Goal: Transaction & Acquisition: Purchase product/service

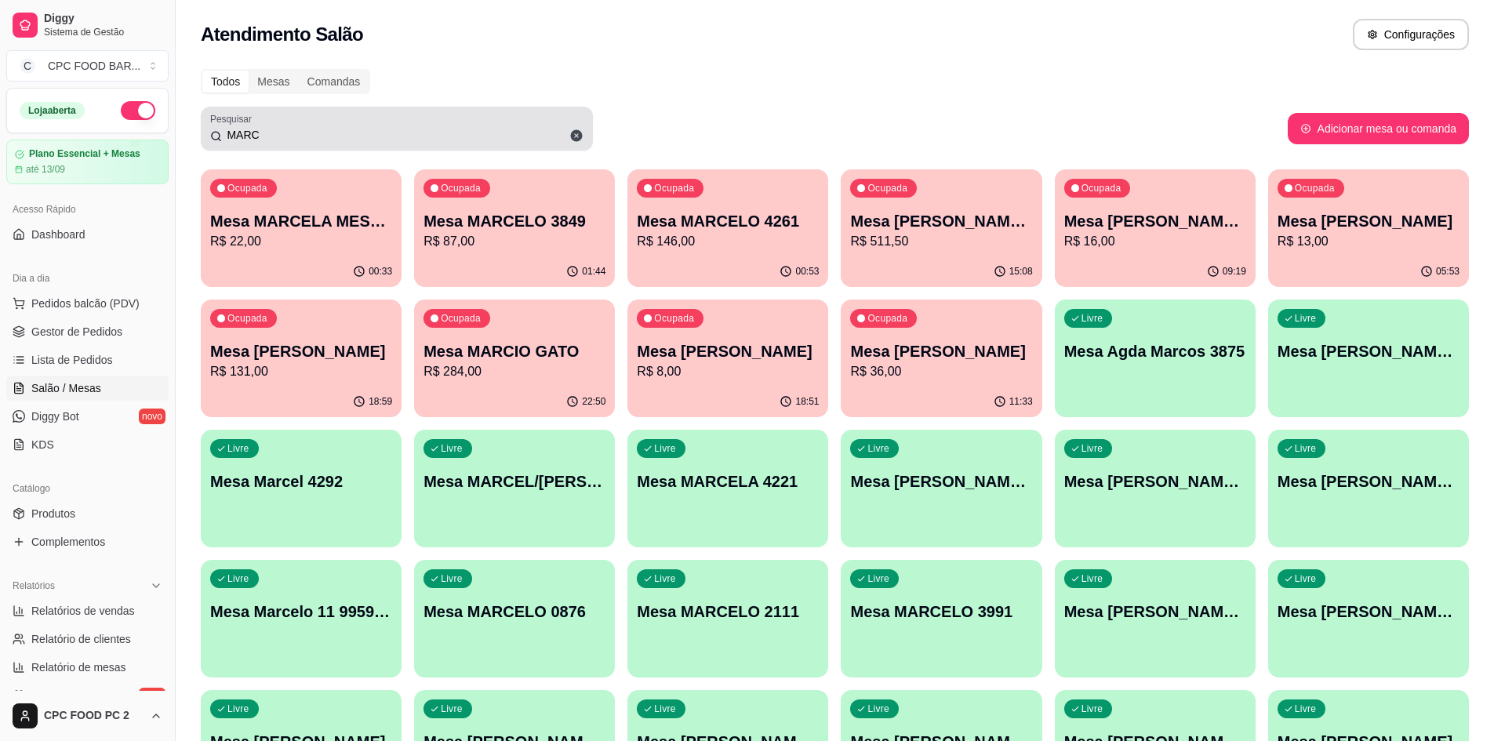
click at [576, 131] on icon at bounding box center [577, 136] width 12 height 12
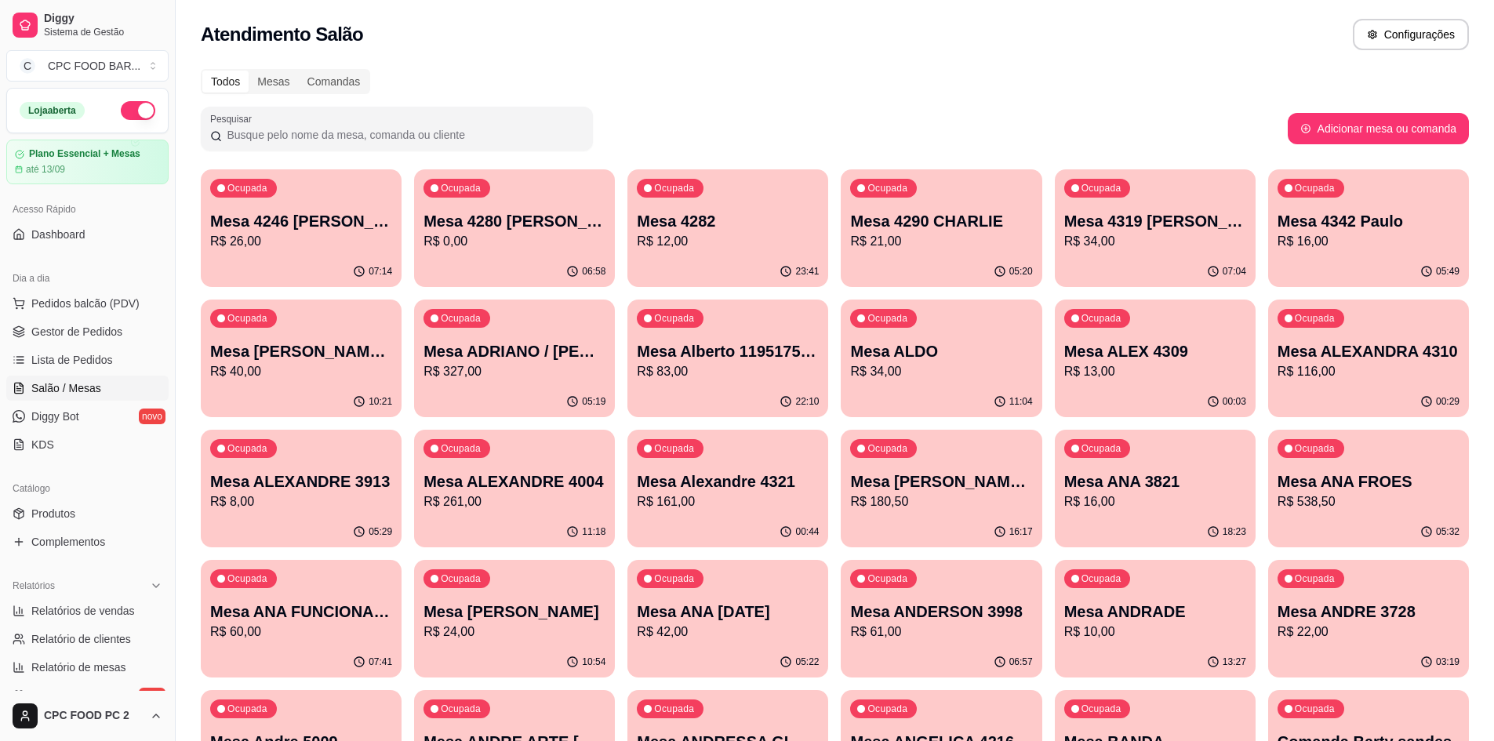
click at [324, 128] on input "Pesquisar" at bounding box center [403, 135] width 362 height 16
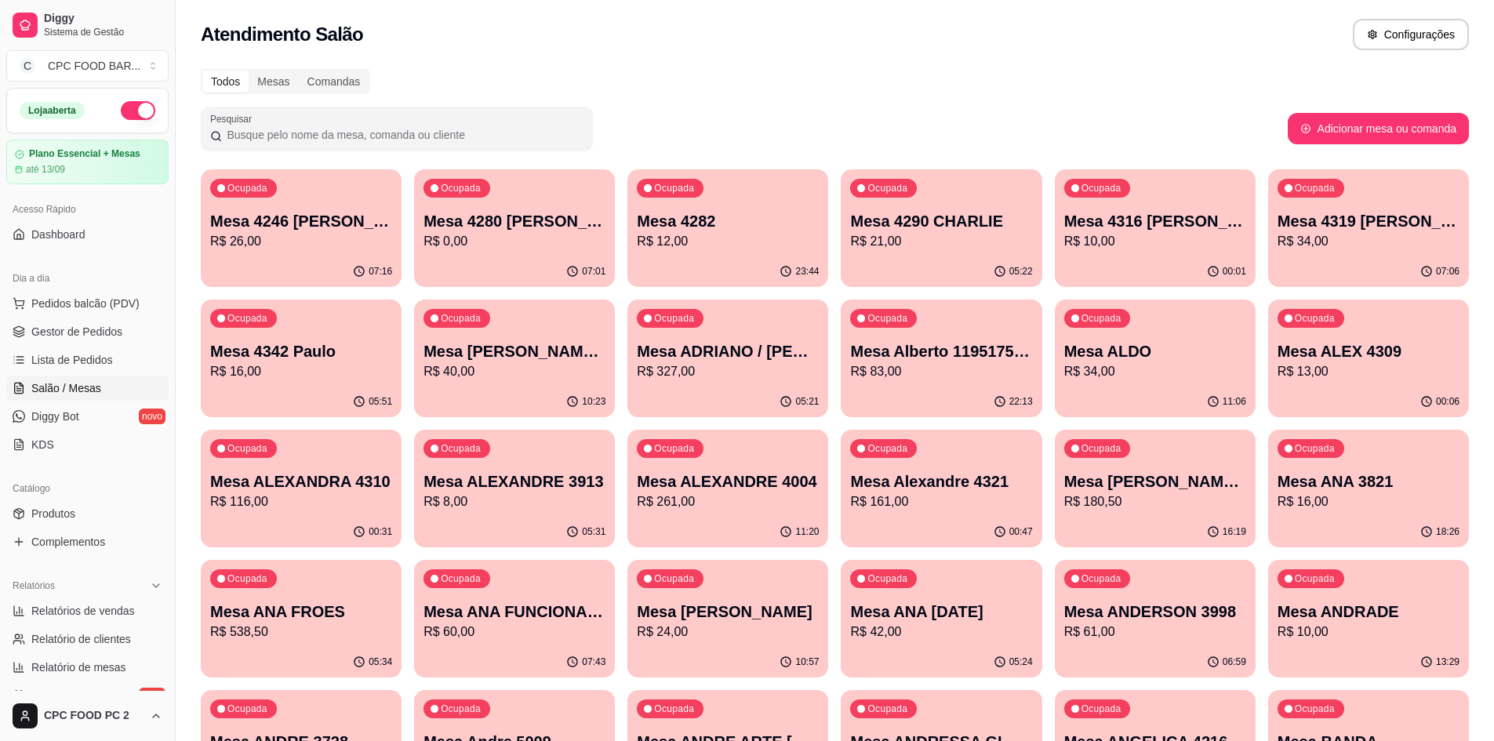
click at [335, 127] on input "Pesquisar" at bounding box center [403, 135] width 362 height 16
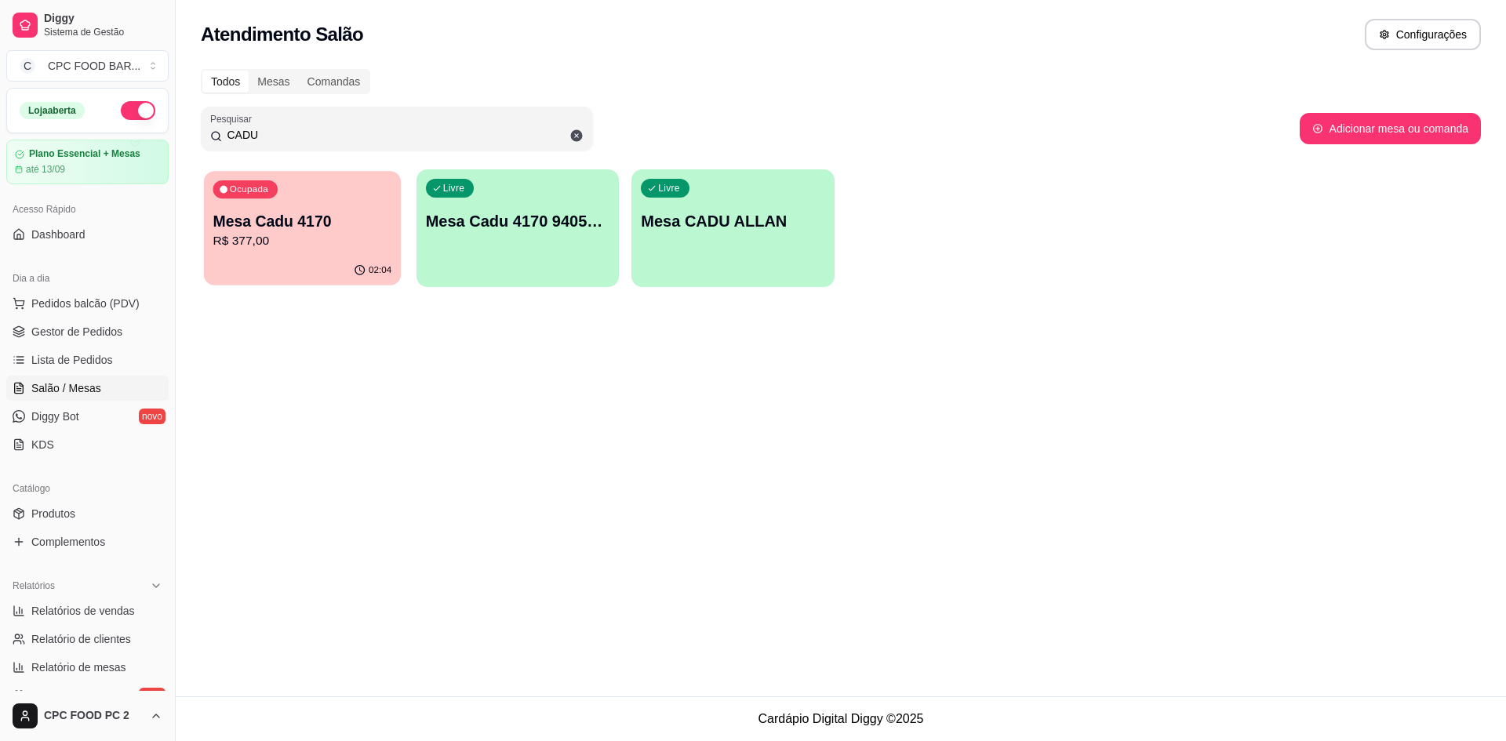
click at [306, 249] on p "R$ 377,00" at bounding box center [302, 241] width 179 height 18
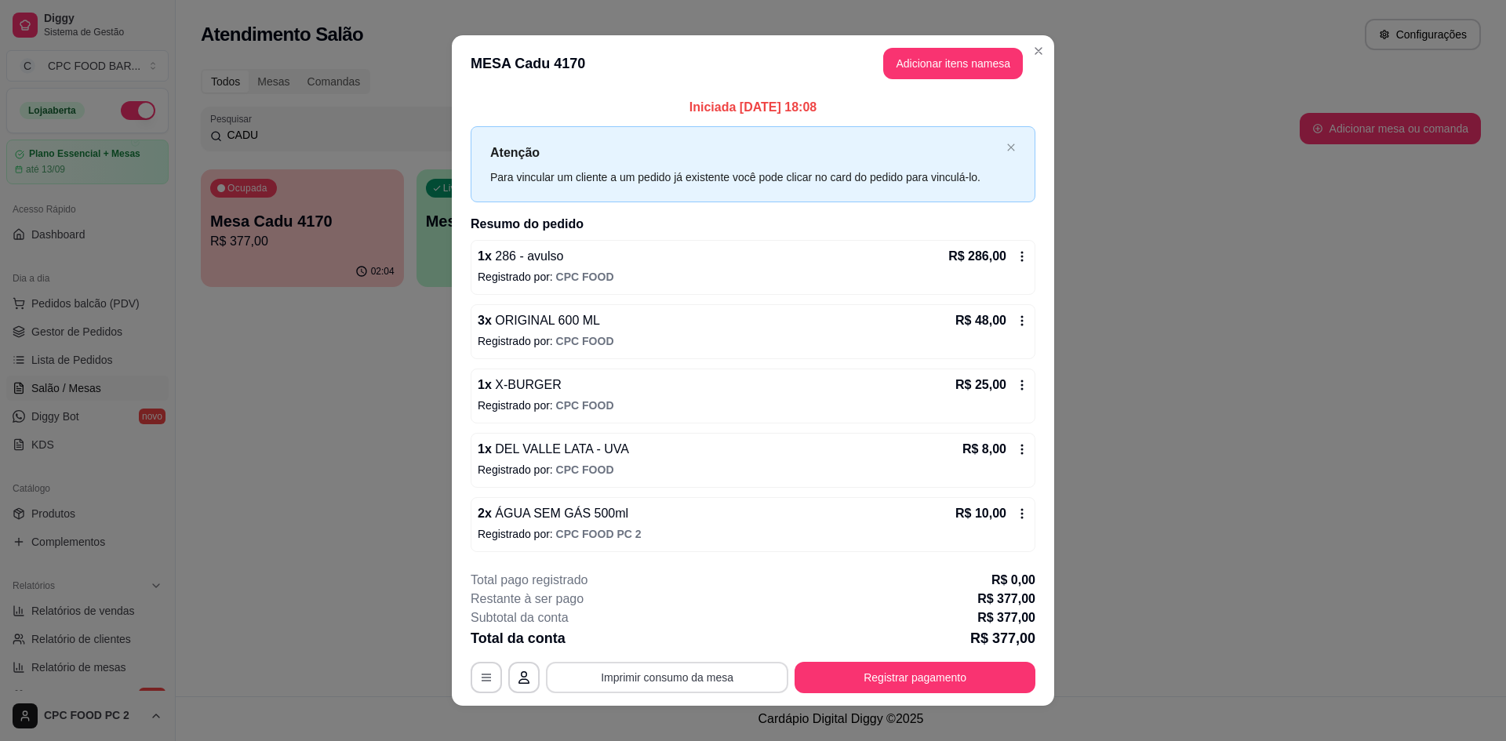
click at [648, 682] on button "Imprimir consumo da mesa" at bounding box center [667, 677] width 242 height 31
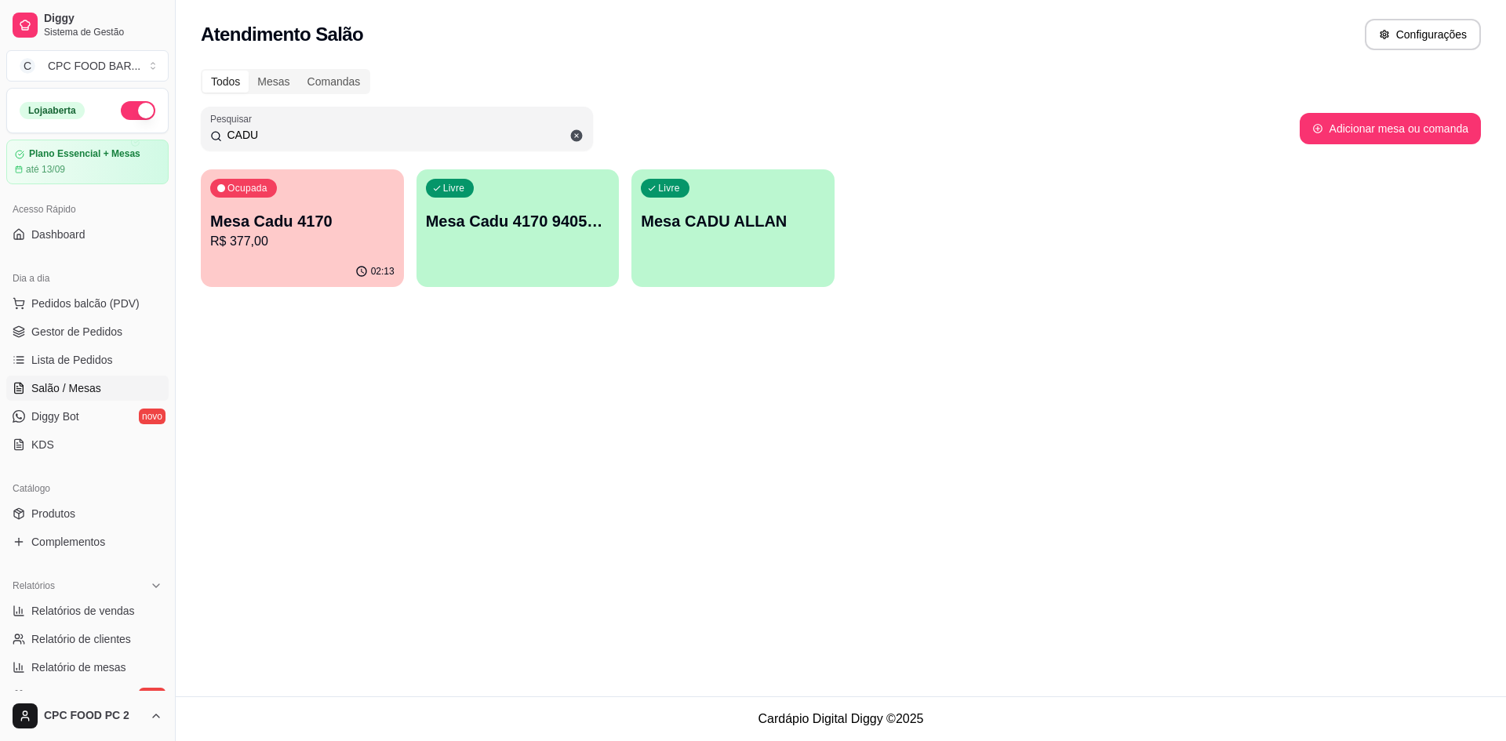
click at [531, 126] on div "CADU" at bounding box center [396, 128] width 373 height 31
click at [530, 125] on div "CADU" at bounding box center [396, 128] width 373 height 31
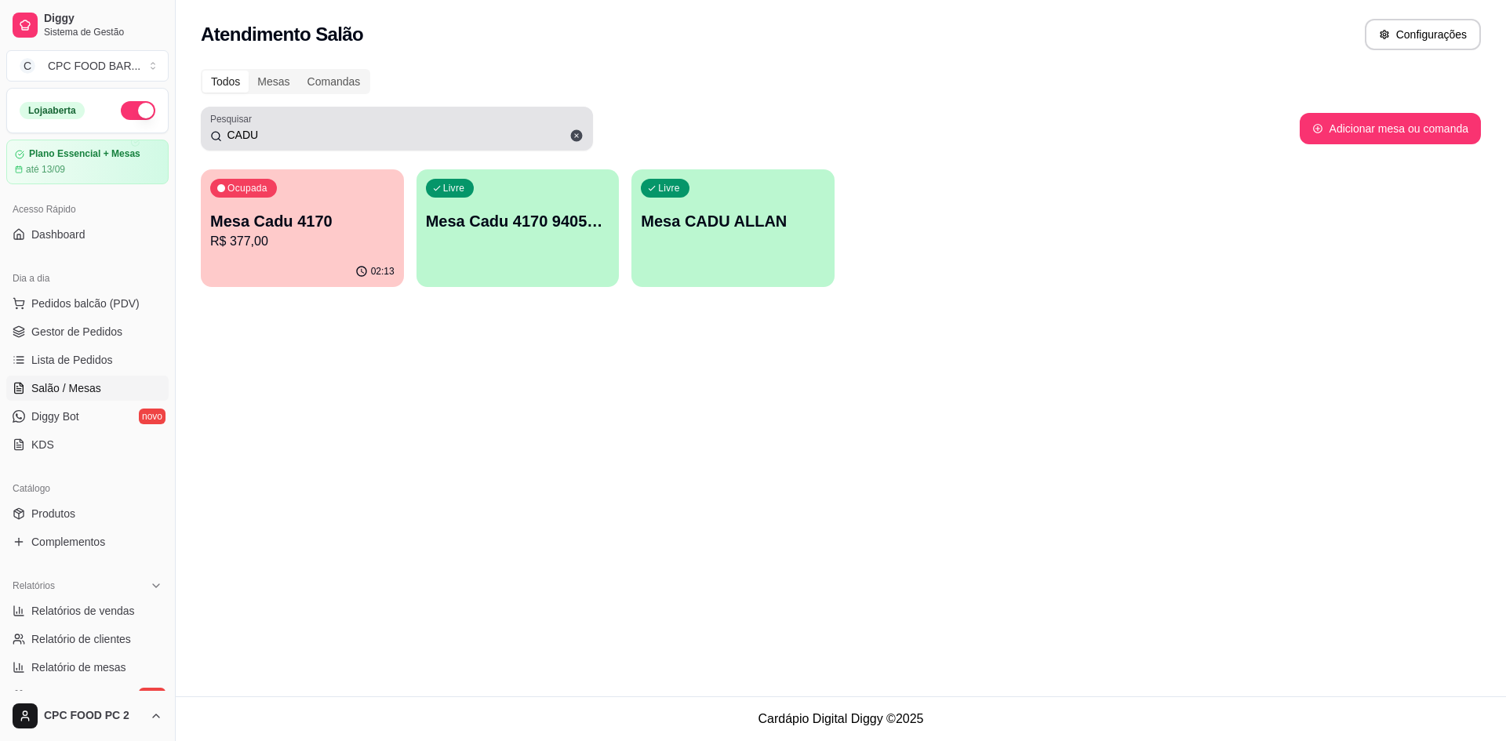
click at [529, 126] on div "CADU" at bounding box center [396, 128] width 373 height 31
click at [530, 125] on div "CADU" at bounding box center [396, 128] width 373 height 31
click at [529, 124] on div "CADU" at bounding box center [396, 128] width 373 height 31
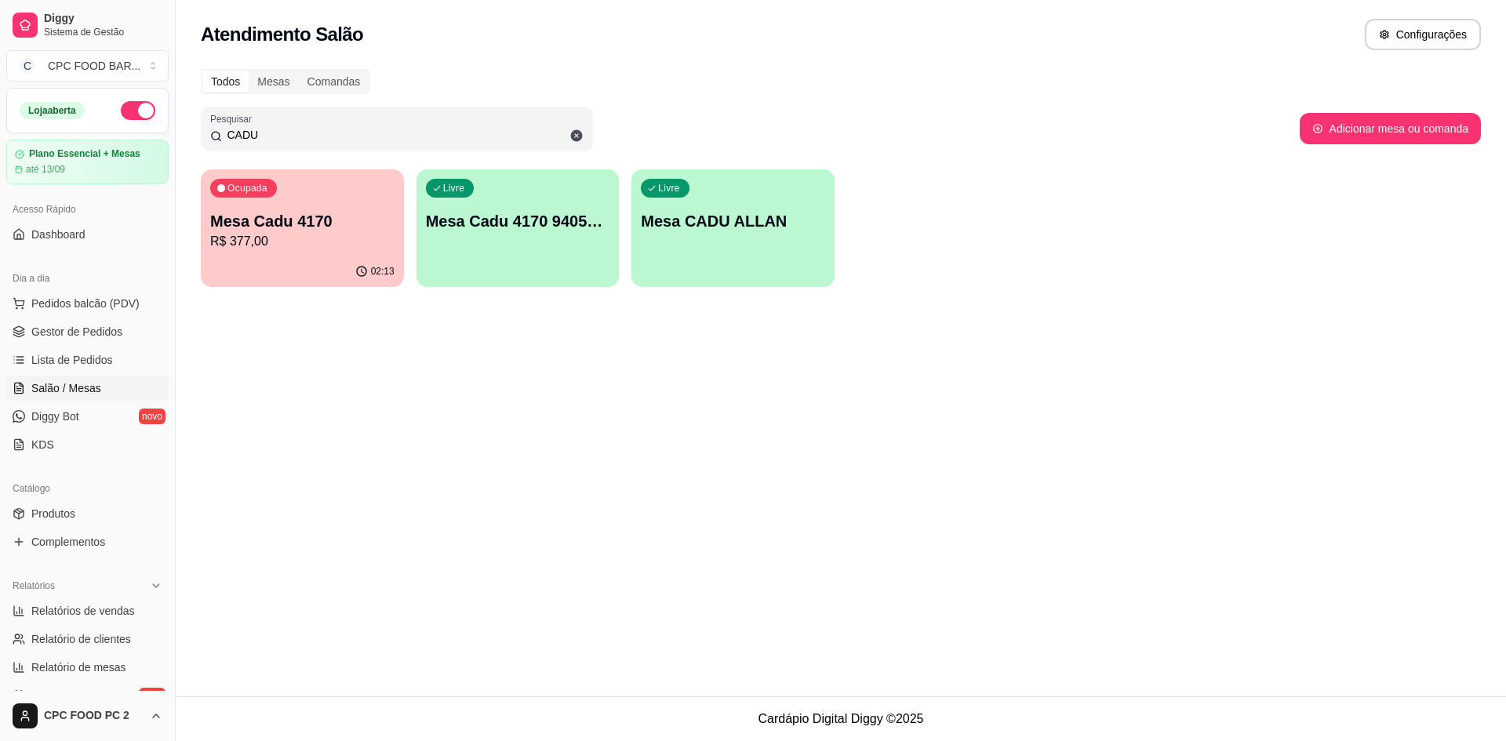
click at [452, 124] on div "CADU" at bounding box center [396, 128] width 373 height 31
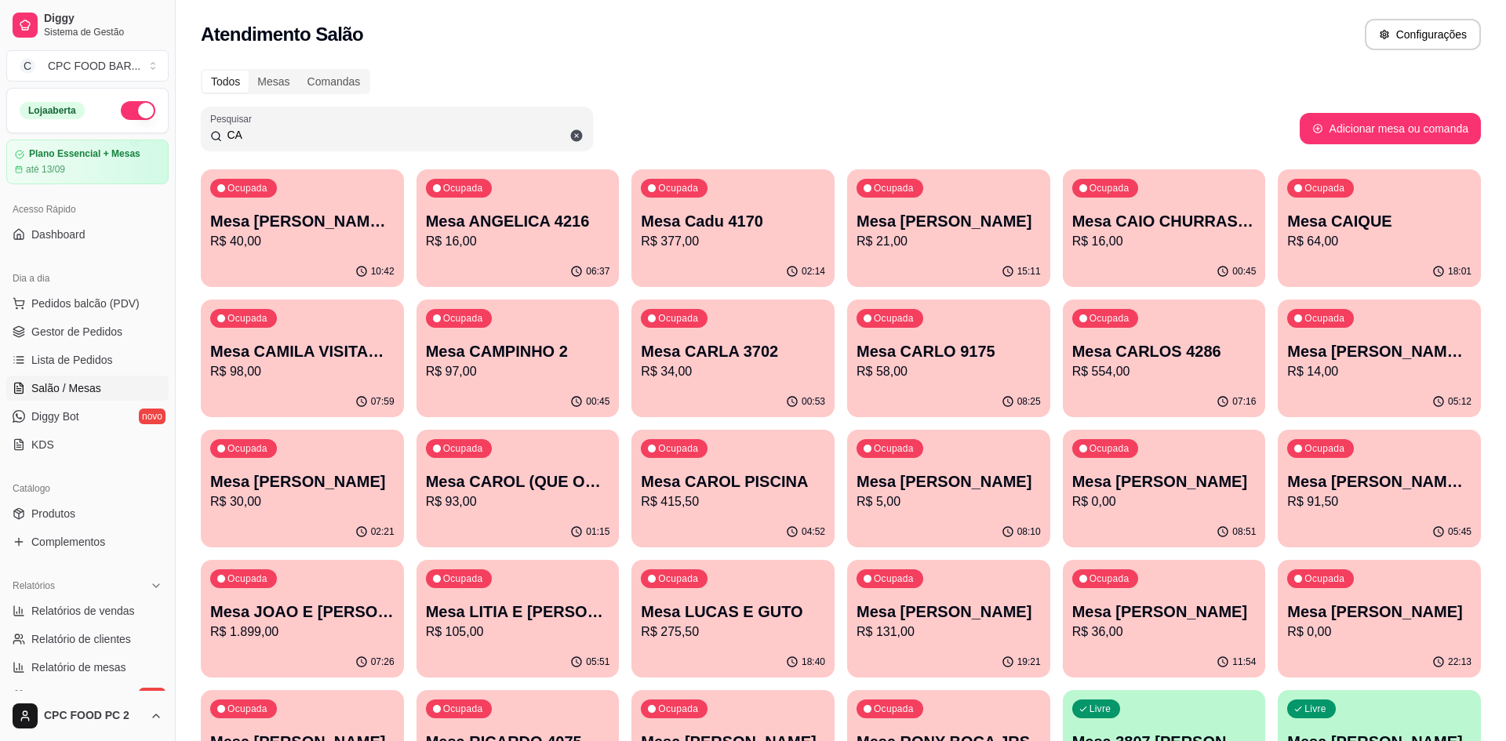
type input "C"
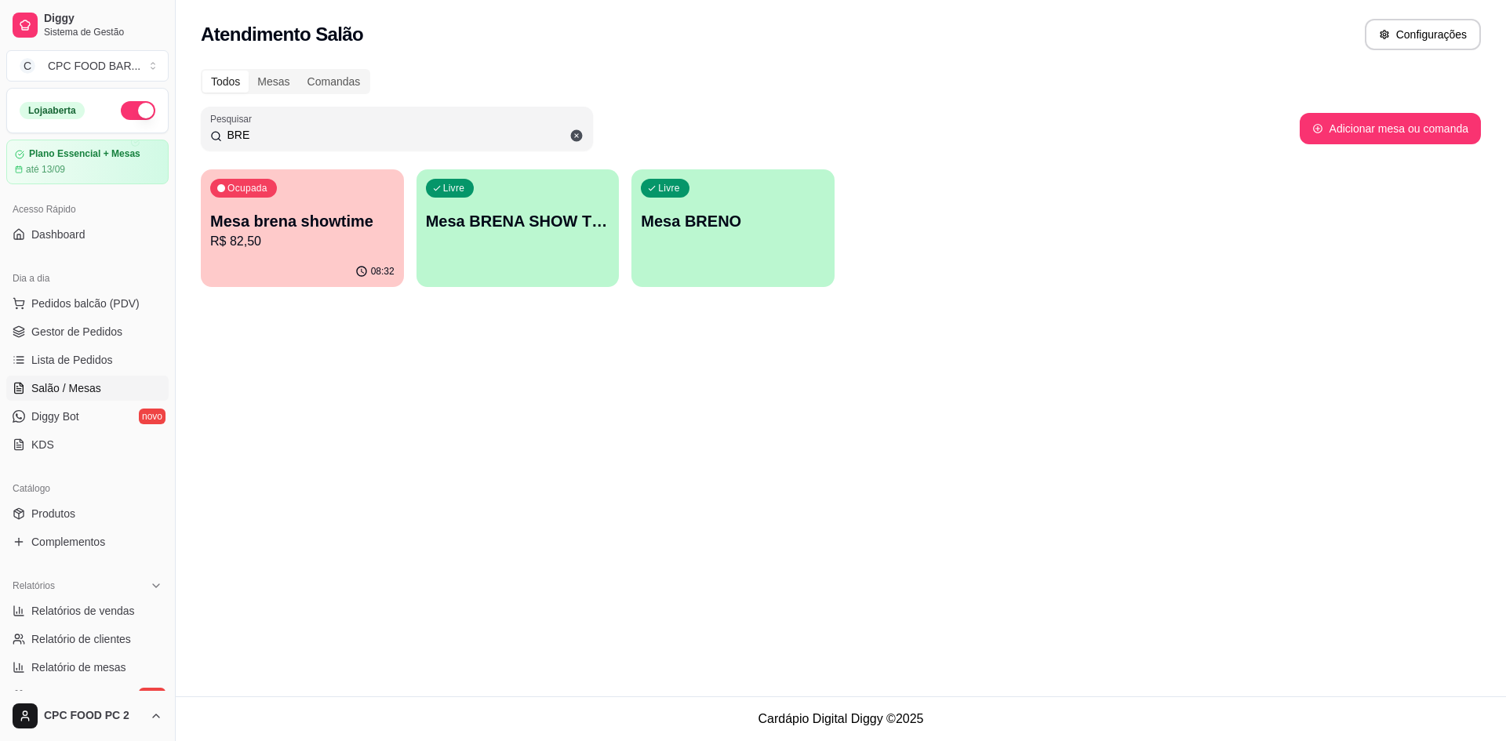
type input "BRE"
click at [264, 219] on p "Mesa brena showtime" at bounding box center [302, 221] width 179 height 21
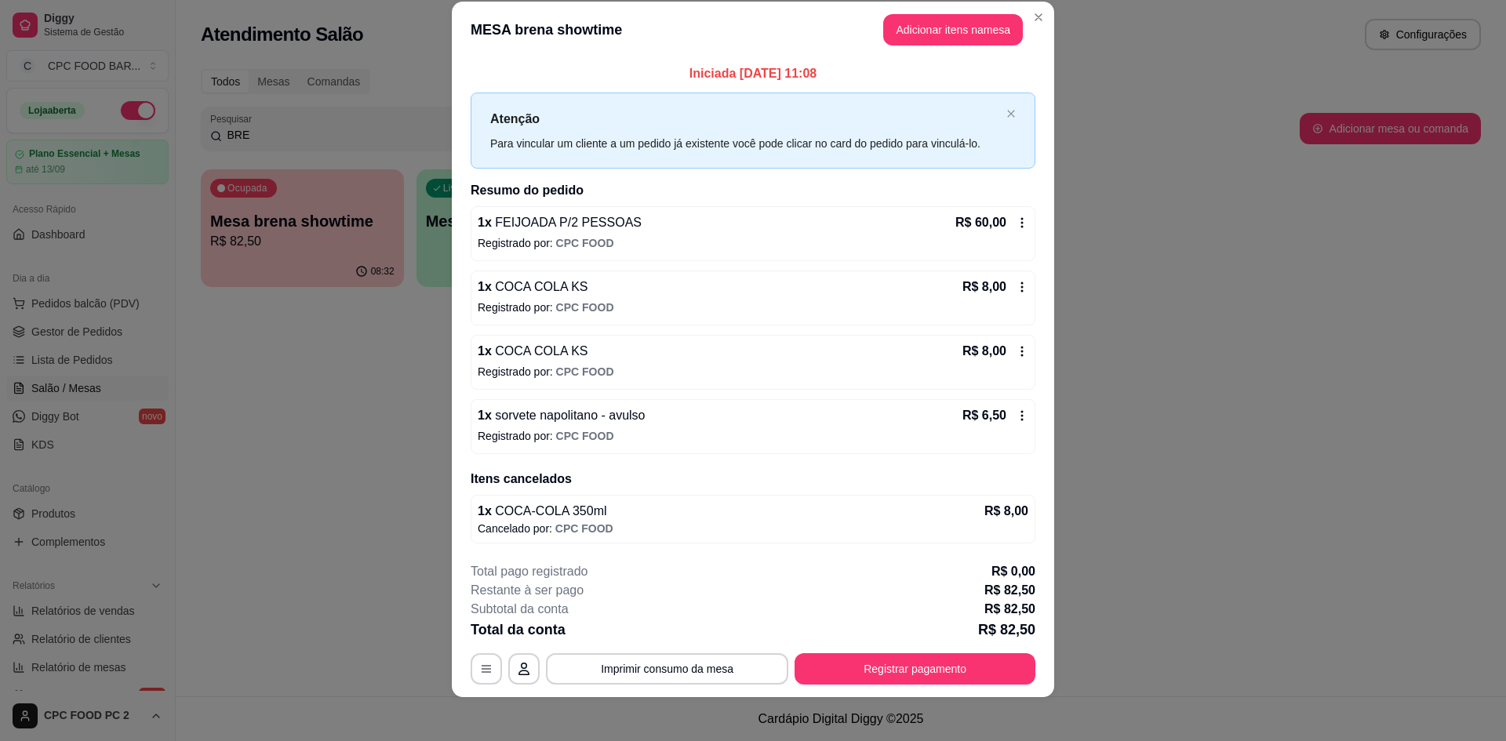
scroll to position [27, 0]
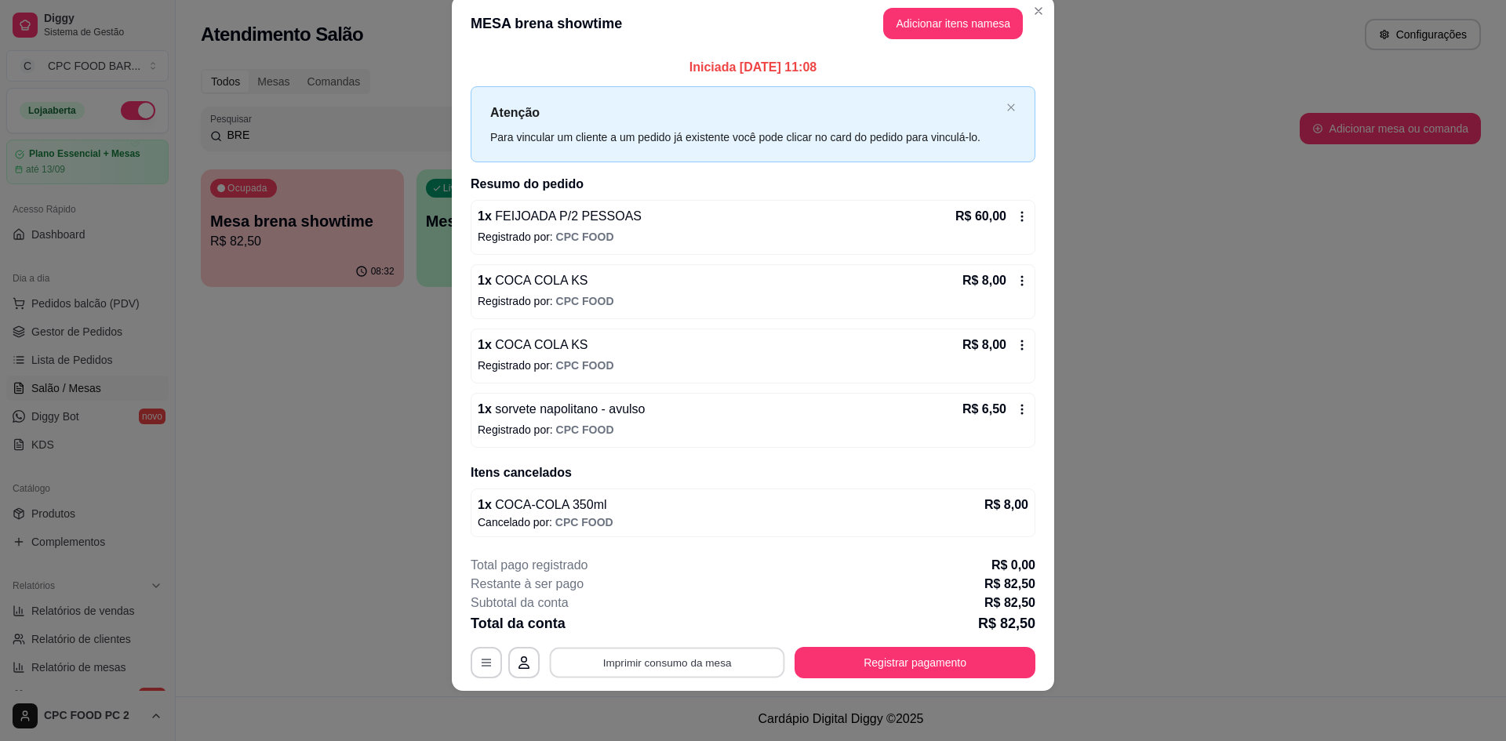
click at [645, 657] on button "Imprimir consumo da mesa" at bounding box center [667, 663] width 235 height 31
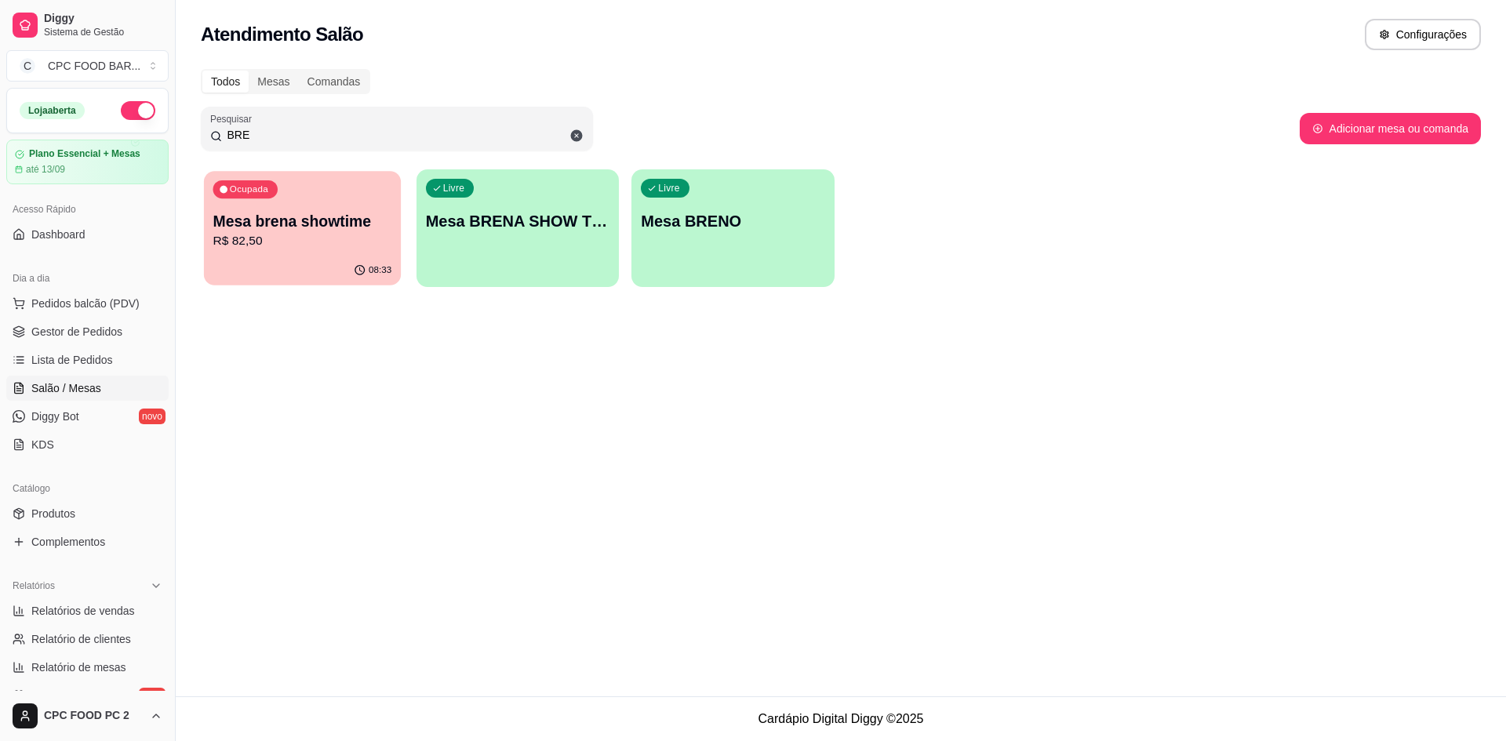
click at [301, 231] on div "Mesa brena showtime R$ 82,50" at bounding box center [302, 230] width 179 height 39
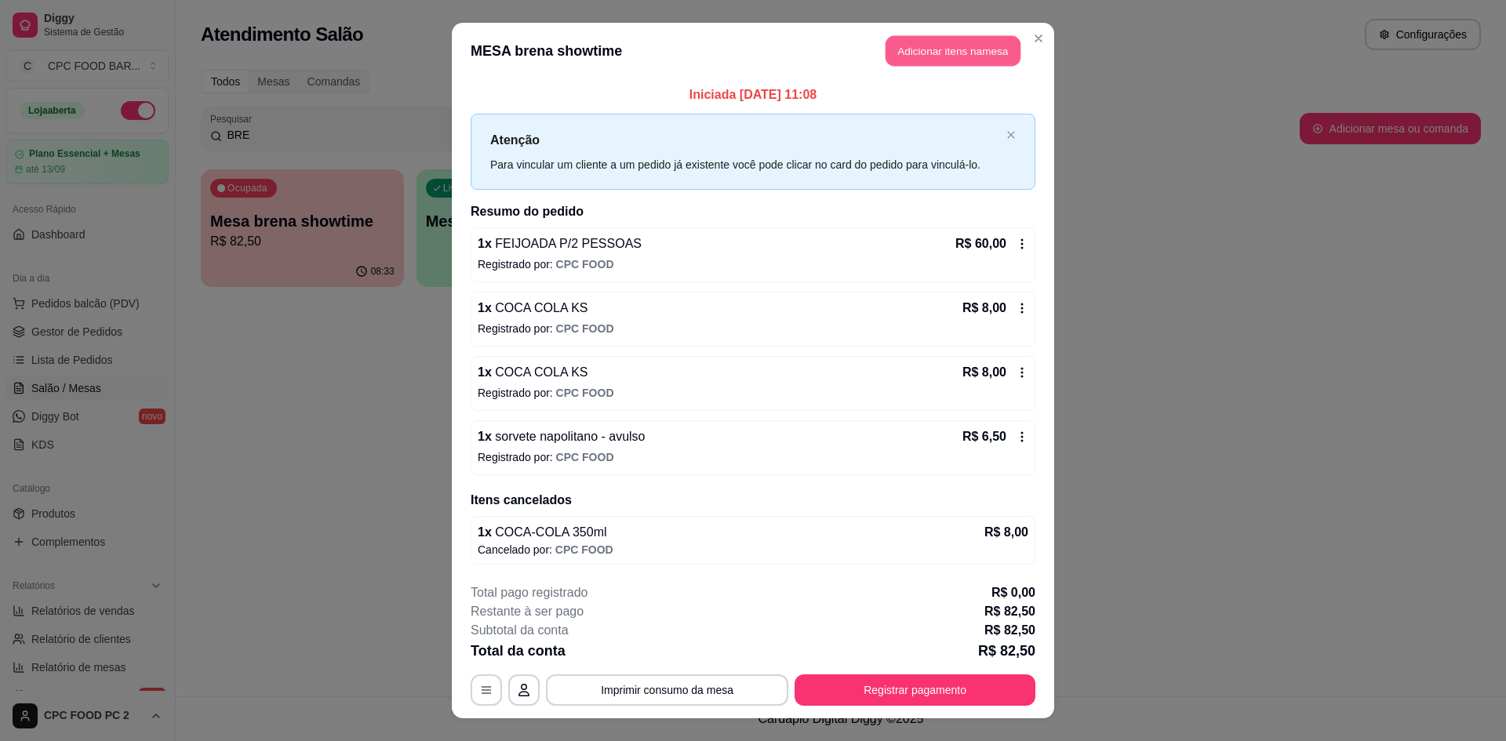
click at [921, 59] on button "Adicionar itens na mesa" at bounding box center [952, 51] width 135 height 31
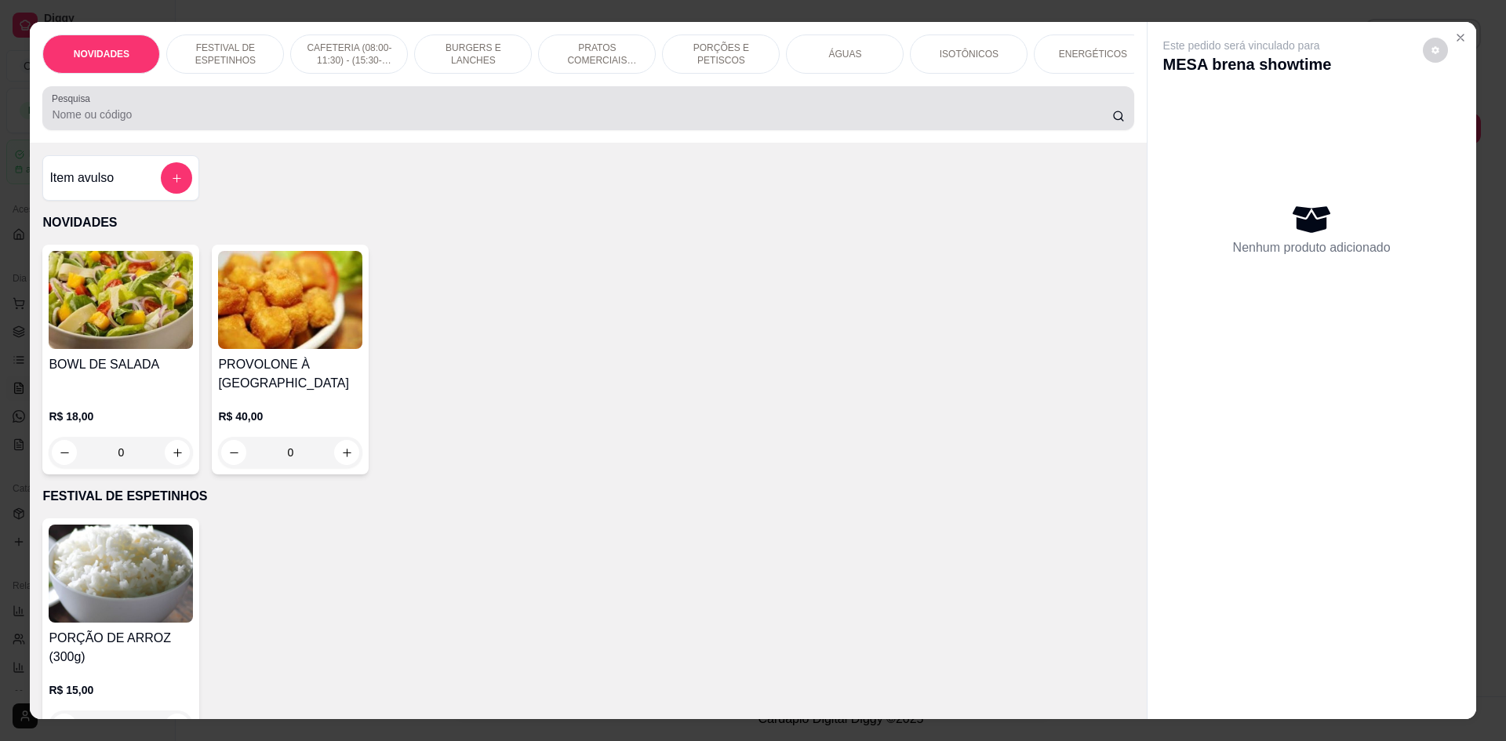
click at [668, 122] on input "Pesquisa" at bounding box center [581, 115] width 1059 height 16
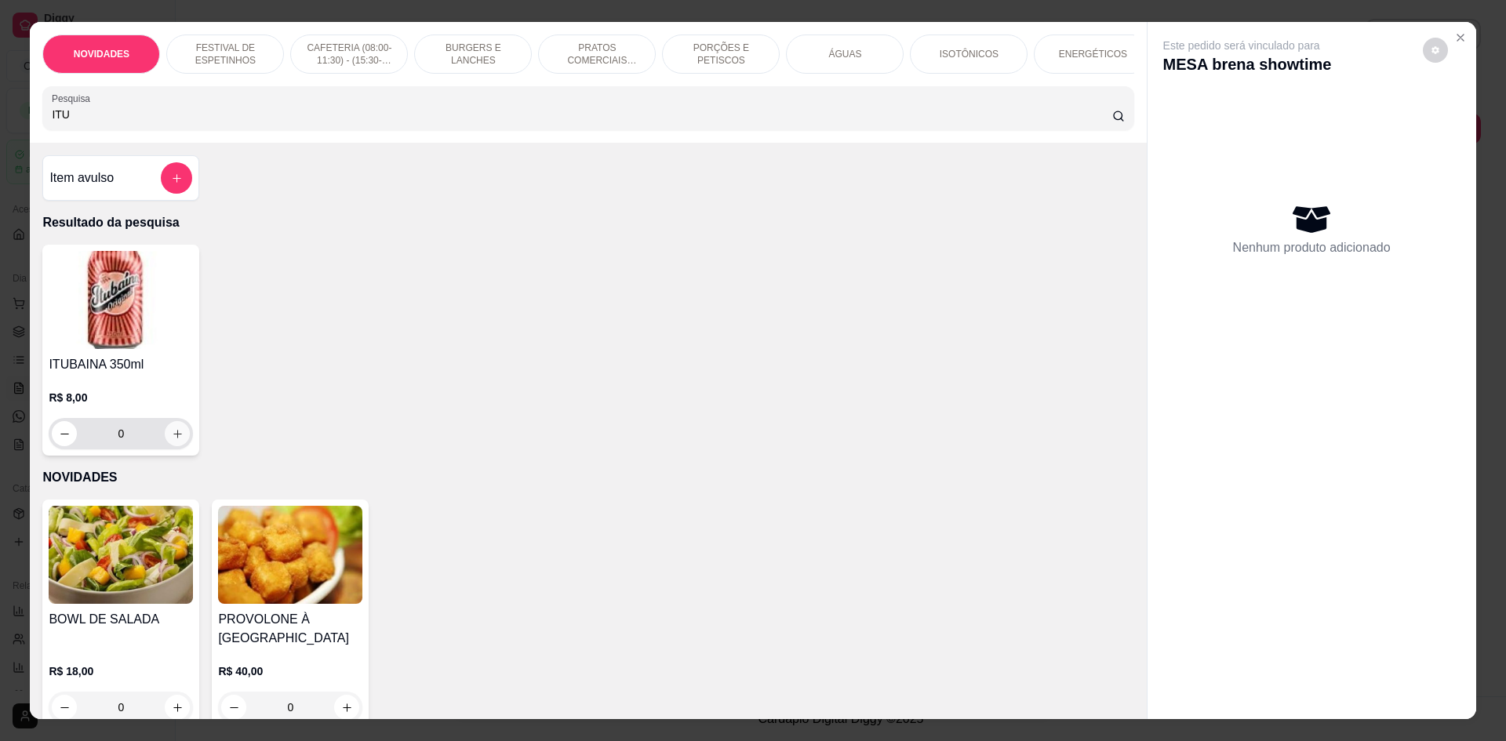
type input "ITU"
click at [172, 438] on button "increase-product-quantity" at bounding box center [177, 433] width 25 height 25
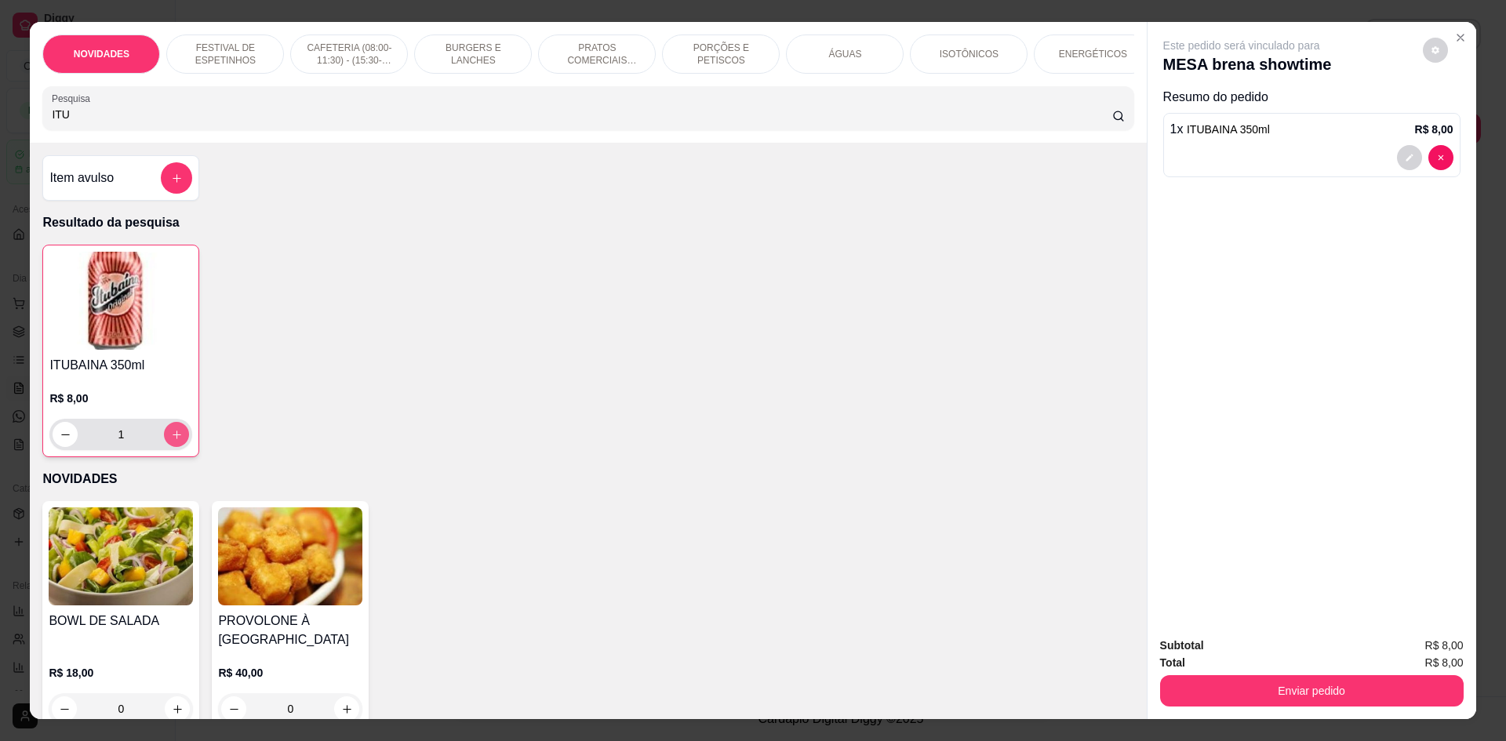
type input "1"
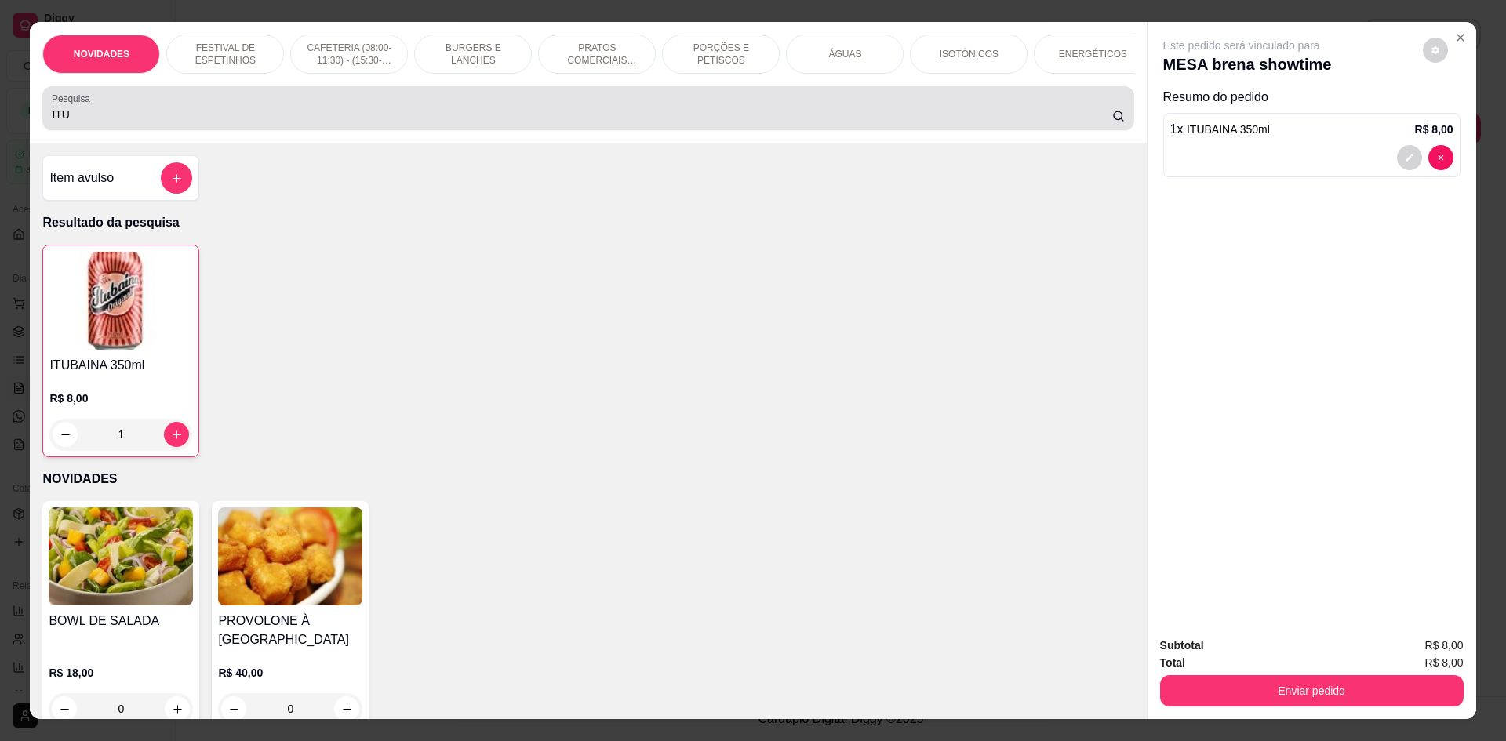
click at [84, 122] on input "ITU" at bounding box center [581, 115] width 1059 height 16
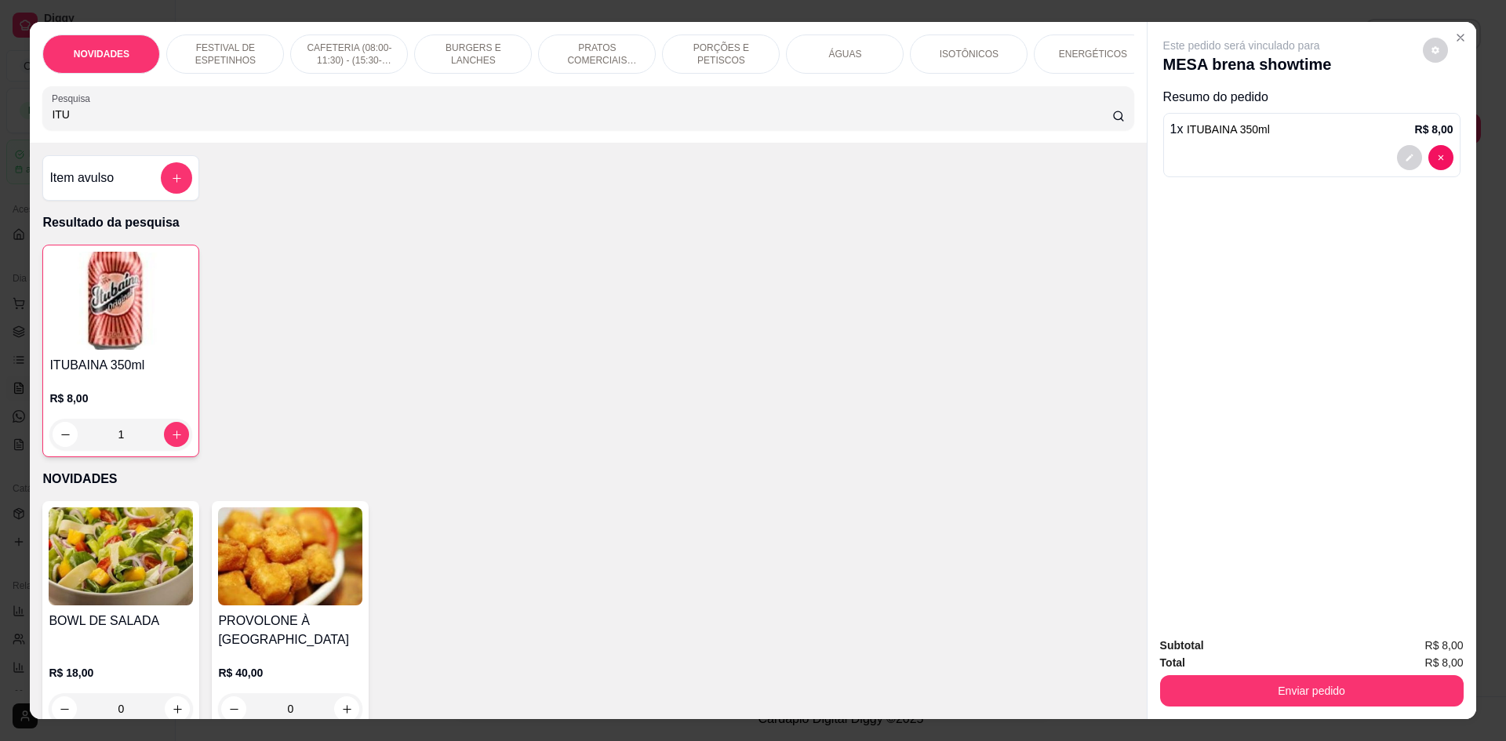
click at [84, 122] on input "ITU" at bounding box center [581, 115] width 1059 height 16
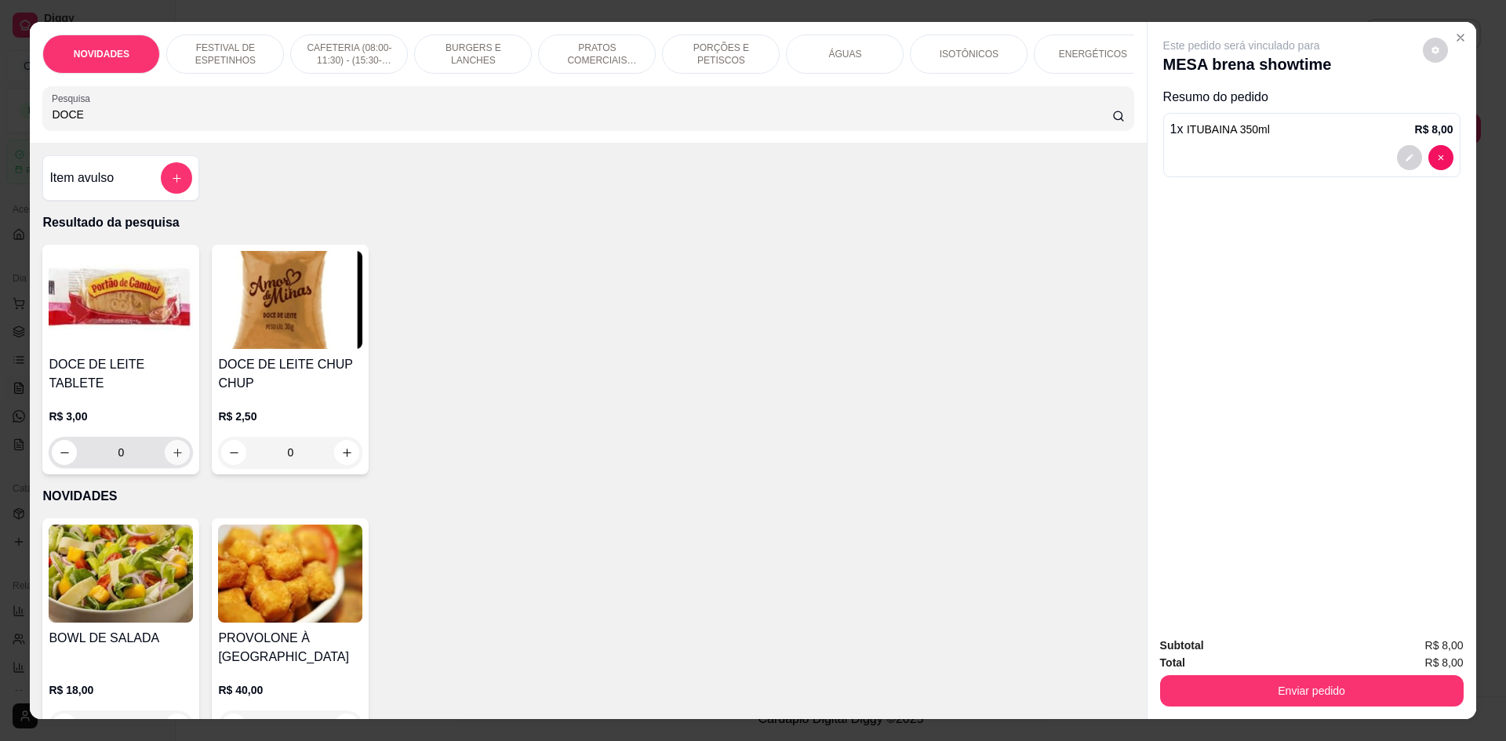
type input "DOCE"
click at [172, 447] on icon "increase-product-quantity" at bounding box center [178, 453] width 12 height 12
type input "1"
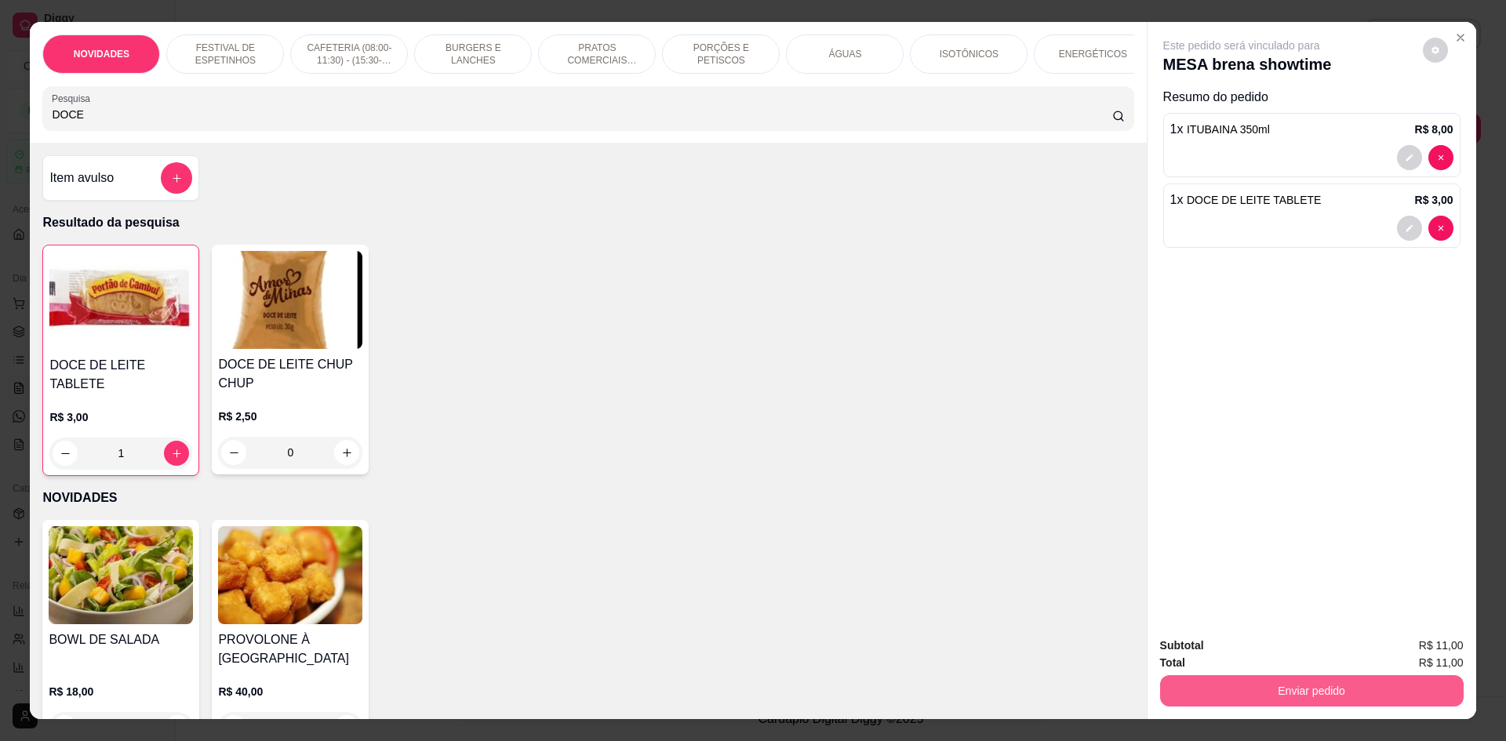
click at [1209, 699] on button "Enviar pedido" at bounding box center [1311, 690] width 303 height 31
click at [1216, 652] on button "Não registrar e enviar pedido" at bounding box center [1259, 652] width 158 height 29
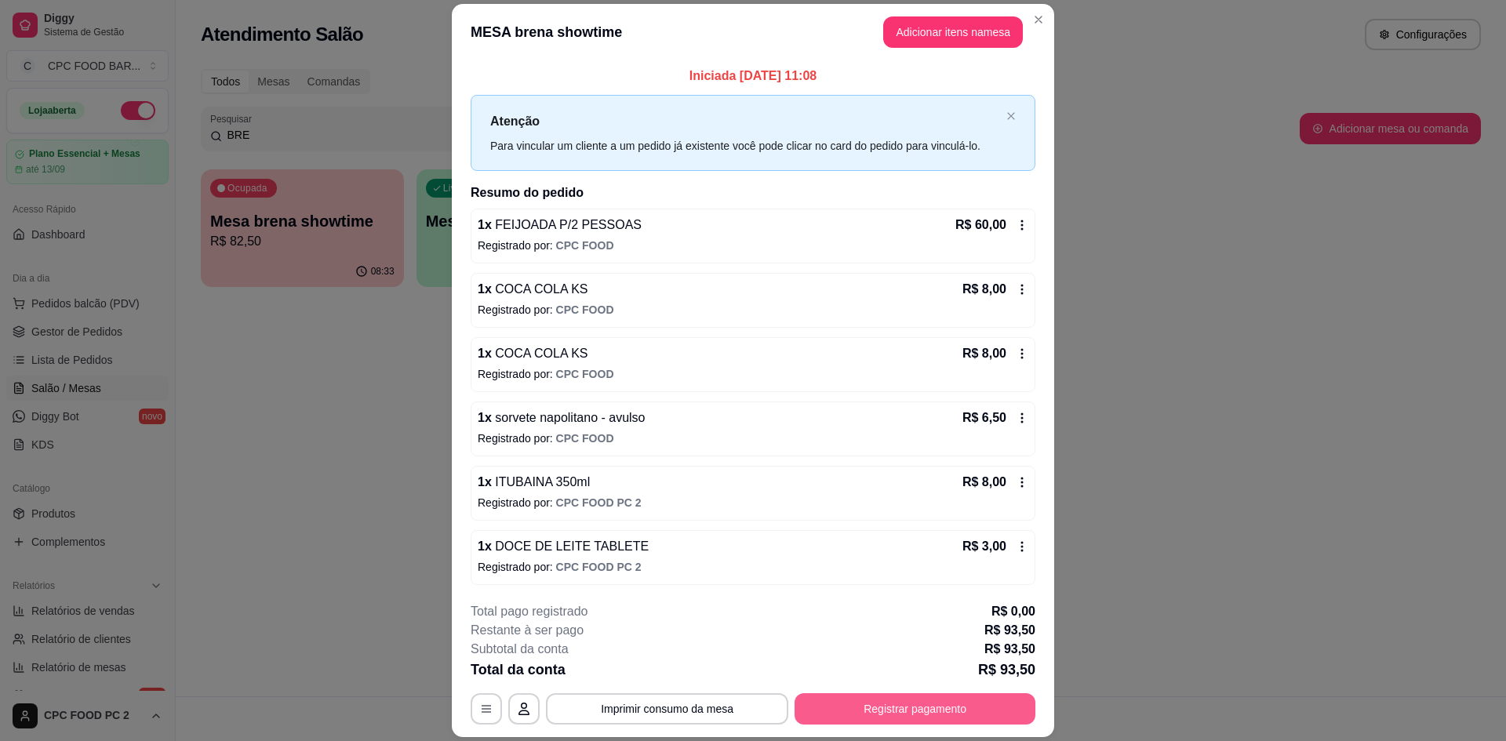
click at [881, 712] on button "Registrar pagamento" at bounding box center [914, 708] width 241 height 31
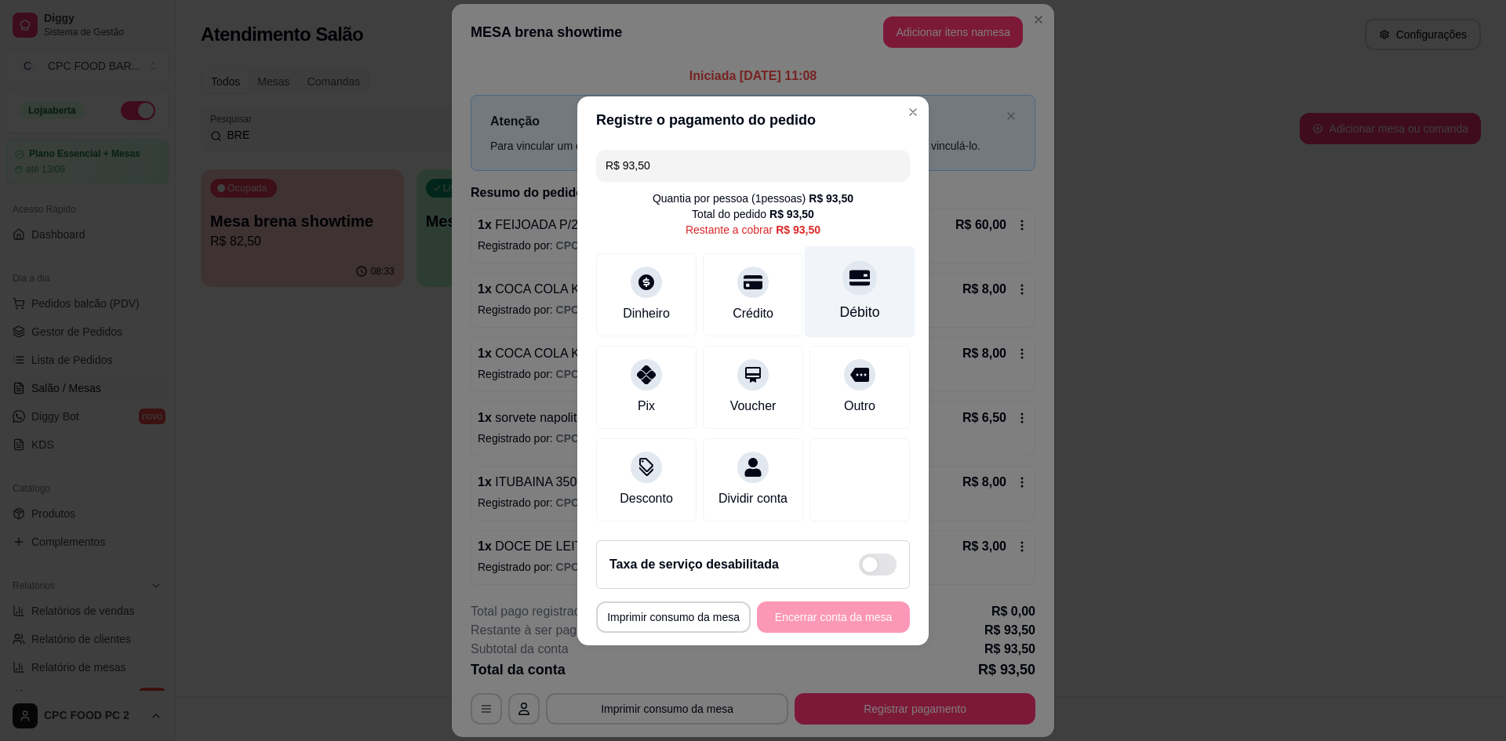
click at [855, 302] on div "Débito" at bounding box center [860, 312] width 40 height 20
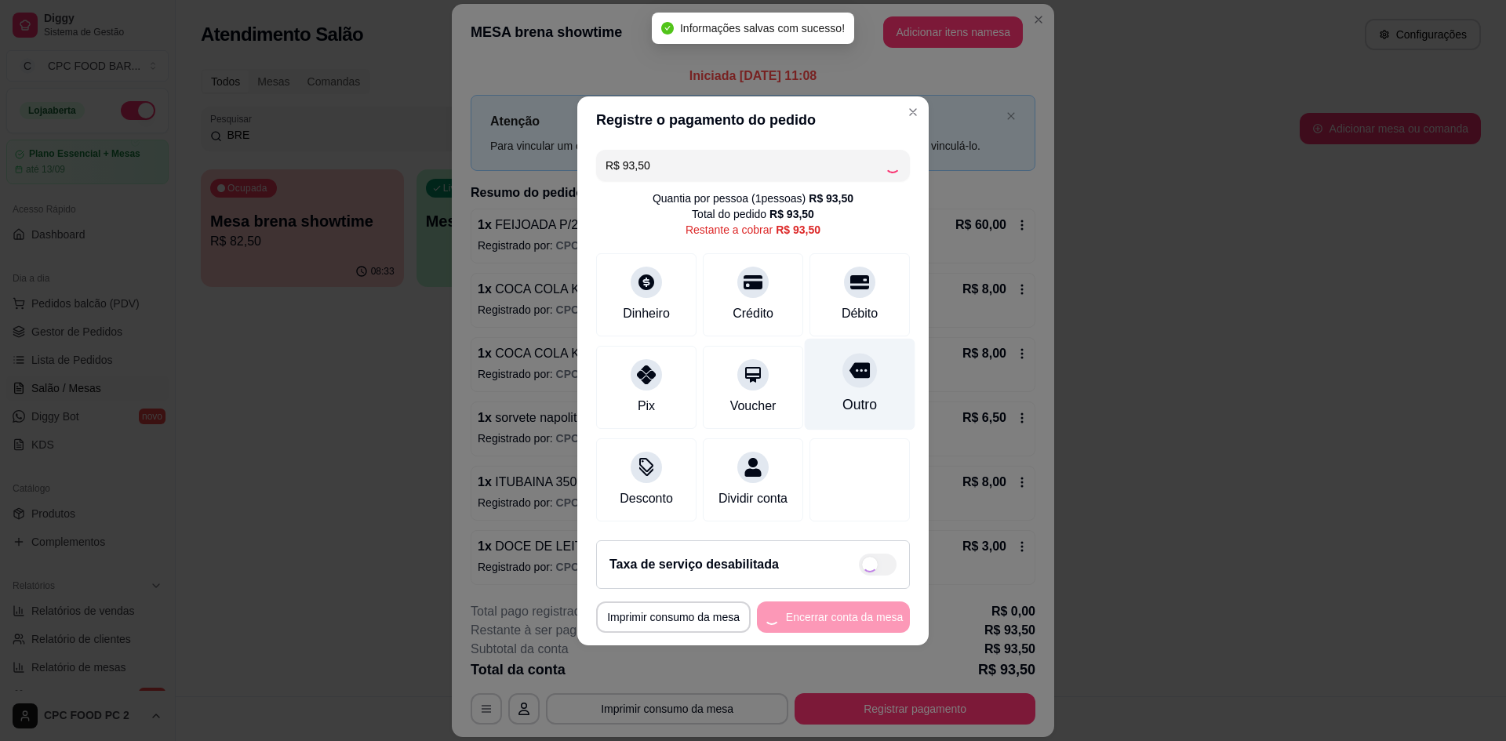
type input "R$ 0,00"
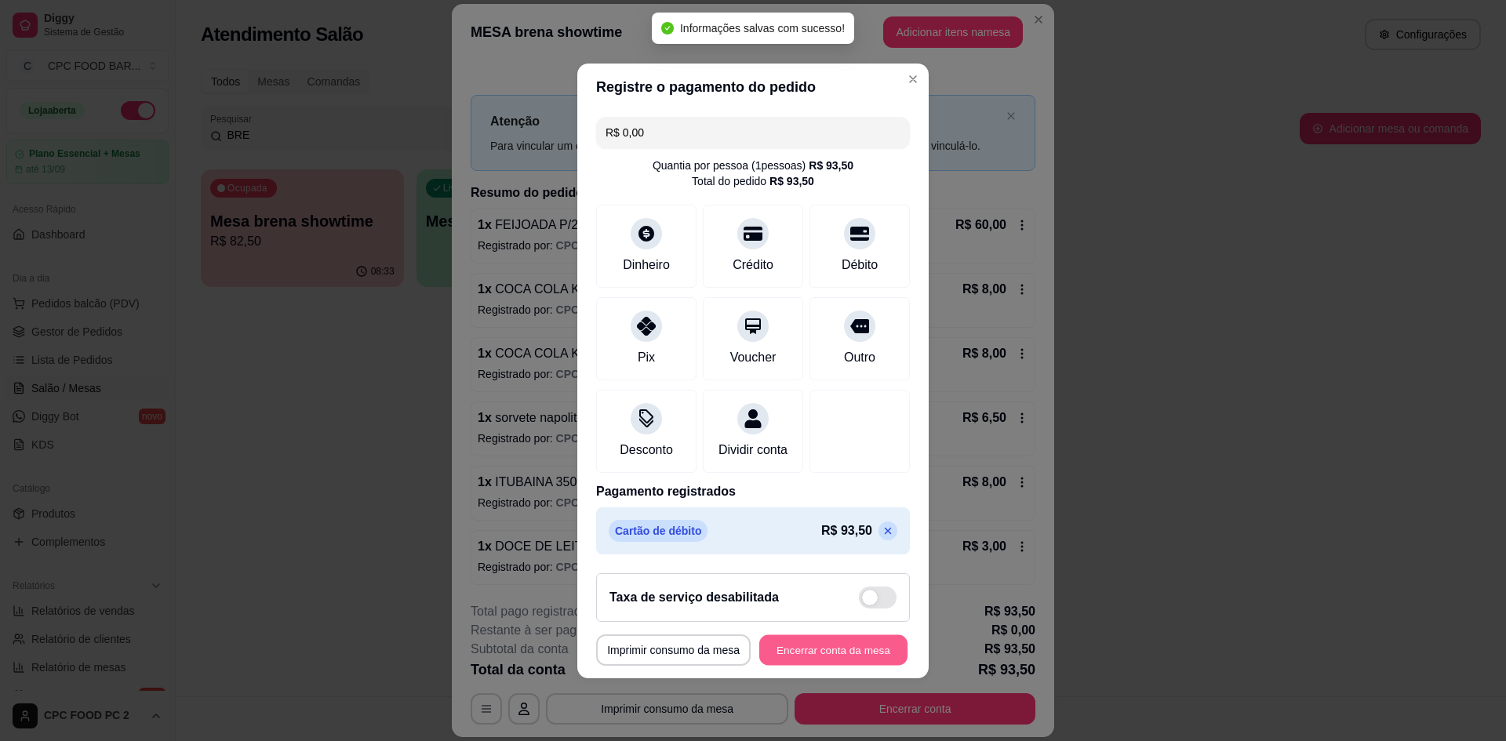
click at [847, 665] on button "Encerrar conta da mesa" at bounding box center [833, 649] width 148 height 31
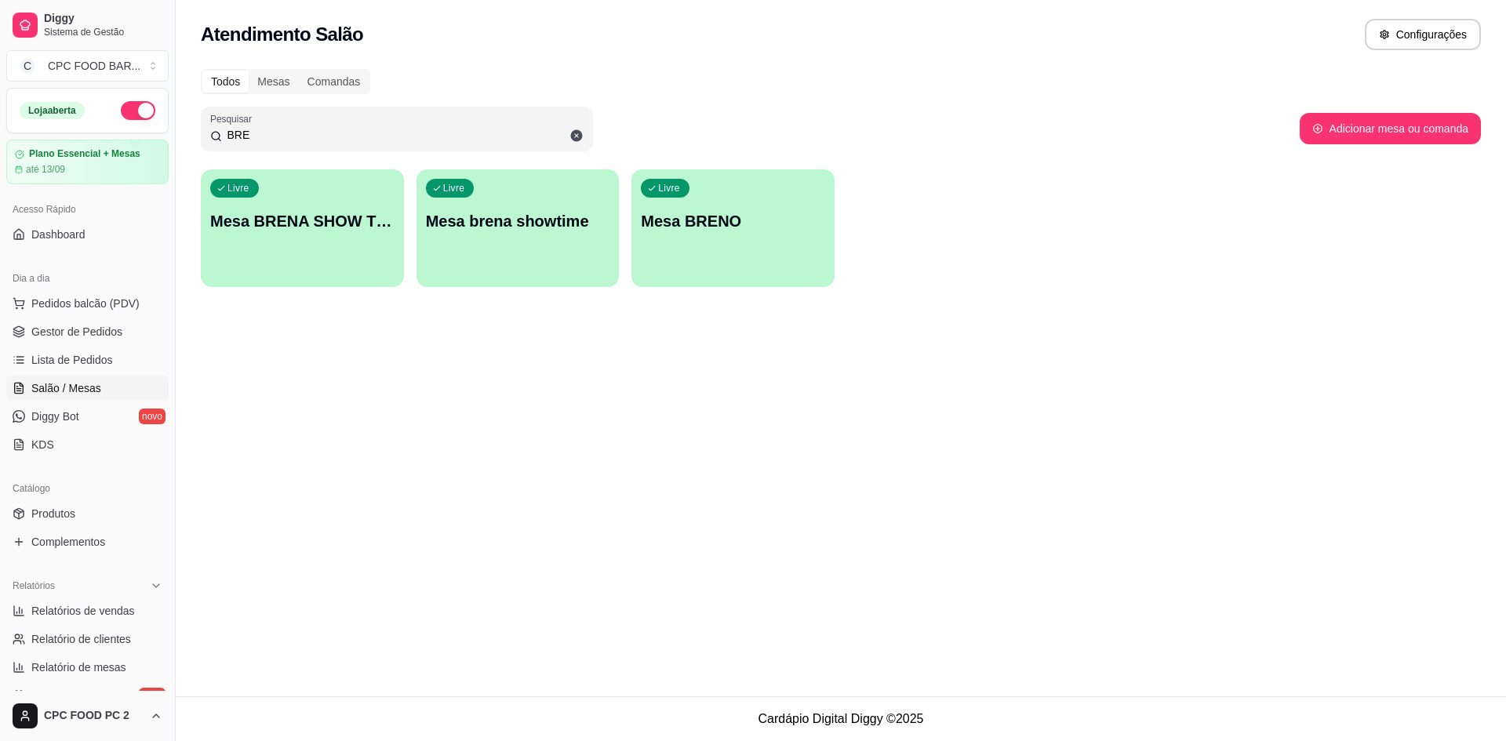
click at [255, 138] on input "BRE" at bounding box center [403, 135] width 362 height 16
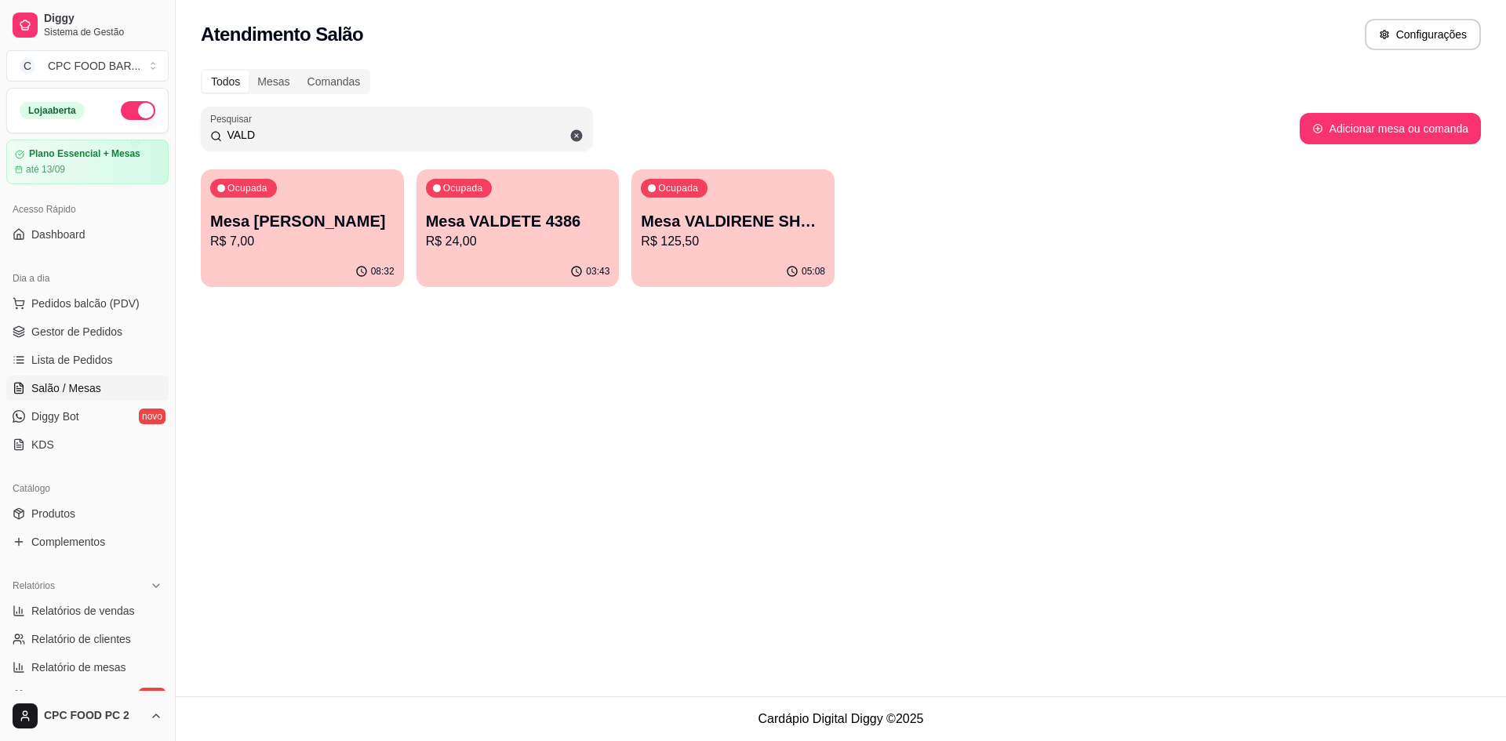
type input "VALD"
click at [736, 271] on div "05:08" at bounding box center [732, 271] width 197 height 30
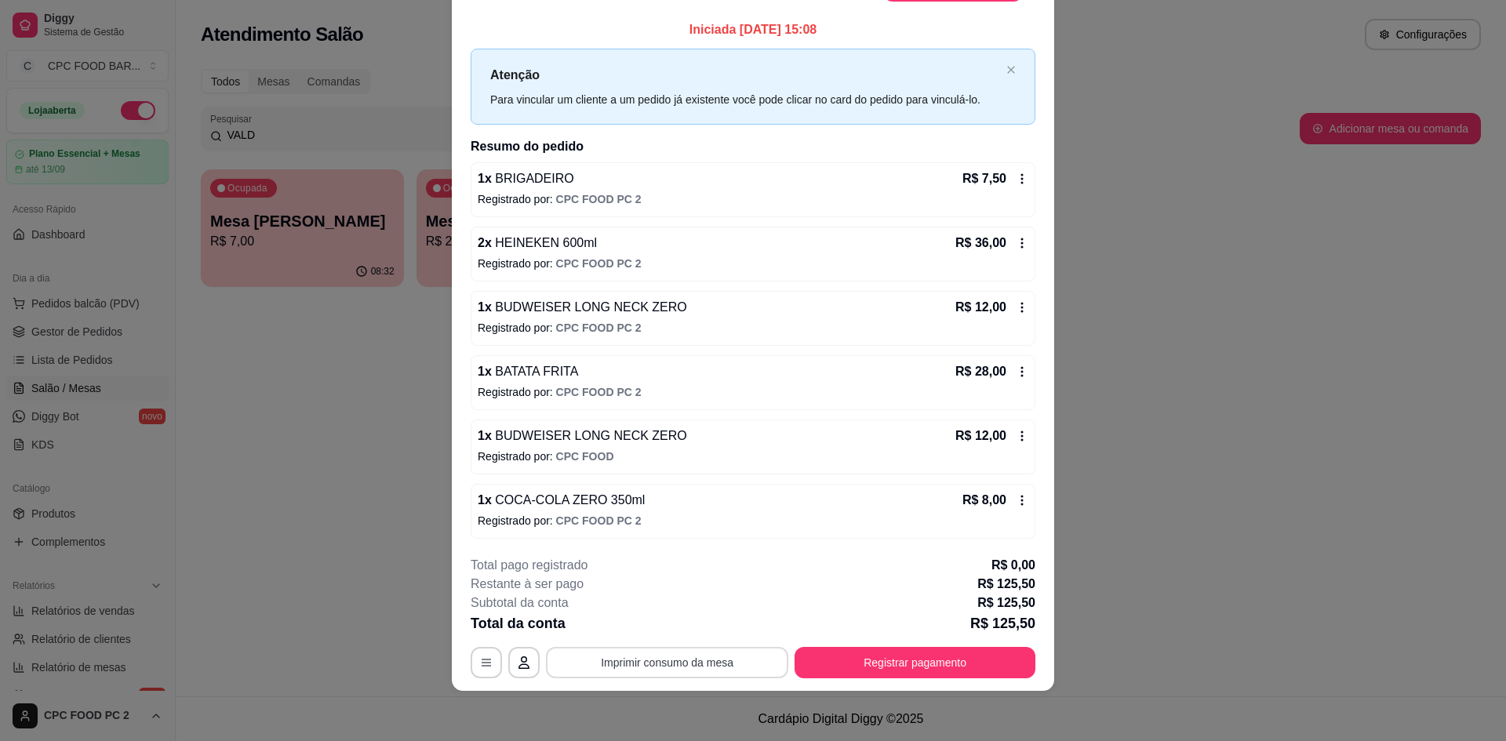
click at [635, 667] on button "Imprimir consumo da mesa" at bounding box center [667, 662] width 242 height 31
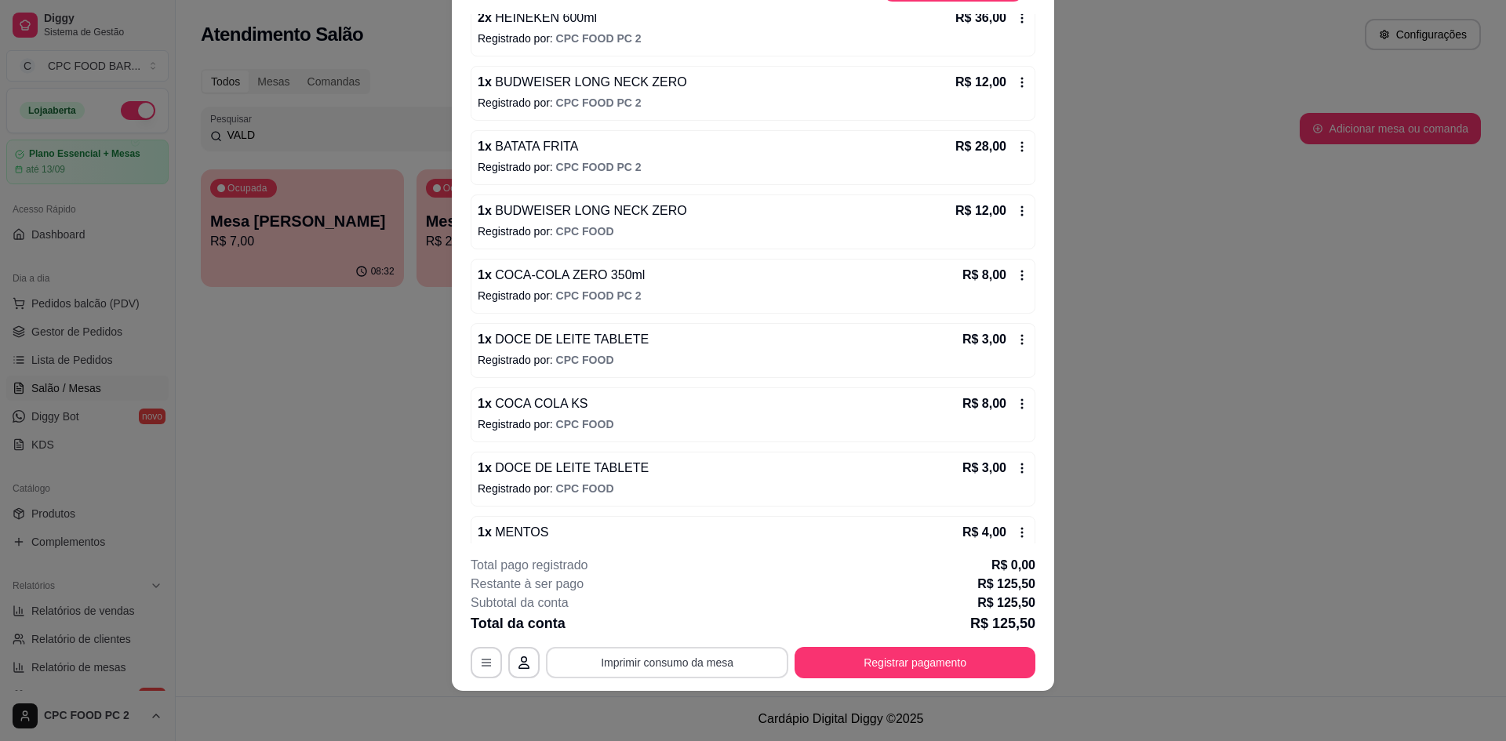
scroll to position [322, 0]
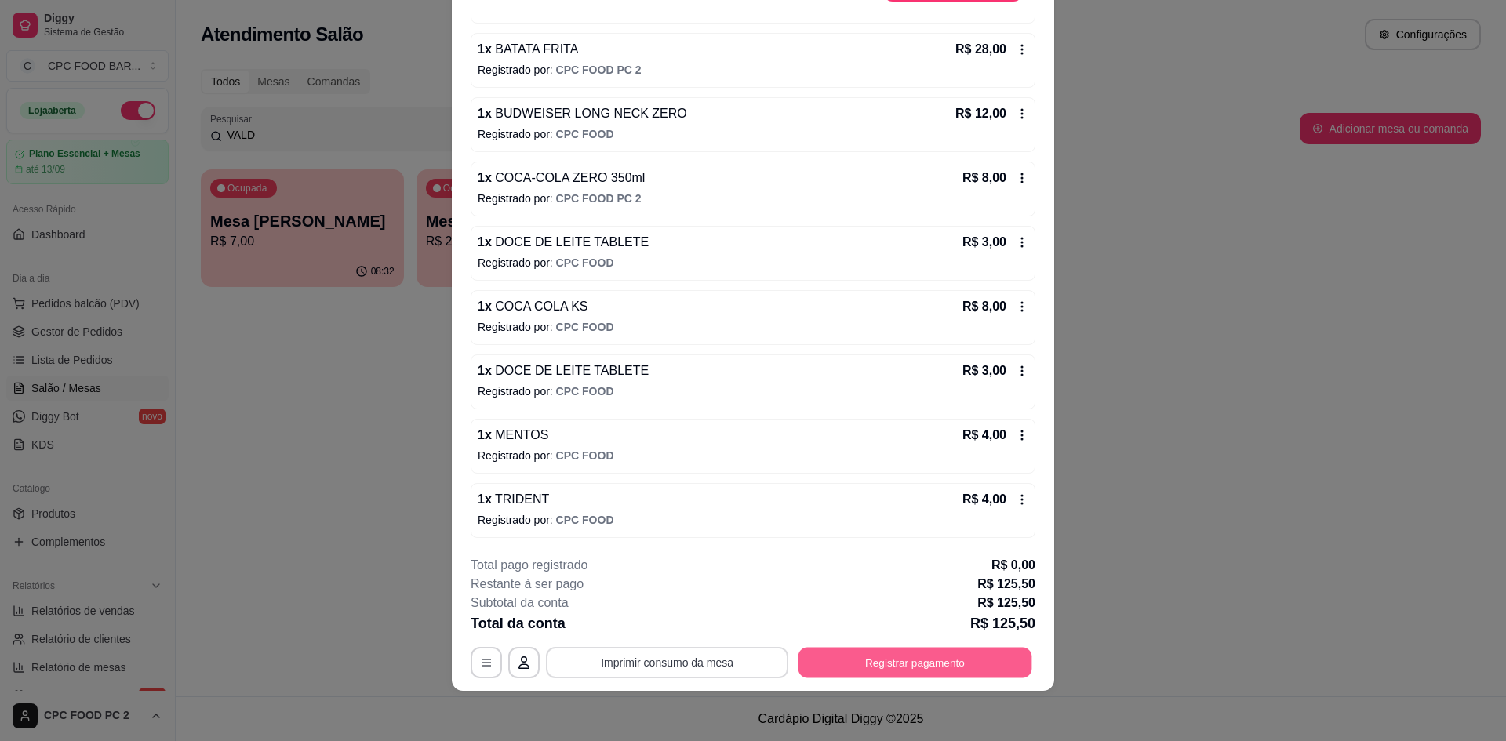
click at [848, 656] on button "Registrar pagamento" at bounding box center [915, 663] width 234 height 31
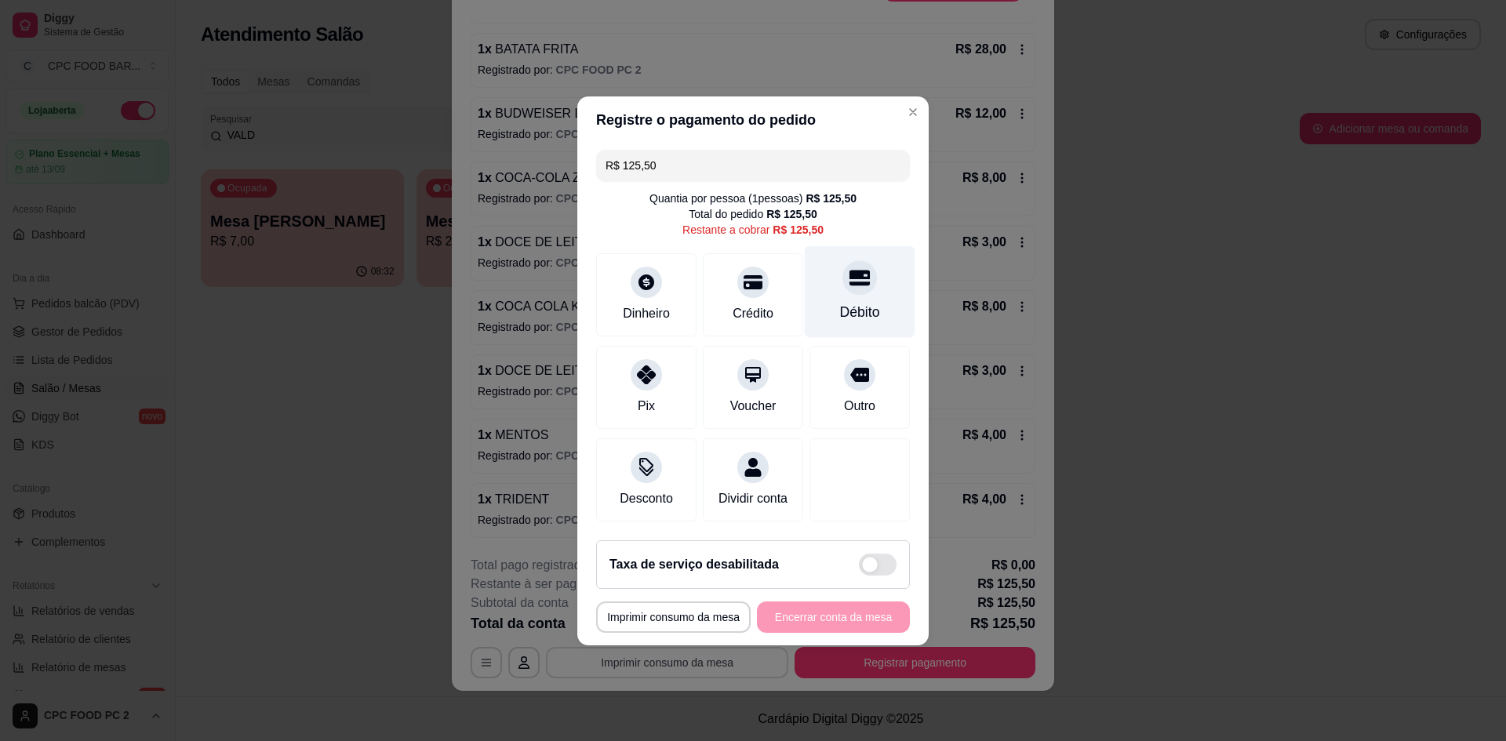
click at [859, 306] on div "Débito" at bounding box center [860, 312] width 40 height 20
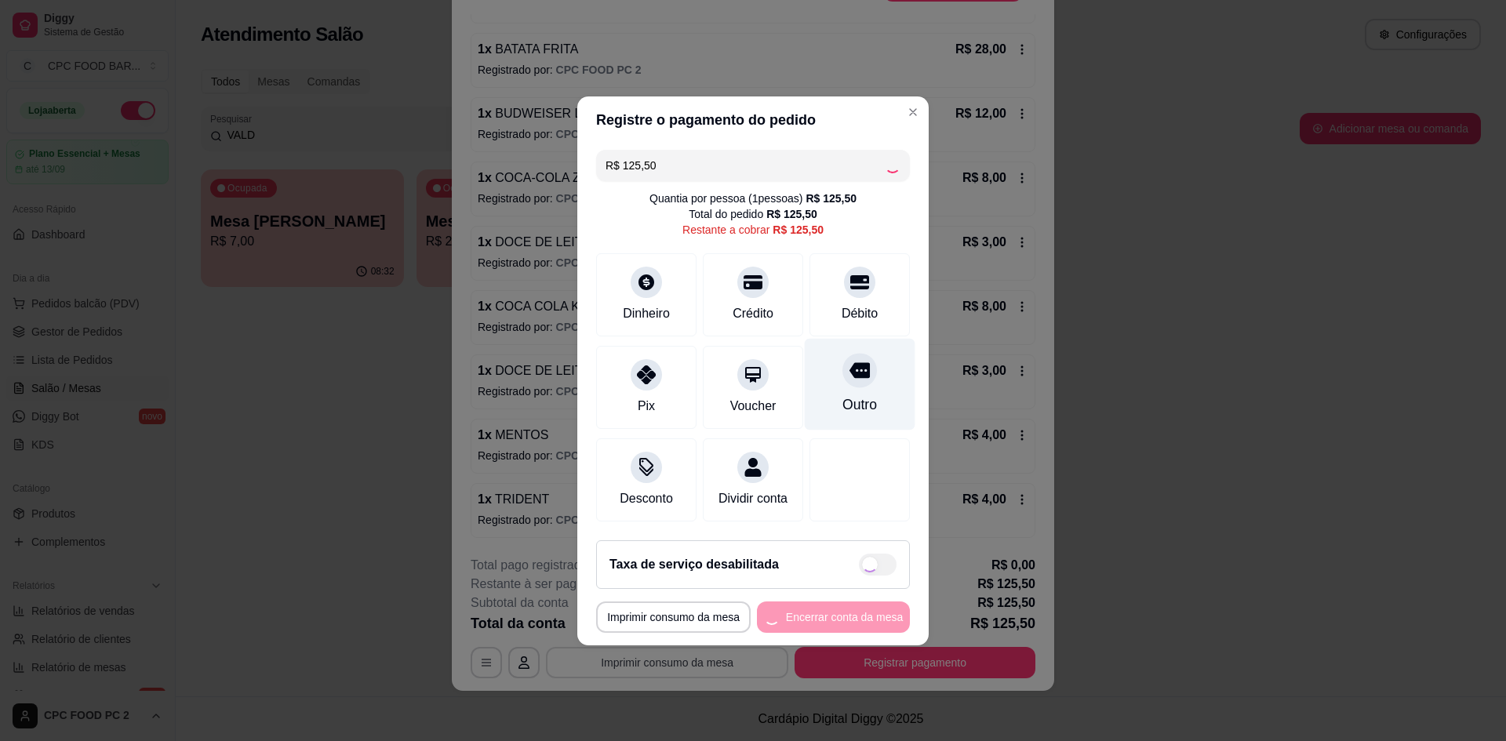
type input "R$ 0,00"
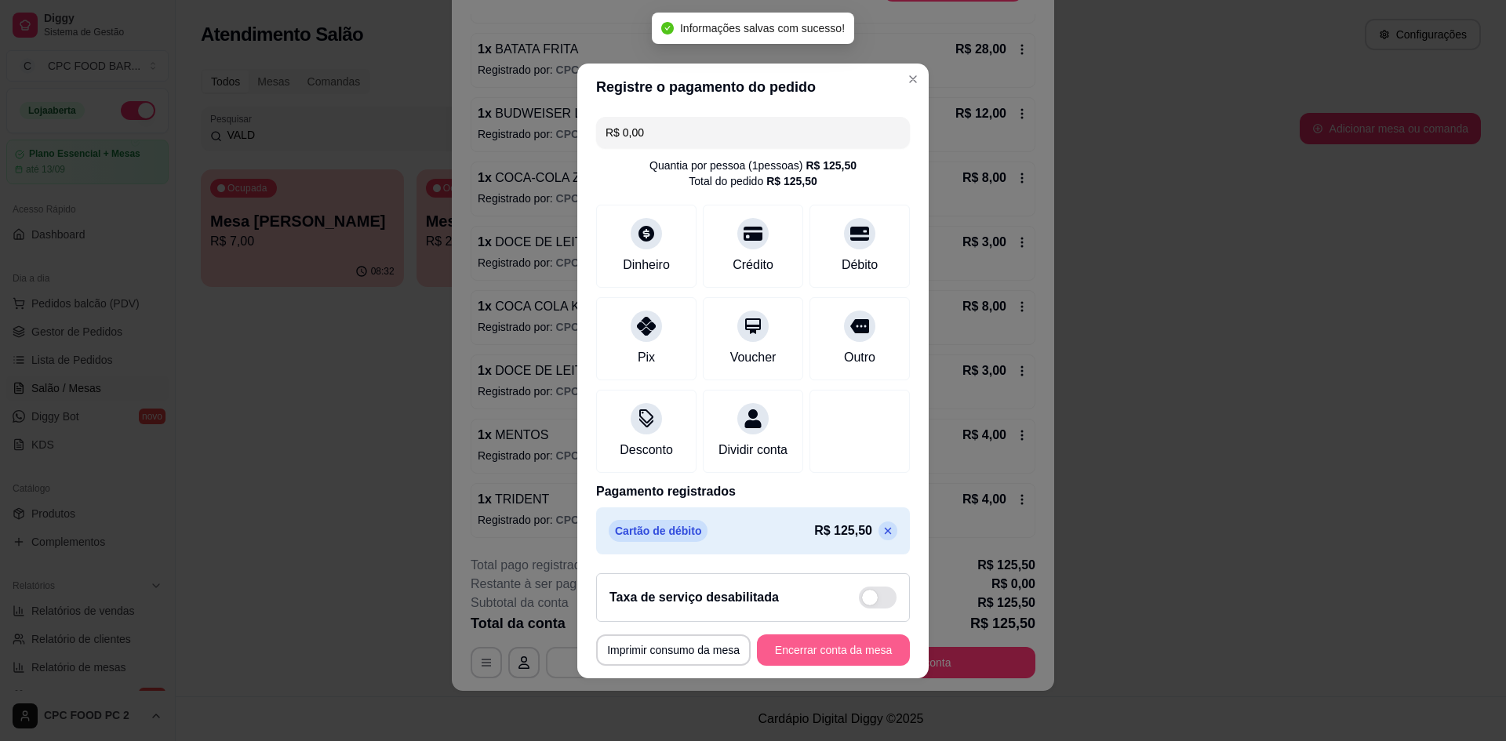
click at [840, 661] on button "Encerrar conta da mesa" at bounding box center [833, 649] width 153 height 31
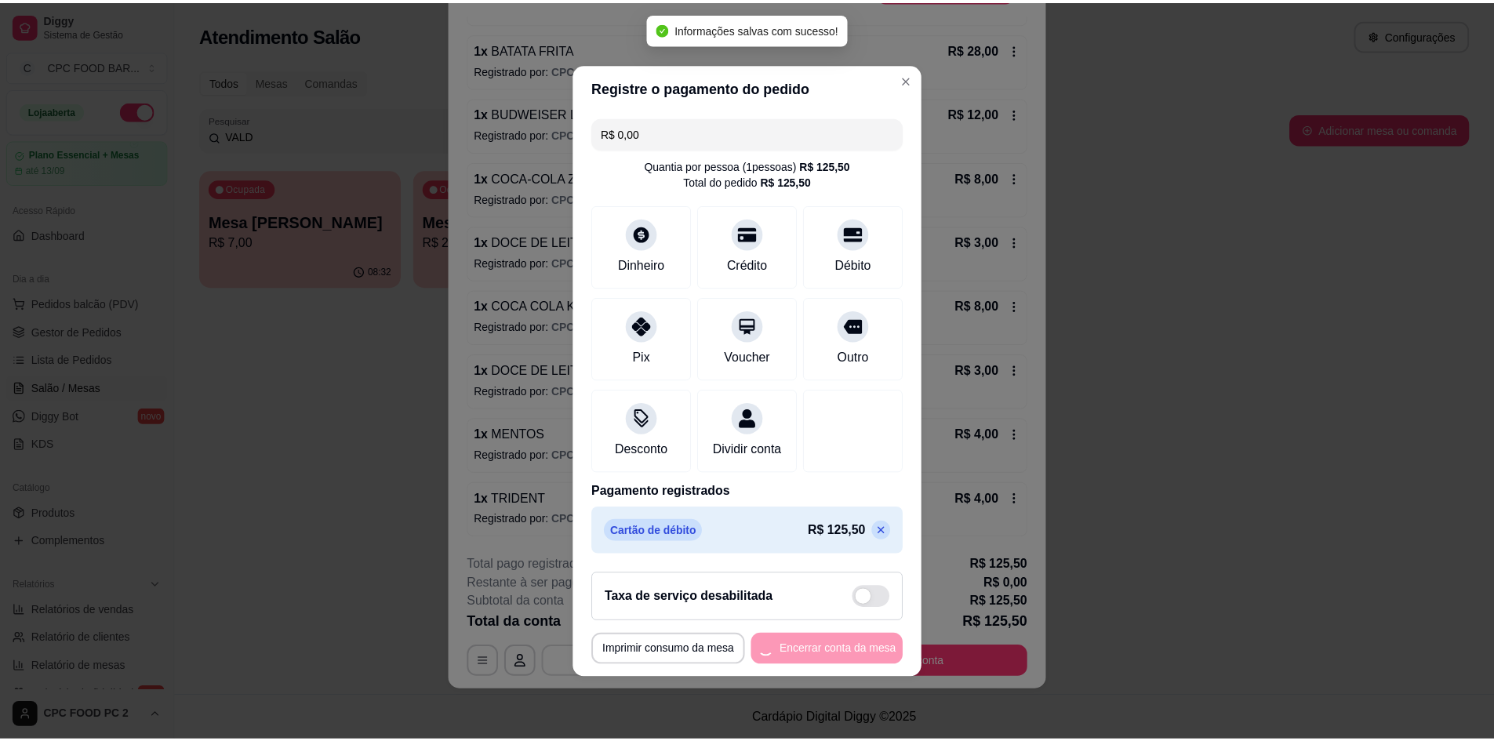
scroll to position [0, 0]
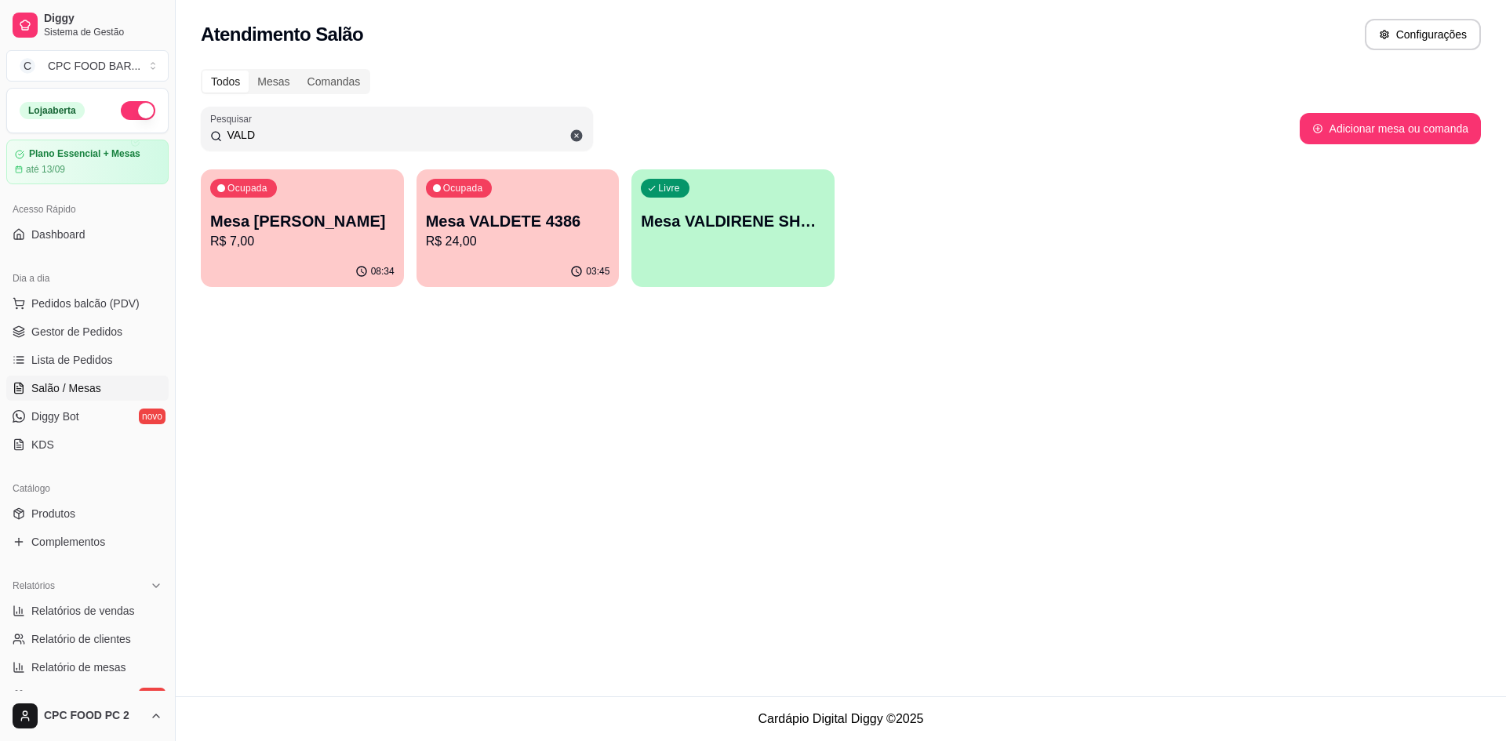
click at [357, 130] on input "VALD" at bounding box center [403, 135] width 362 height 16
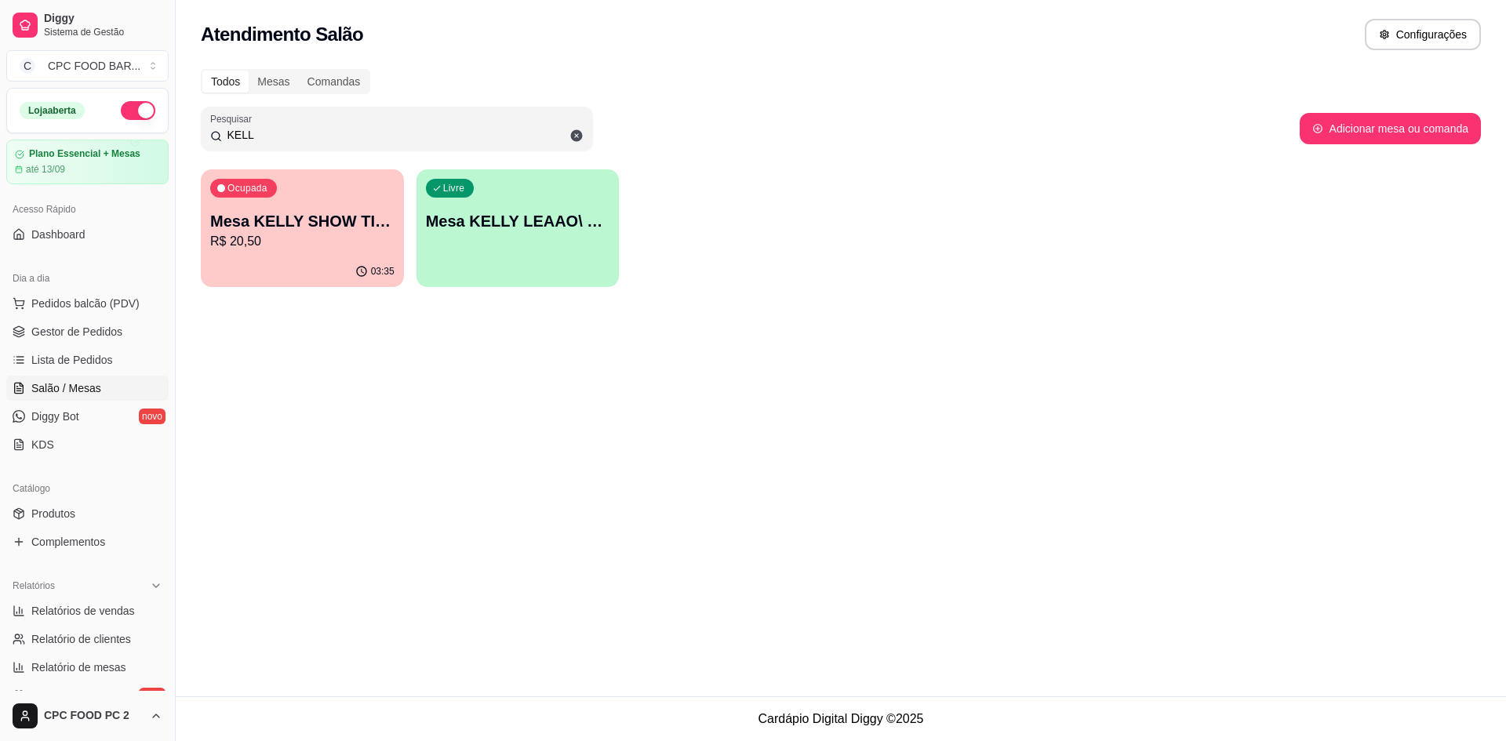
type input "KELL"
click at [288, 213] on p "Mesa KELLY SHOW TIME" at bounding box center [302, 221] width 179 height 21
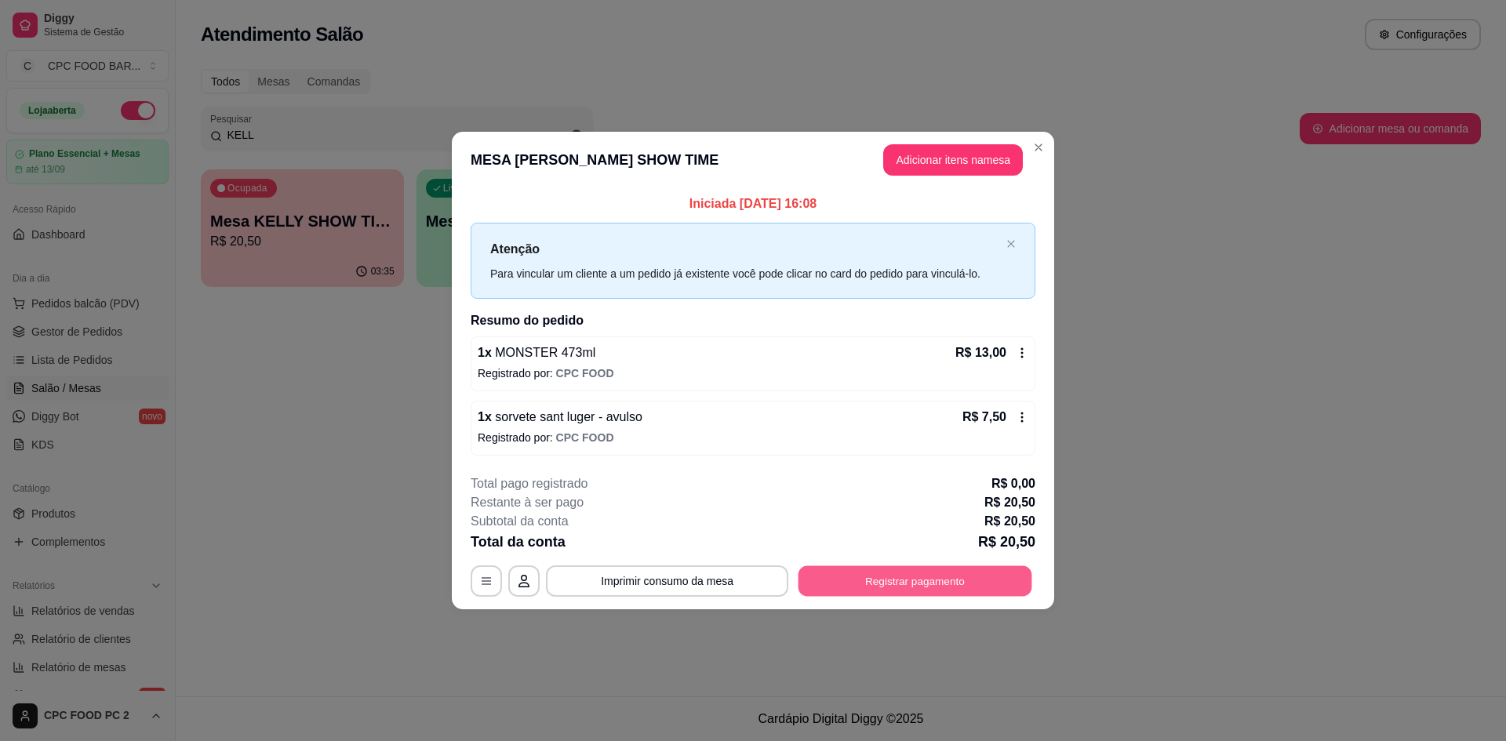
click at [847, 576] on button "Registrar pagamento" at bounding box center [915, 581] width 234 height 31
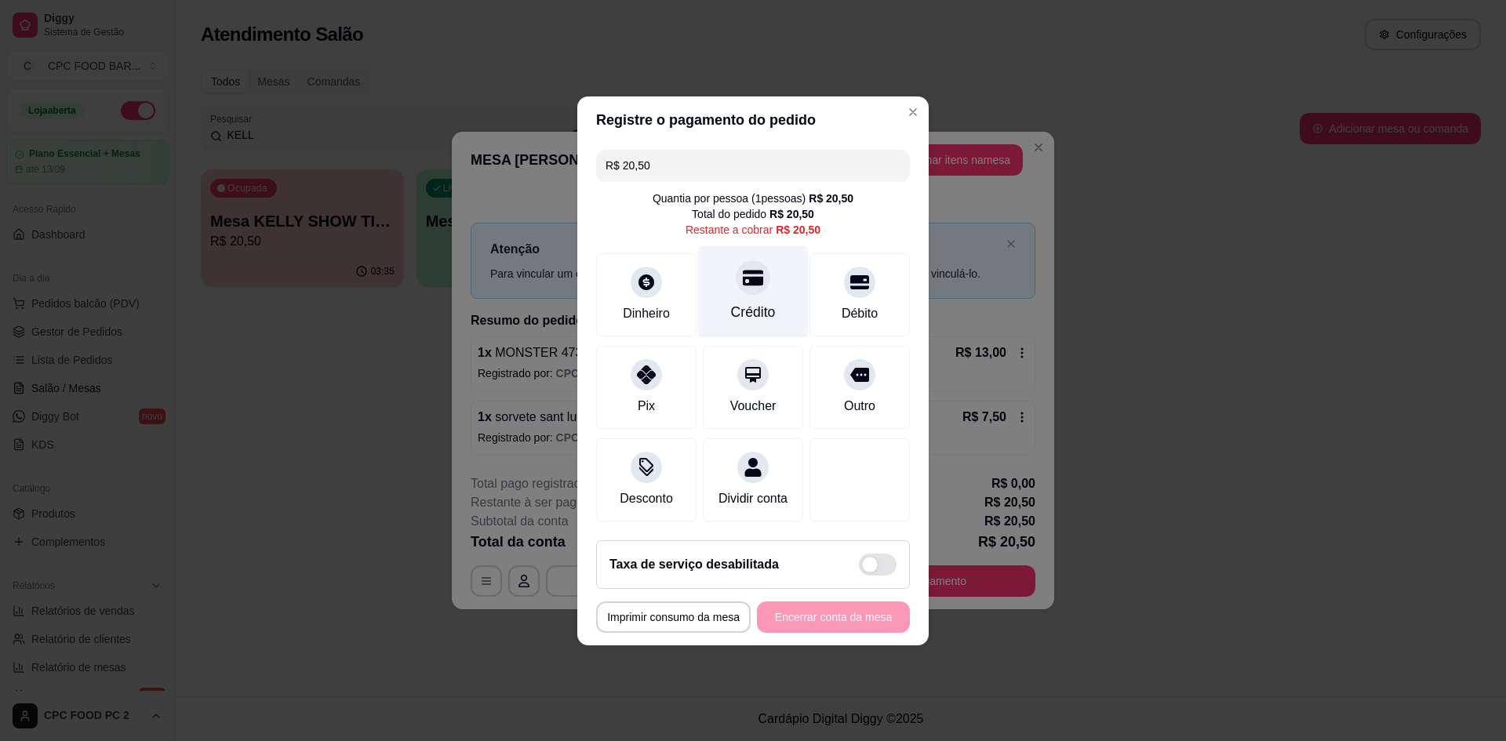
click at [765, 313] on div "Crédito" at bounding box center [753, 291] width 111 height 92
type input "R$ 0,00"
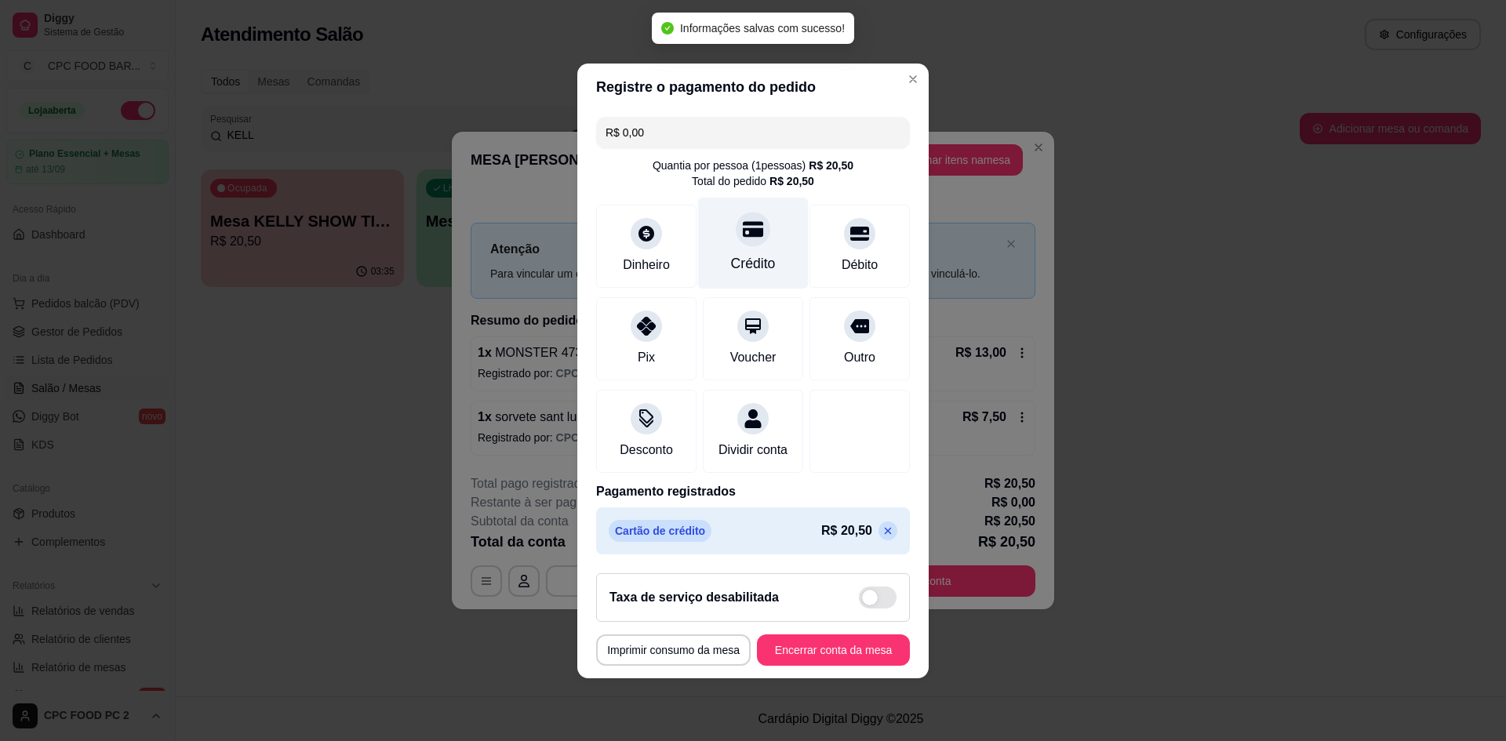
click at [773, 257] on div "Crédito" at bounding box center [753, 243] width 111 height 92
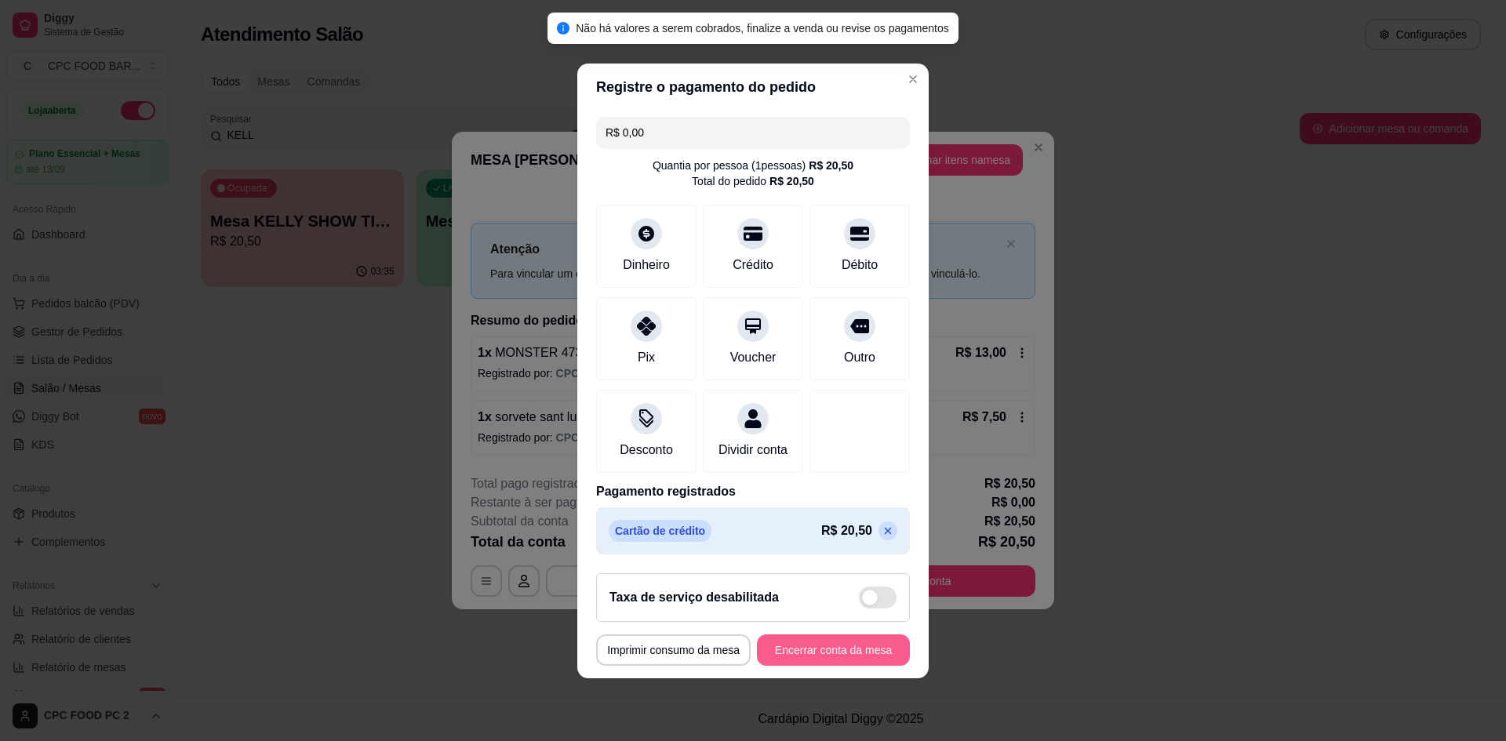
click at [824, 653] on button "Encerrar conta da mesa" at bounding box center [833, 649] width 153 height 31
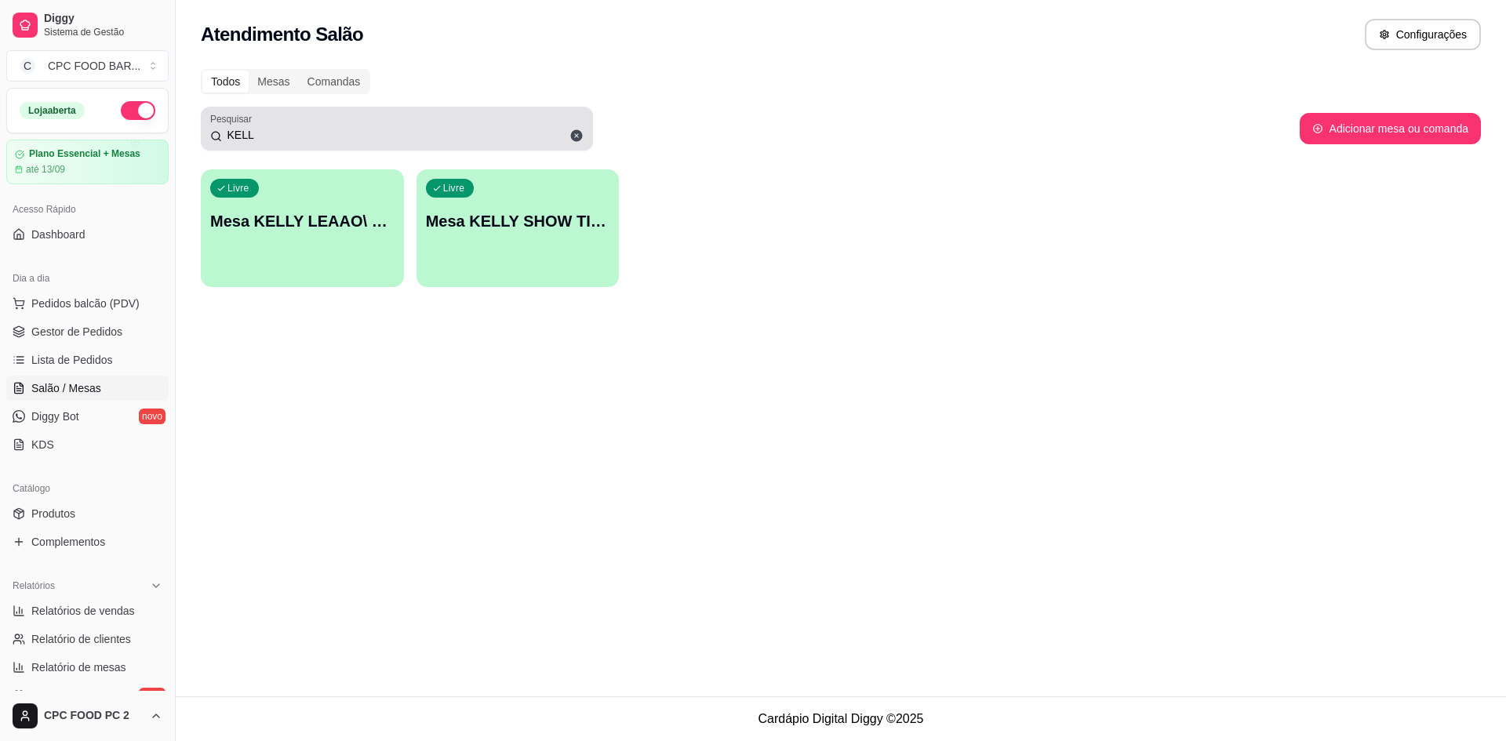
click at [270, 143] on div "KELL" at bounding box center [396, 128] width 373 height 31
click at [269, 142] on input "KELL" at bounding box center [403, 135] width 362 height 16
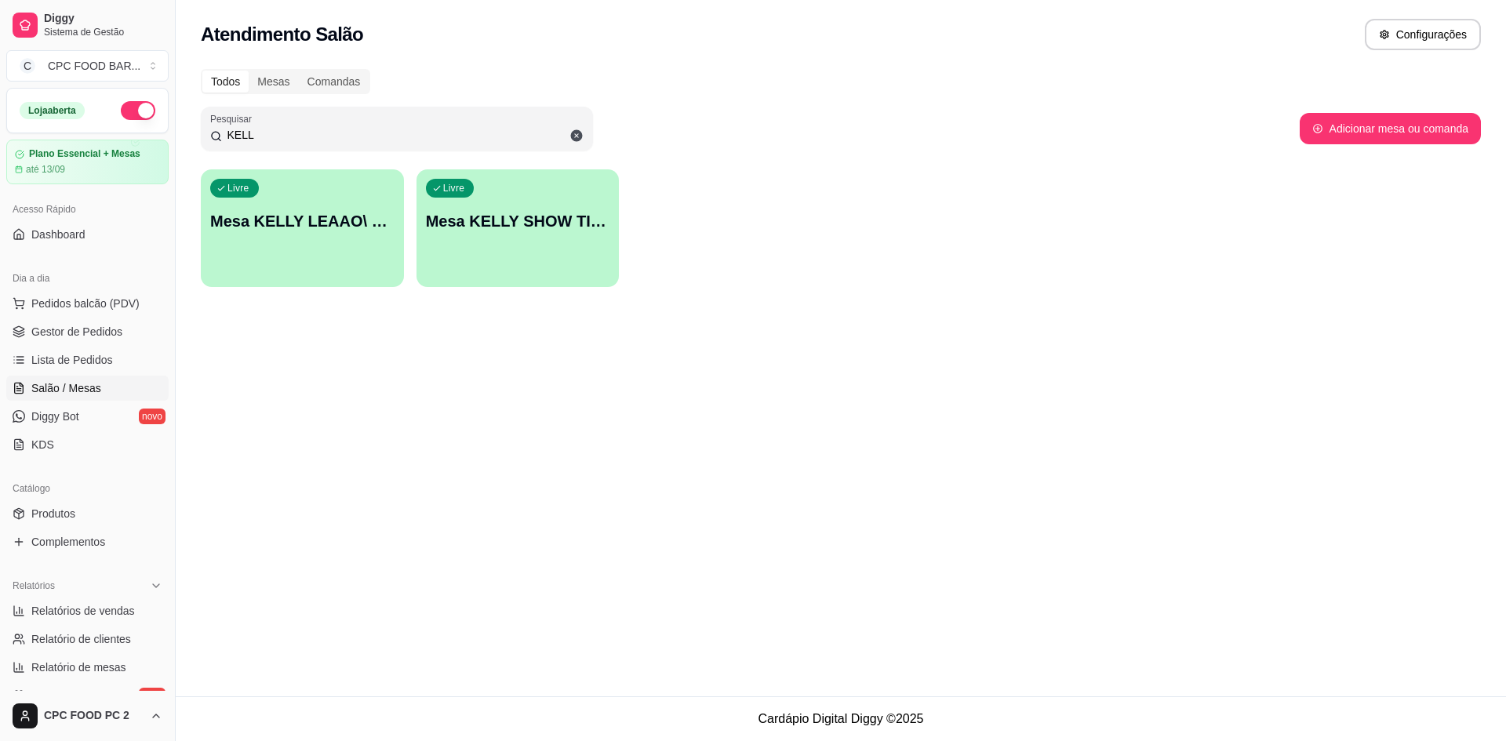
type input "D"
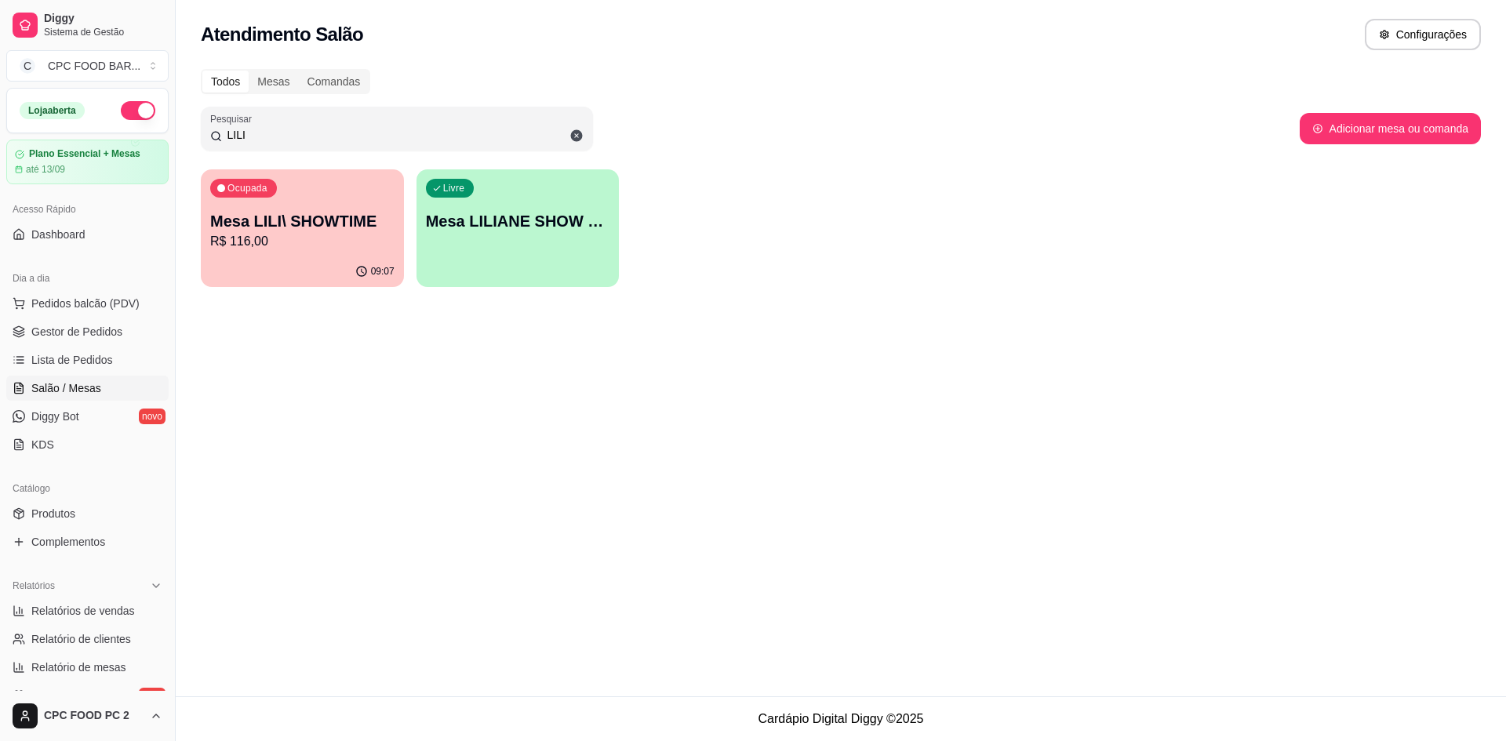
type input "LILI"
click at [291, 223] on p "Mesa LILI\ SHOWTIME" at bounding box center [302, 221] width 179 height 21
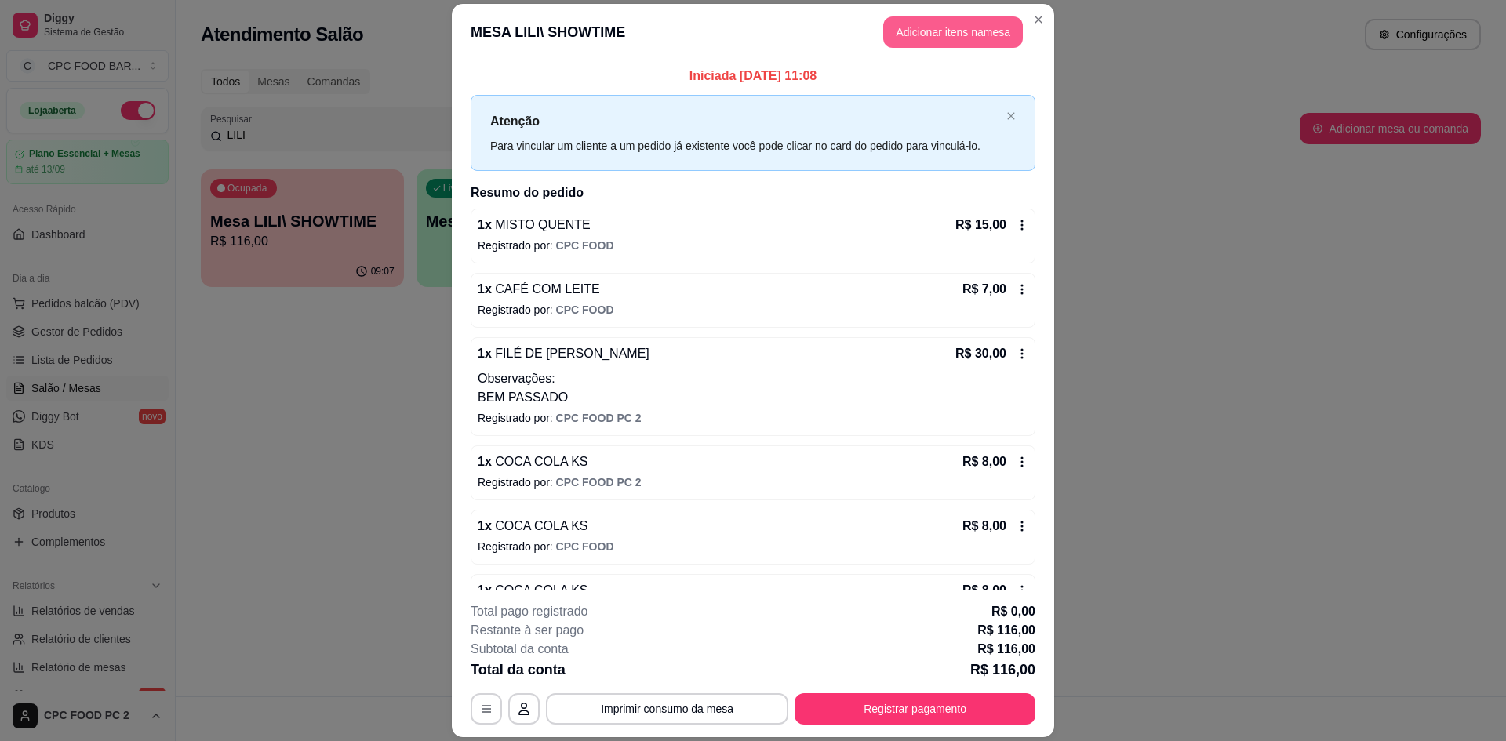
click at [907, 31] on button "Adicionar itens na mesa" at bounding box center [953, 31] width 140 height 31
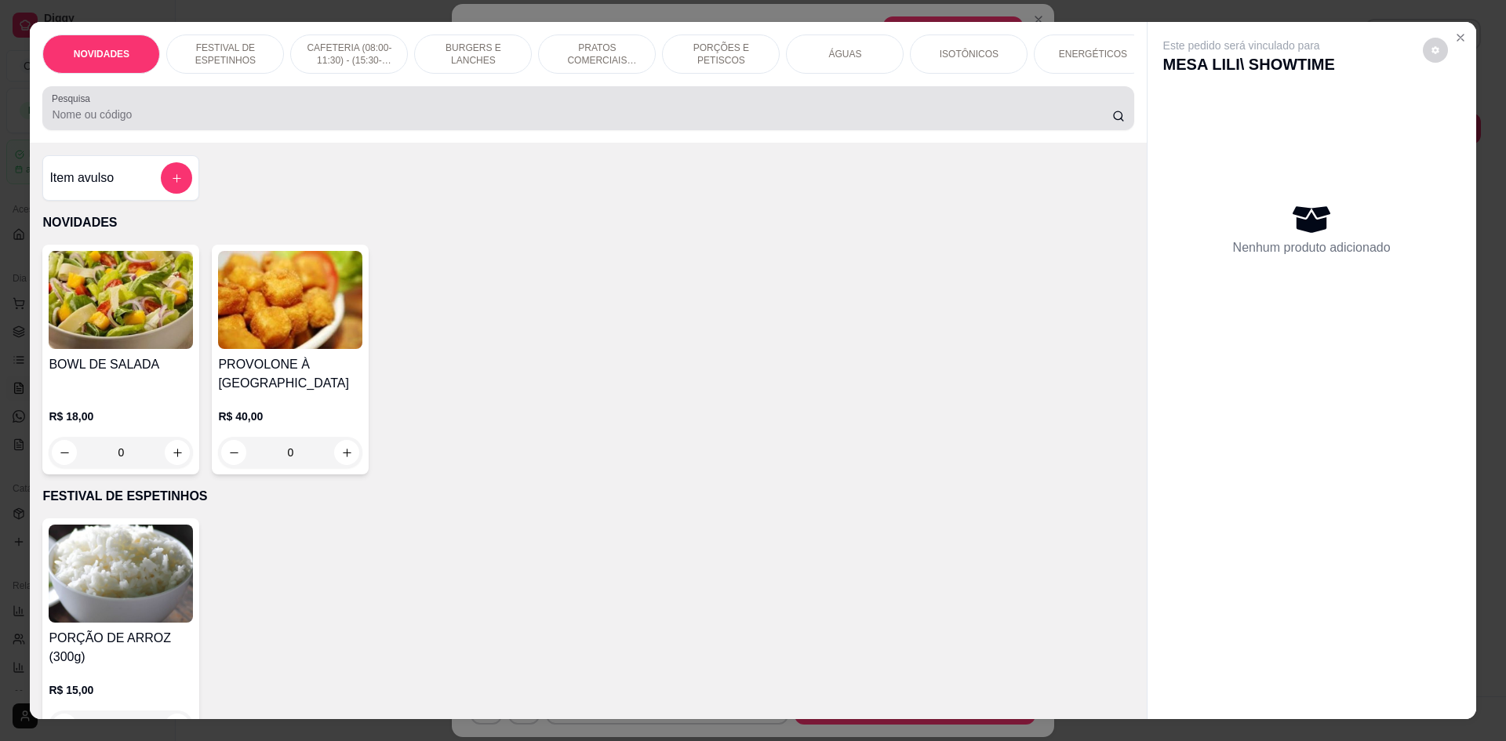
click at [580, 118] on div at bounding box center [588, 108] width 1072 height 31
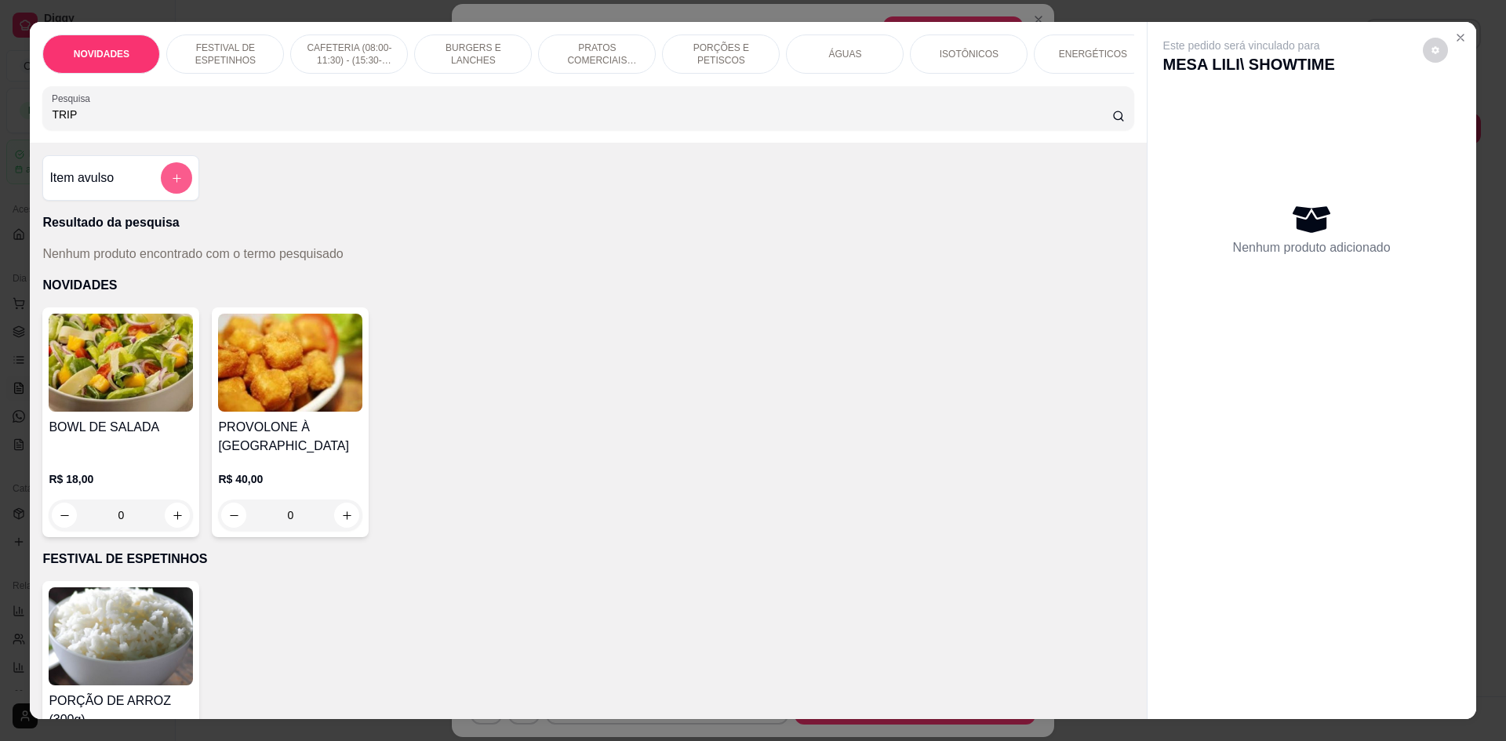
type input "TRIP"
click at [171, 184] on icon "add-separate-item" at bounding box center [177, 179] width 12 height 12
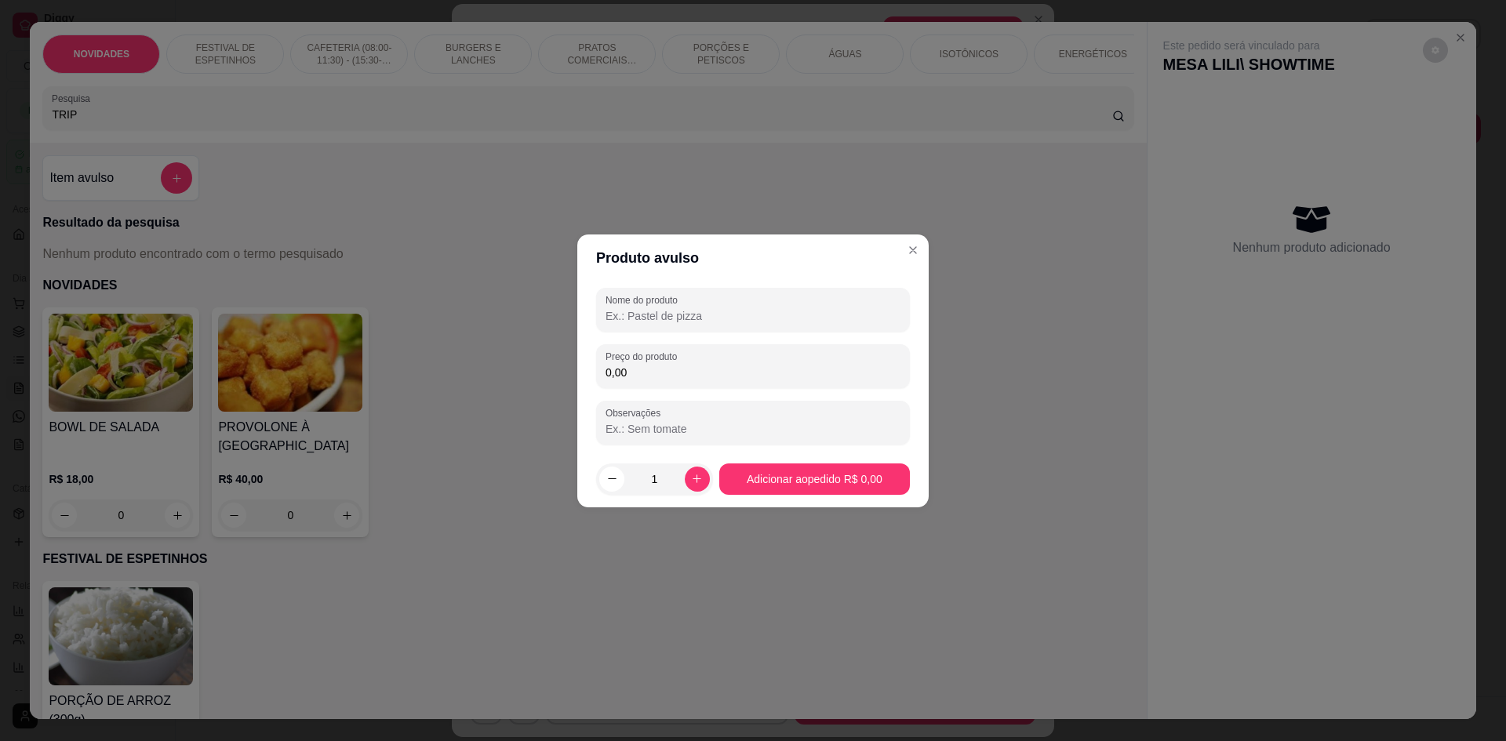
click at [627, 318] on input "Nome do produto" at bounding box center [752, 316] width 295 height 16
type input "TRIPOLITANO"
click at [684, 360] on div "0,00" at bounding box center [752, 366] width 295 height 31
type input "6,50"
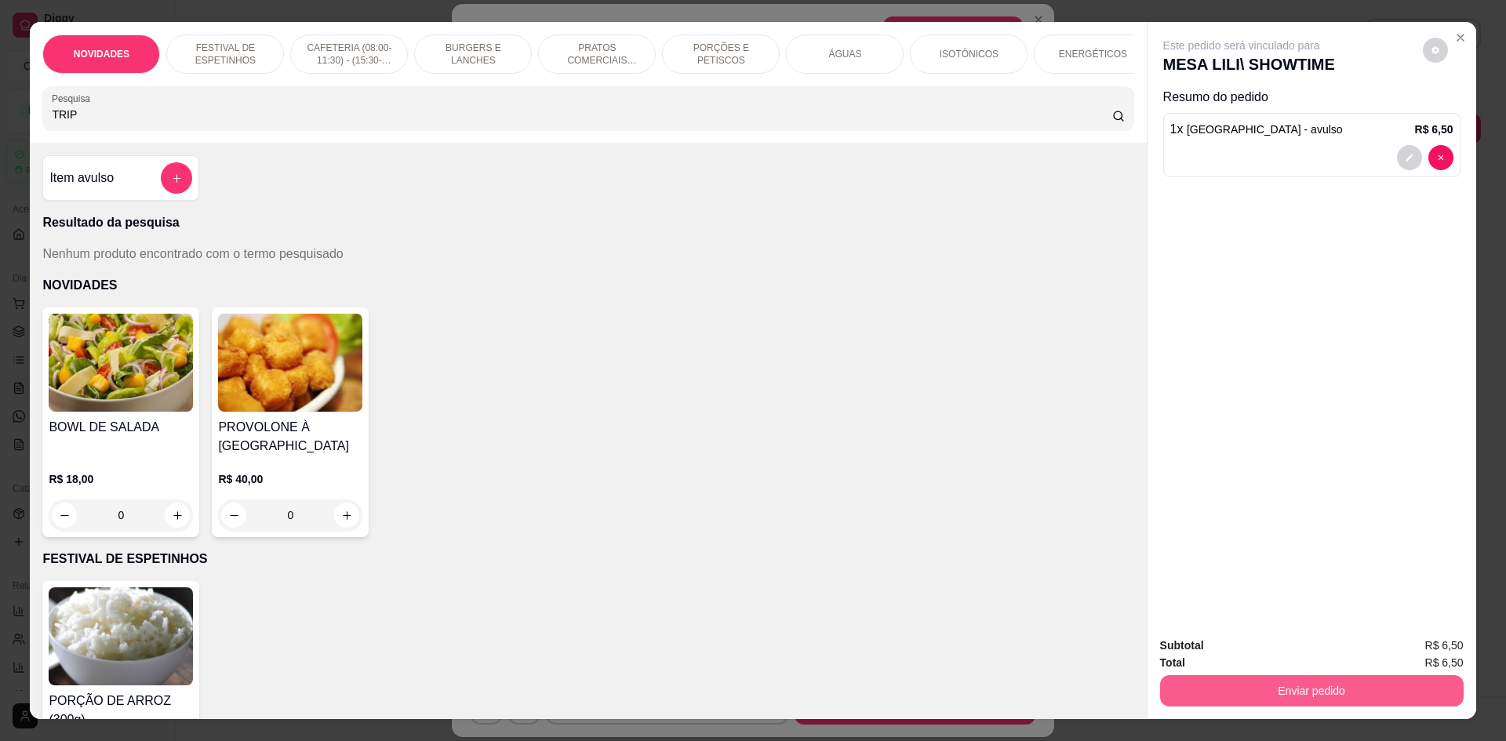
click at [1225, 703] on button "Enviar pedido" at bounding box center [1311, 690] width 303 height 31
click at [1223, 654] on button "Não registrar e enviar pedido" at bounding box center [1259, 653] width 163 height 30
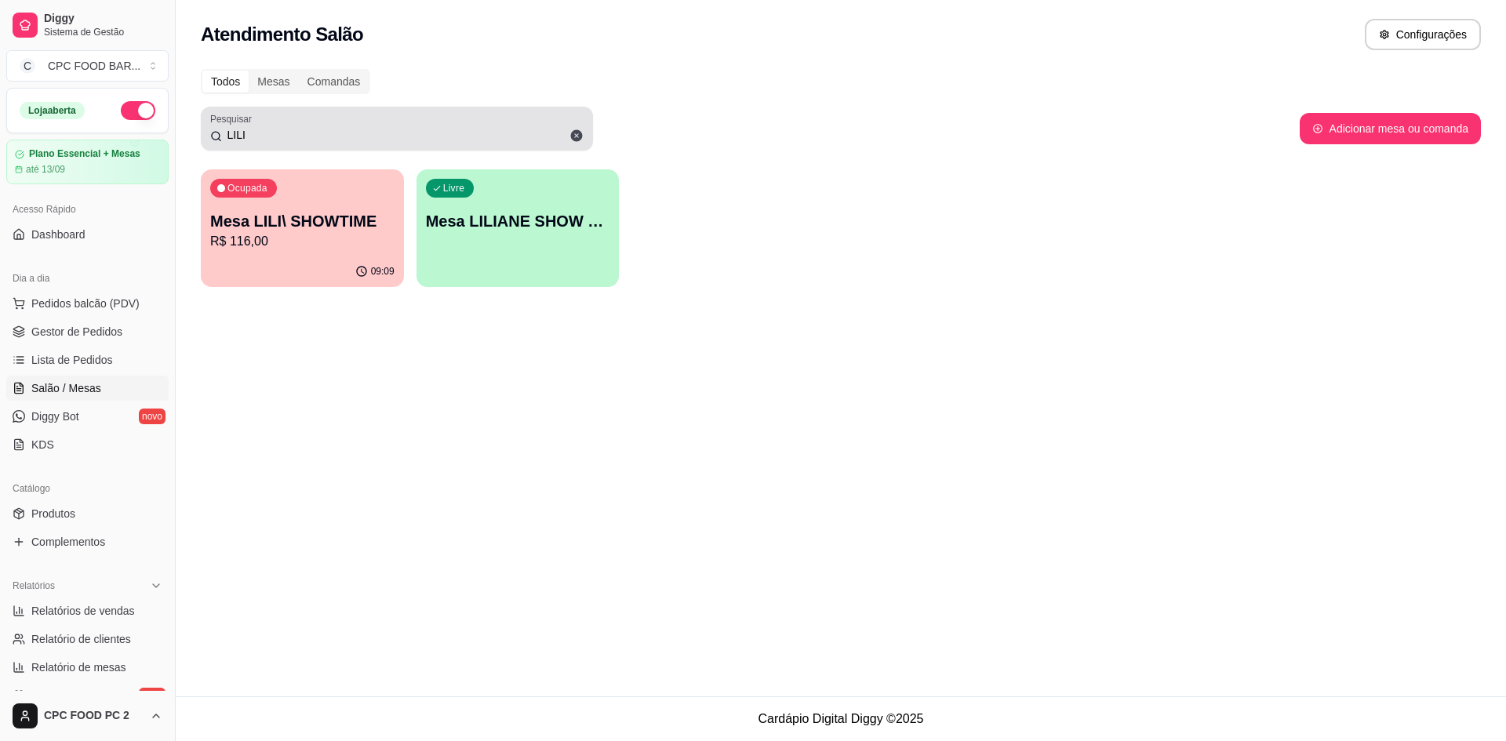
click at [335, 116] on div "LILI" at bounding box center [396, 128] width 373 height 31
click at [330, 120] on div "LILI" at bounding box center [396, 128] width 373 height 31
click at [327, 121] on div "LILI" at bounding box center [396, 128] width 373 height 31
click at [322, 125] on div "LILI" at bounding box center [396, 128] width 373 height 31
click at [321, 127] on input "LILI" at bounding box center [403, 135] width 362 height 16
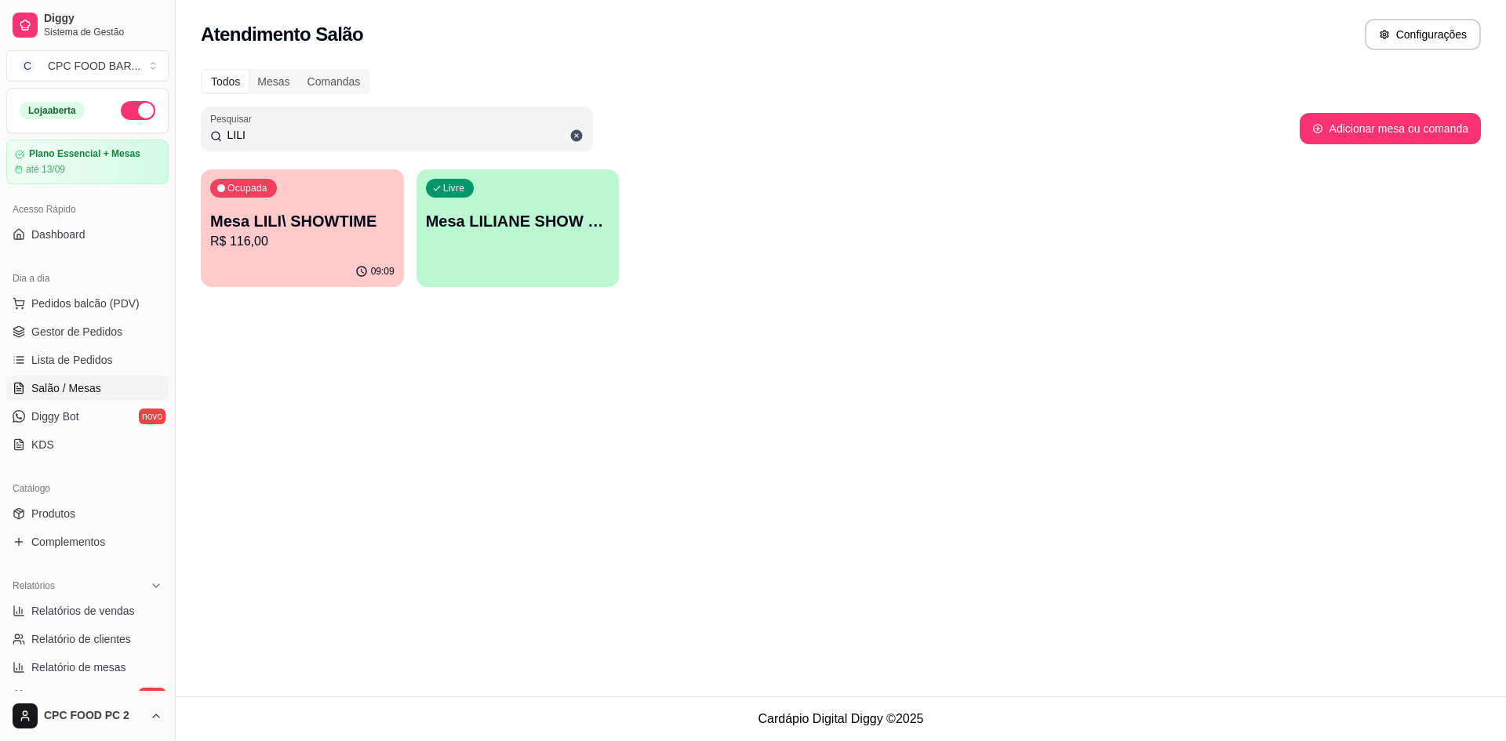
click at [318, 131] on input "LILI" at bounding box center [403, 135] width 362 height 16
click at [316, 133] on input "LILI" at bounding box center [403, 135] width 362 height 16
click at [314, 134] on input "LILI" at bounding box center [403, 135] width 362 height 16
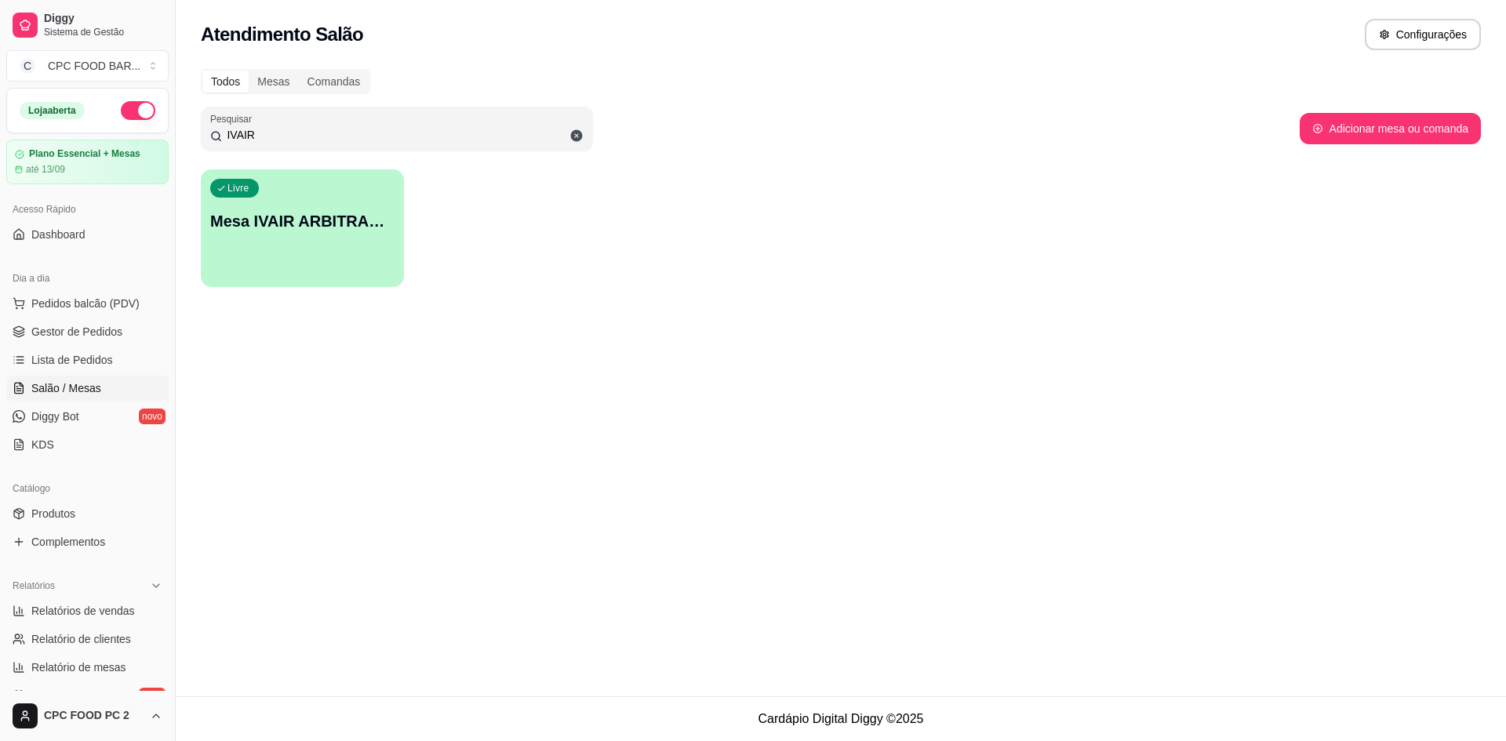
type input "IVAIR"
click at [322, 260] on div "Livre Mesa IVAIR ARBITRAGEM" at bounding box center [302, 218] width 203 height 99
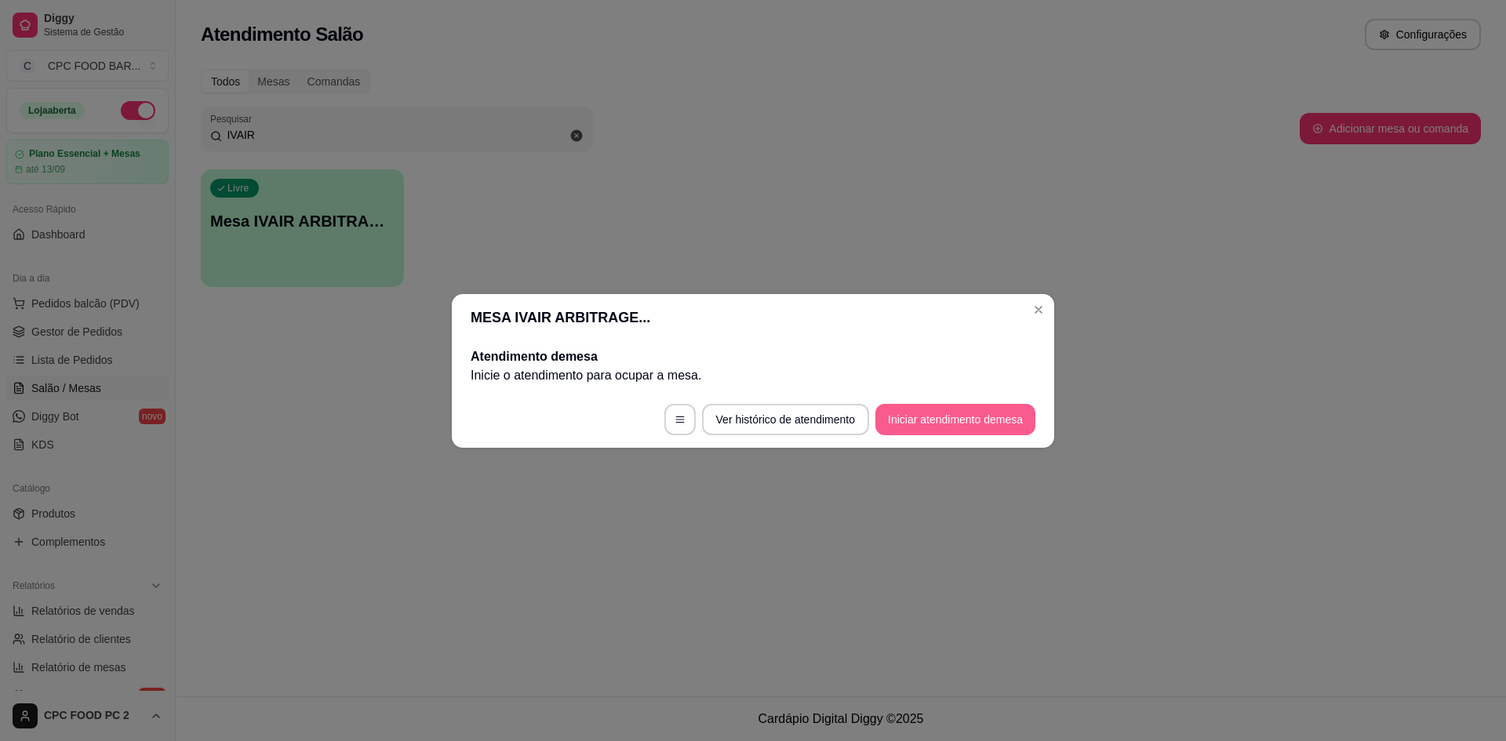
click at [907, 424] on button "Iniciar atendimento de mesa" at bounding box center [955, 419] width 160 height 31
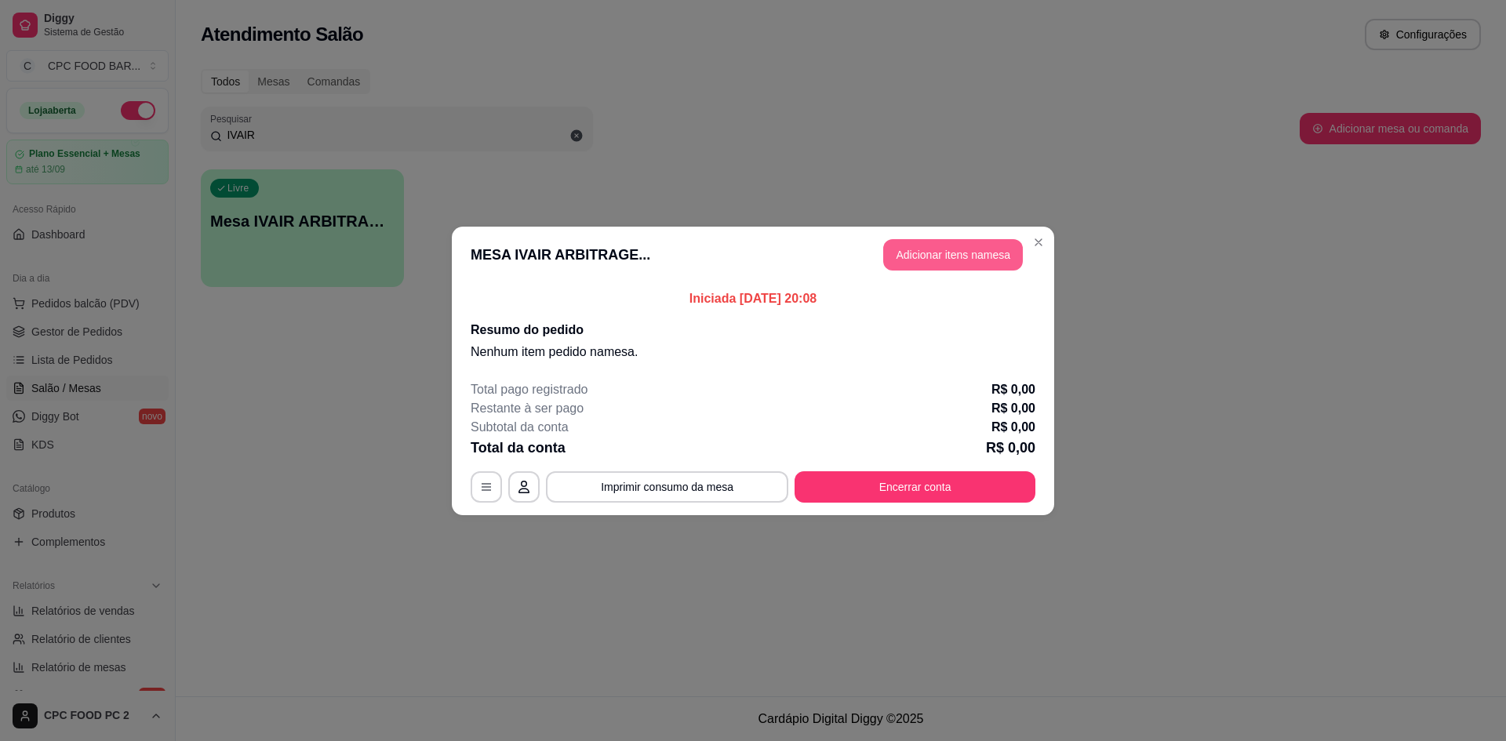
click at [965, 256] on button "Adicionar itens na mesa" at bounding box center [953, 254] width 140 height 31
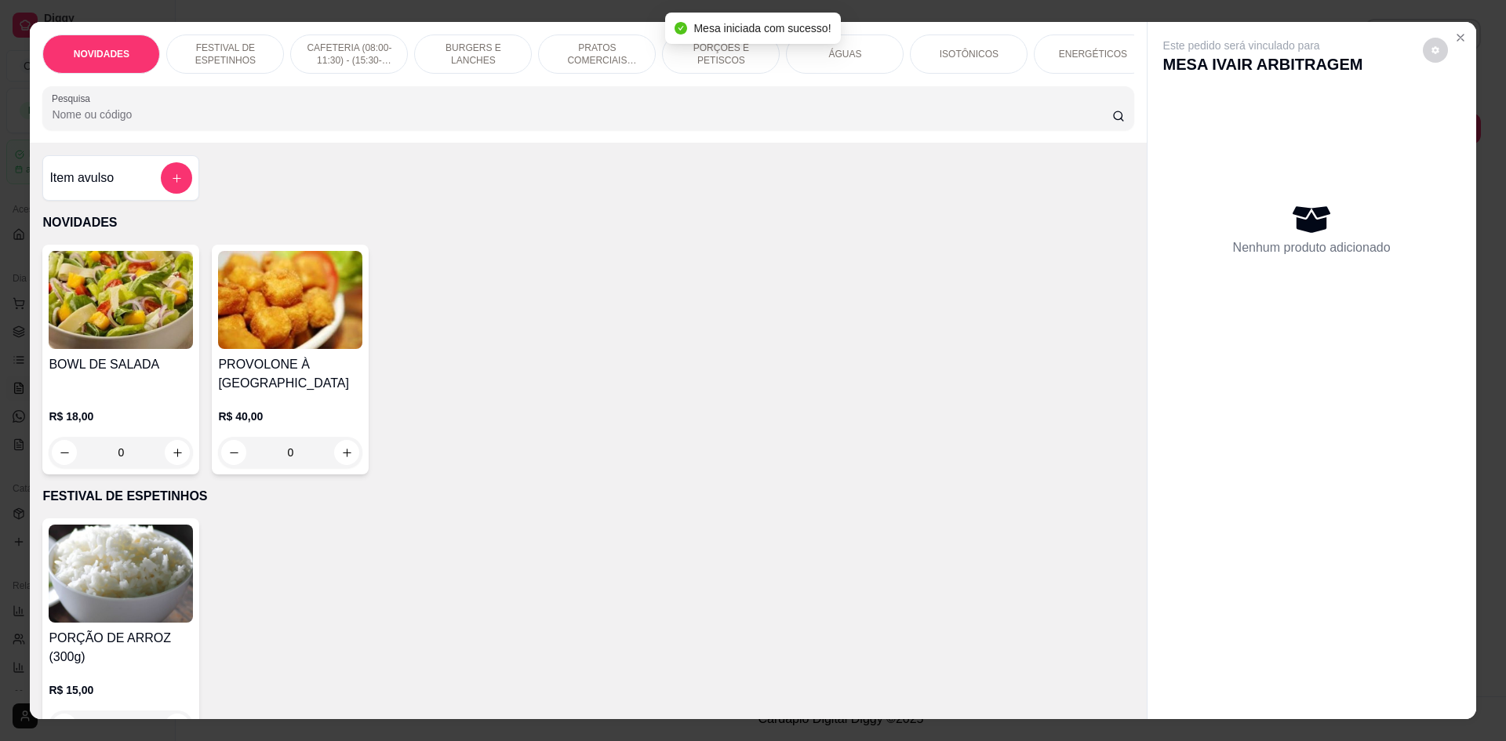
click at [439, 122] on input "Pesquisa" at bounding box center [581, 115] width 1059 height 16
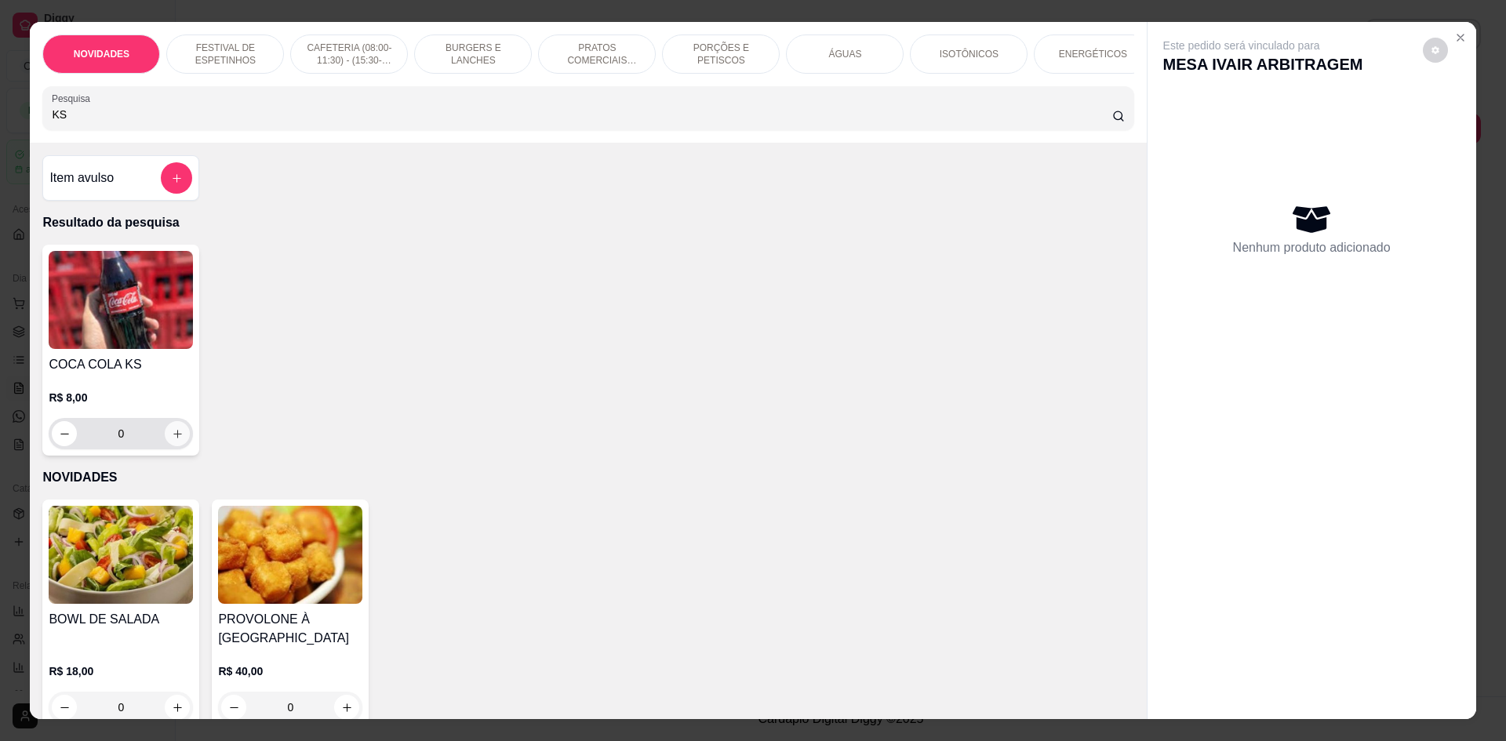
type input "KS"
click at [172, 440] on icon "increase-product-quantity" at bounding box center [178, 434] width 12 height 12
type input "1"
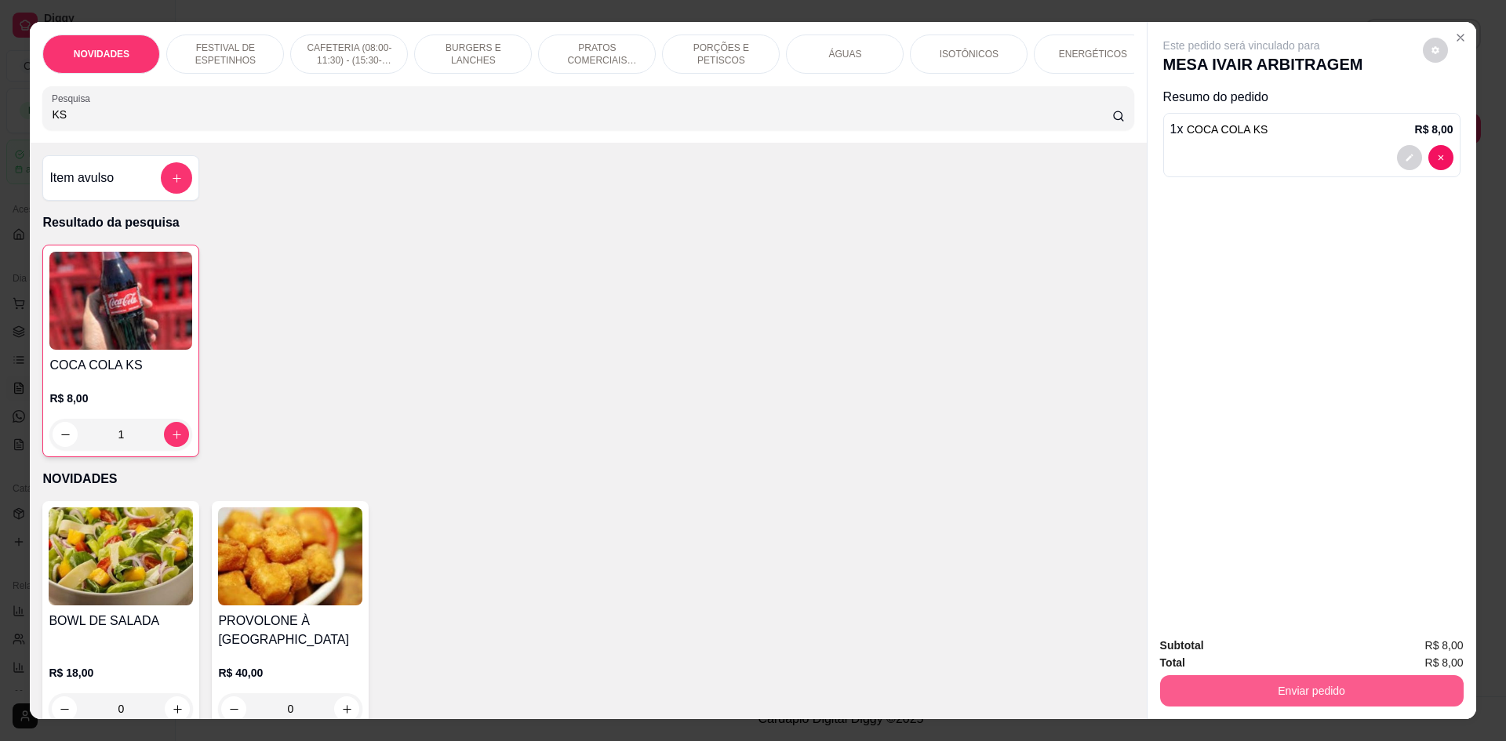
click at [1200, 686] on button "Enviar pedido" at bounding box center [1311, 690] width 303 height 31
click at [1223, 652] on button "Não registrar e enviar pedido" at bounding box center [1259, 652] width 158 height 29
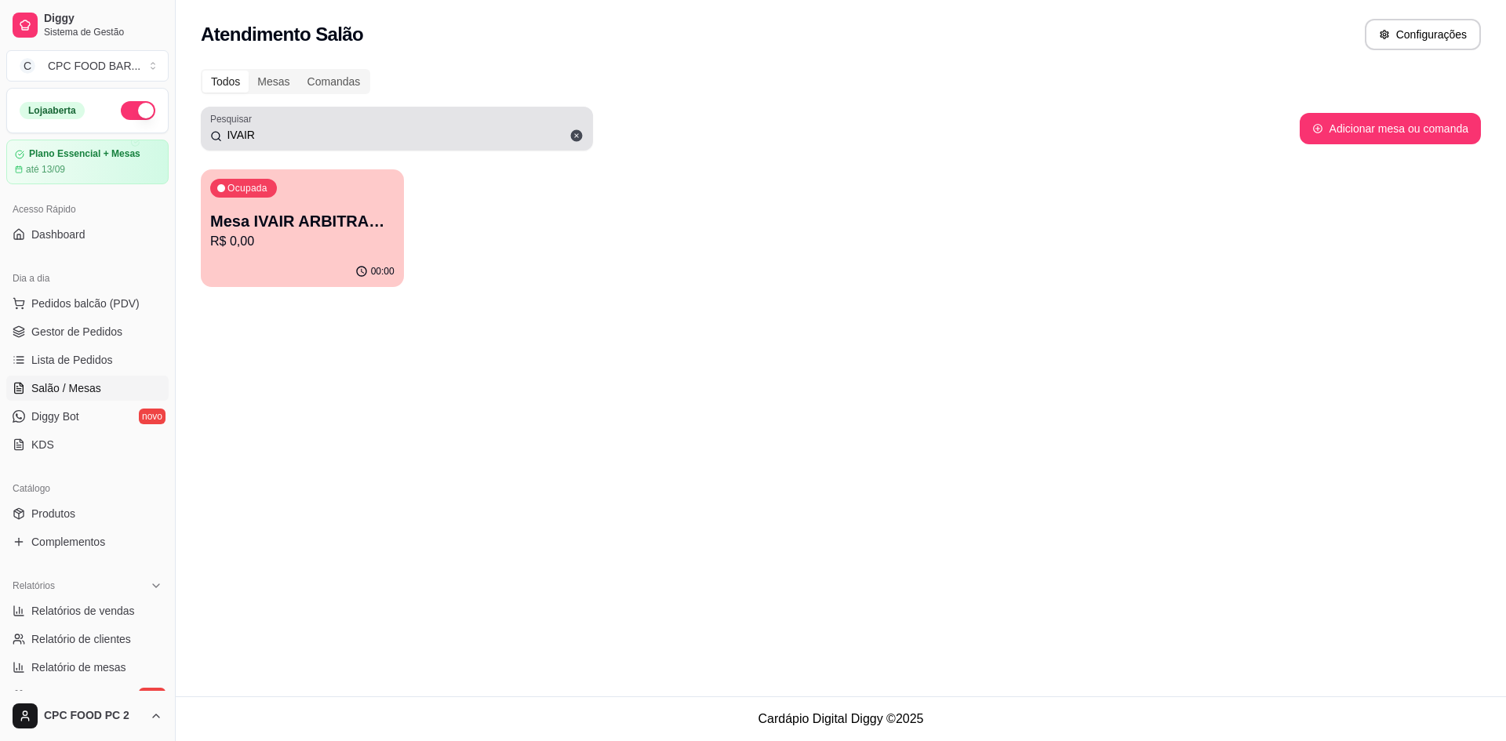
click at [269, 139] on input "IVAIR" at bounding box center [403, 135] width 362 height 16
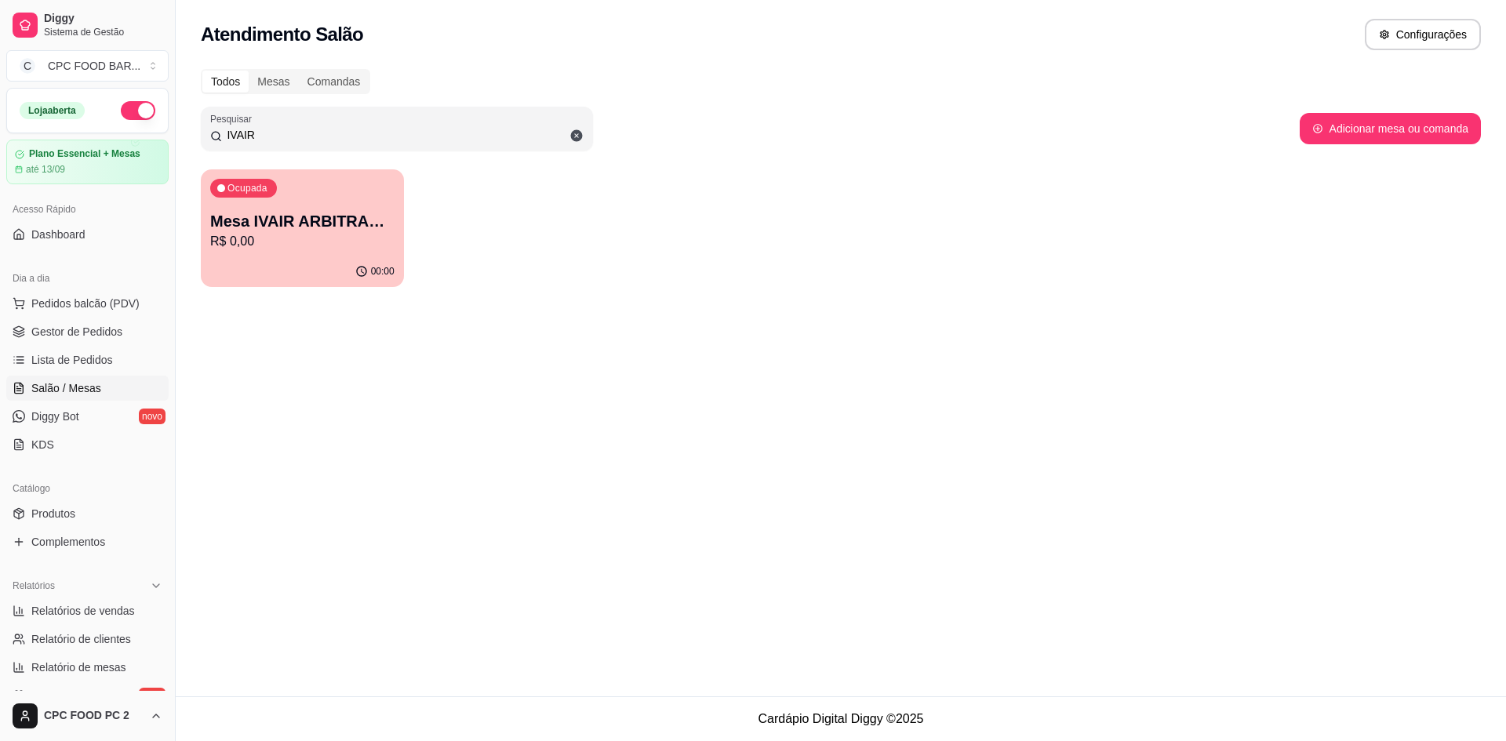
click at [269, 139] on input "IVAIR" at bounding box center [403, 135] width 362 height 16
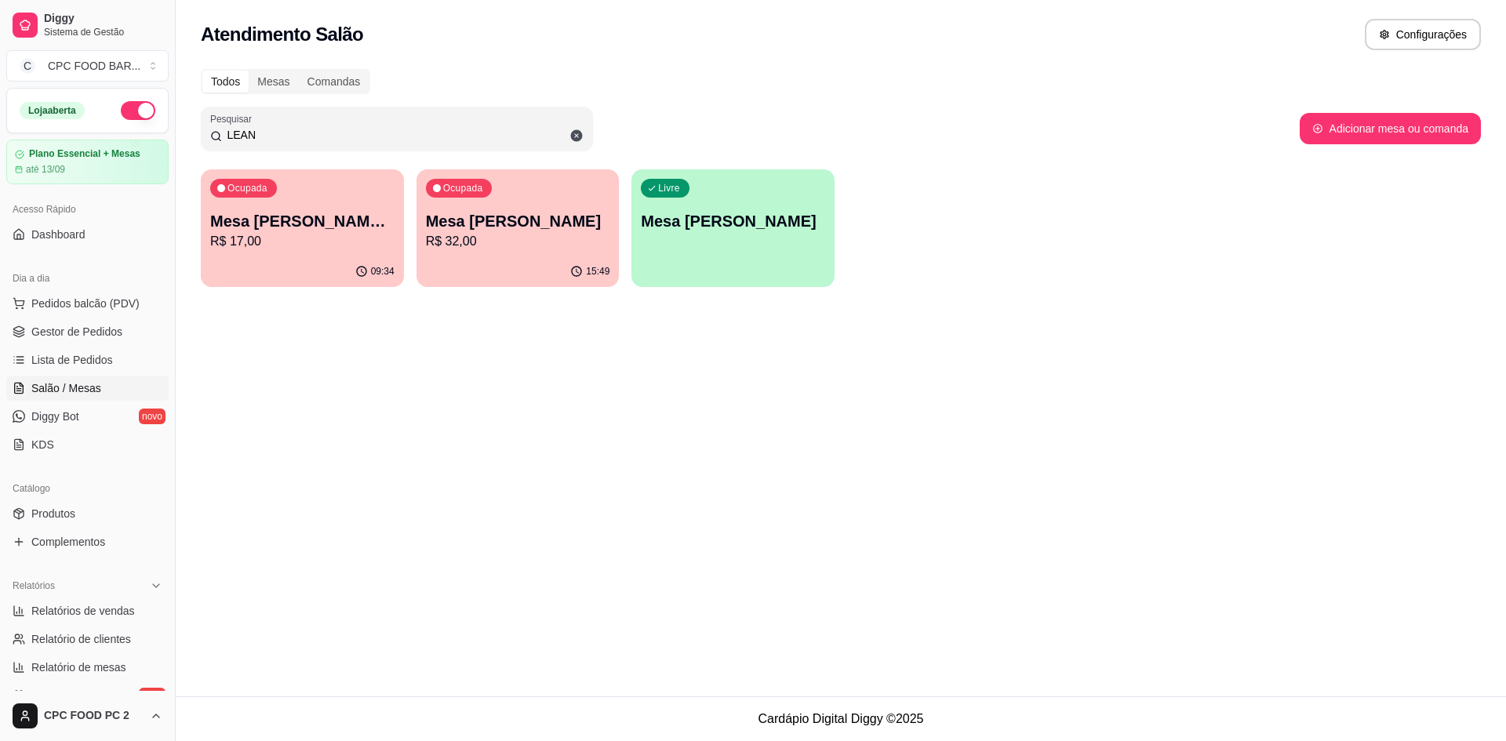
type input "LEAN"
click at [278, 253] on div "Ocupada Mesa [PERSON_NAME] ARBITRO R$ 17,00" at bounding box center [302, 212] width 203 height 87
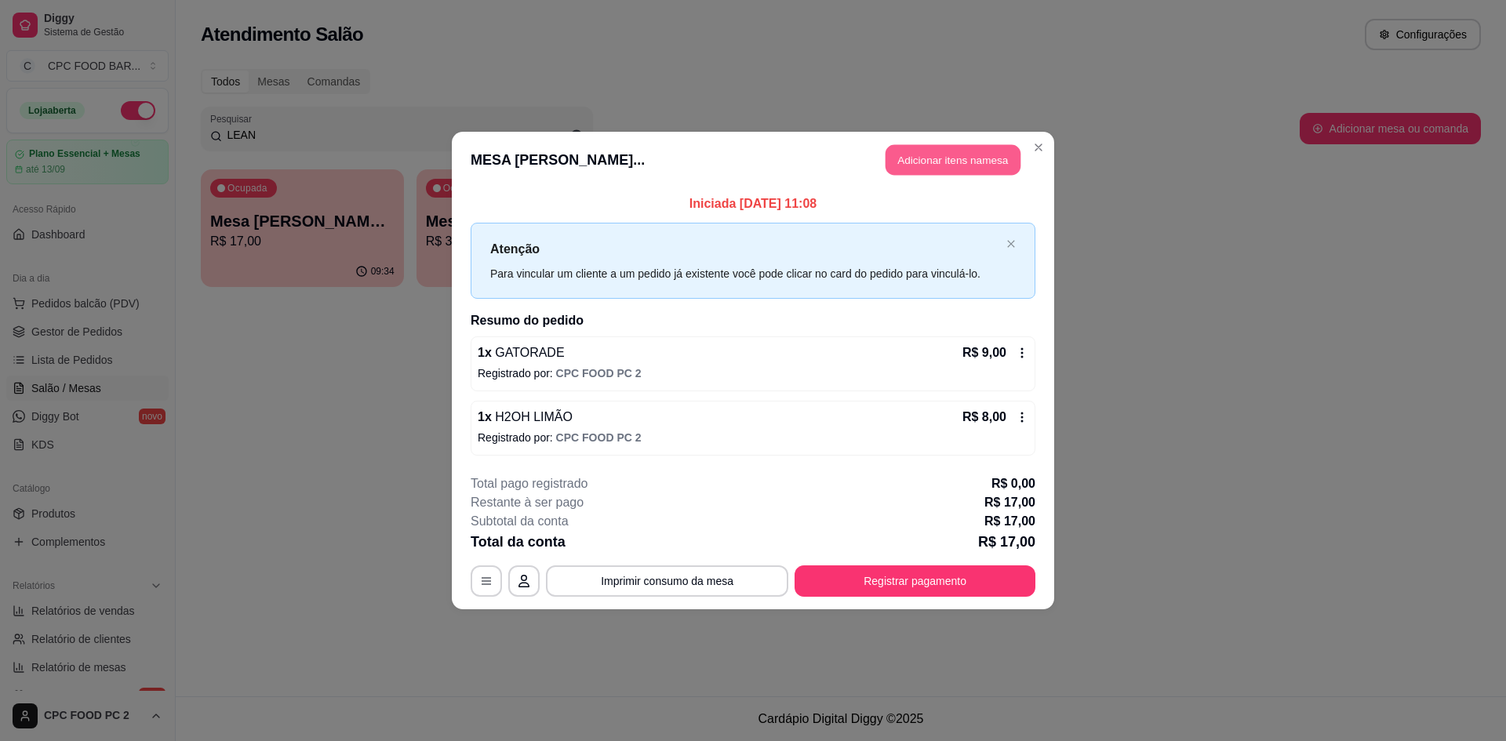
click at [972, 158] on button "Adicionar itens na mesa" at bounding box center [952, 160] width 135 height 31
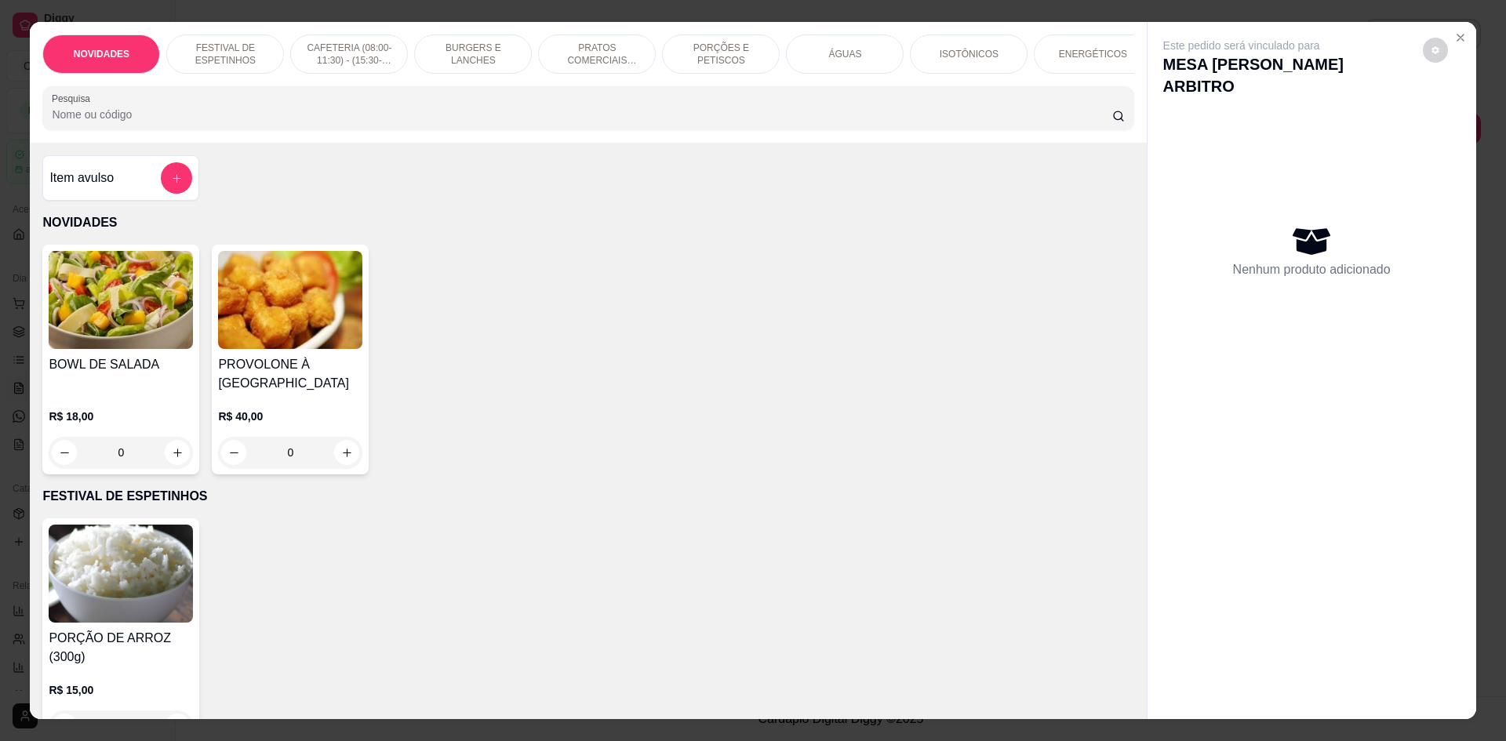
click at [482, 122] on input "Pesquisa" at bounding box center [581, 115] width 1059 height 16
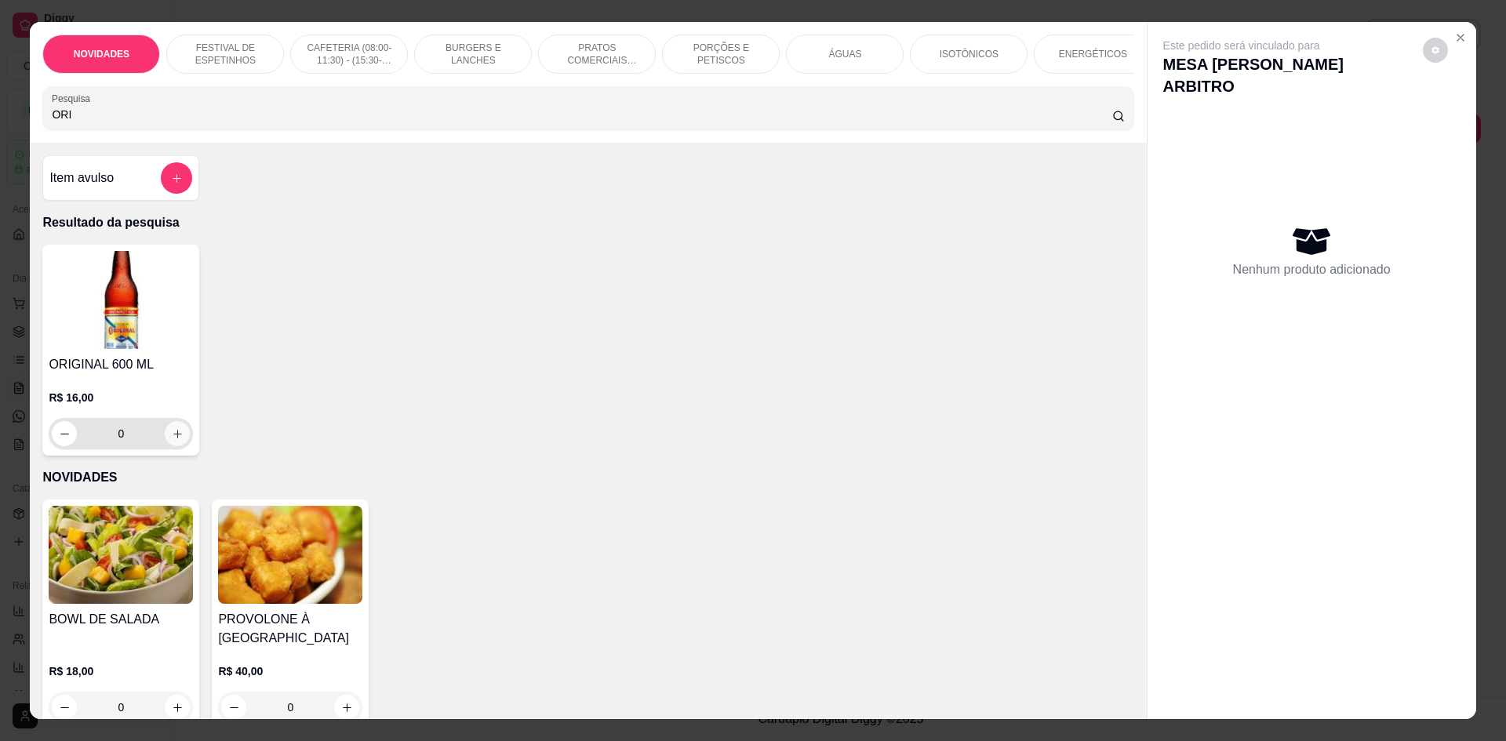
type input "ORI"
click at [172, 437] on button "increase-product-quantity" at bounding box center [177, 433] width 25 height 25
type input "1"
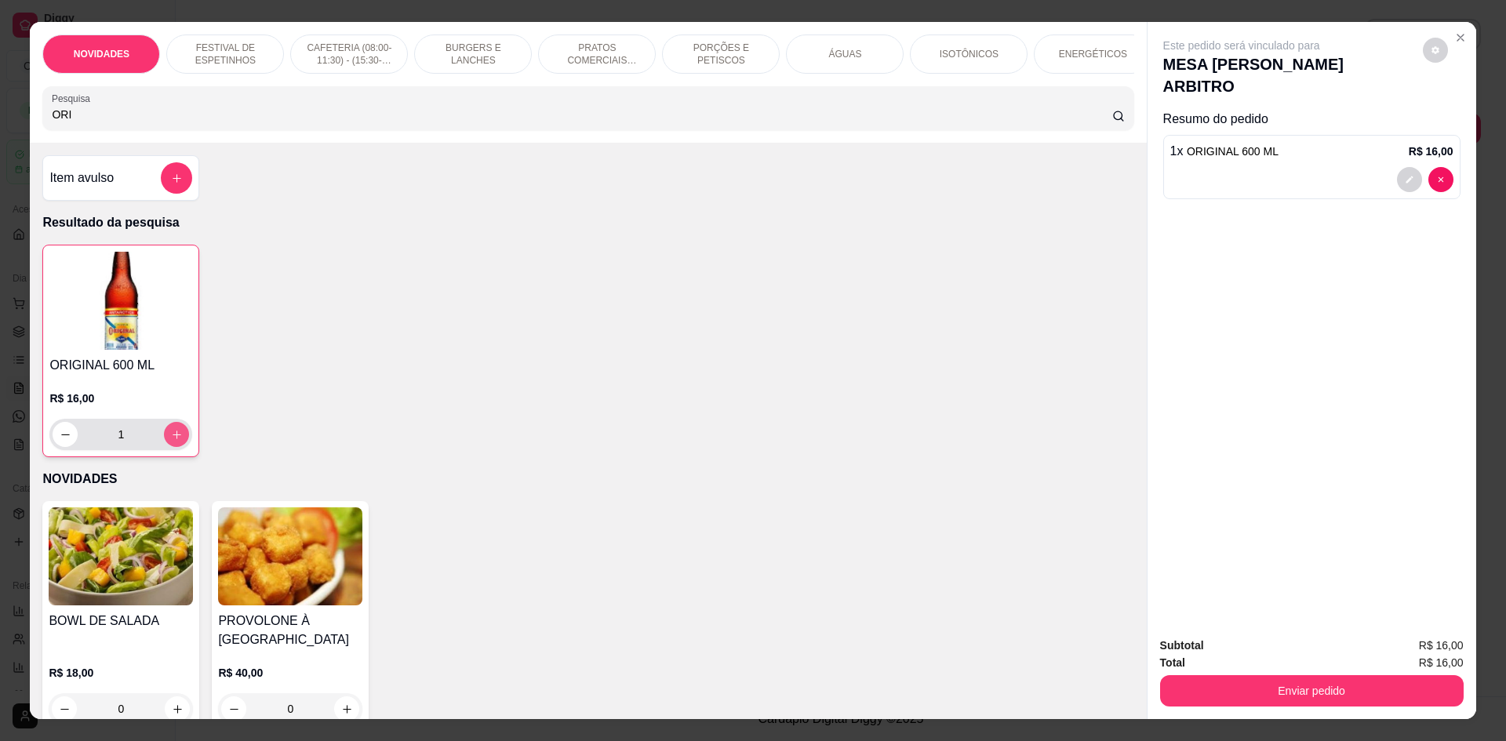
click at [172, 437] on button "increase-product-quantity" at bounding box center [176, 434] width 25 height 25
type input "2"
click at [1230, 698] on button "Enviar pedido" at bounding box center [1311, 690] width 303 height 31
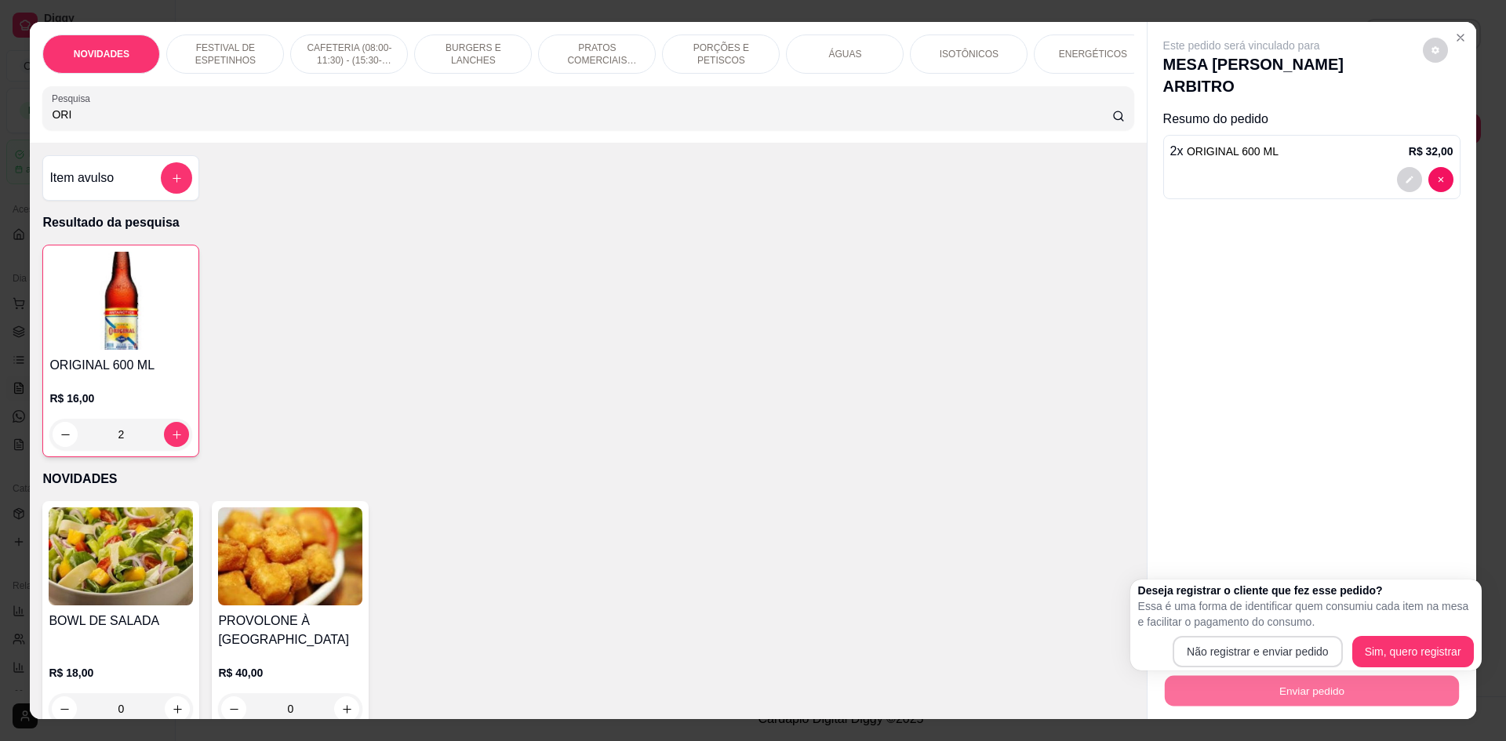
click at [1221, 656] on button "Não registrar e enviar pedido" at bounding box center [1257, 651] width 170 height 31
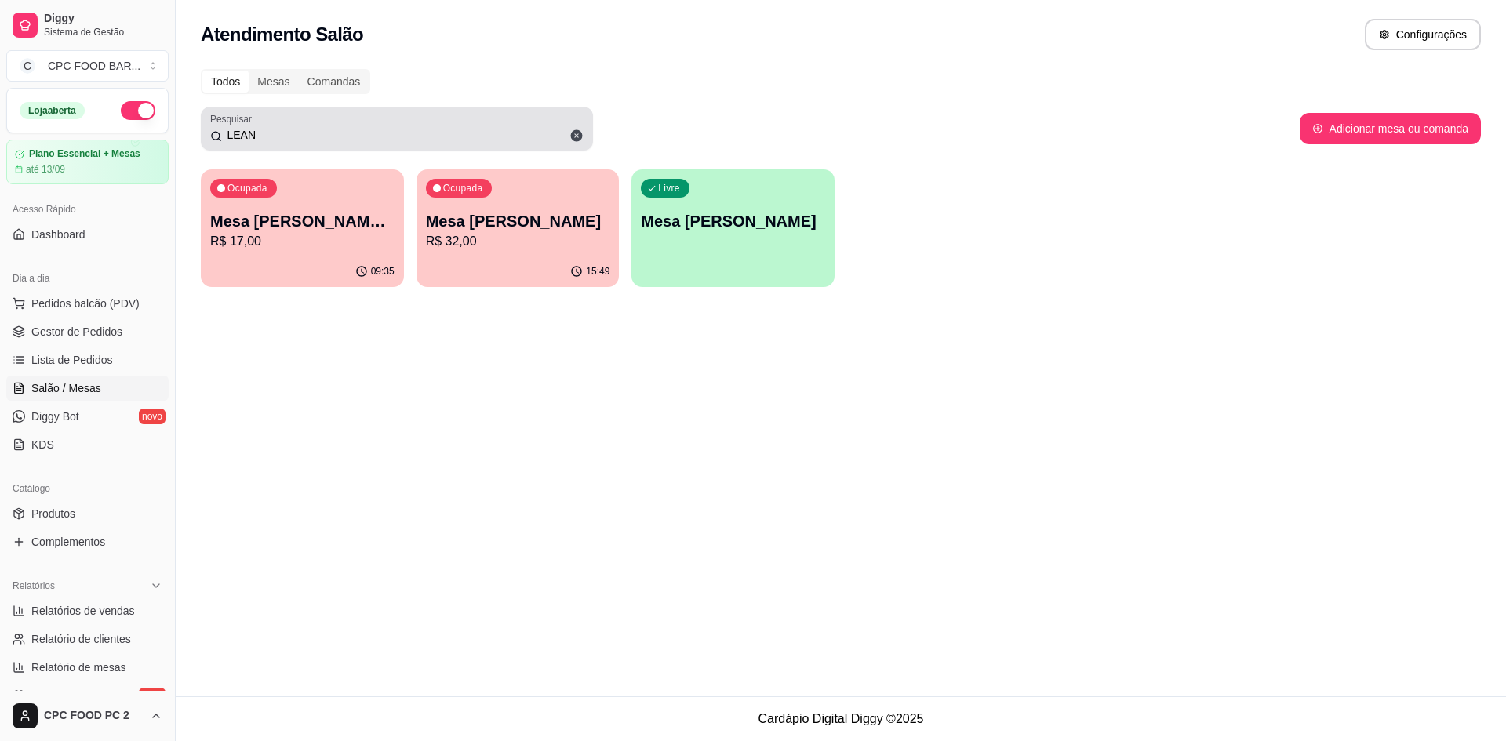
click at [259, 135] on input "LEAN" at bounding box center [403, 135] width 362 height 16
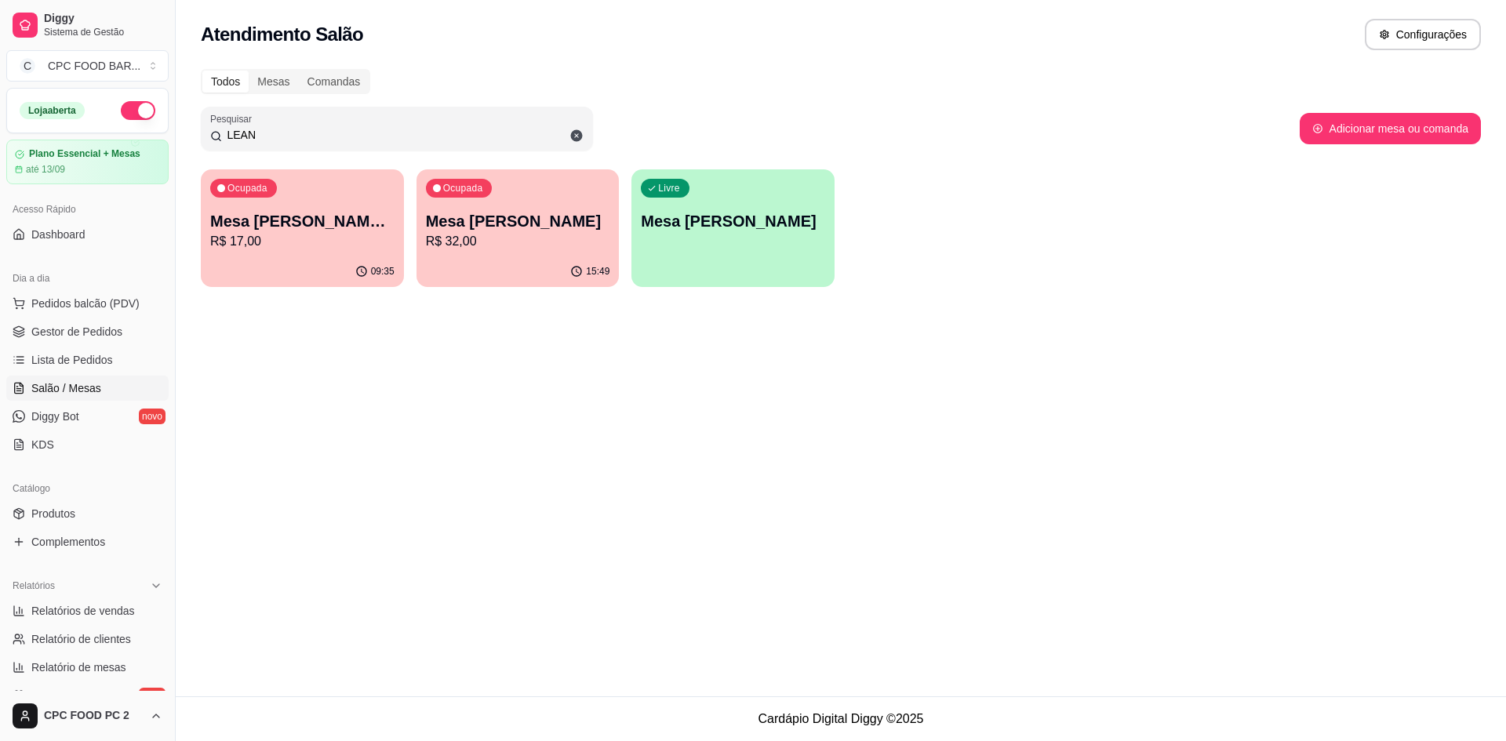
click at [259, 135] on input "LEAN" at bounding box center [403, 135] width 362 height 16
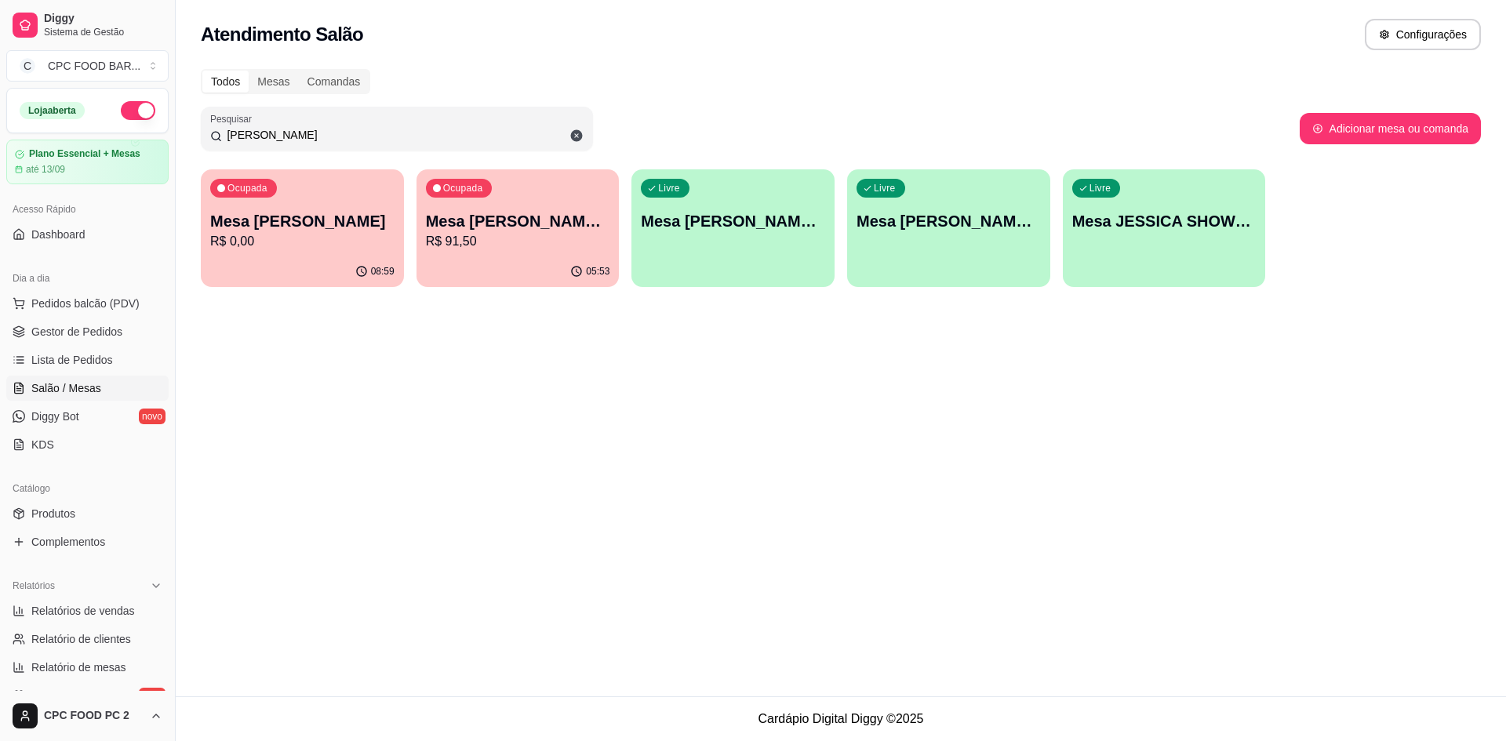
type input "[PERSON_NAME]"
click at [477, 262] on div "05:53" at bounding box center [518, 271] width 197 height 30
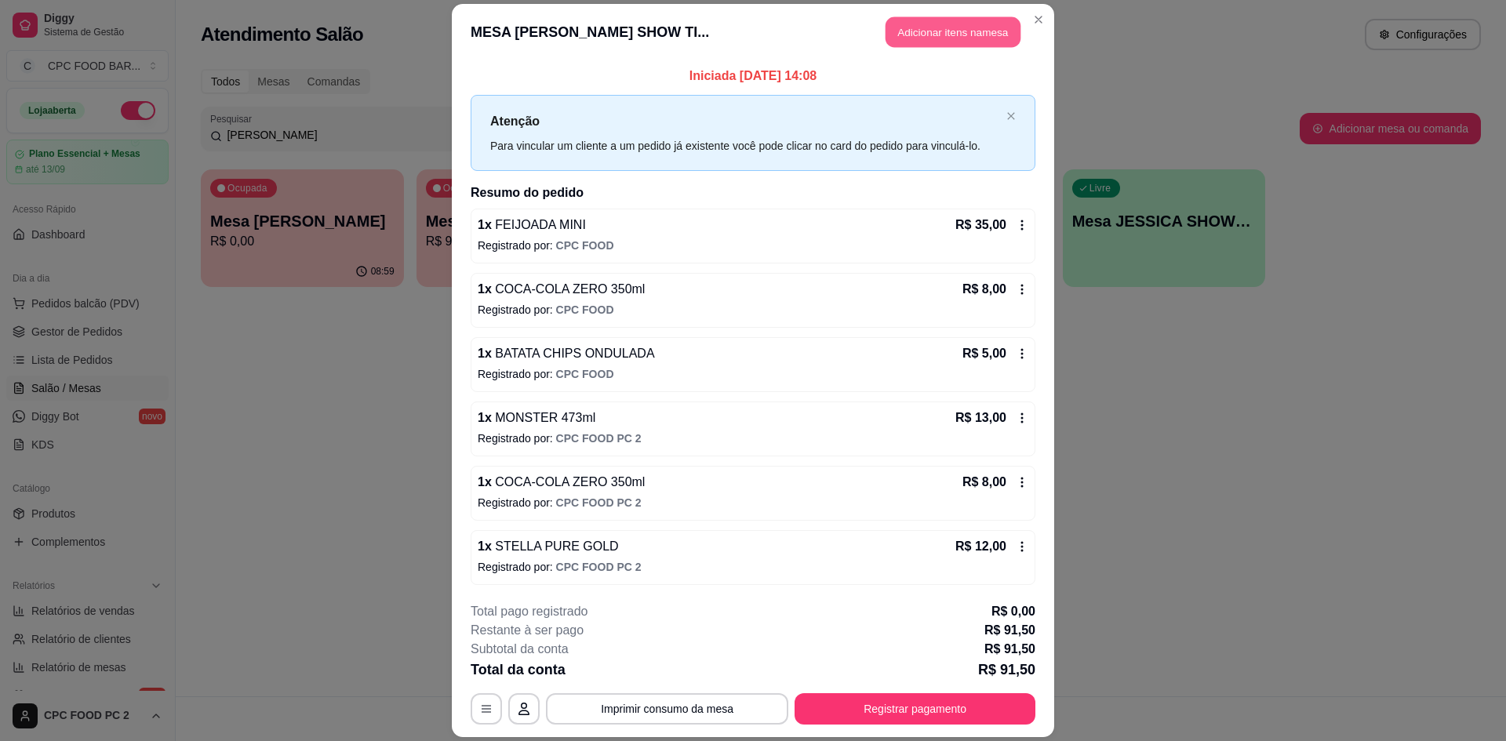
click at [947, 36] on button "Adicionar itens na mesa" at bounding box center [952, 31] width 135 height 31
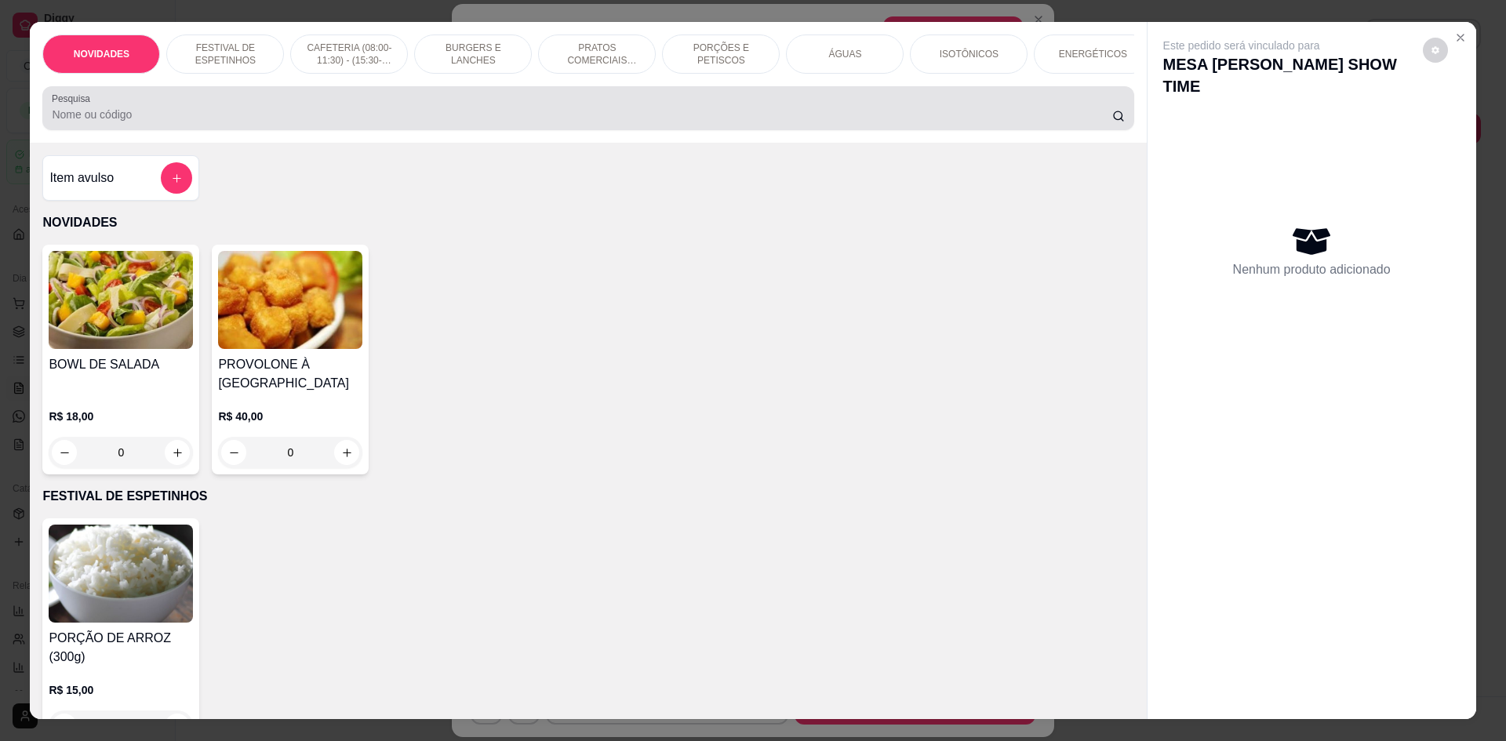
click at [435, 118] on div at bounding box center [588, 108] width 1072 height 31
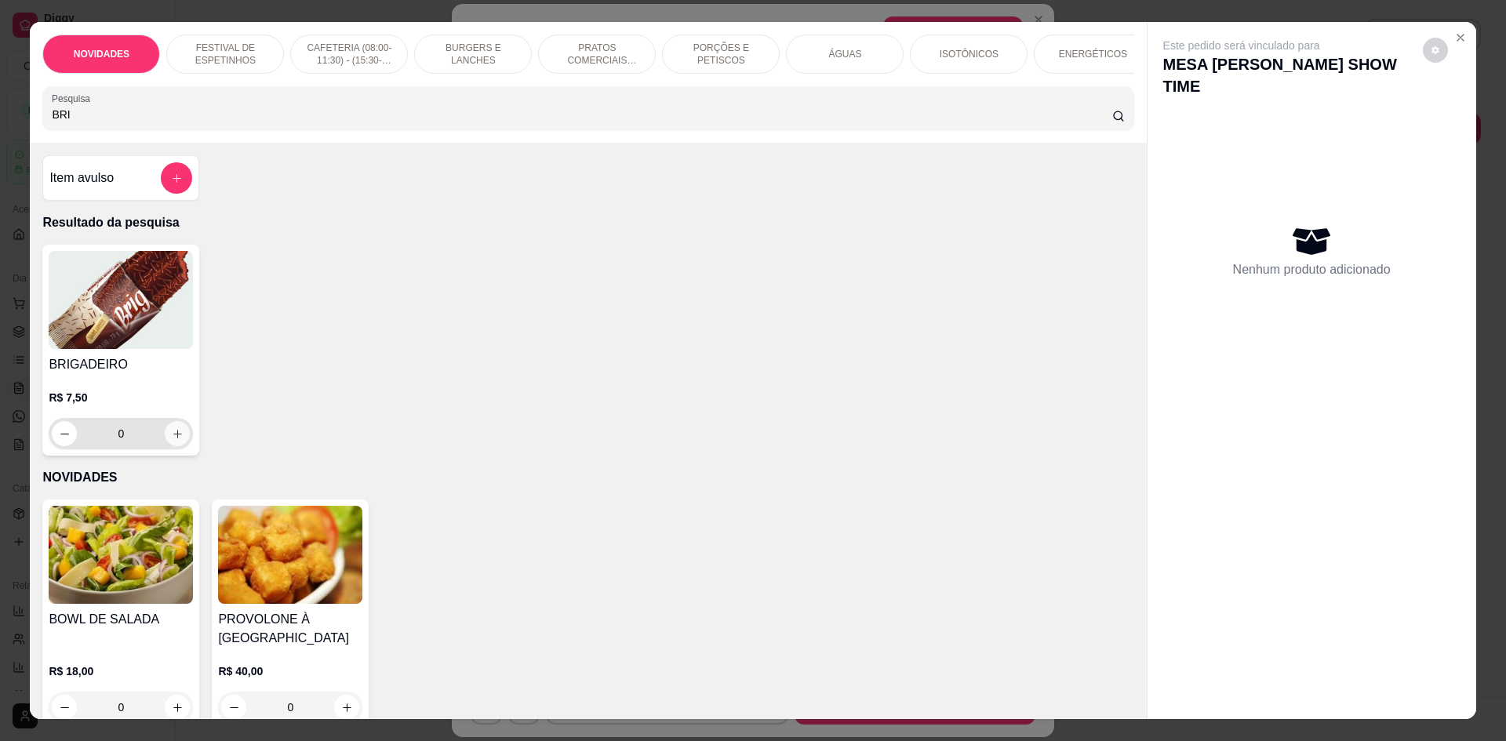
type input "BRI"
click at [172, 440] on icon "increase-product-quantity" at bounding box center [178, 434] width 12 height 12
type input "1"
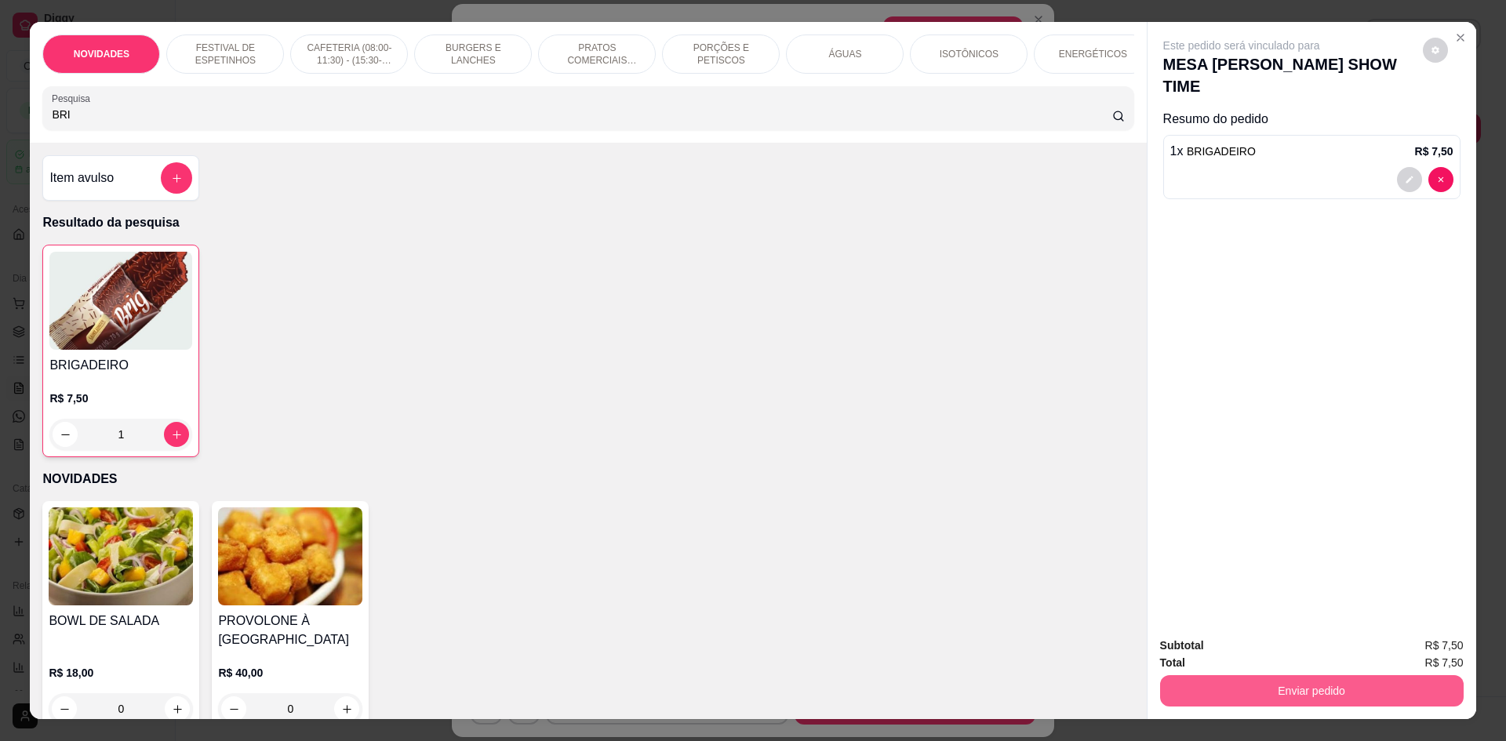
click at [1252, 690] on button "Enviar pedido" at bounding box center [1311, 690] width 303 height 31
click at [1259, 656] on button "Não registrar e enviar pedido" at bounding box center [1259, 653] width 163 height 30
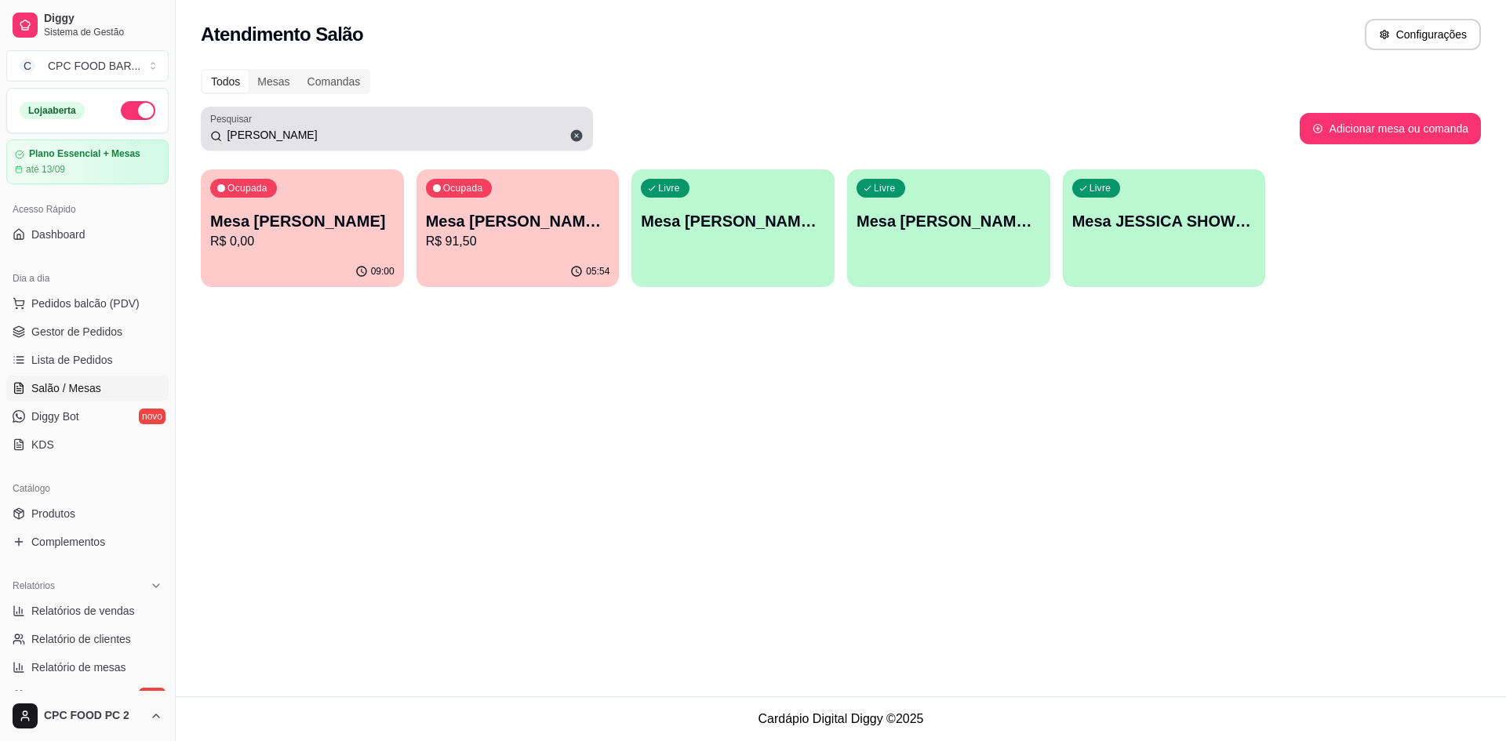
click at [283, 136] on input "[PERSON_NAME]" at bounding box center [403, 135] width 362 height 16
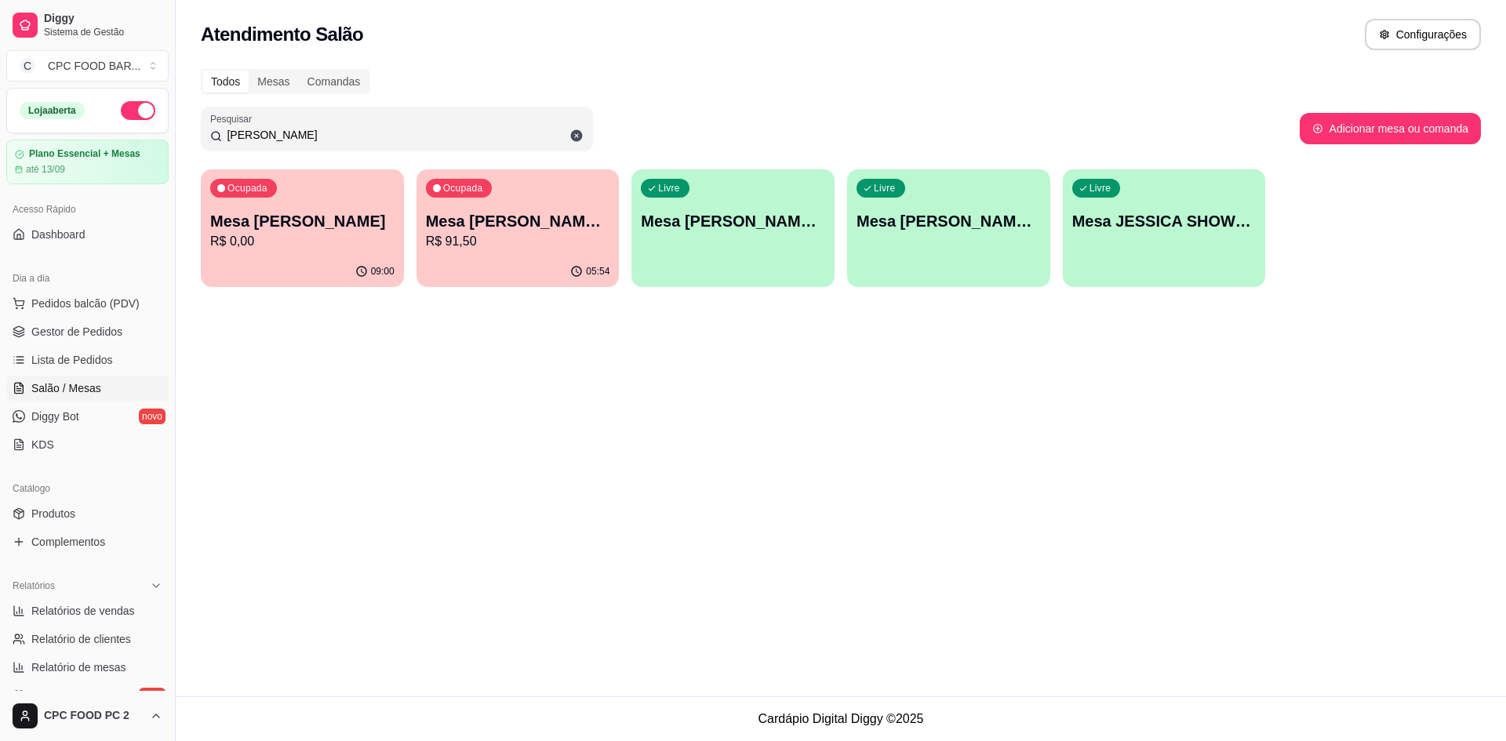
click at [283, 136] on input "[PERSON_NAME]" at bounding box center [403, 135] width 362 height 16
type input "[PERSON_NAME]"
click at [487, 260] on div "07:59" at bounding box center [517, 271] width 203 height 31
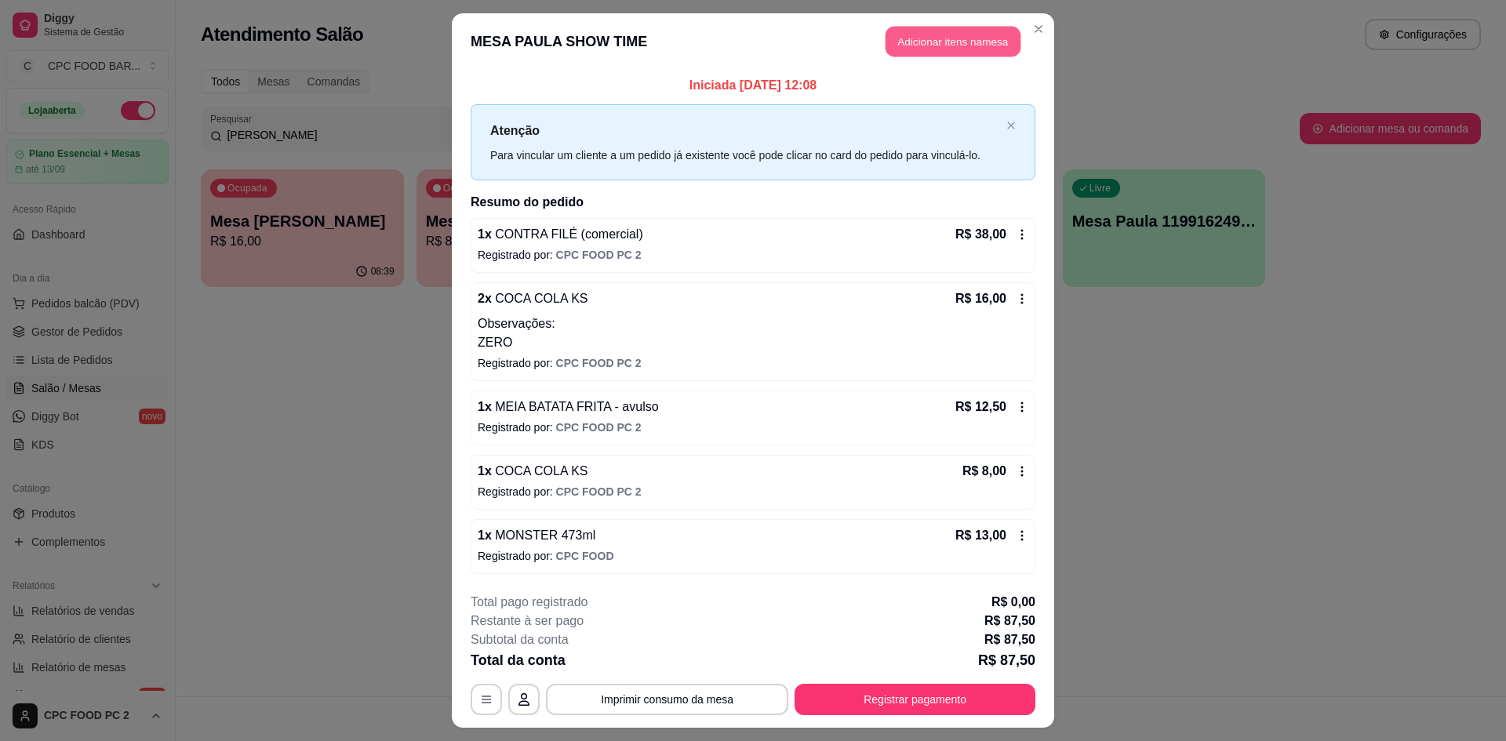
click at [962, 29] on button "Adicionar itens na mesa" at bounding box center [952, 42] width 135 height 31
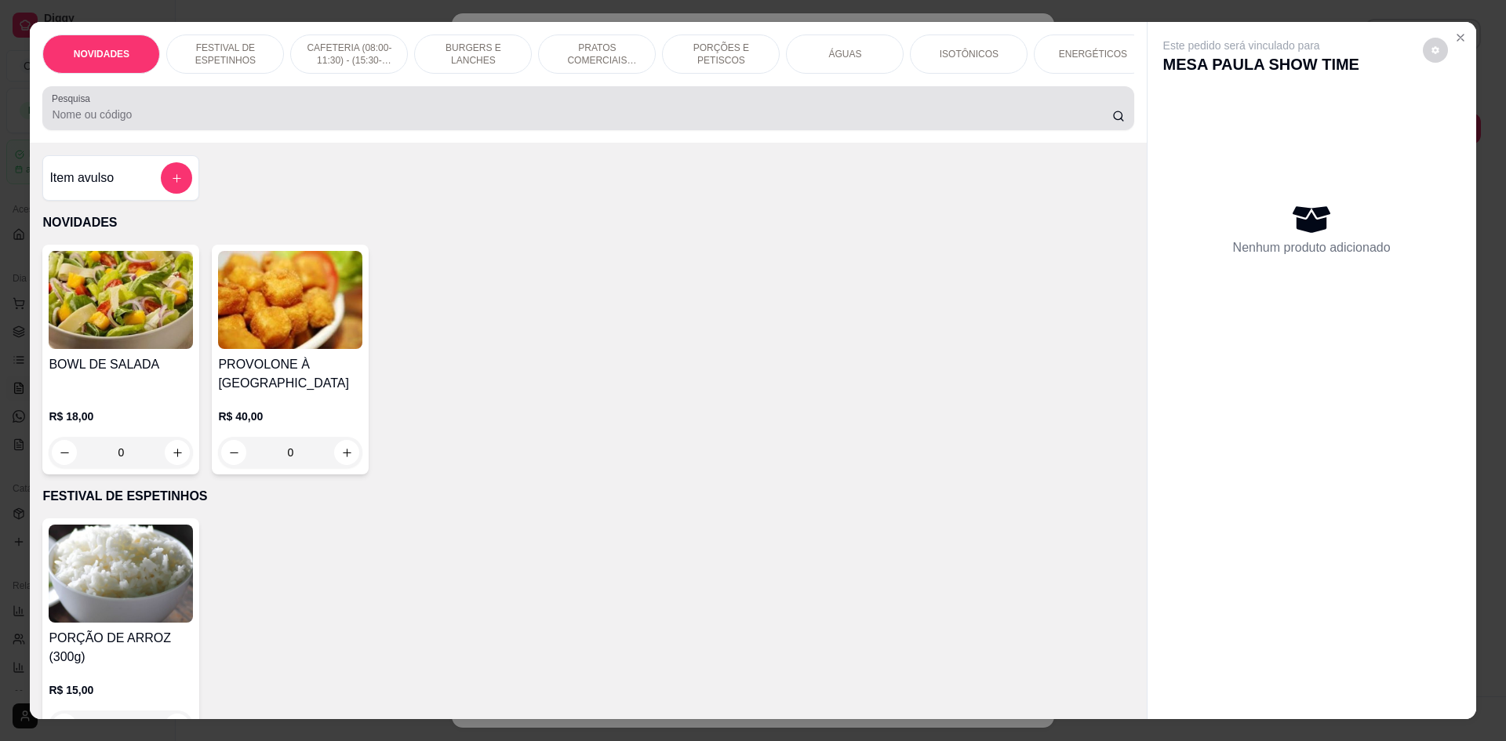
click at [439, 115] on div at bounding box center [588, 108] width 1072 height 31
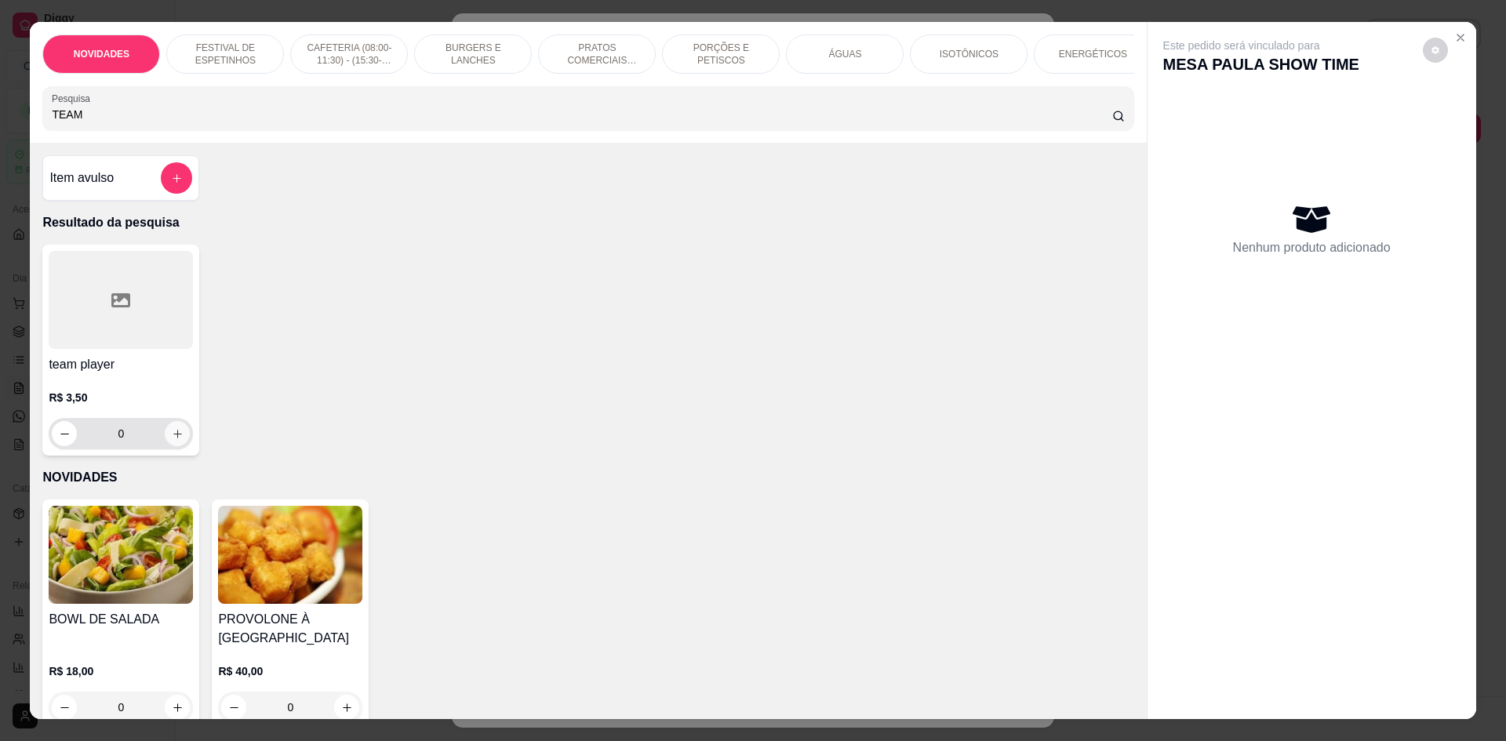
type input "TEAM"
click at [173, 438] on icon "increase-product-quantity" at bounding box center [177, 434] width 8 height 8
type input "1"
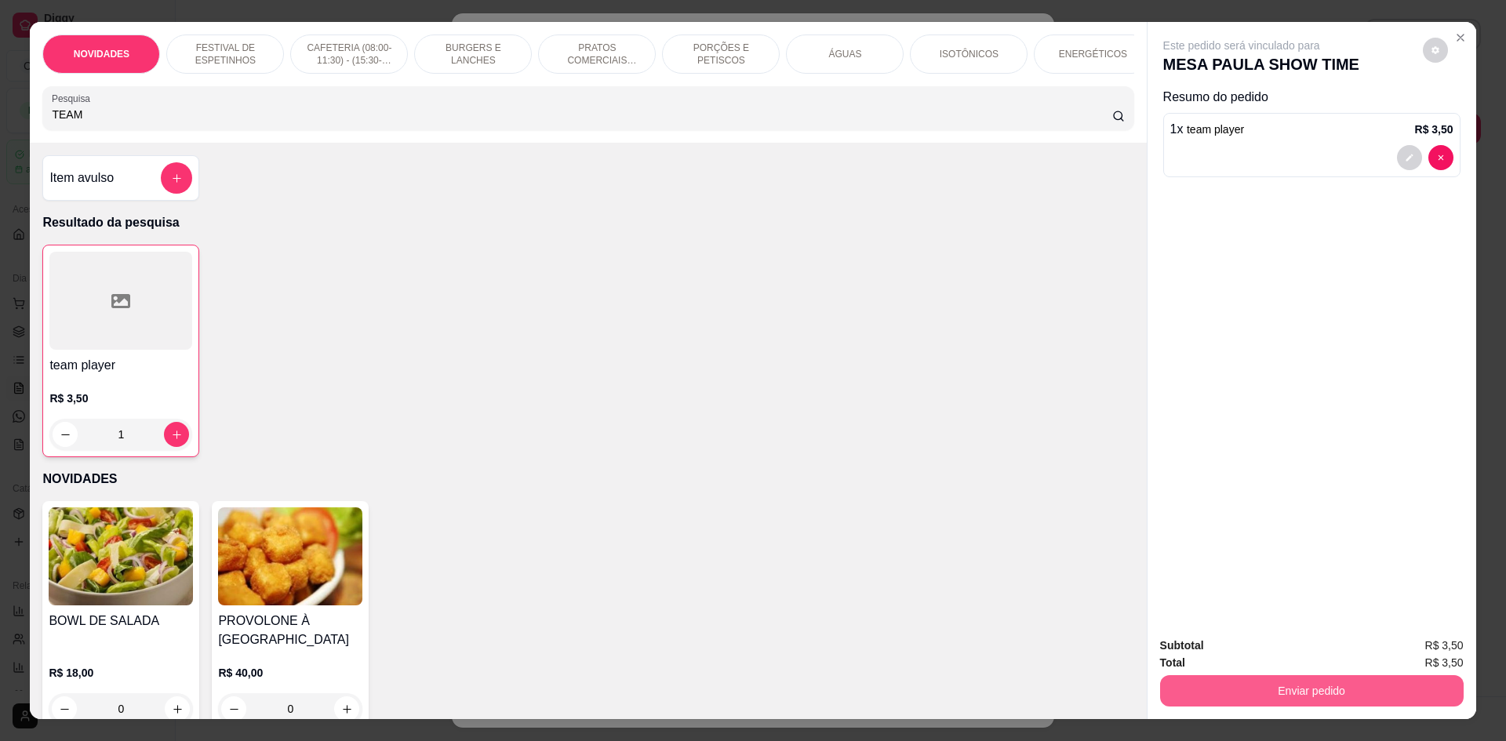
click at [1238, 692] on button "Enviar pedido" at bounding box center [1311, 690] width 303 height 31
click at [1236, 652] on button "Não registrar e enviar pedido" at bounding box center [1259, 652] width 158 height 29
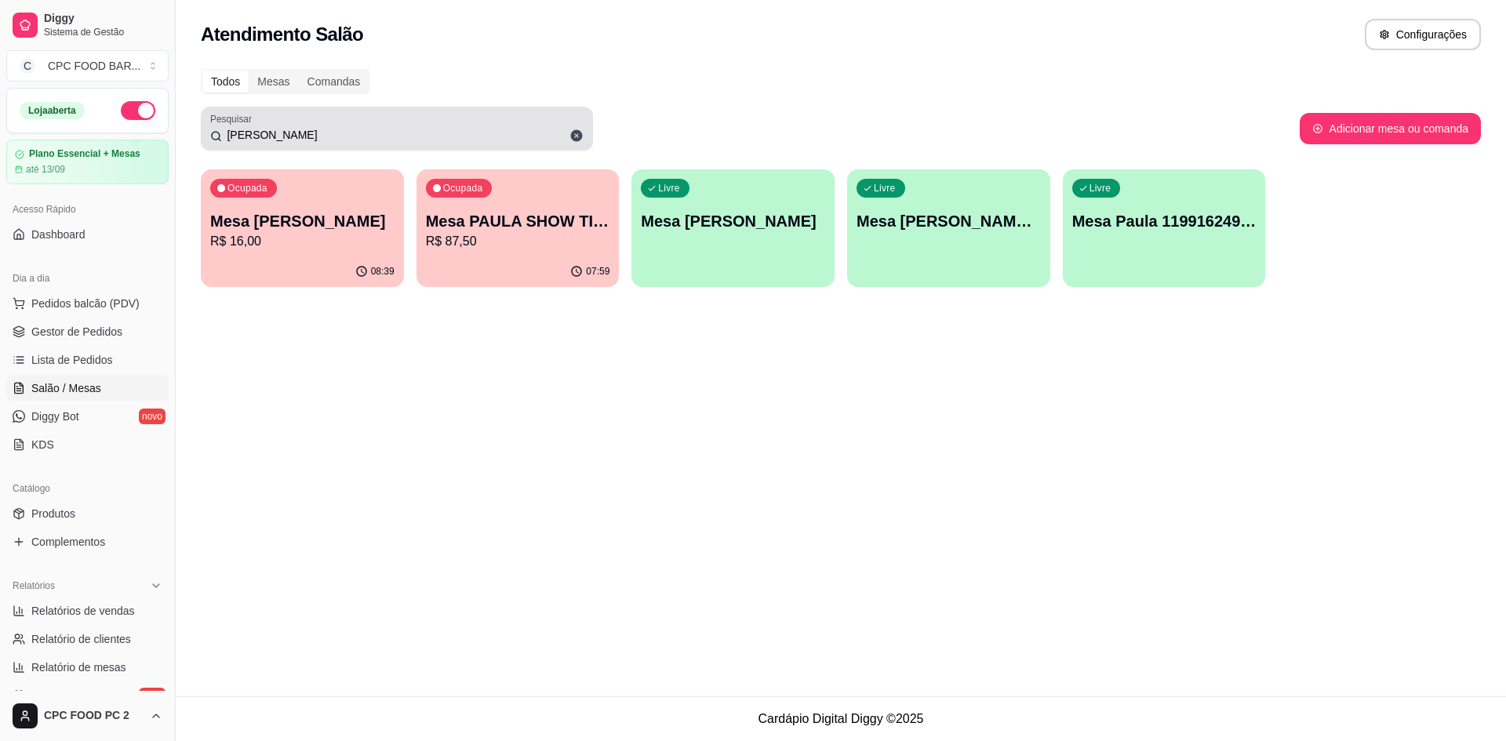
click at [318, 141] on input "[PERSON_NAME]" at bounding box center [403, 135] width 362 height 16
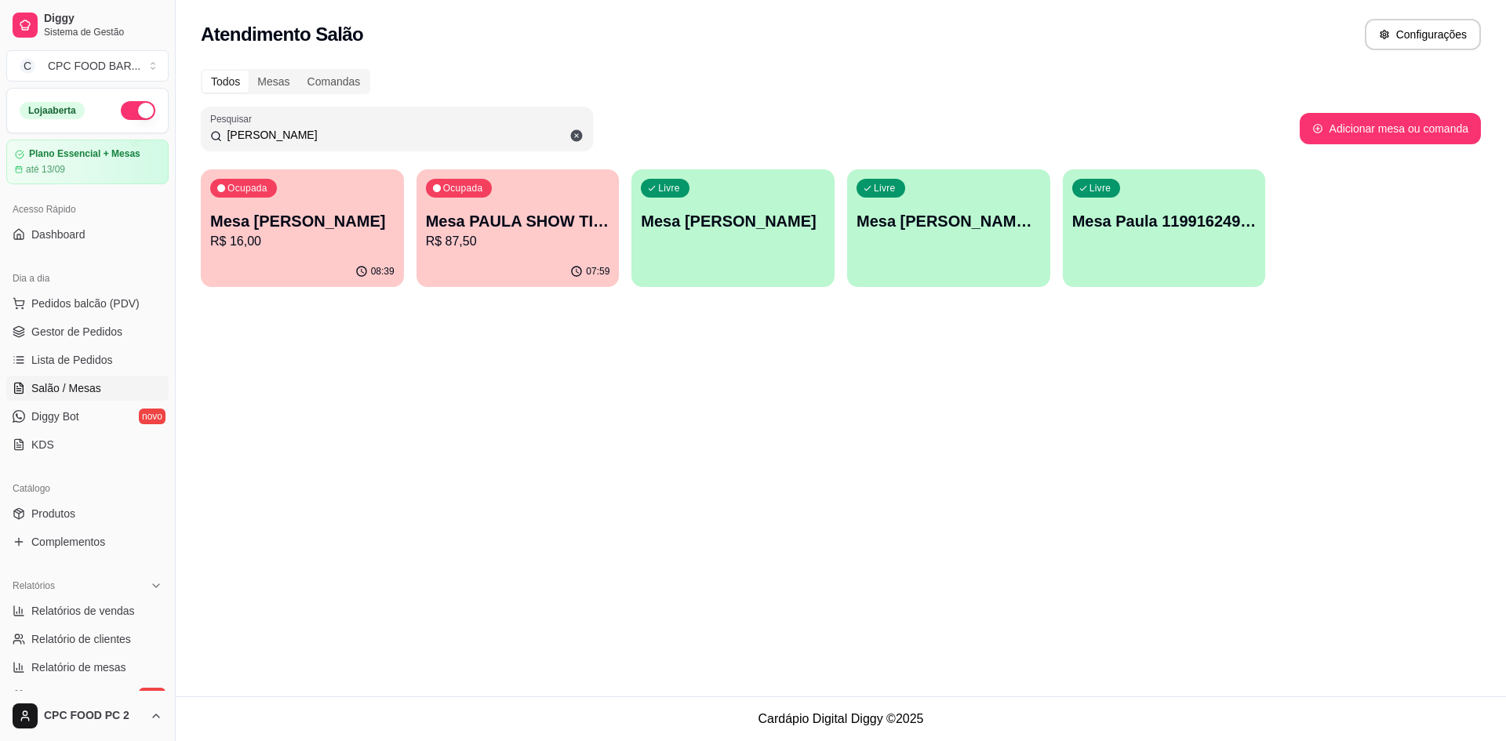
click at [318, 140] on input "[PERSON_NAME]" at bounding box center [403, 135] width 362 height 16
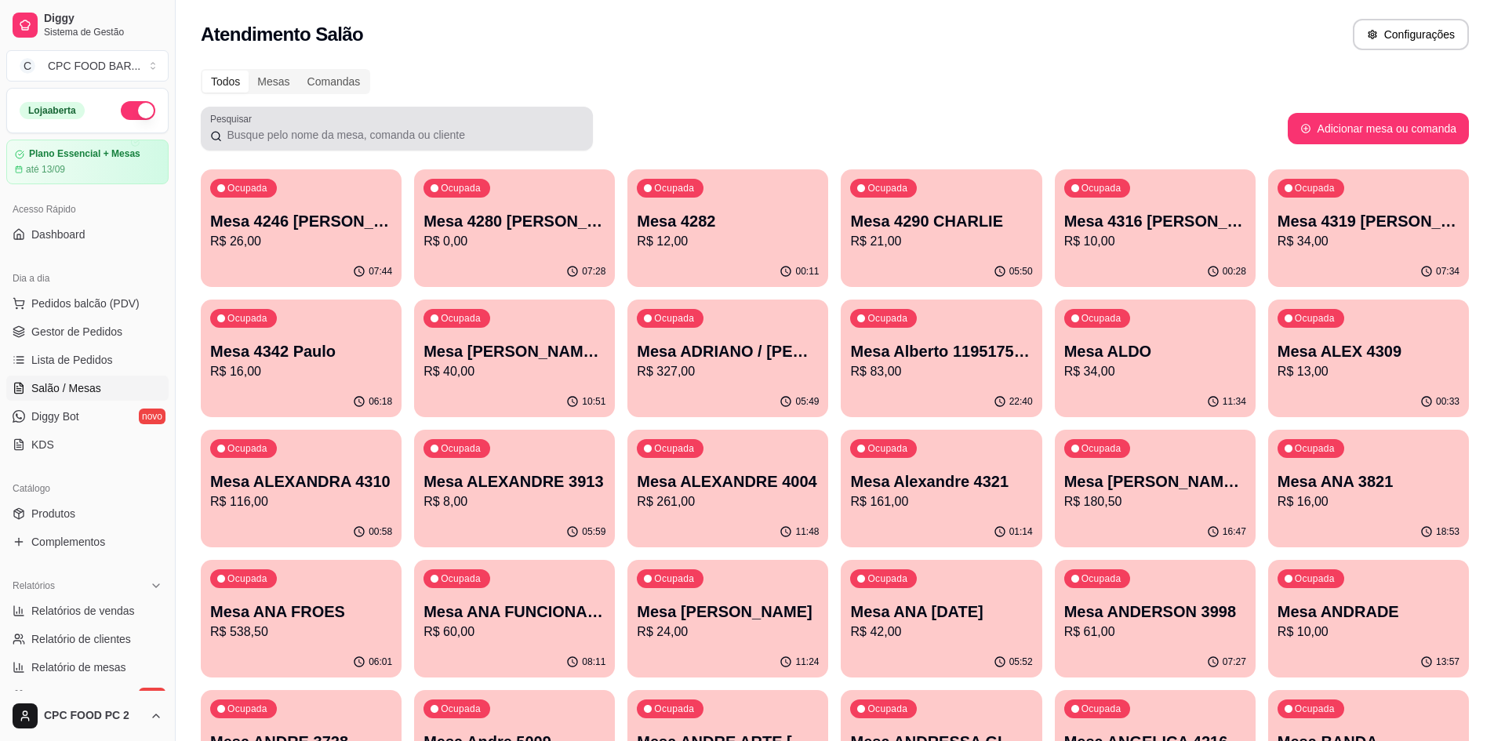
click at [417, 147] on div "Pesquisar" at bounding box center [397, 129] width 392 height 44
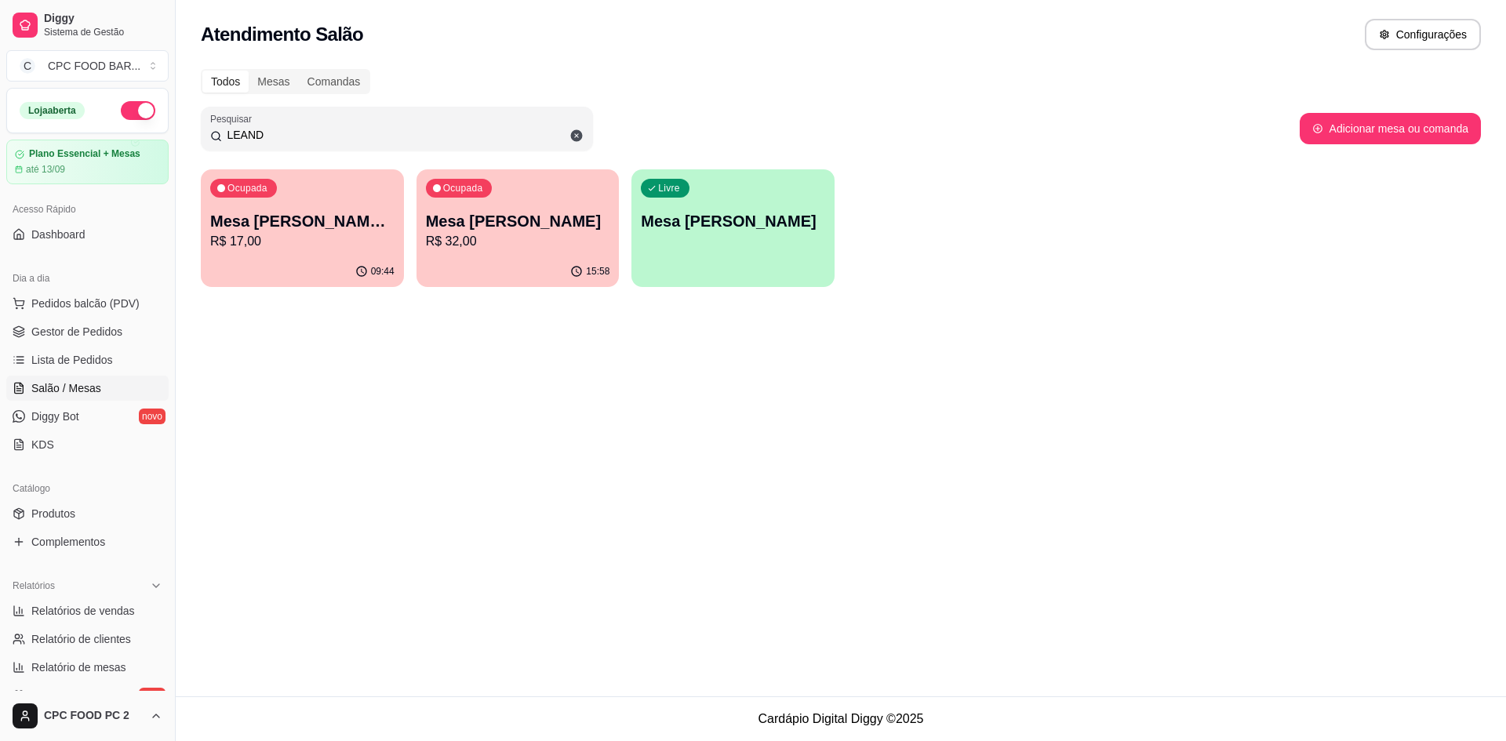
type input "LEAND"
click at [365, 196] on div "Ocupada Mesa [PERSON_NAME] ARBITRO R$ 17,00" at bounding box center [302, 212] width 203 height 87
click at [354, 260] on div "09:44" at bounding box center [302, 271] width 203 height 31
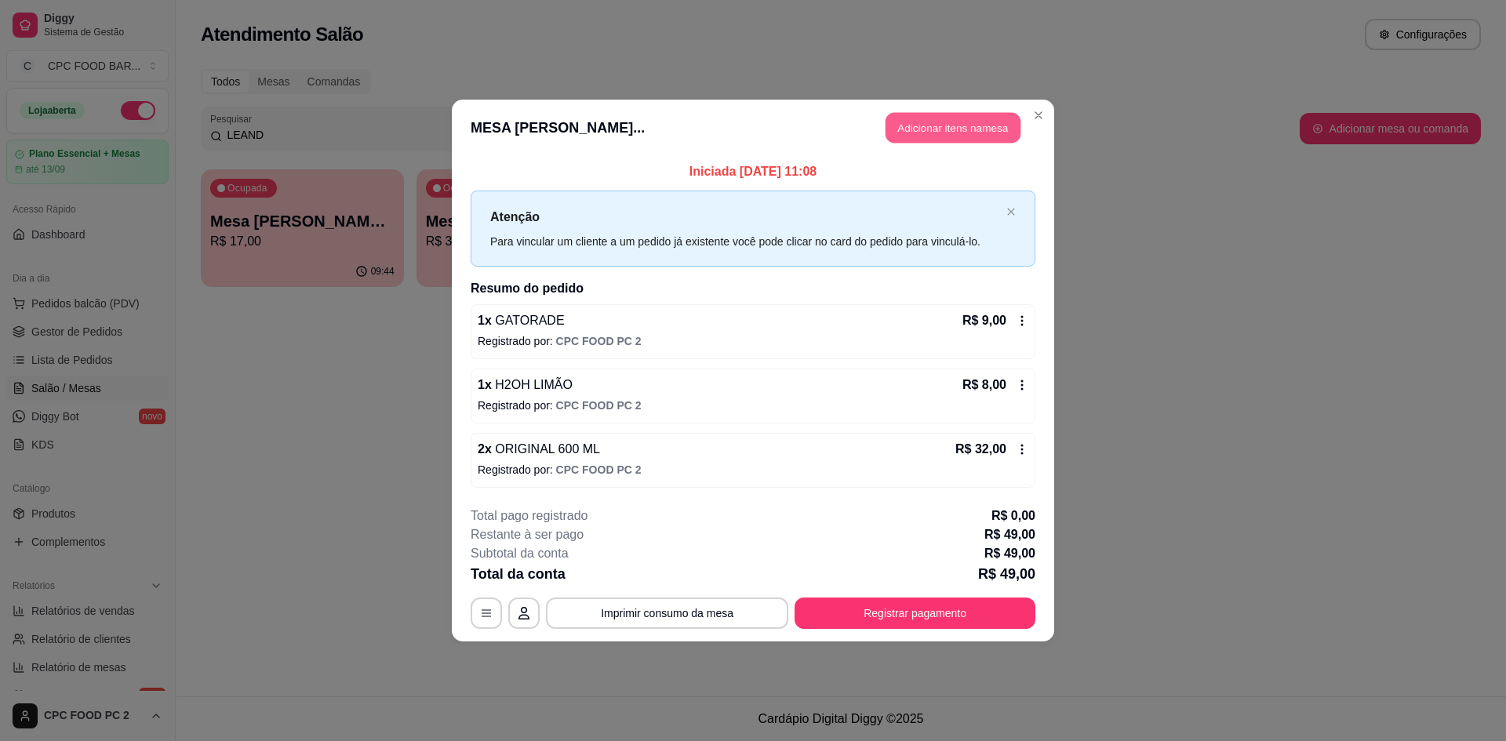
click at [910, 128] on button "Adicionar itens na mesa" at bounding box center [952, 128] width 135 height 31
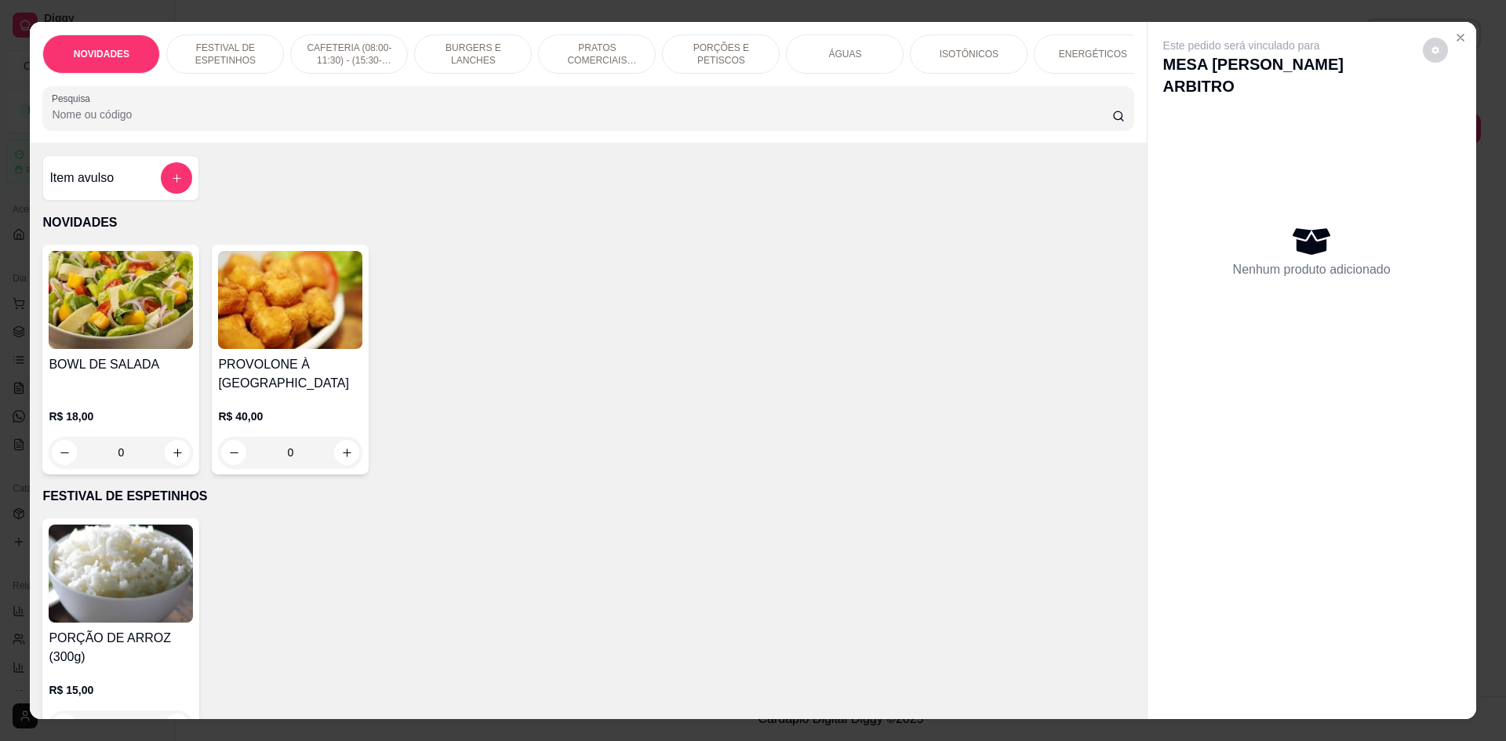
click at [592, 122] on input "Pesquisa" at bounding box center [581, 115] width 1059 height 16
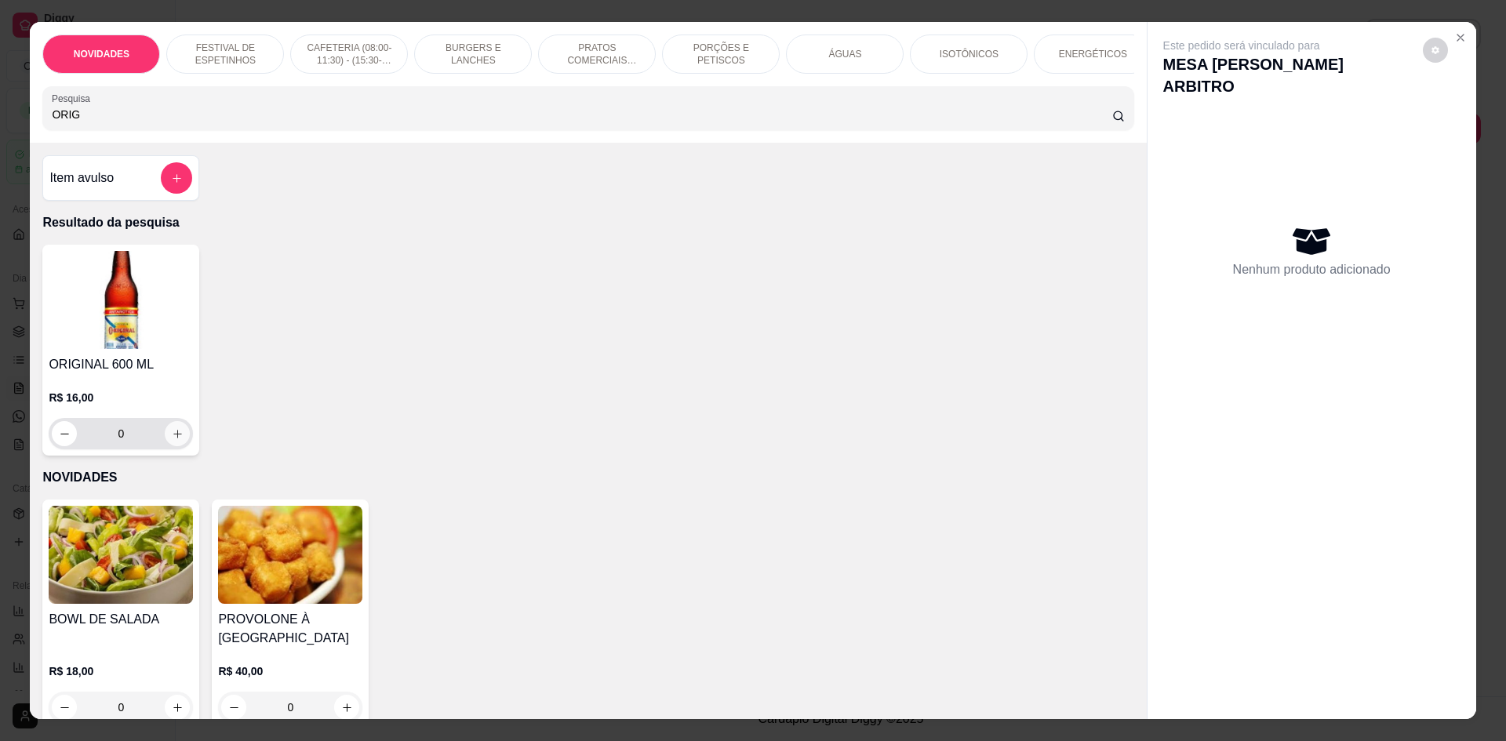
type input "ORIG"
click at [172, 440] on icon "increase-product-quantity" at bounding box center [178, 434] width 12 height 12
type input "1"
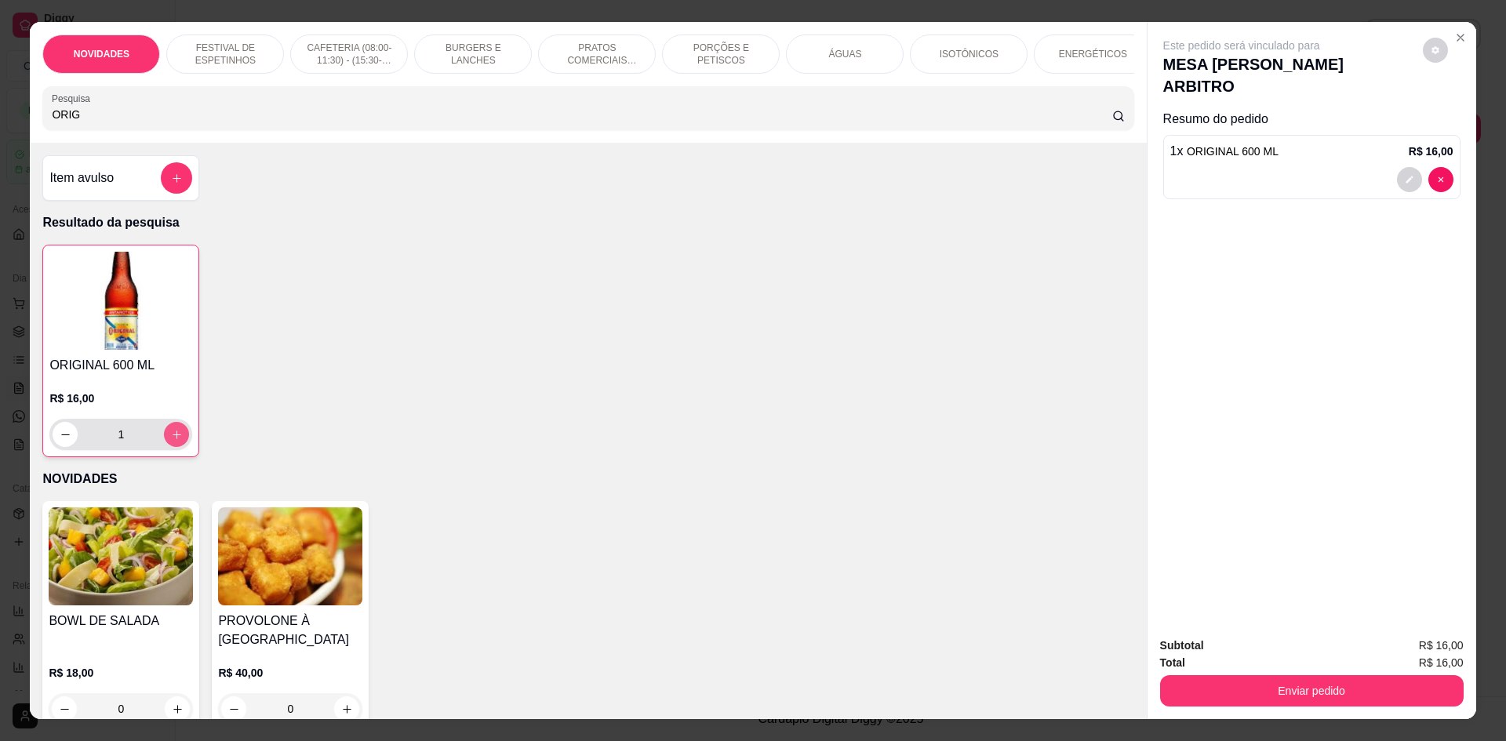
click at [171, 441] on icon "increase-product-quantity" at bounding box center [177, 435] width 12 height 12
type input "2"
click at [1196, 698] on button "Enviar pedido" at bounding box center [1311, 690] width 303 height 31
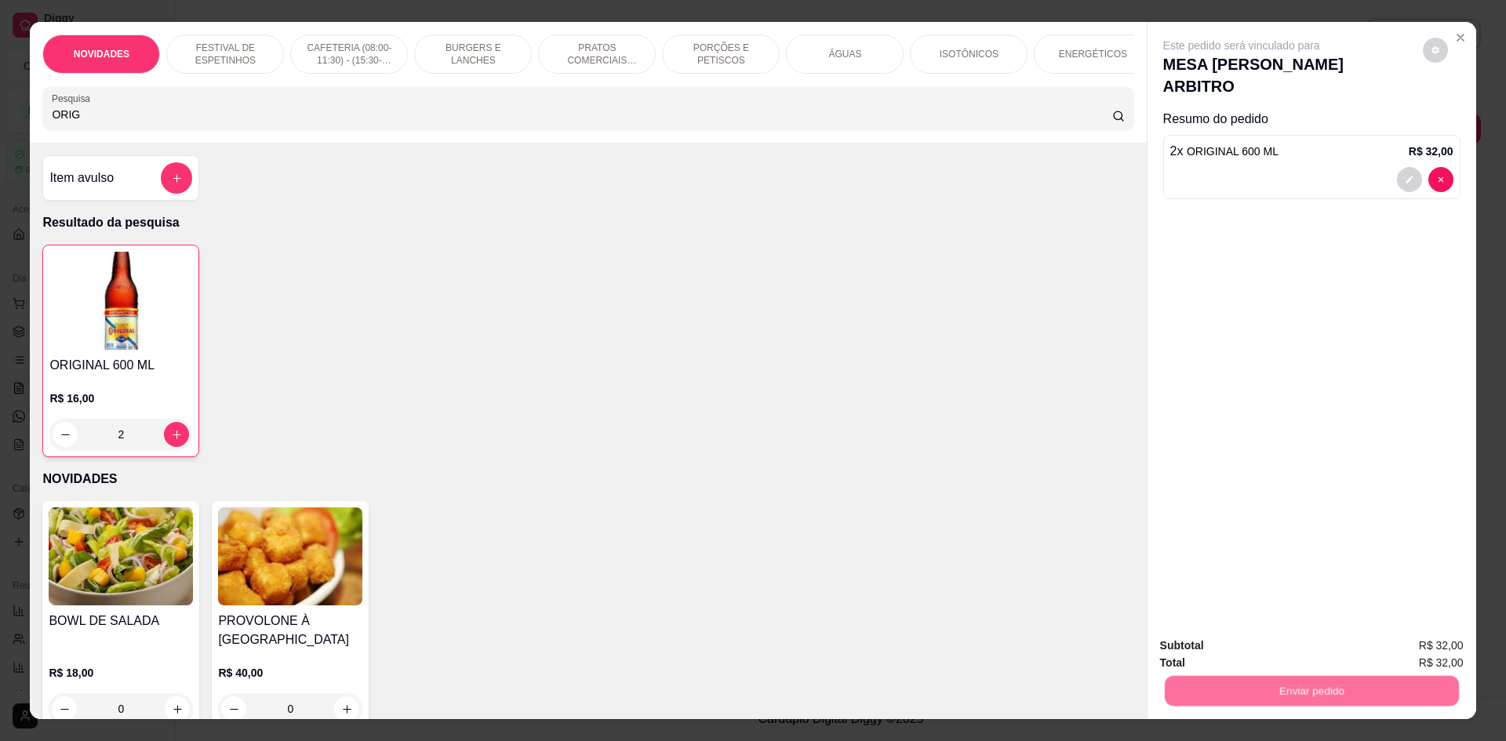
click at [1213, 658] on button "Não registrar e enviar pedido" at bounding box center [1259, 653] width 163 height 30
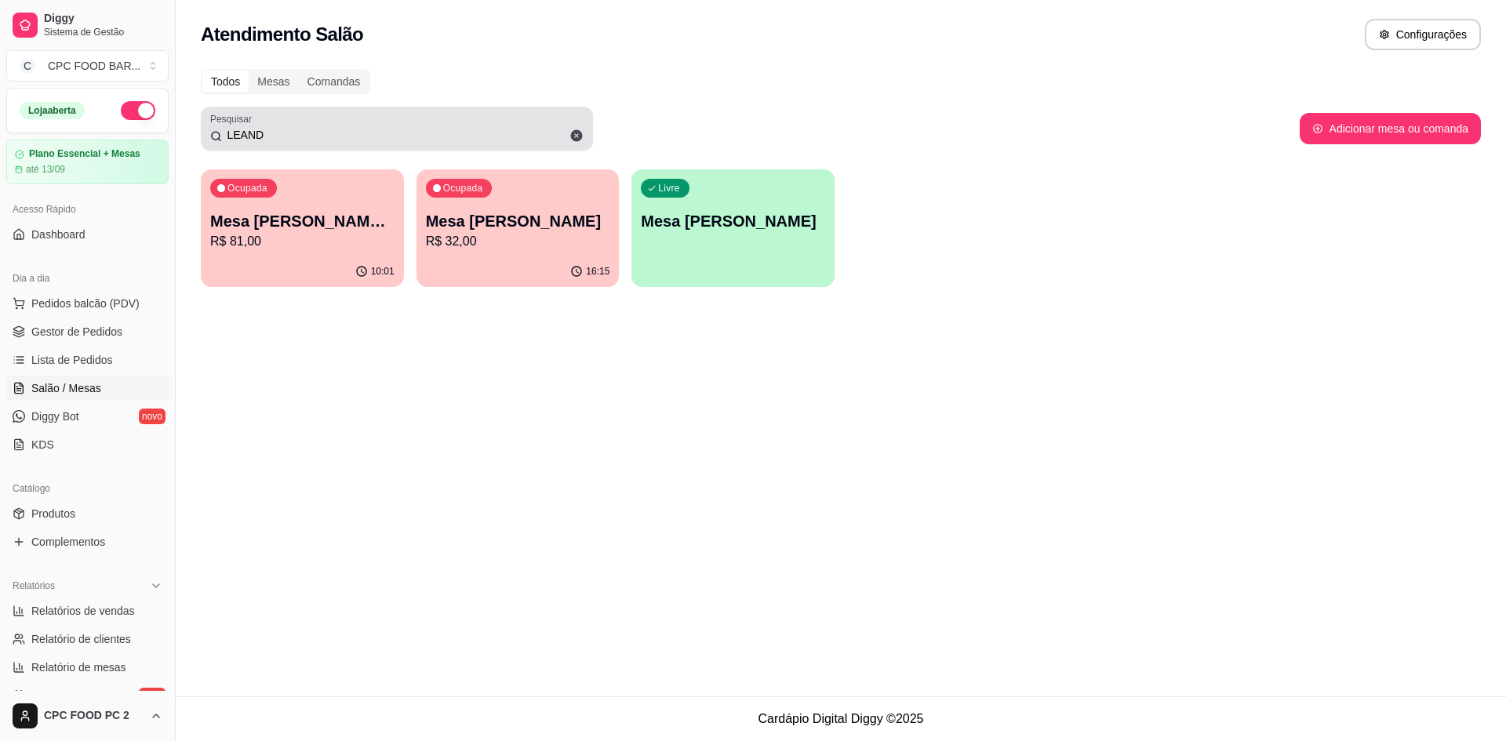
click at [470, 139] on input "LEAND" at bounding box center [403, 135] width 362 height 16
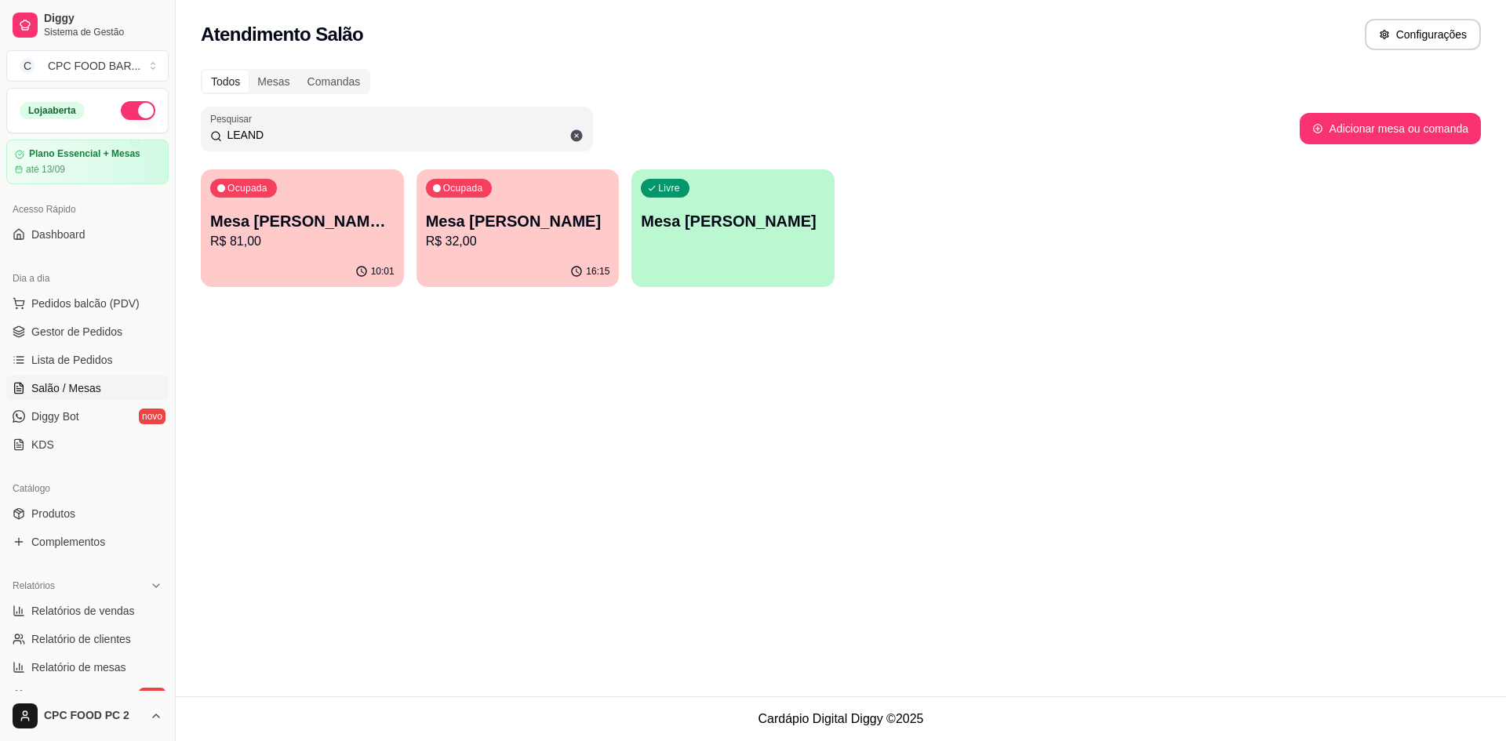
click at [470, 139] on input "LEAND" at bounding box center [403, 135] width 362 height 16
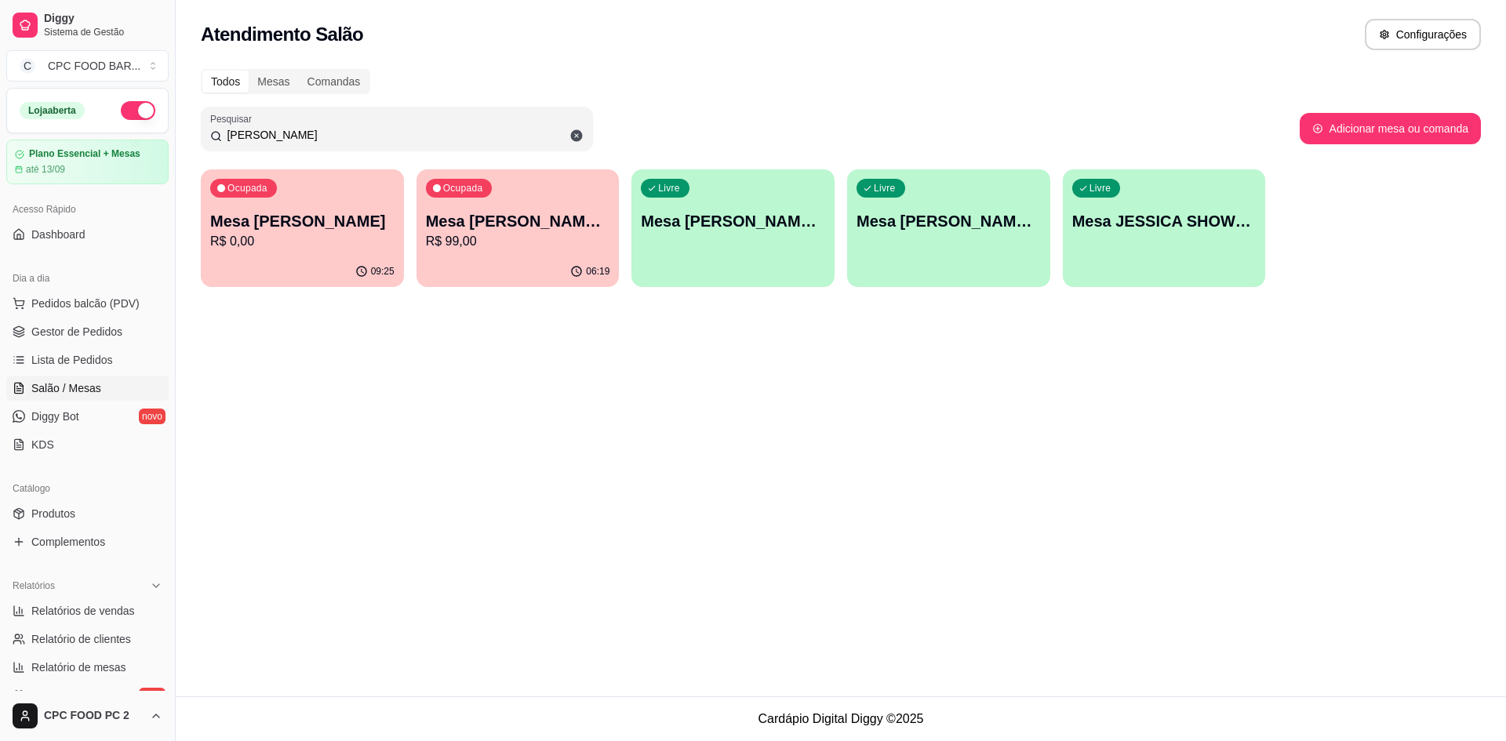
type input "[PERSON_NAME]"
click at [490, 220] on p "Mesa [PERSON_NAME] SHOW TIME" at bounding box center [517, 221] width 179 height 21
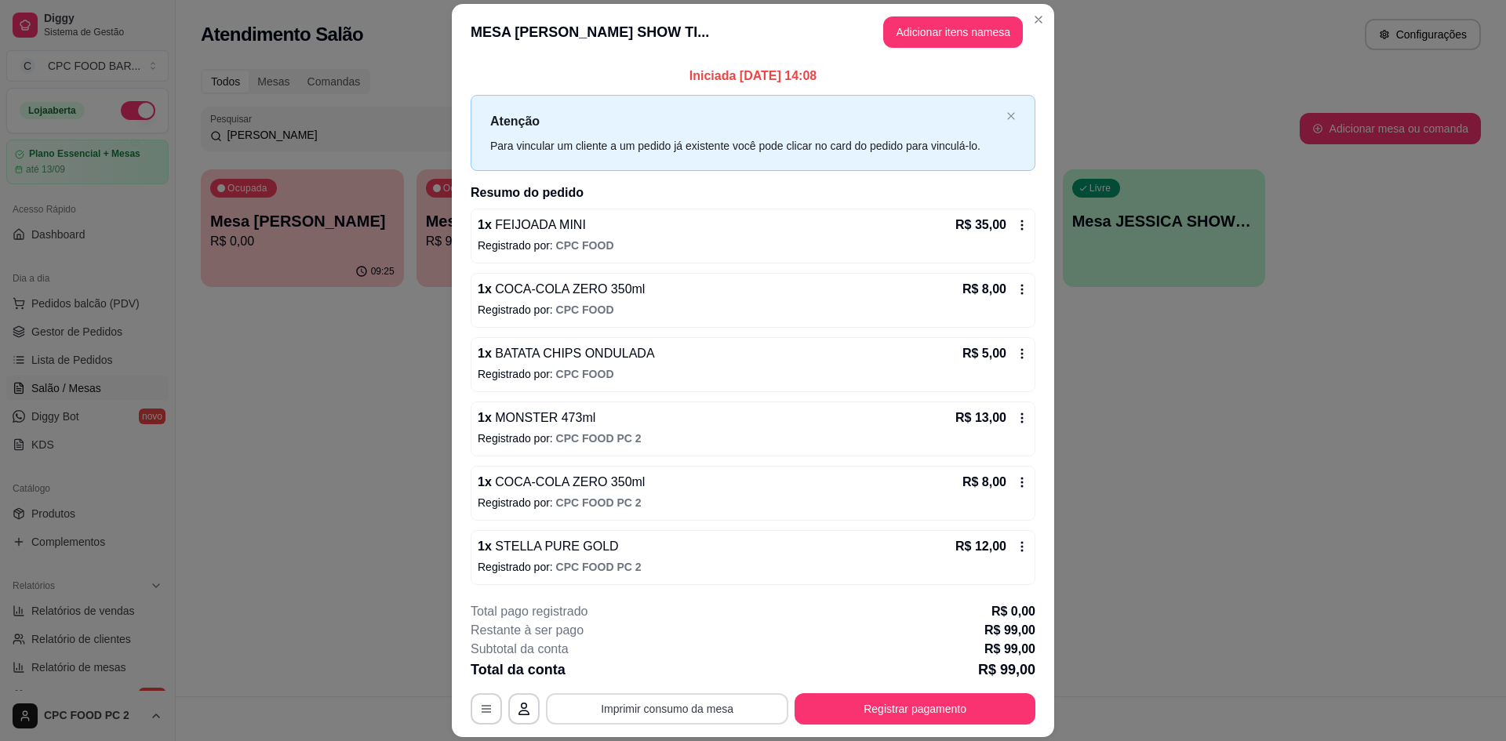
click at [609, 714] on button "Imprimir consumo da mesa" at bounding box center [667, 708] width 242 height 31
click at [809, 714] on button "Registrar pagamento" at bounding box center [914, 708] width 241 height 31
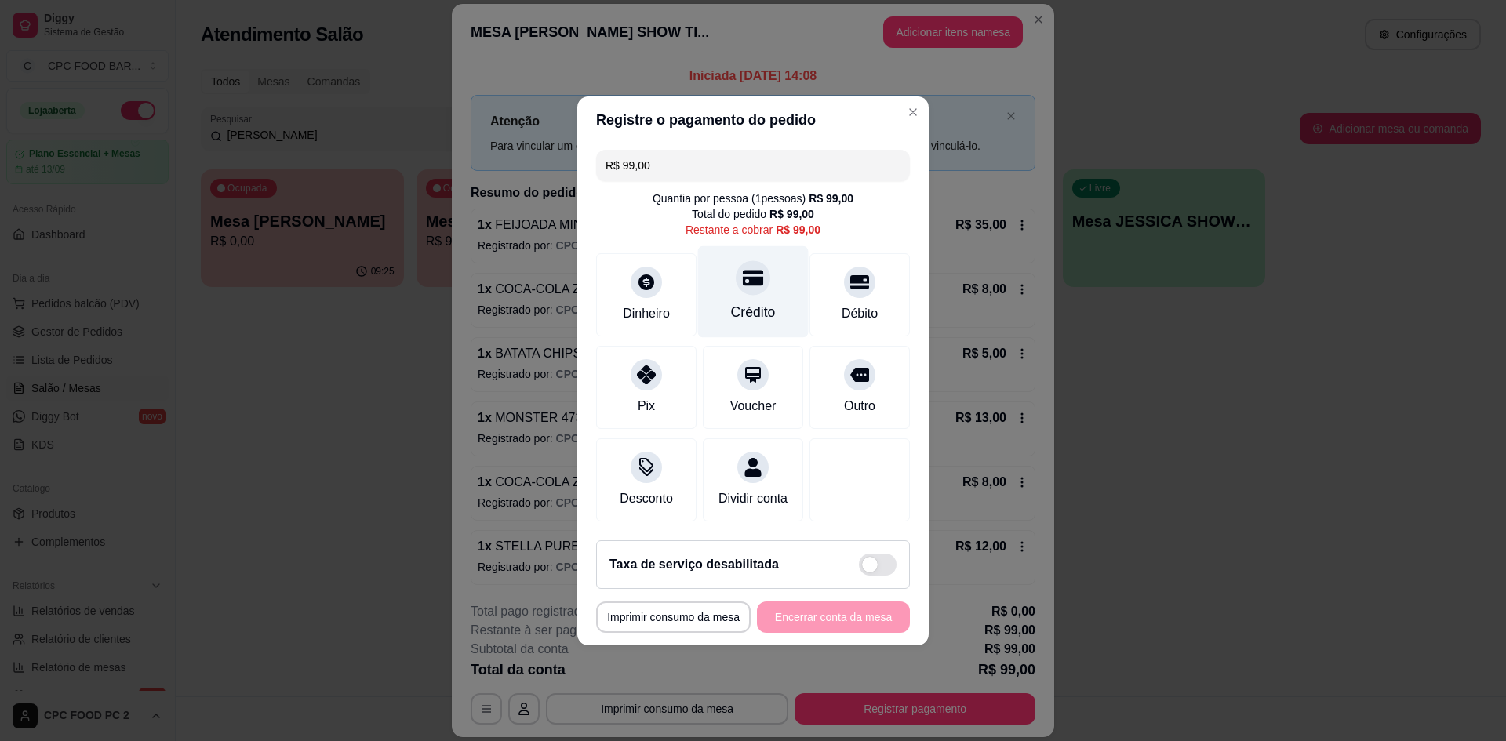
click at [714, 296] on div "Crédito" at bounding box center [753, 291] width 111 height 92
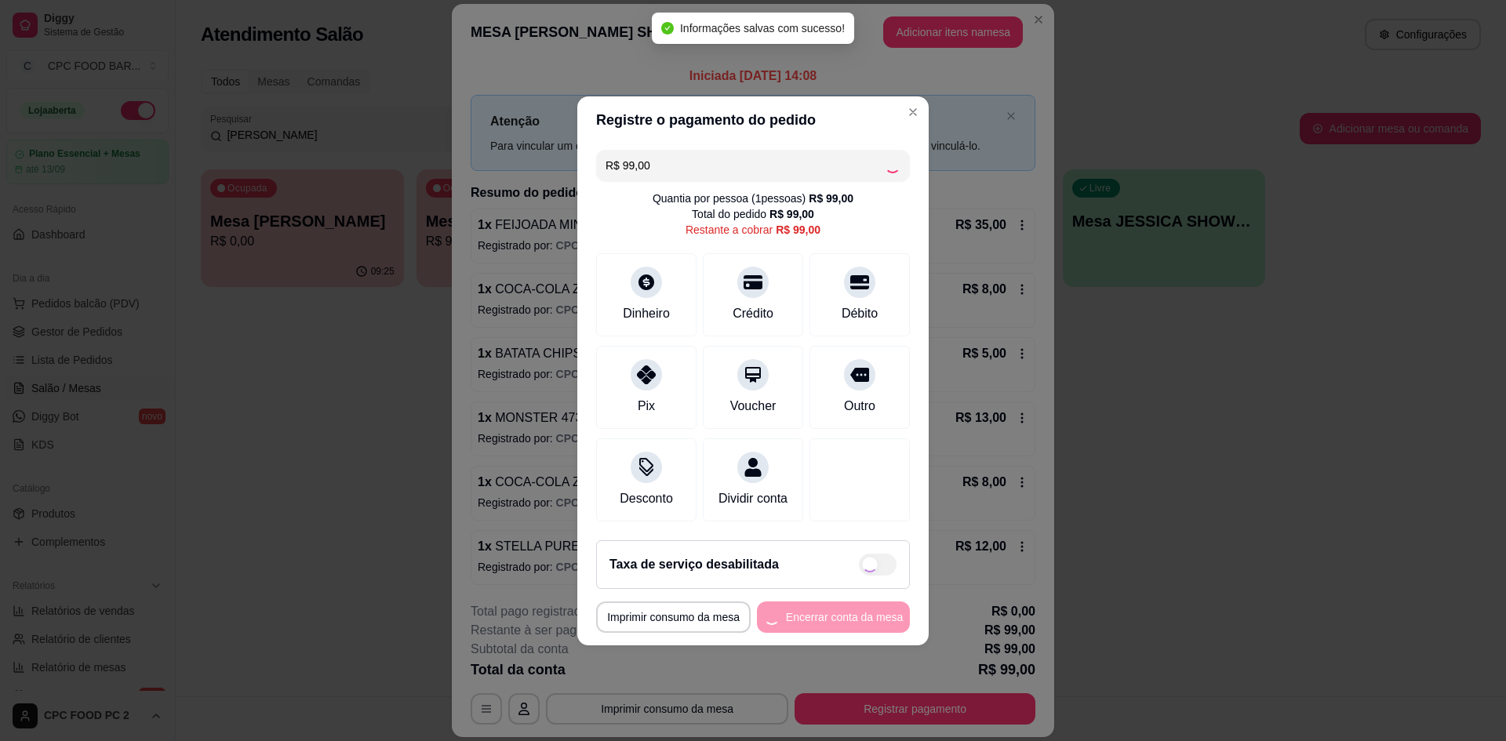
type input "R$ 0,00"
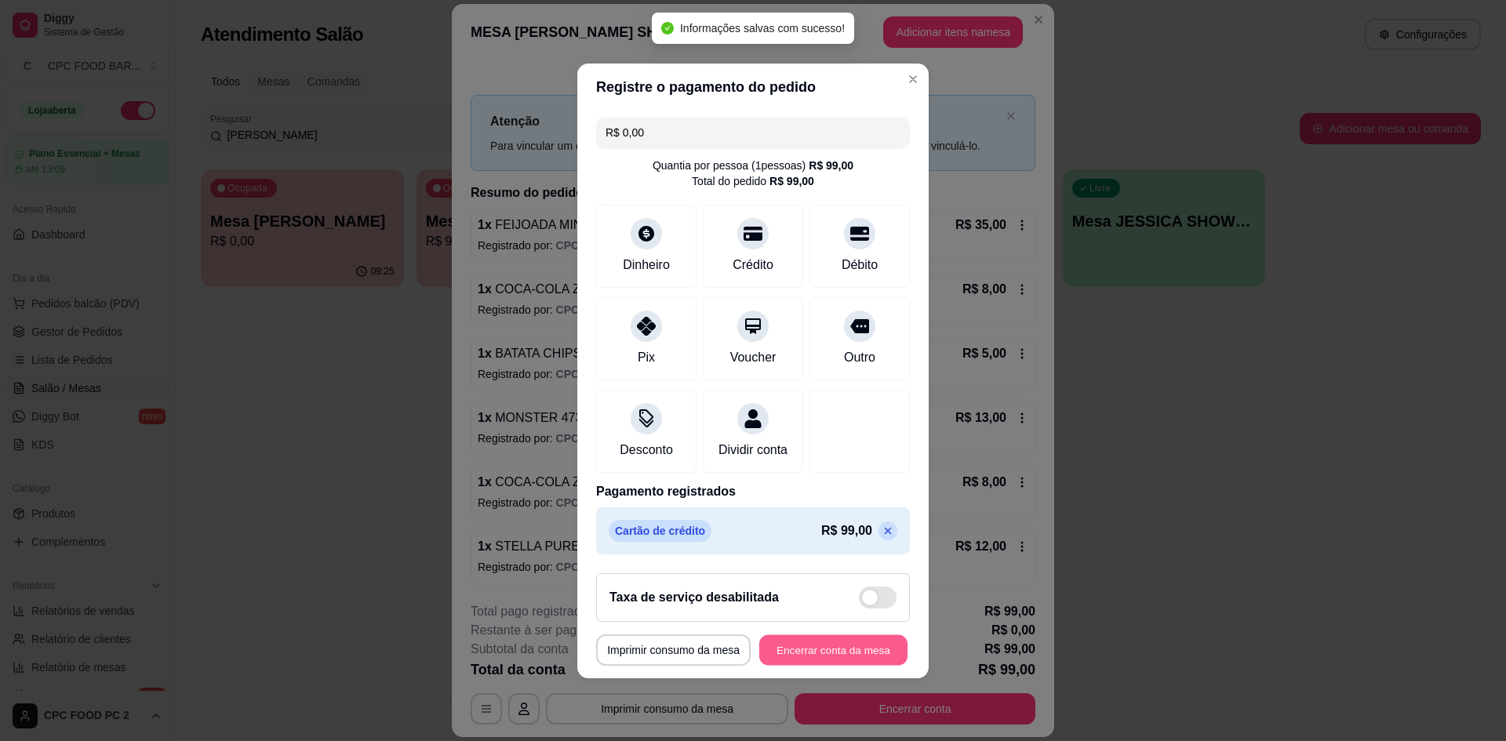
click at [809, 662] on button "Encerrar conta da mesa" at bounding box center [833, 649] width 148 height 31
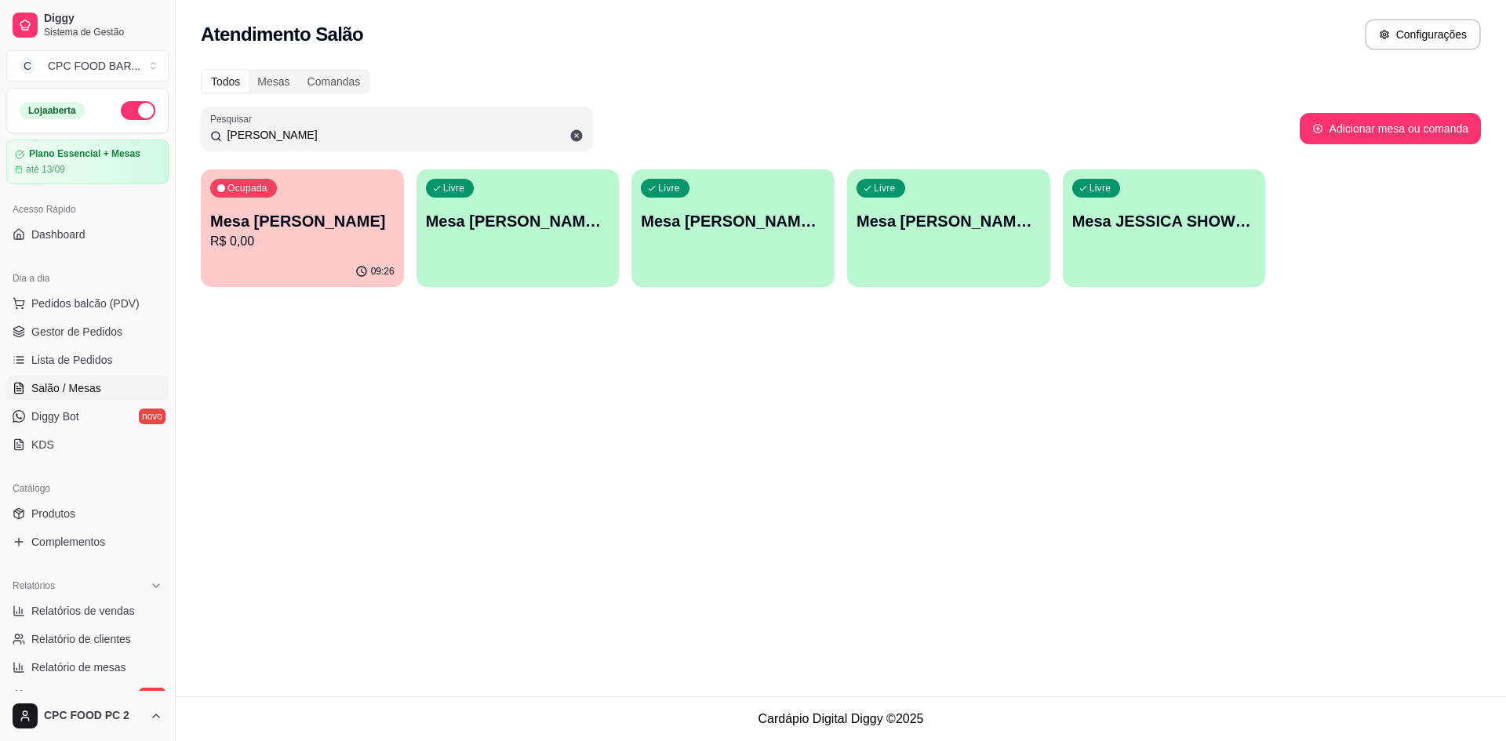
click at [283, 129] on input "[PERSON_NAME]" at bounding box center [403, 135] width 362 height 16
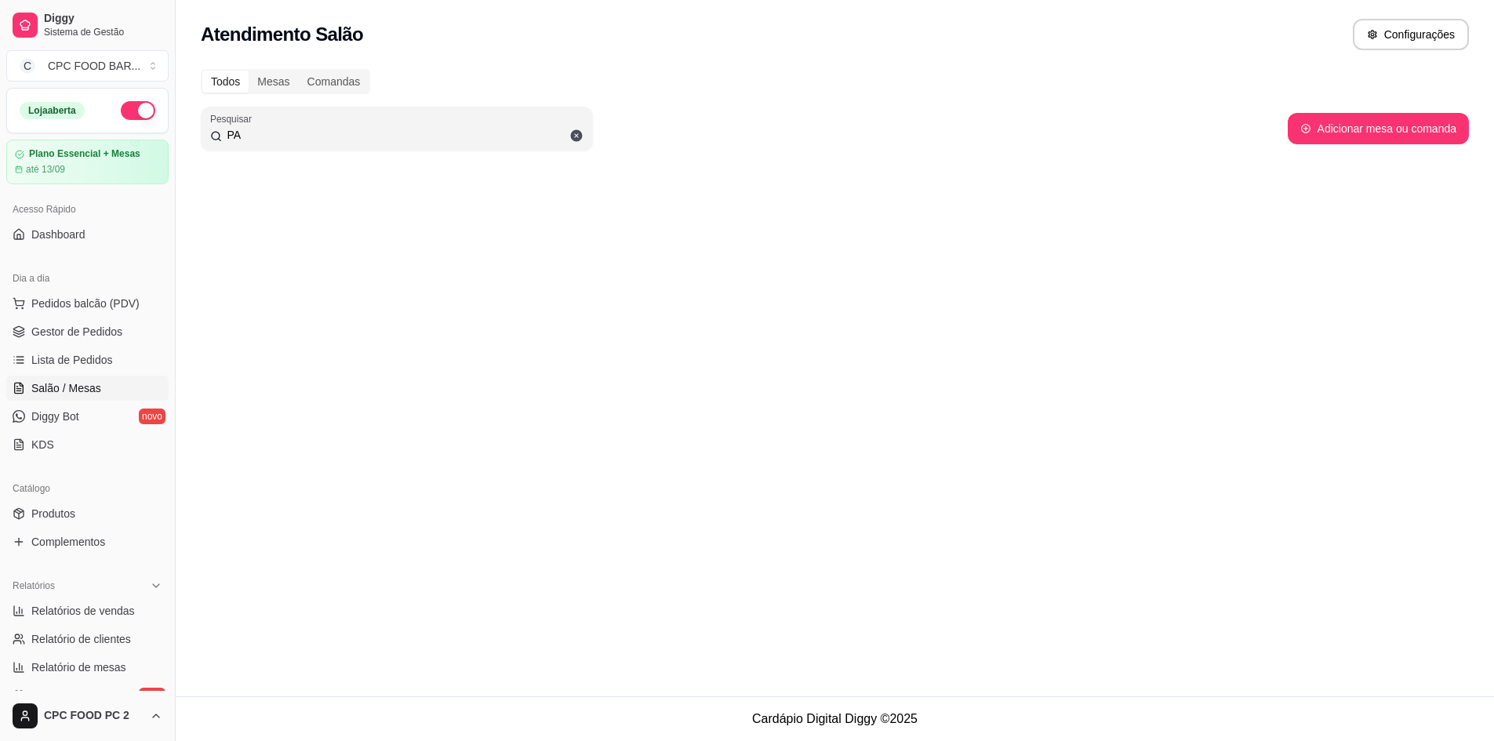
type input "P"
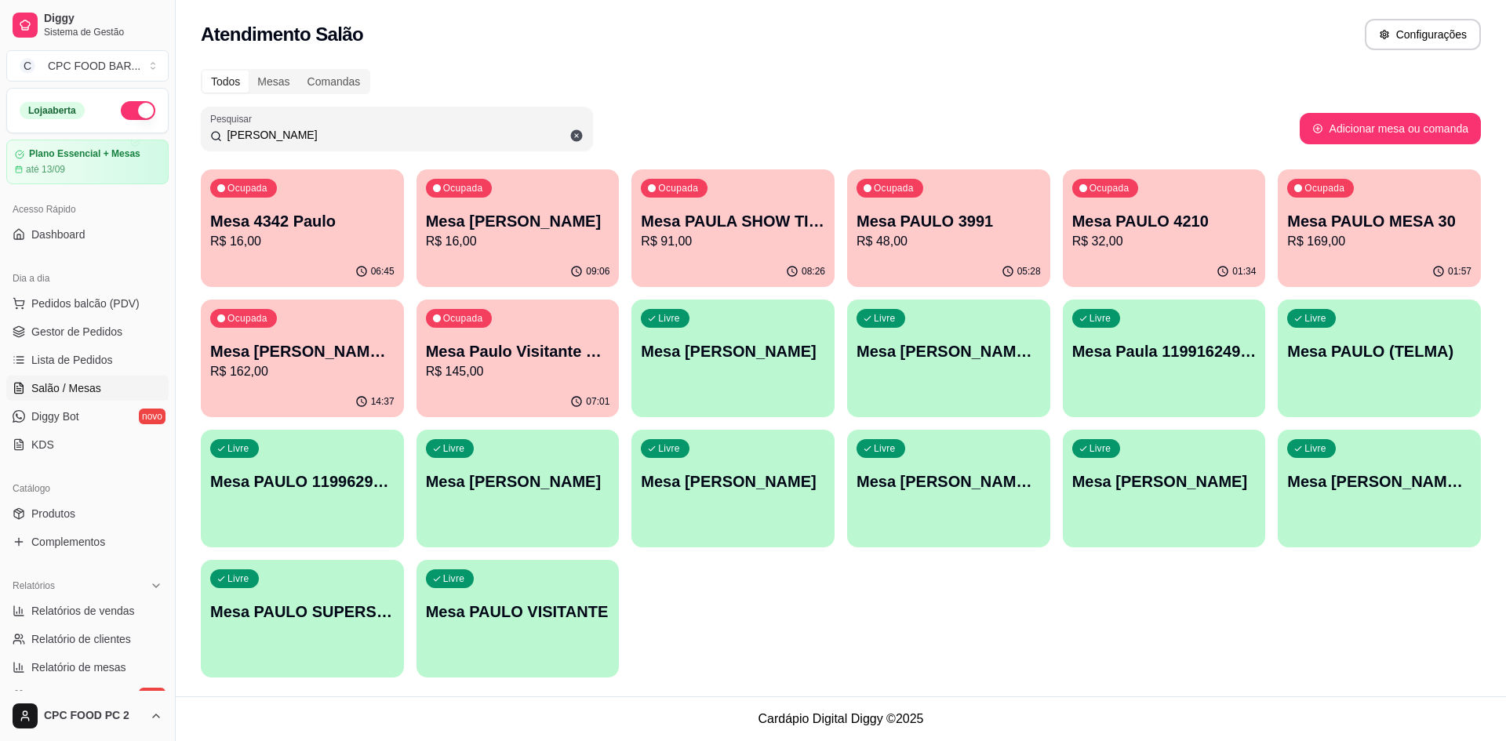
type input "[PERSON_NAME]"
click at [663, 253] on div "Ocupada Mesa PAULA SHOW TIME R$ 91,00" at bounding box center [732, 213] width 197 height 85
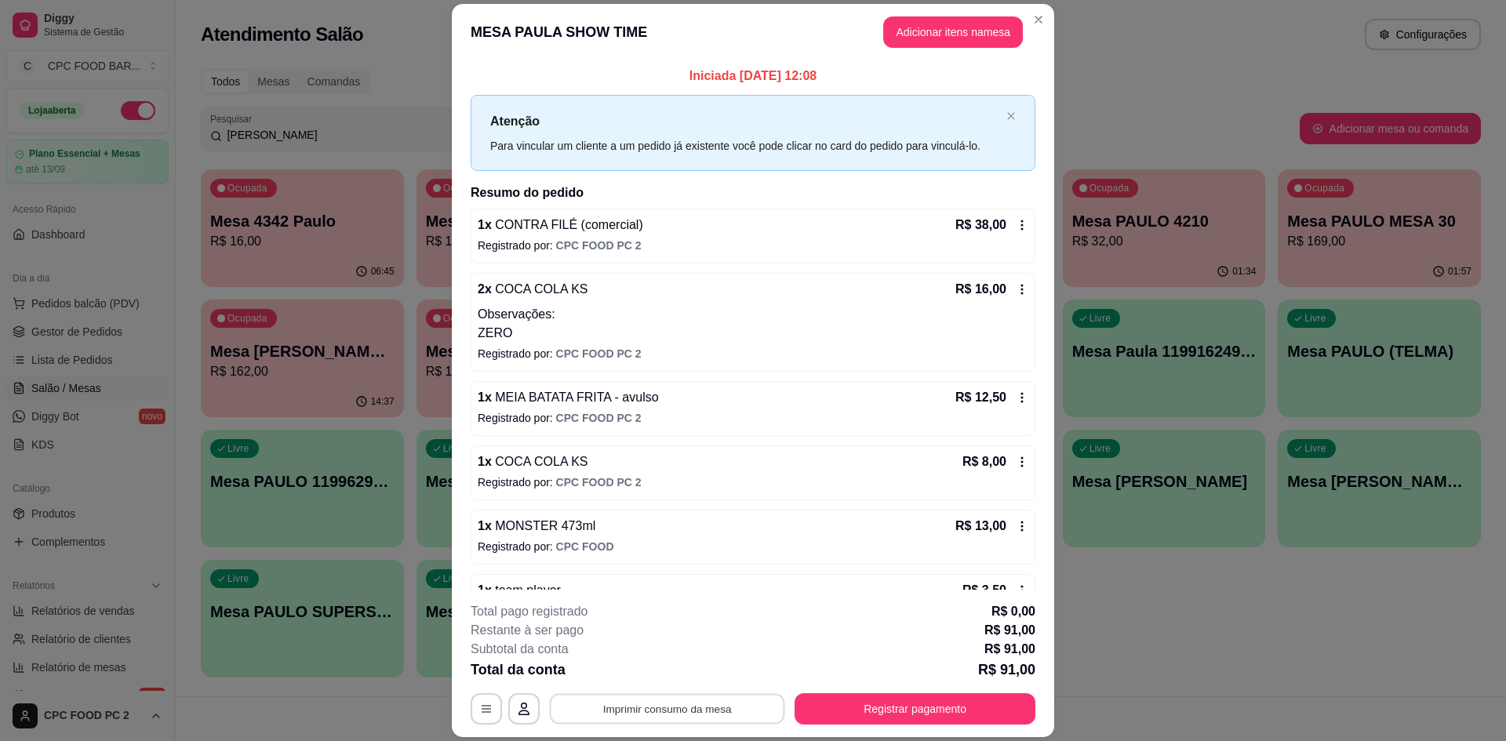
click at [630, 707] on button "Imprimir consumo da mesa" at bounding box center [667, 709] width 235 height 31
click at [852, 704] on button "Registrar pagamento" at bounding box center [915, 709] width 234 height 31
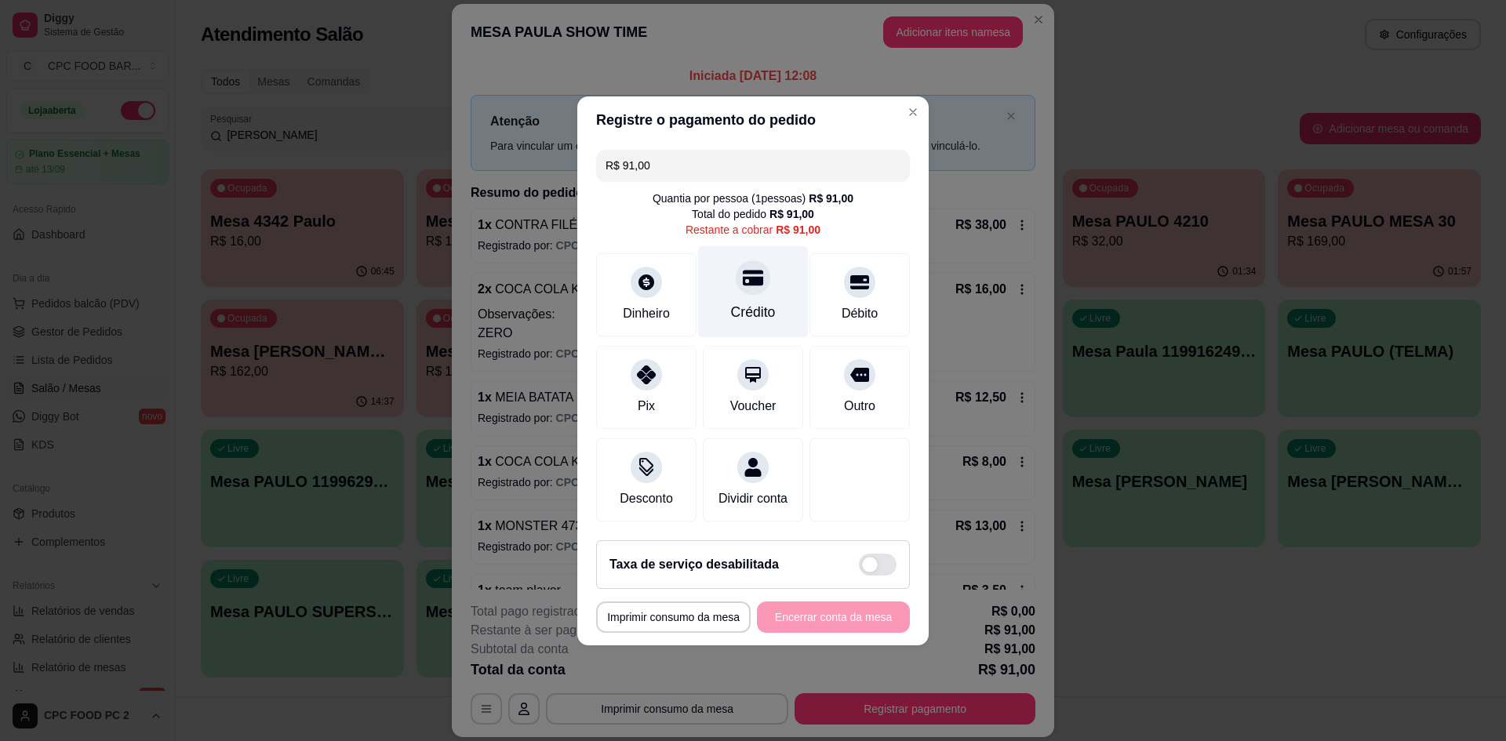
click at [752, 302] on div "Crédito" at bounding box center [753, 312] width 45 height 20
type input "R$ 0,00"
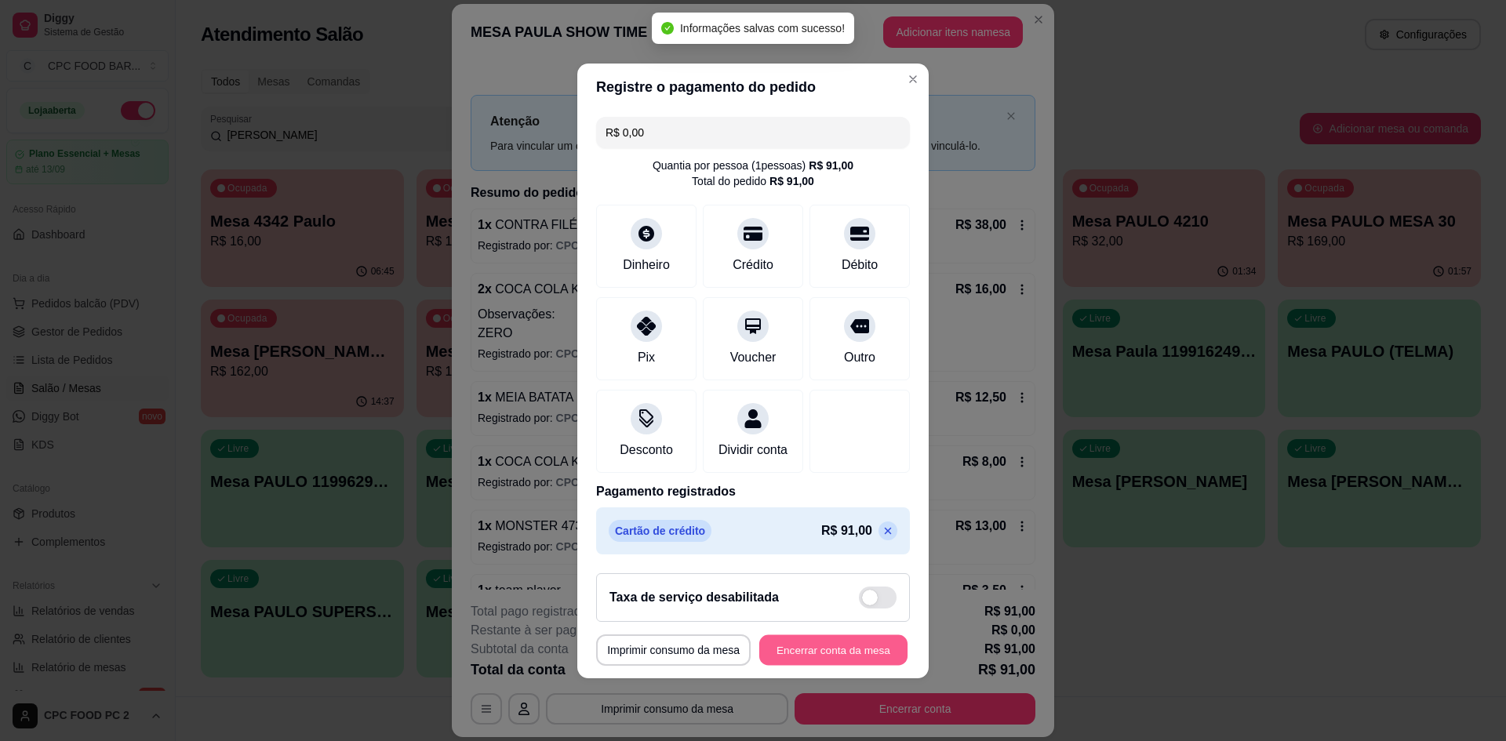
click at [814, 663] on button "Encerrar conta da mesa" at bounding box center [833, 649] width 148 height 31
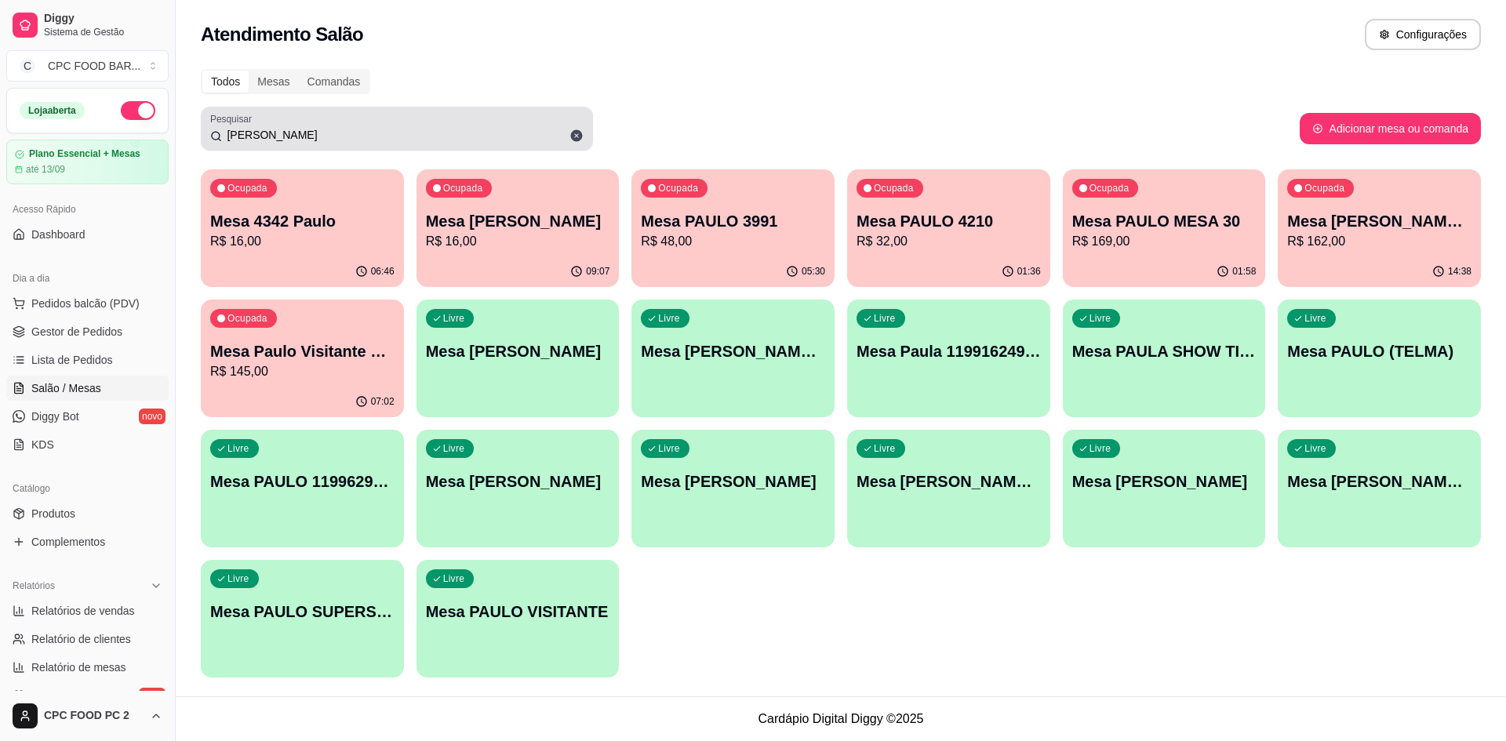
click at [366, 140] on input "[PERSON_NAME]" at bounding box center [403, 135] width 362 height 16
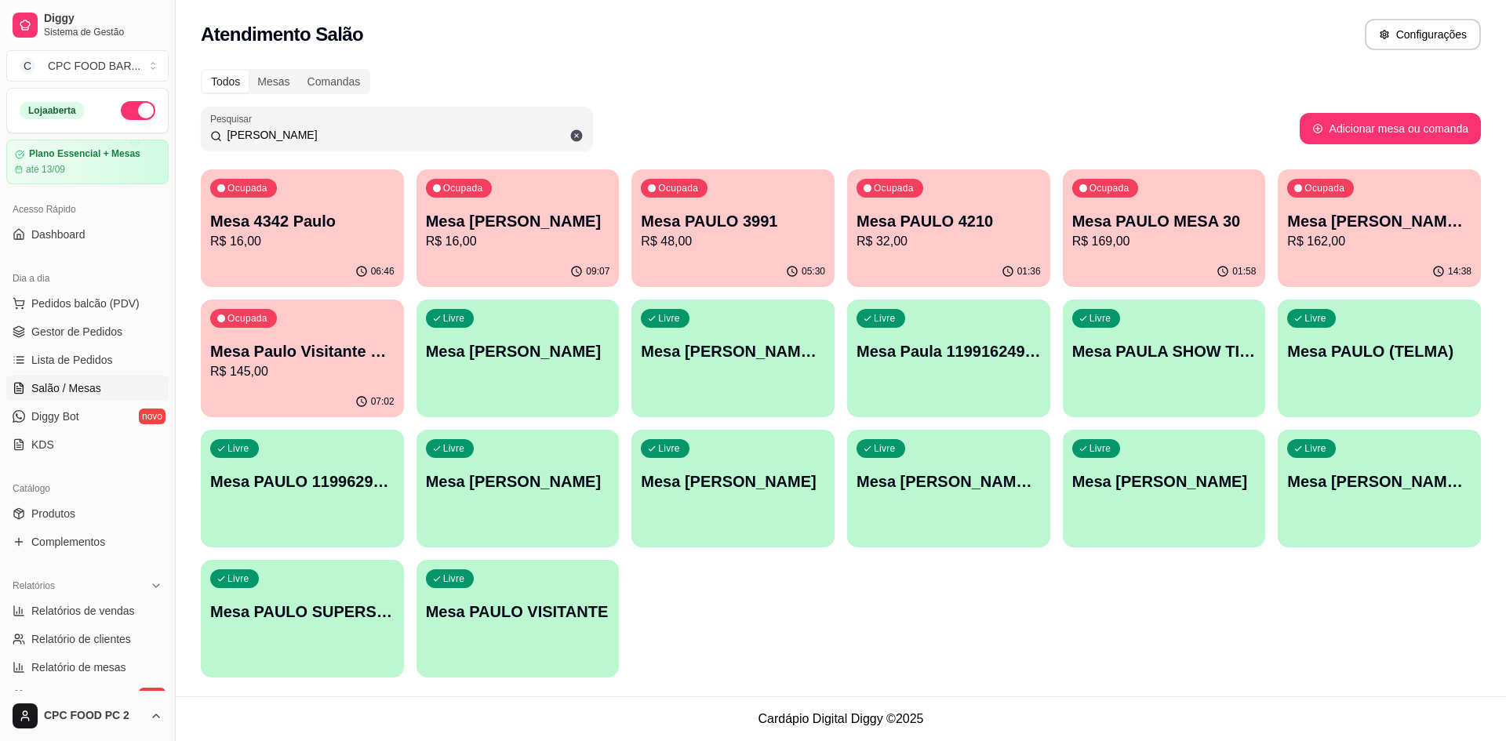
click at [366, 140] on input "[PERSON_NAME]" at bounding box center [403, 135] width 362 height 16
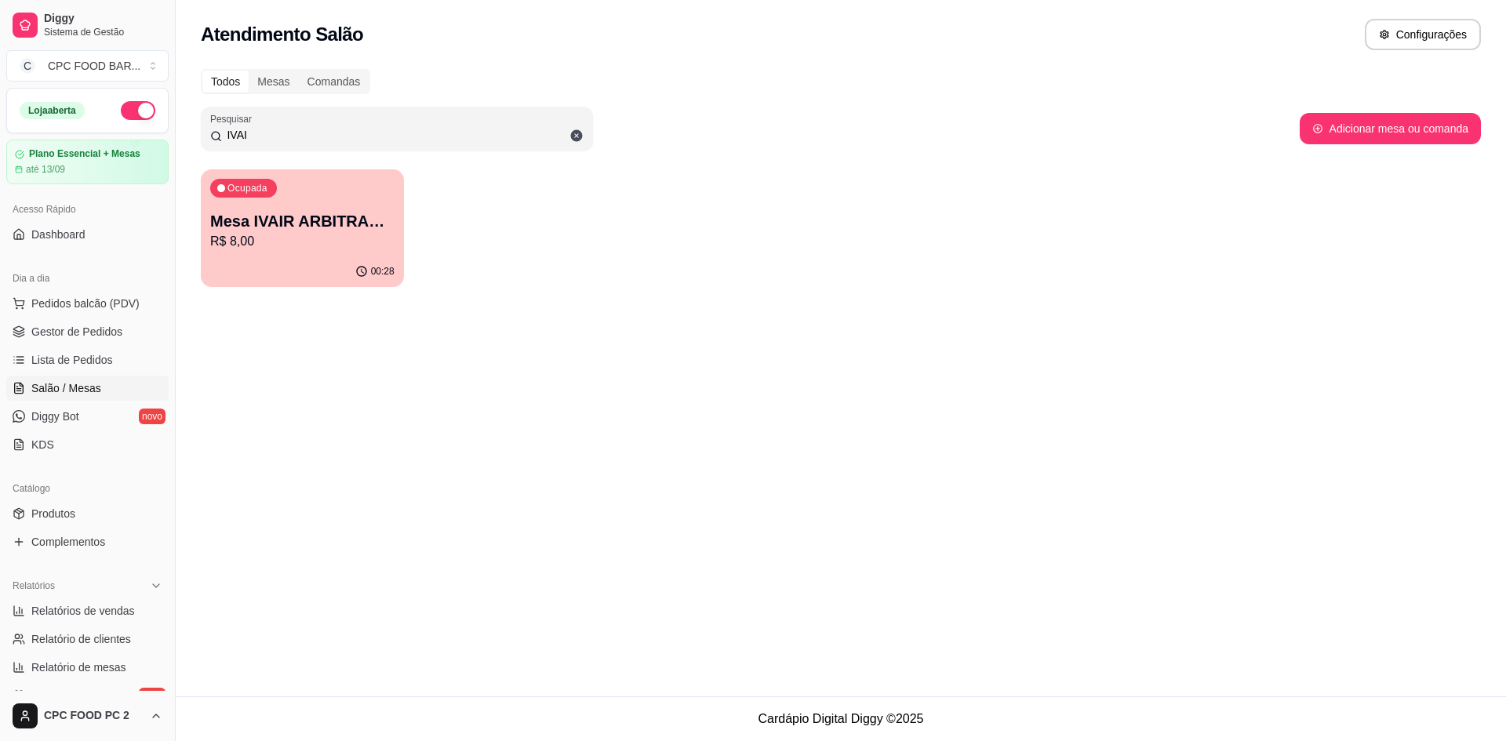
type input "IVAI"
click at [337, 236] on p "R$ 8,00" at bounding box center [302, 241] width 184 height 19
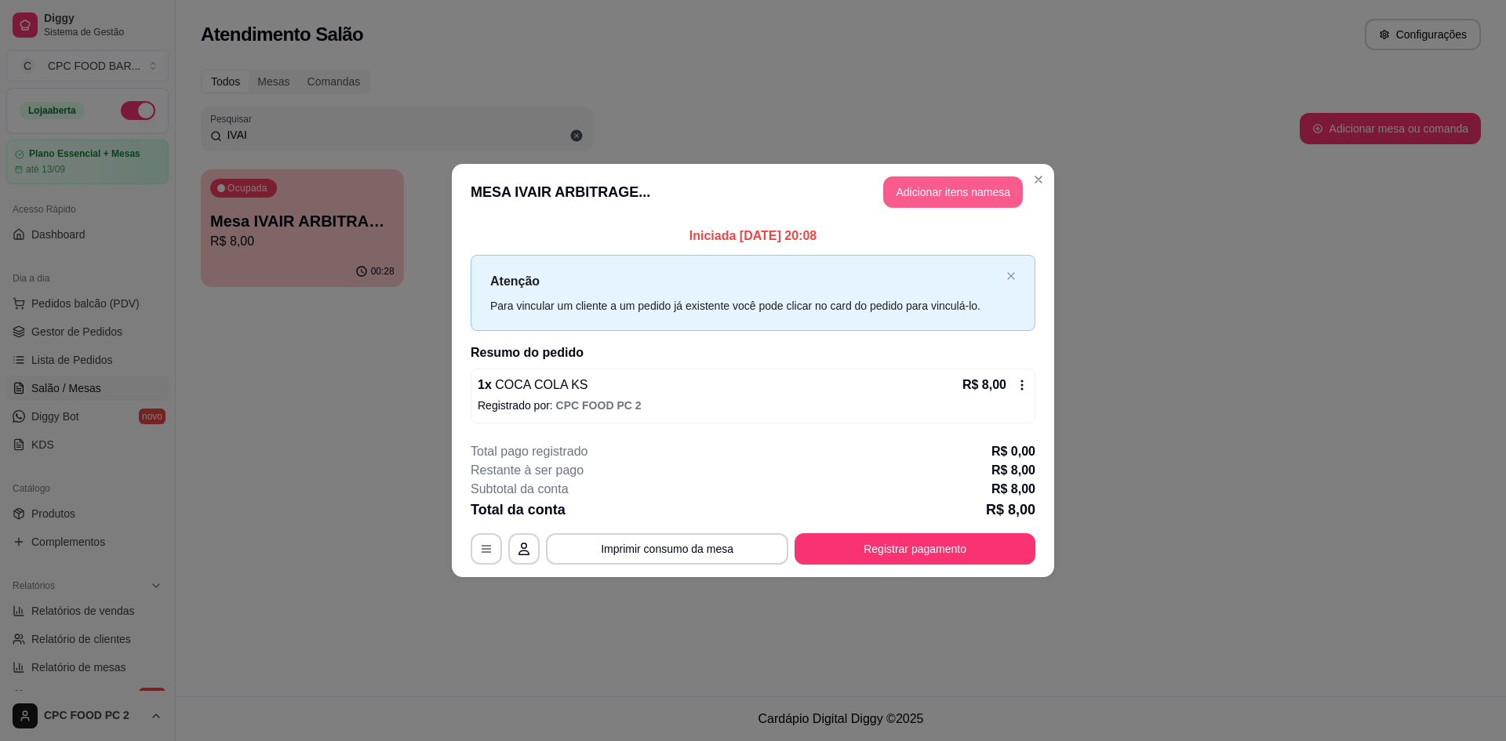
click at [947, 187] on button "Adicionar itens na mesa" at bounding box center [953, 191] width 140 height 31
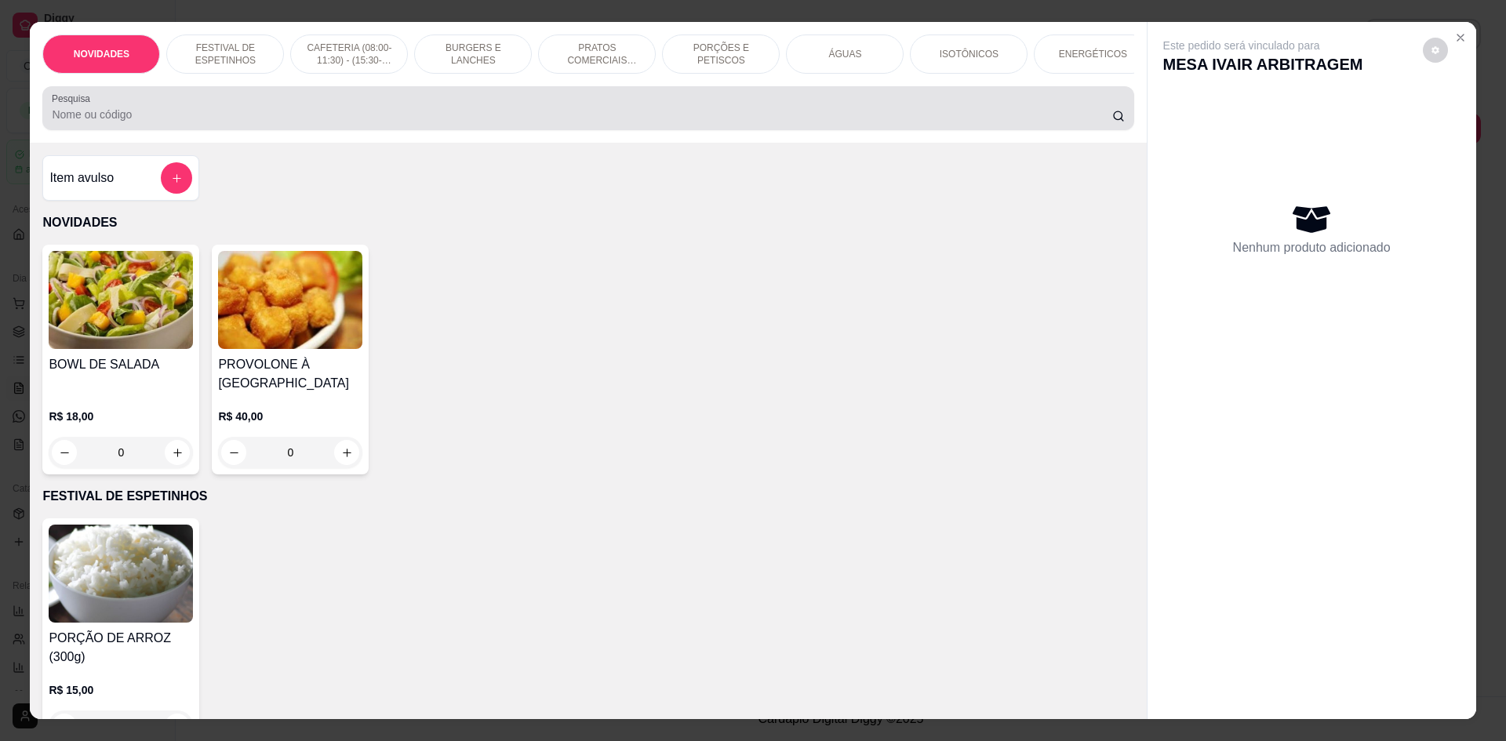
click at [578, 117] on div at bounding box center [588, 108] width 1072 height 31
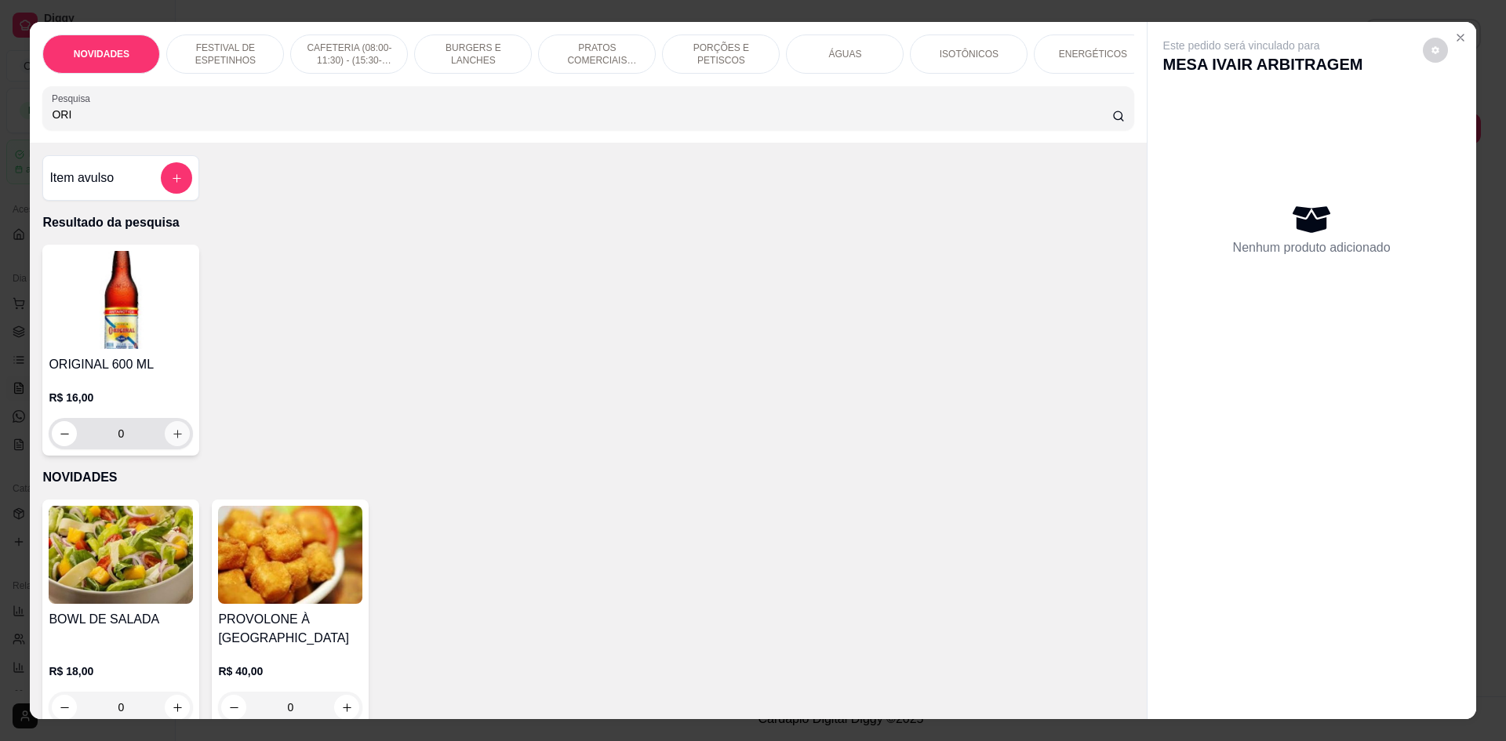
type input "ORI"
click at [165, 445] on button "increase-product-quantity" at bounding box center [177, 433] width 25 height 25
type input "1"
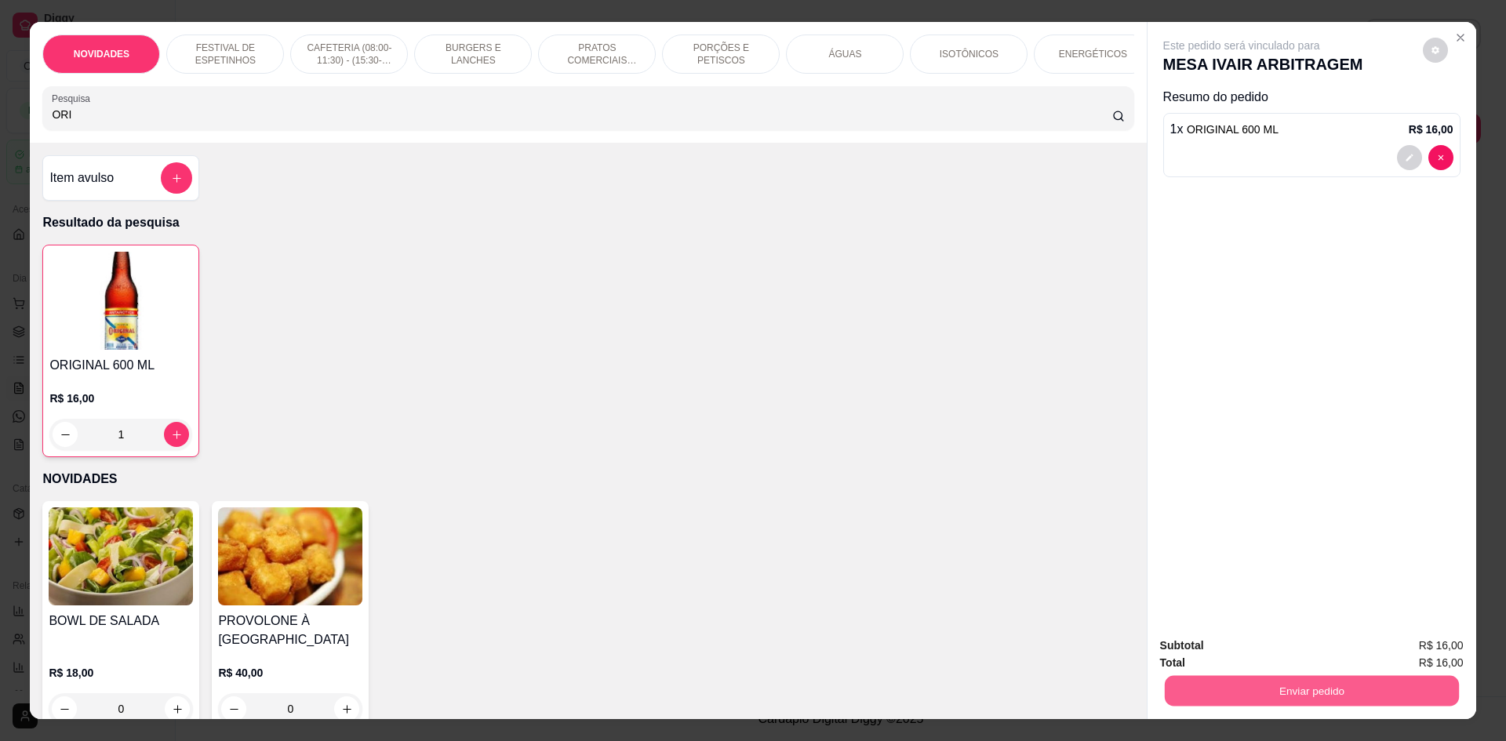
click at [1236, 680] on button "Enviar pedido" at bounding box center [1311, 690] width 294 height 31
click at [1233, 662] on button "Não registrar e enviar pedido" at bounding box center [1259, 653] width 163 height 30
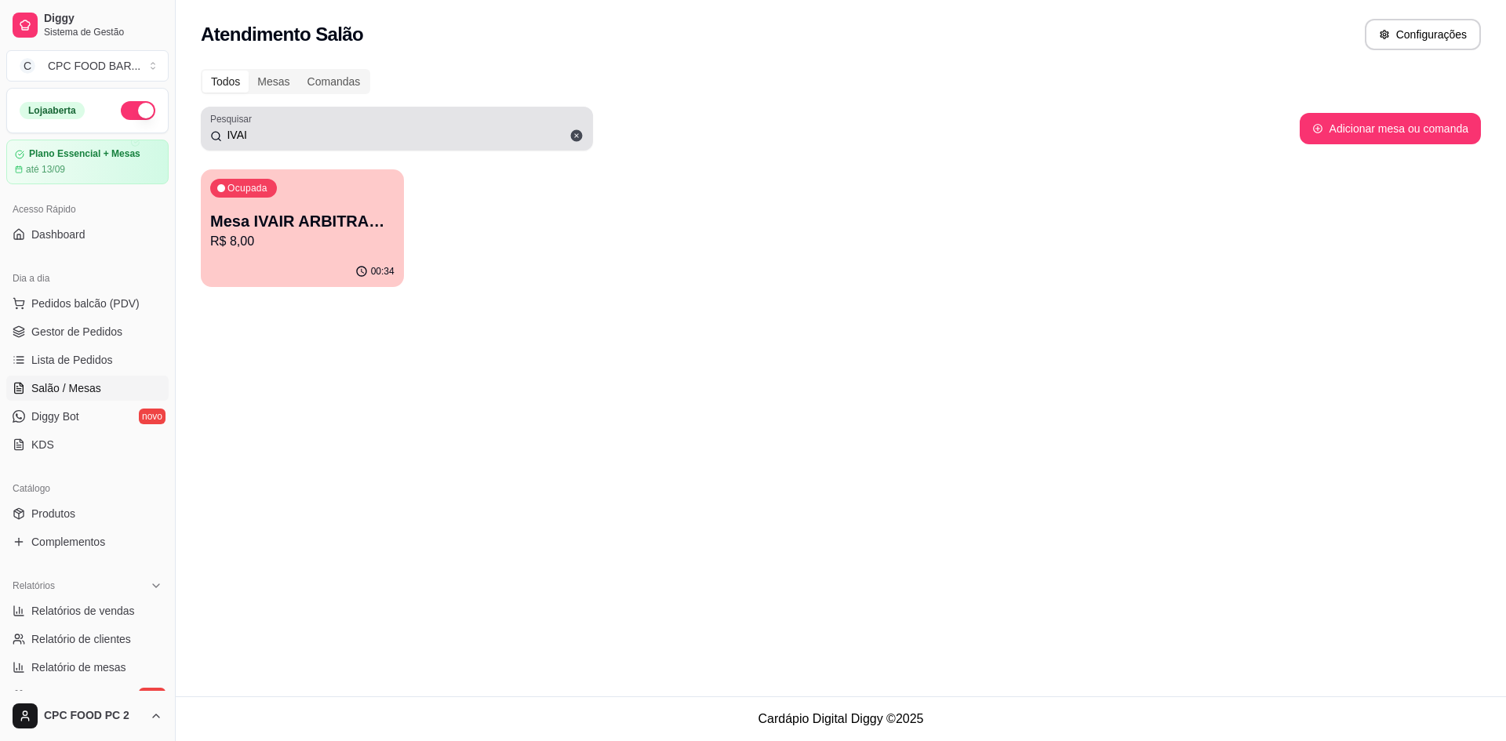
click at [488, 146] on div "Pesquisar IVAI" at bounding box center [397, 129] width 392 height 44
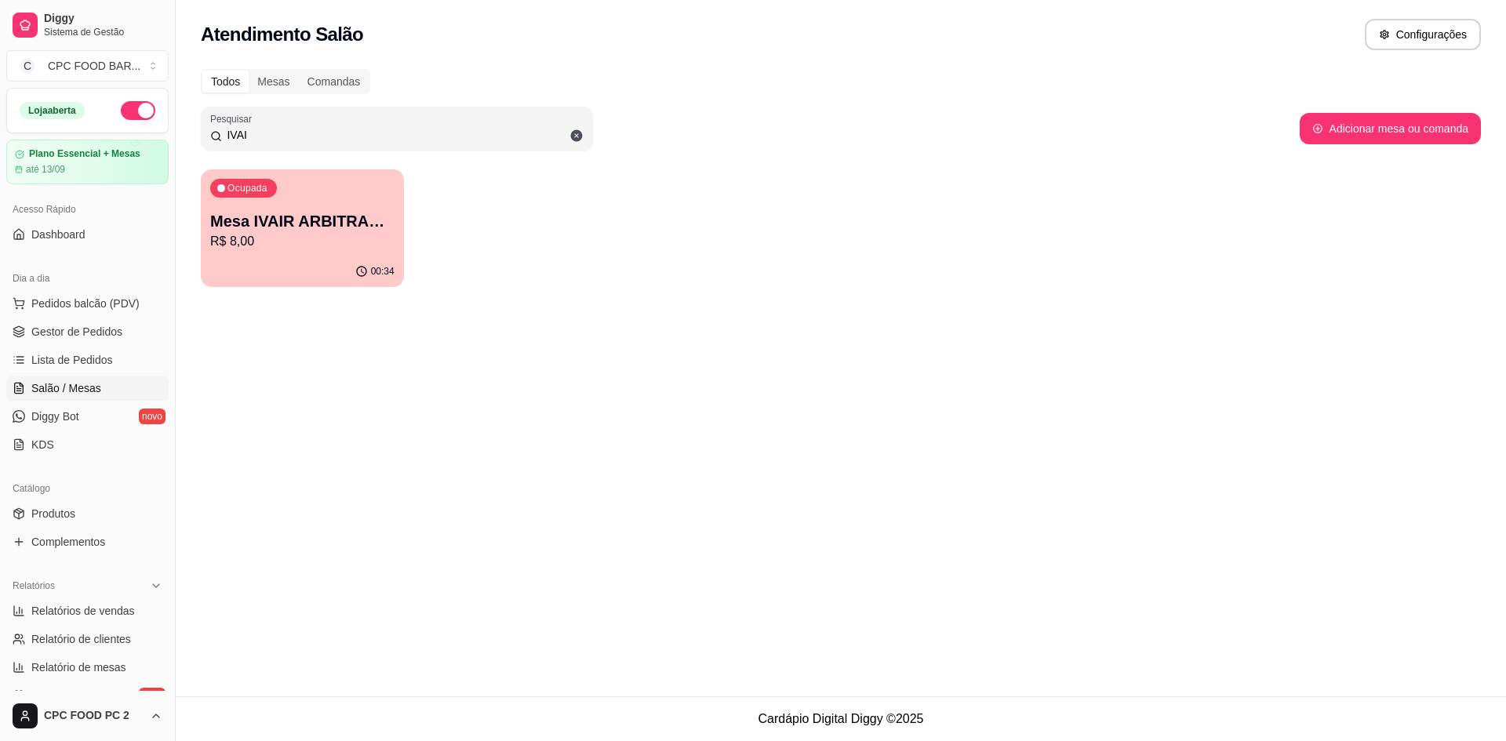
click at [486, 139] on input "IVAI" at bounding box center [403, 135] width 362 height 16
click at [485, 137] on input "IVAI" at bounding box center [403, 135] width 362 height 16
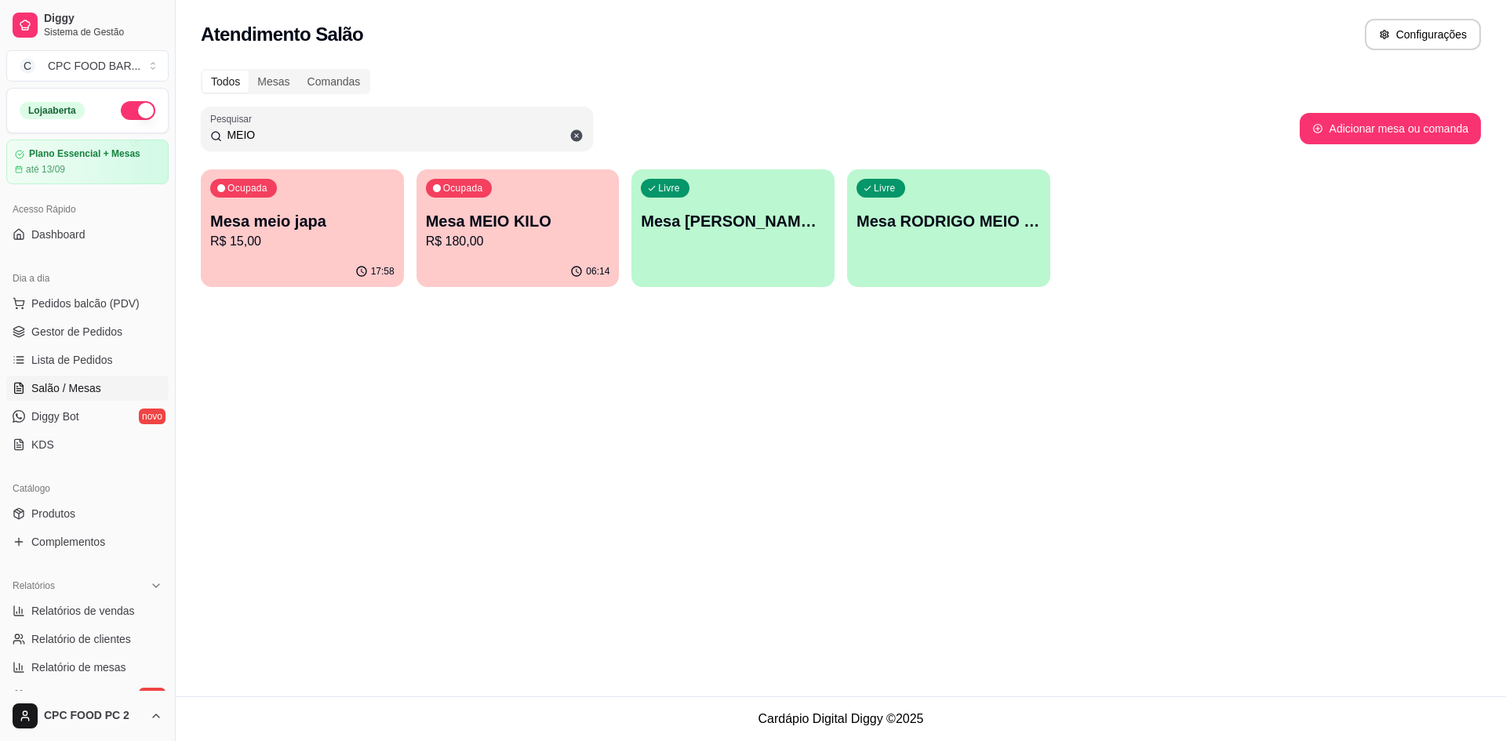
type input "MEIO"
click at [547, 240] on p "R$ 180,00" at bounding box center [517, 241] width 179 height 18
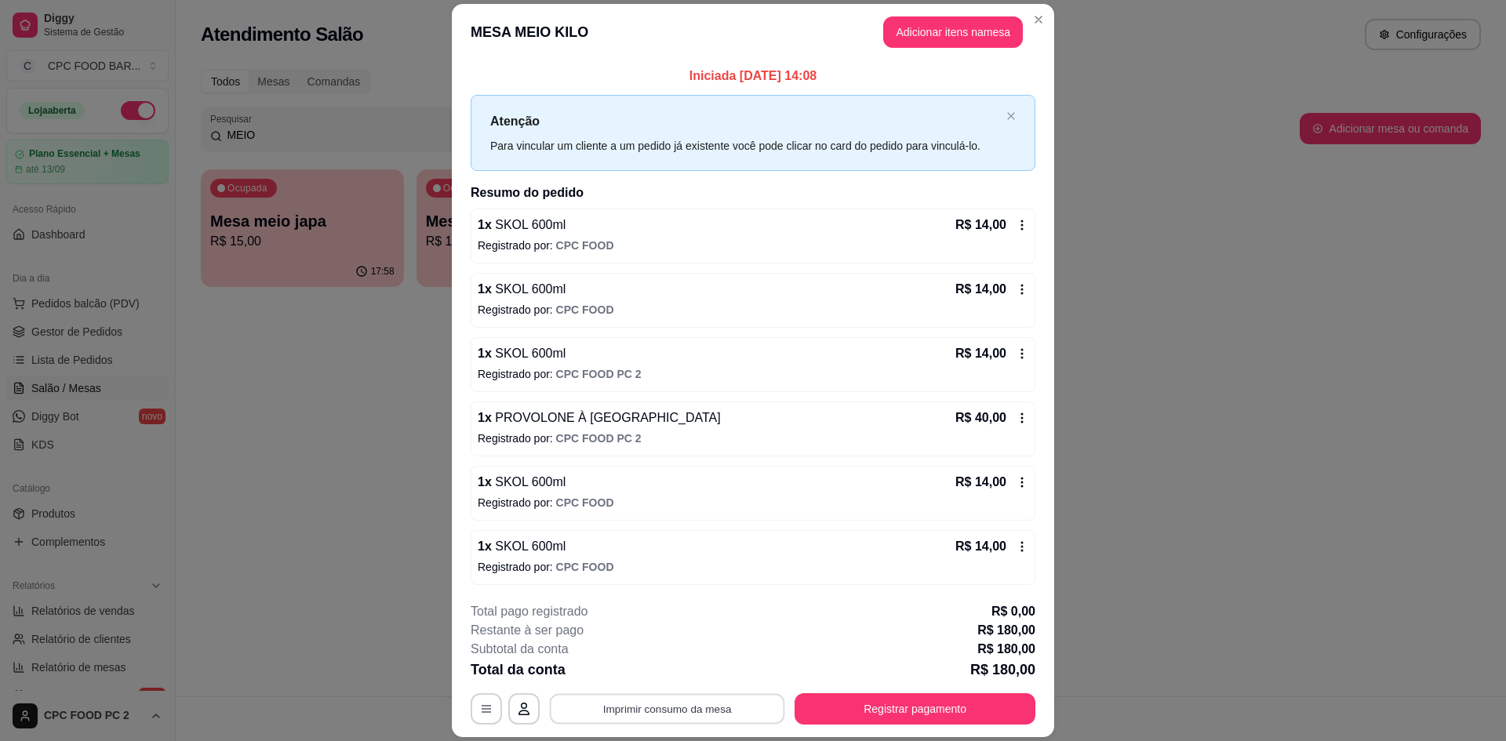
click at [660, 714] on button "Imprimir consumo da mesa" at bounding box center [667, 709] width 235 height 31
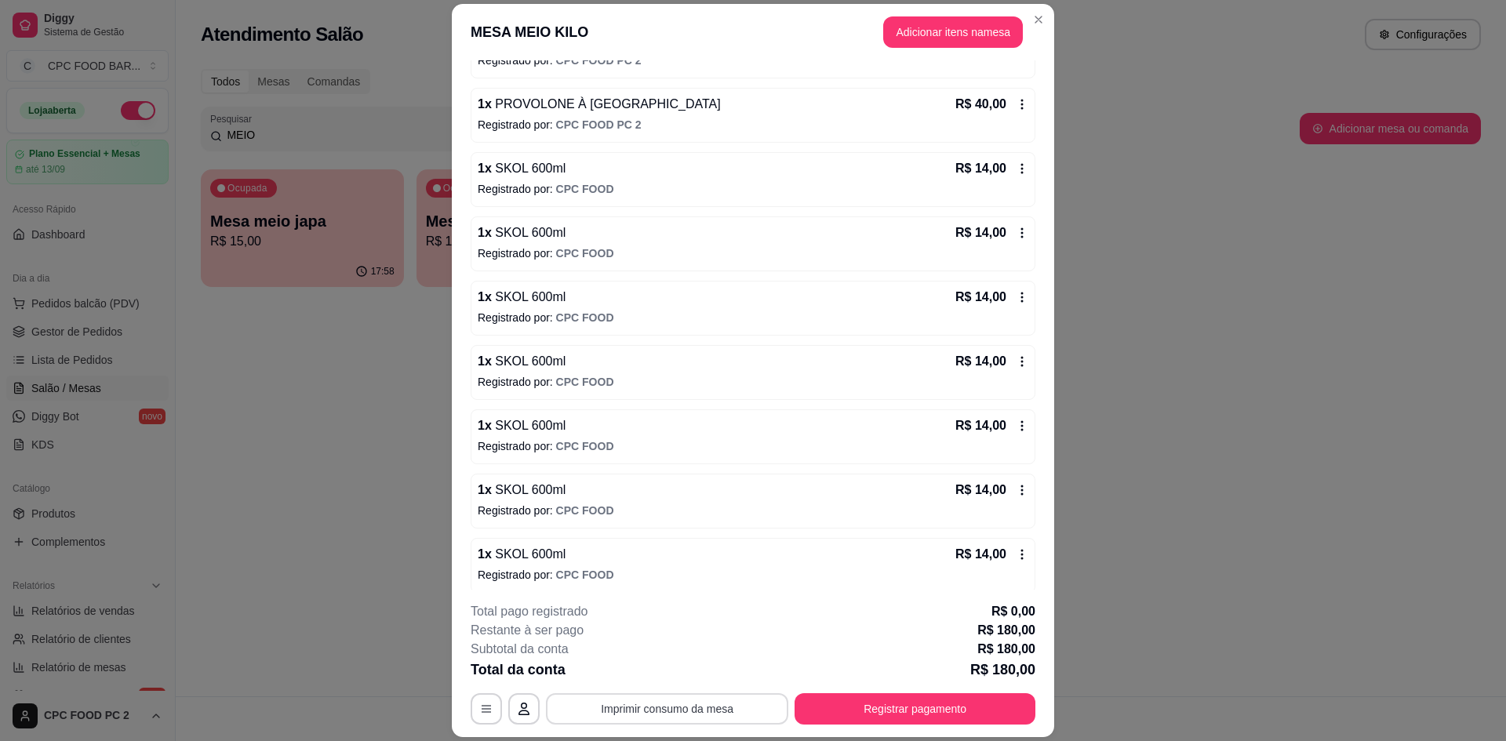
scroll to position [322, 0]
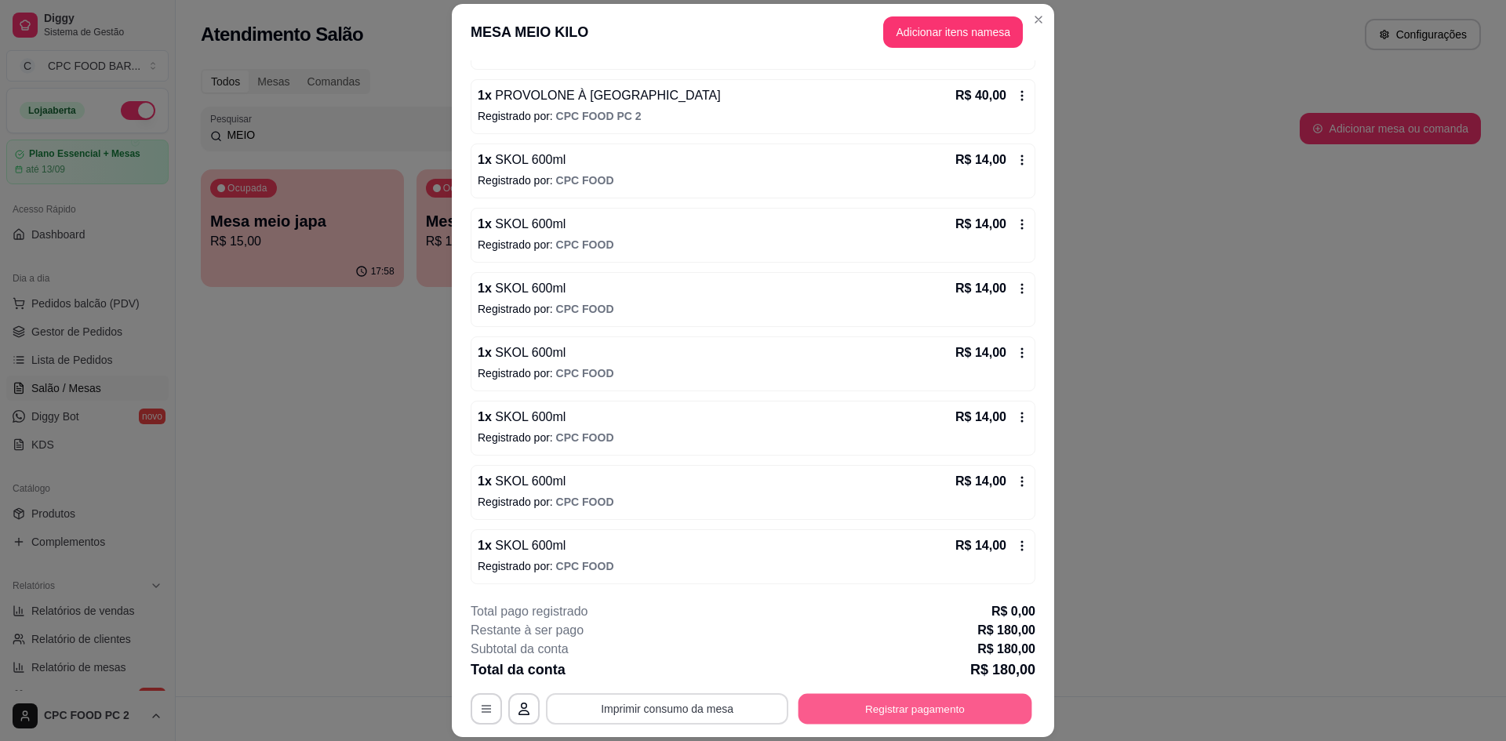
click at [892, 698] on button "Registrar pagamento" at bounding box center [915, 709] width 234 height 31
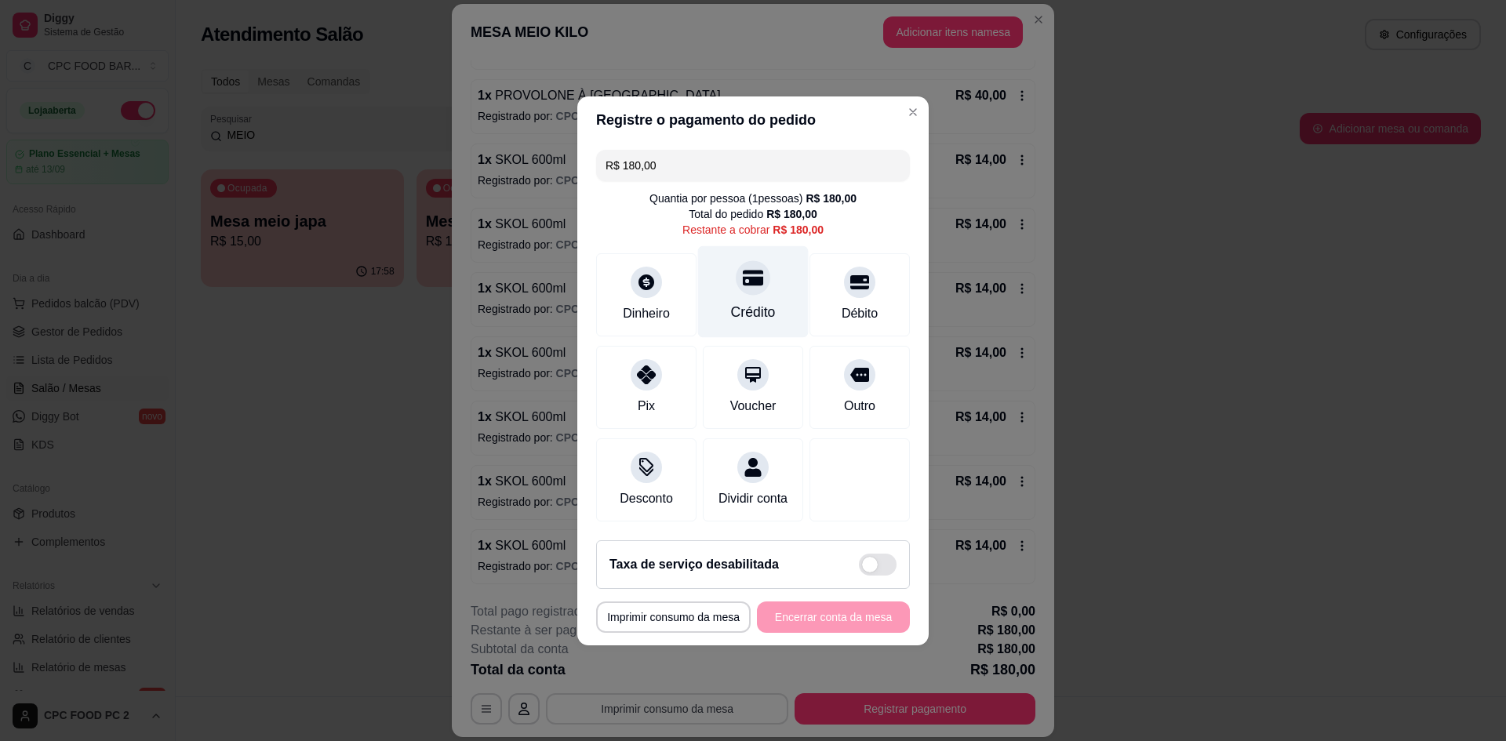
click at [755, 290] on div "Crédito" at bounding box center [753, 291] width 111 height 92
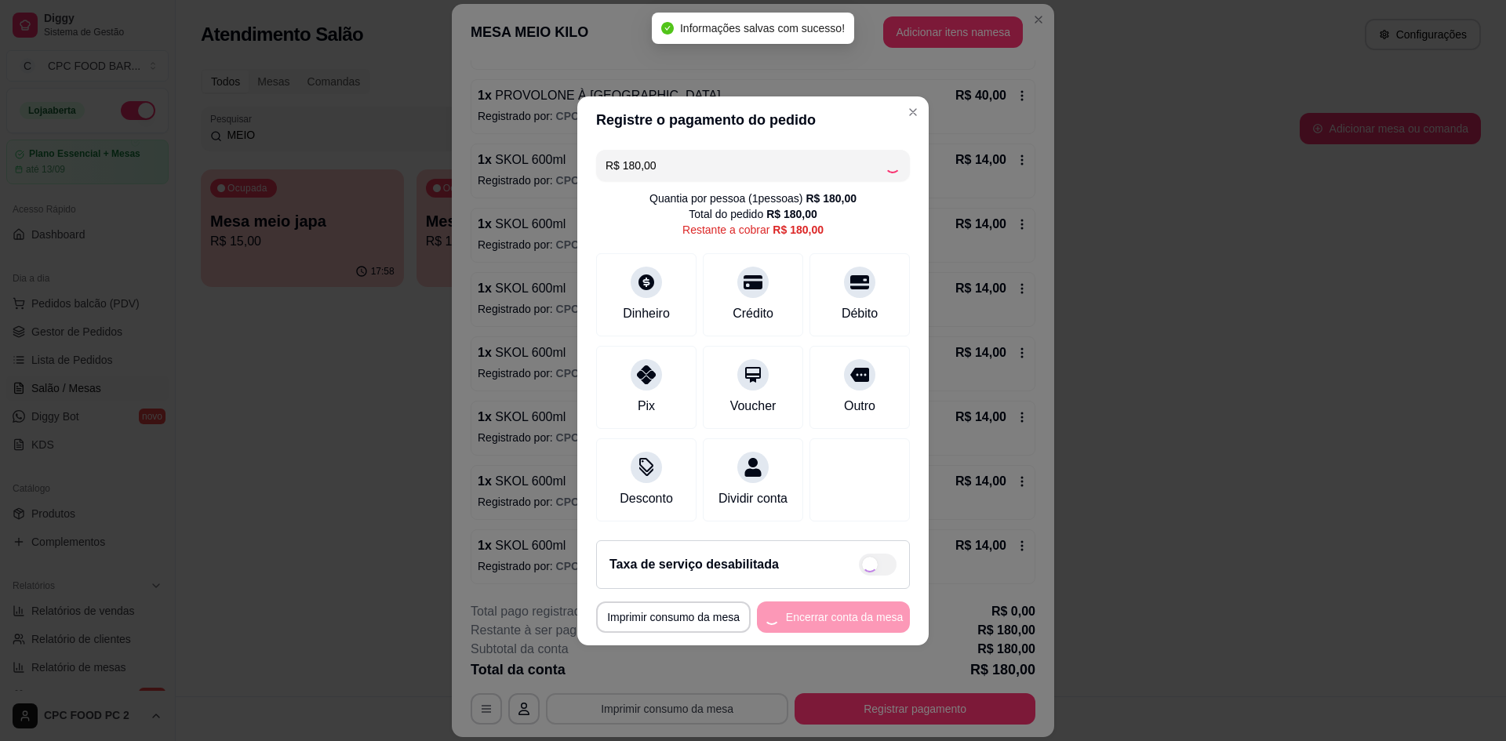
type input "R$ 0,00"
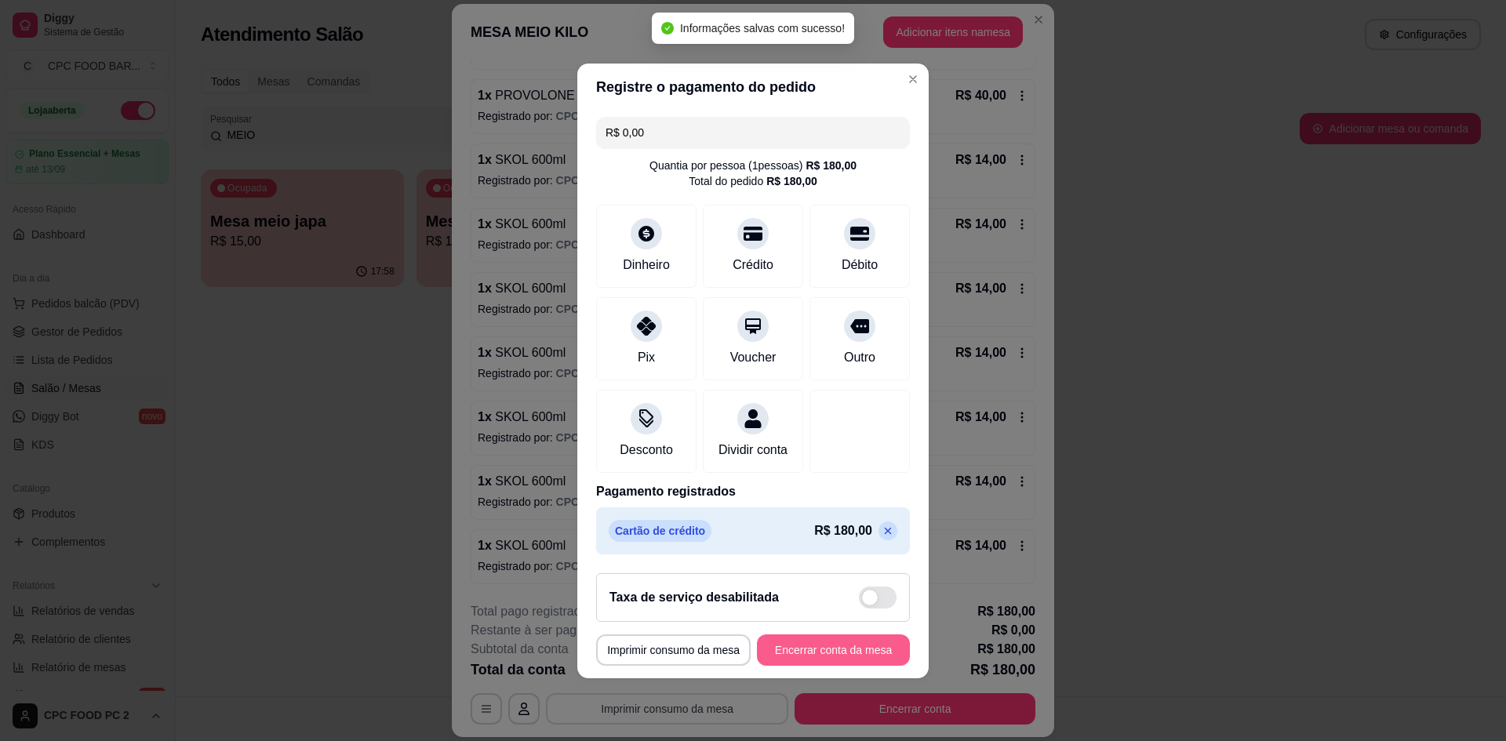
click at [845, 662] on button "Encerrar conta da mesa" at bounding box center [833, 649] width 153 height 31
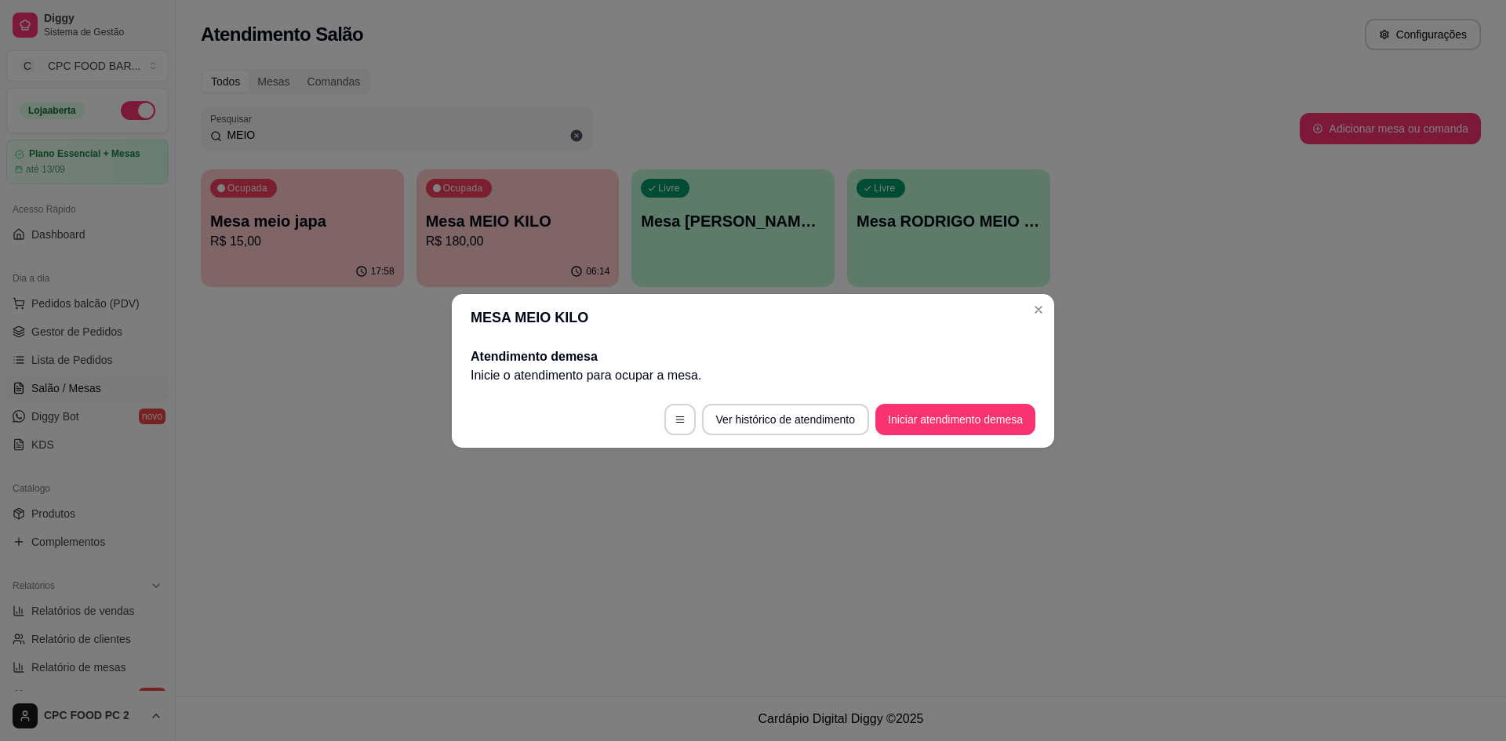
scroll to position [0, 0]
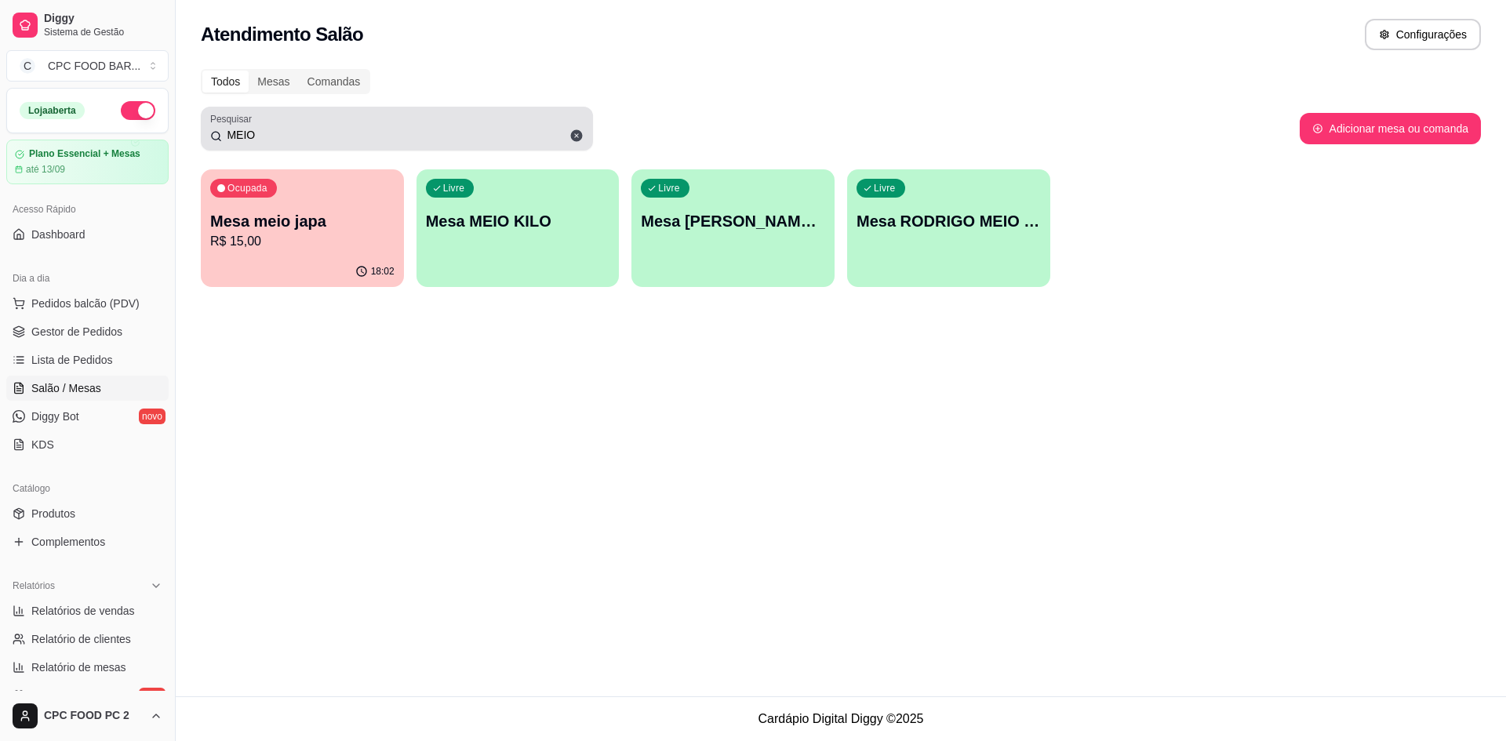
click at [425, 126] on div "MEIO" at bounding box center [396, 128] width 373 height 31
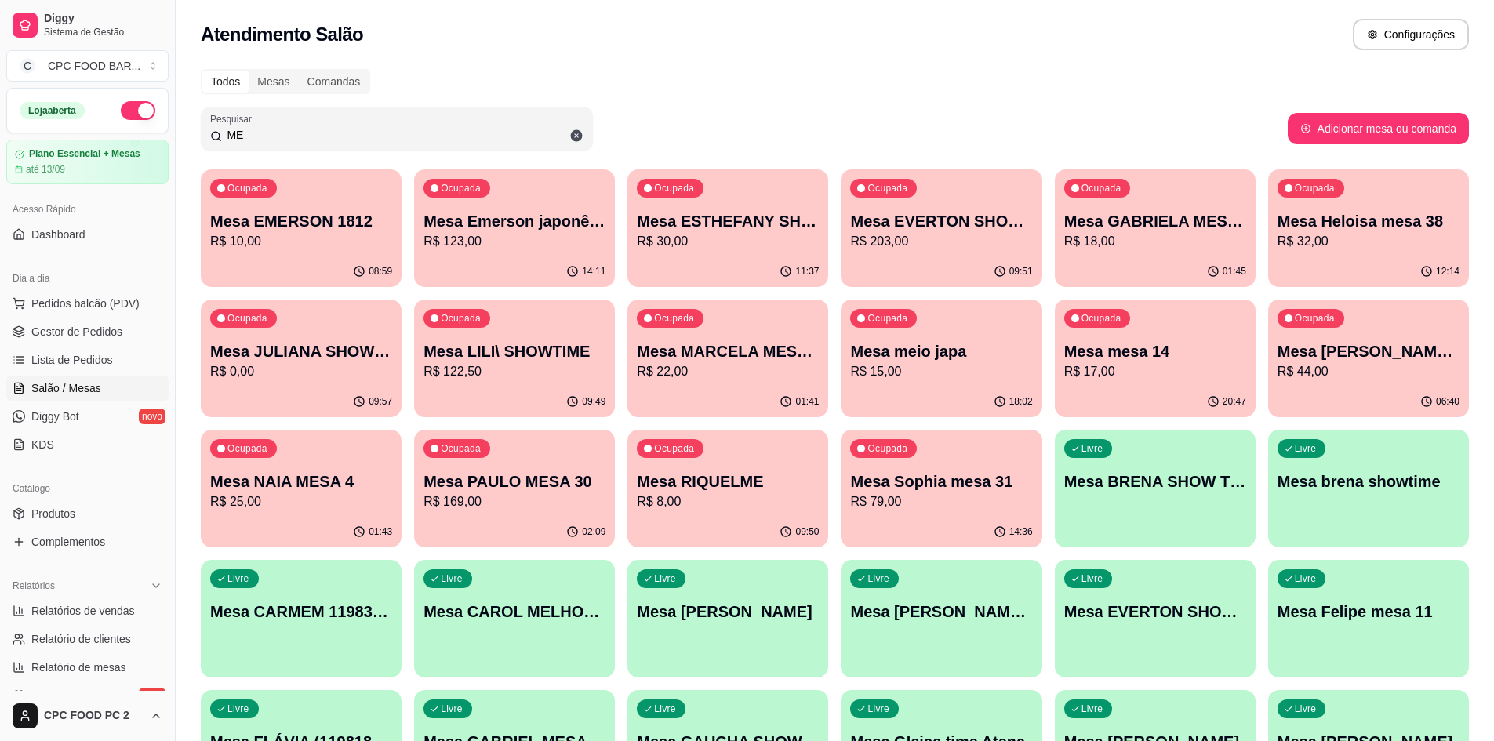
type input "M"
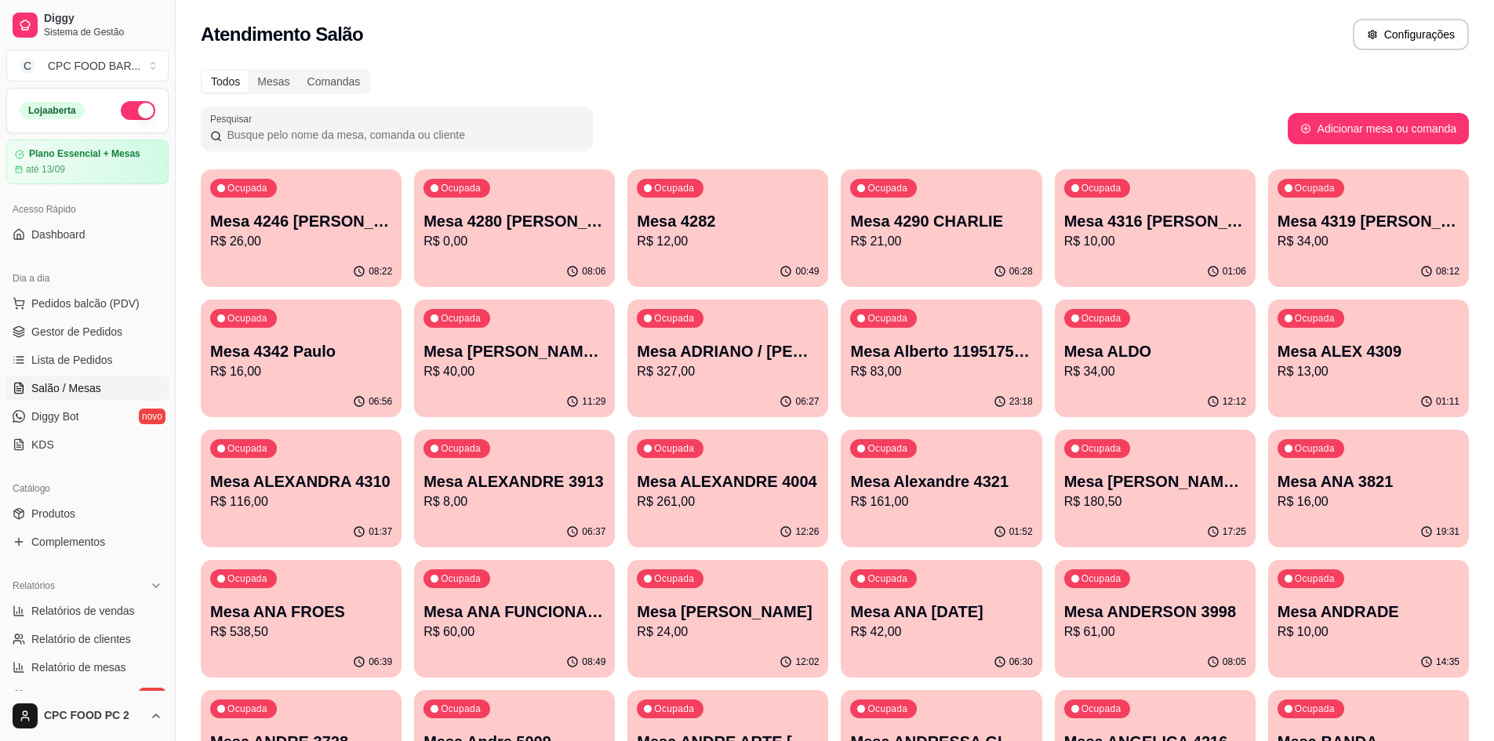
click at [364, 140] on input "Pesquisar" at bounding box center [403, 135] width 362 height 16
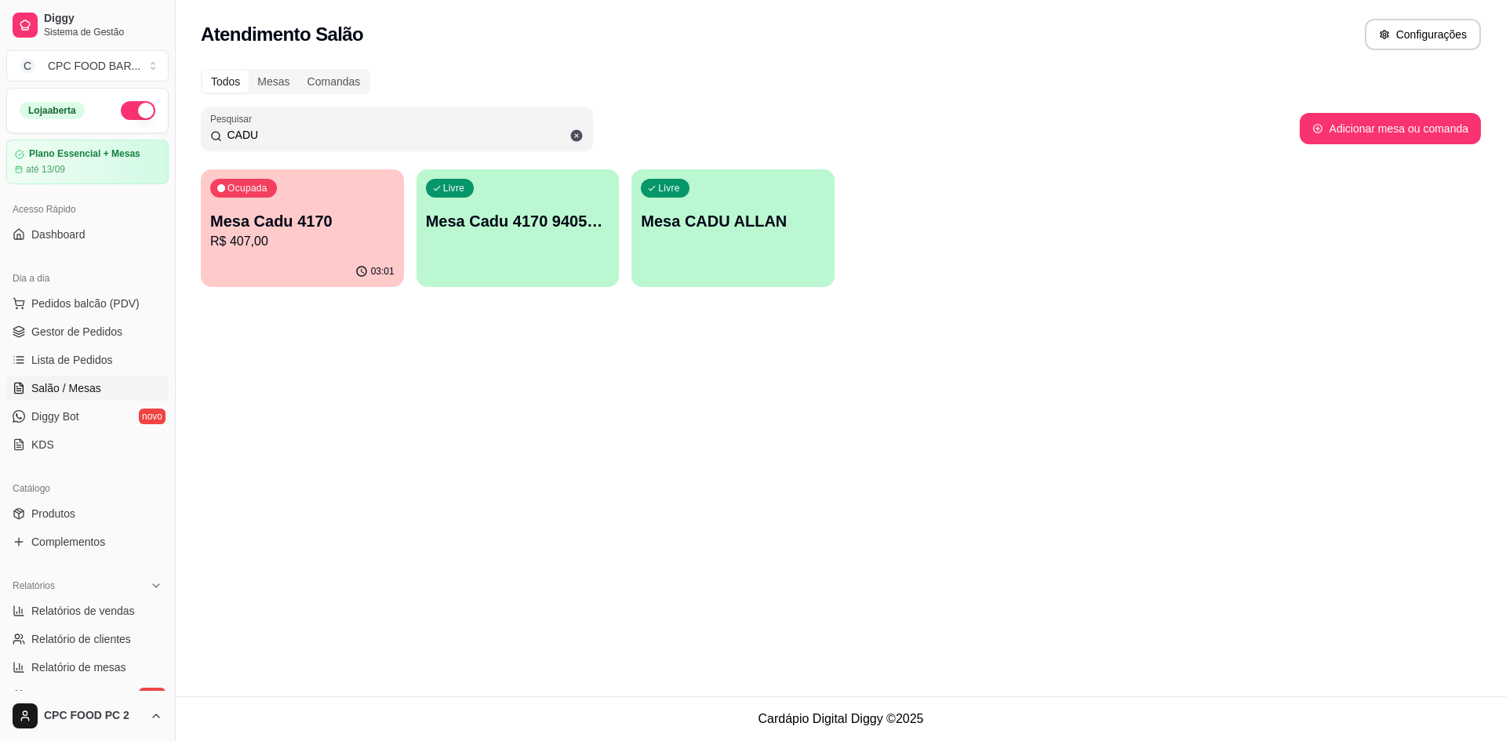
type input "CADU"
click at [330, 197] on div "Ocupada Mesa Cadu 4170 R$ 407,00" at bounding box center [302, 213] width 197 height 85
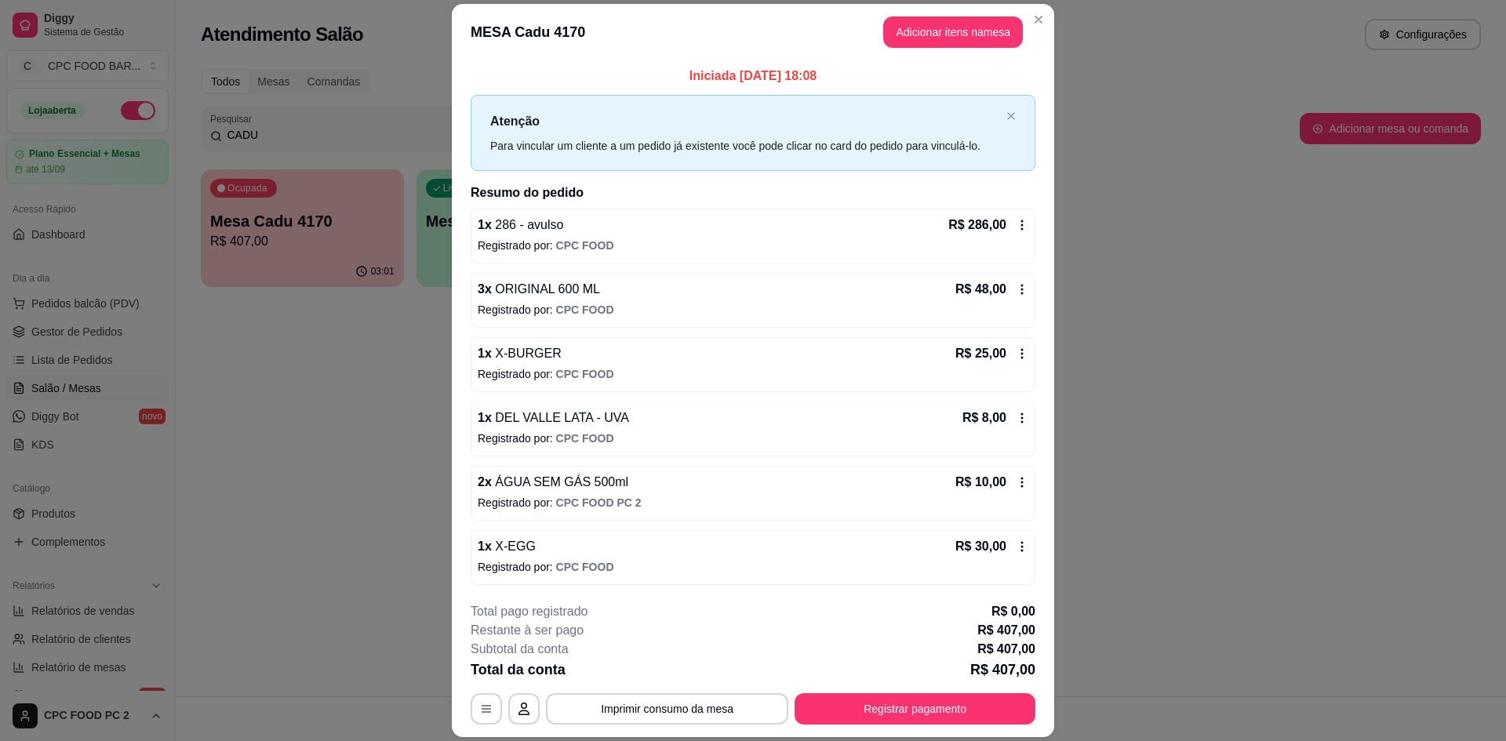
scroll to position [1, 0]
drag, startPoint x: 1028, startPoint y: 673, endPoint x: 968, endPoint y: 612, distance: 85.4
click at [968, 612] on div "**********" at bounding box center [753, 663] width 565 height 122
click at [922, 619] on div "Total pago registrado R$ 0,00" at bounding box center [753, 611] width 565 height 19
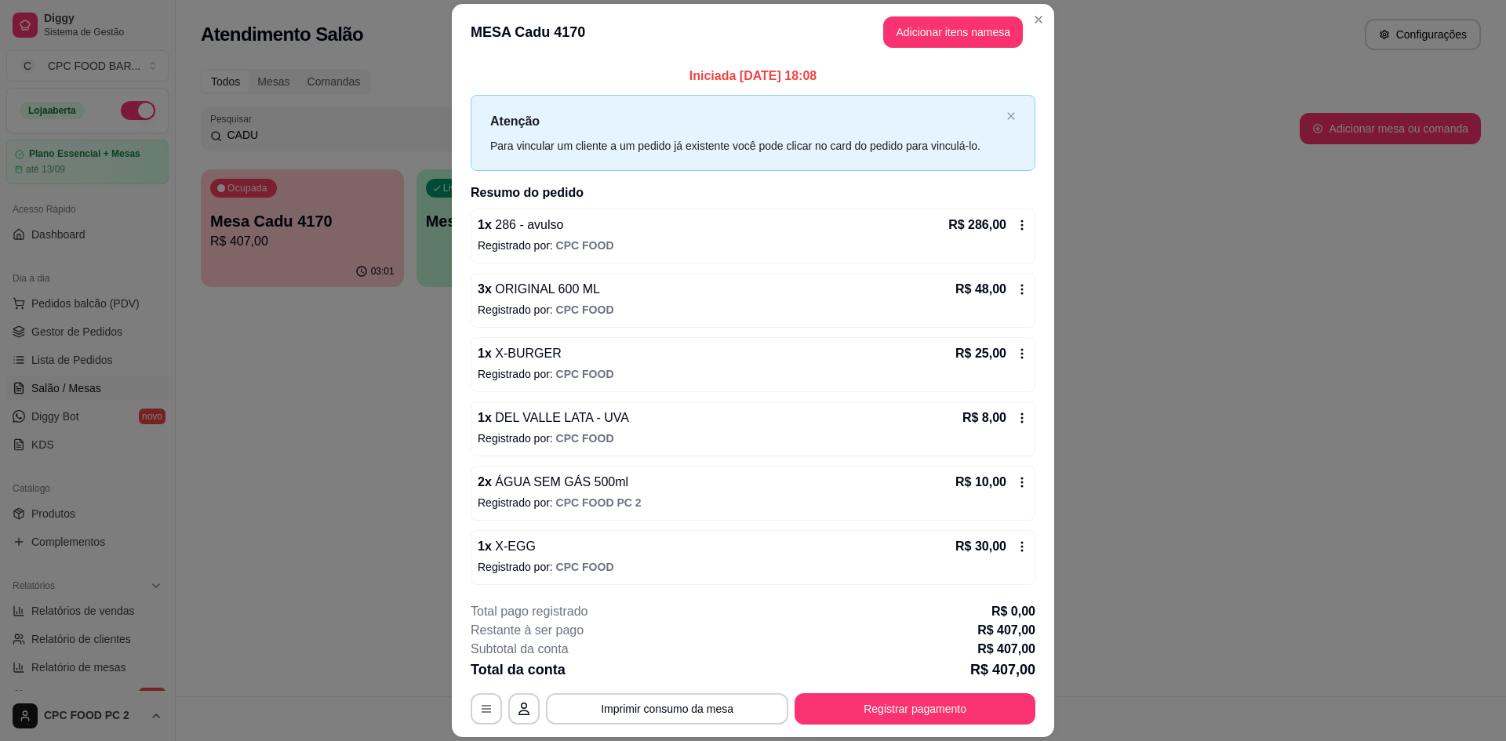
drag, startPoint x: 818, startPoint y: 78, endPoint x: 663, endPoint y: 77, distance: 155.3
click at [649, 63] on div "Iniciada [DATE] 18:08 Atenção Para vincular um cliente a um pedido já existente…" at bounding box center [753, 325] width 602 height 530
drag, startPoint x: 863, startPoint y: 84, endPoint x: 850, endPoint y: 74, distance: 15.7
click at [856, 79] on p "Iniciada [DATE] 18:08" at bounding box center [753, 76] width 565 height 19
drag, startPoint x: 829, startPoint y: 74, endPoint x: 650, endPoint y: 78, distance: 178.8
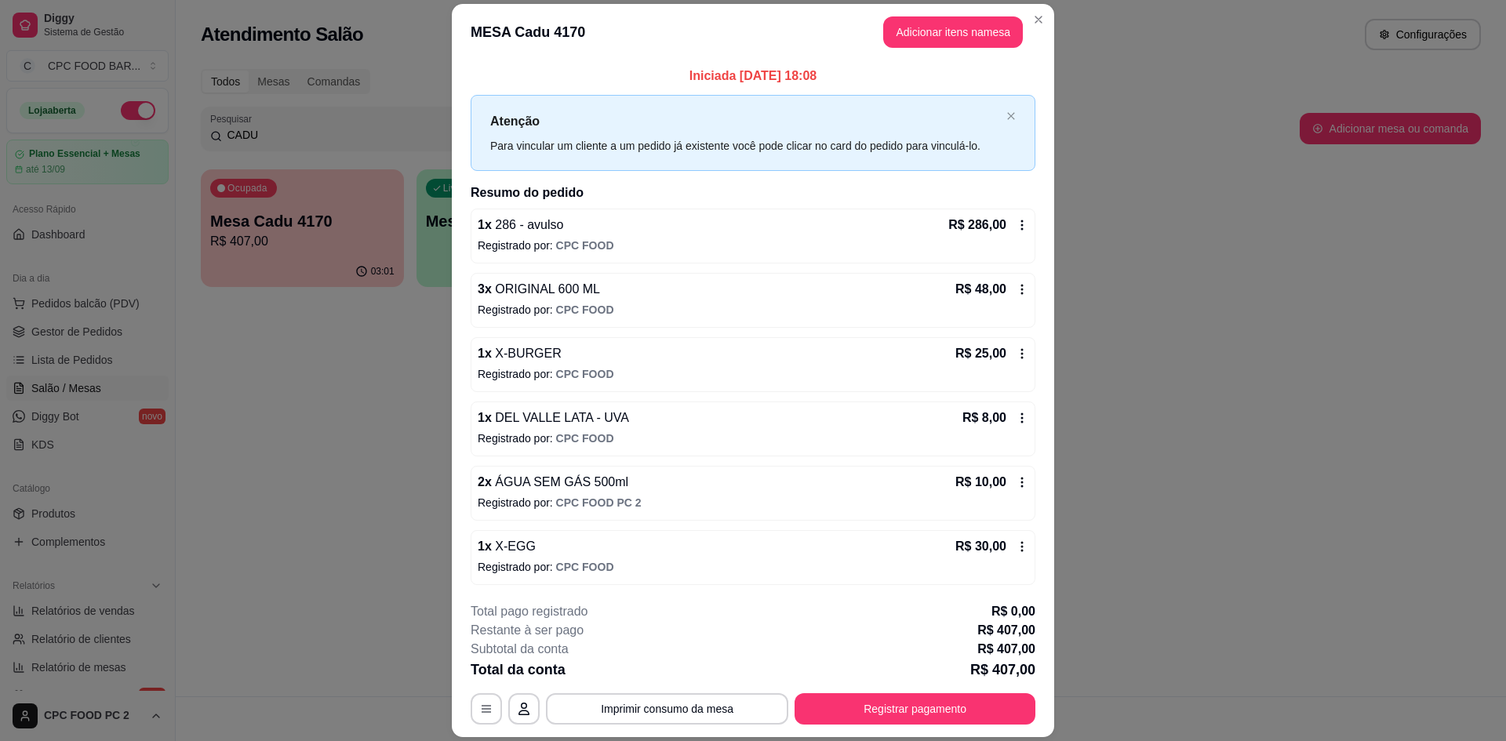
click at [650, 78] on p "Iniciada [DATE] 18:08" at bounding box center [753, 76] width 565 height 19
click at [846, 551] on div "1 x X-EGG R$ 30,00" at bounding box center [753, 545] width 550 height 19
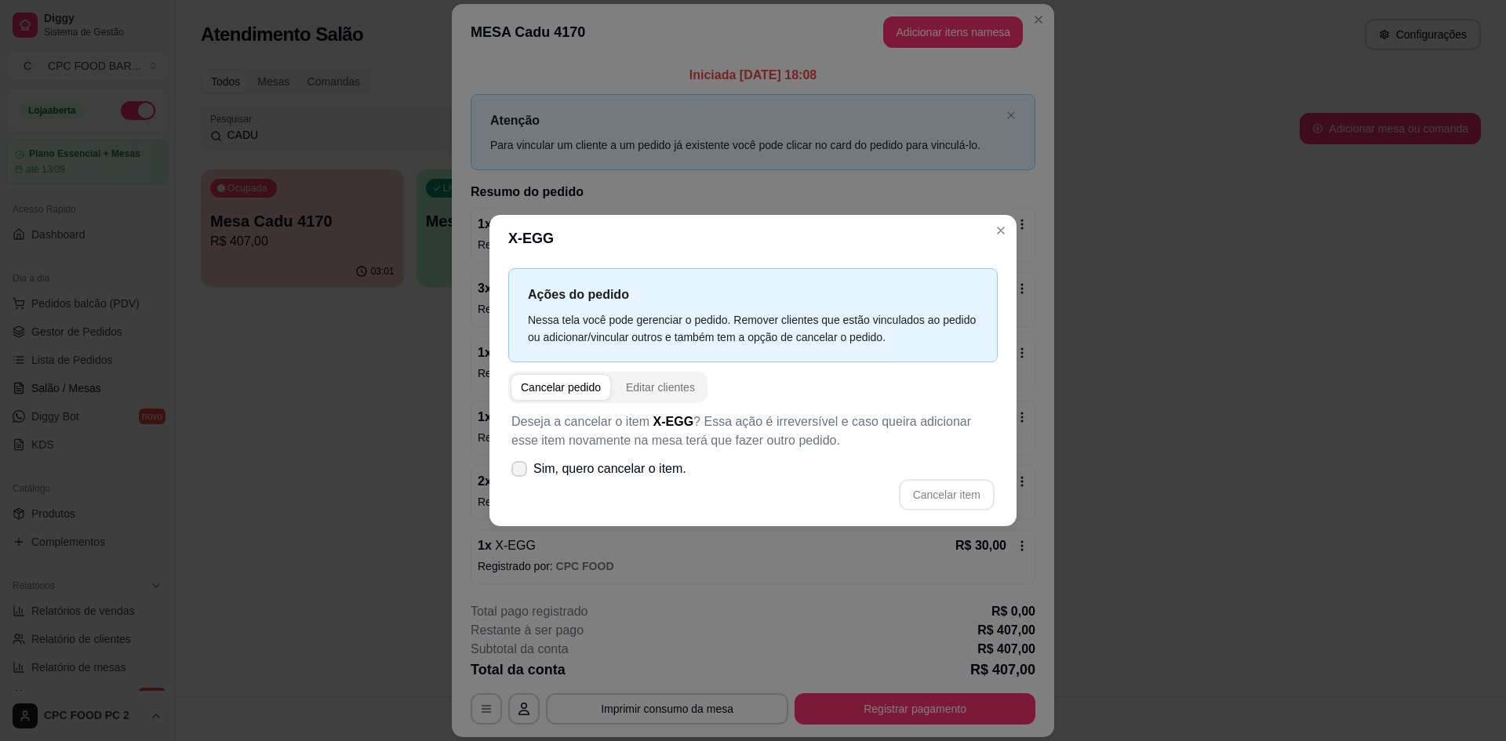
click at [652, 461] on span "Sim, quero cancelar o item." at bounding box center [609, 469] width 153 height 19
click at [521, 471] on input "Sim, quero cancelar o item." at bounding box center [515, 476] width 10 height 10
checkbox input "true"
click at [926, 488] on button "Cancelar item" at bounding box center [945, 494] width 93 height 31
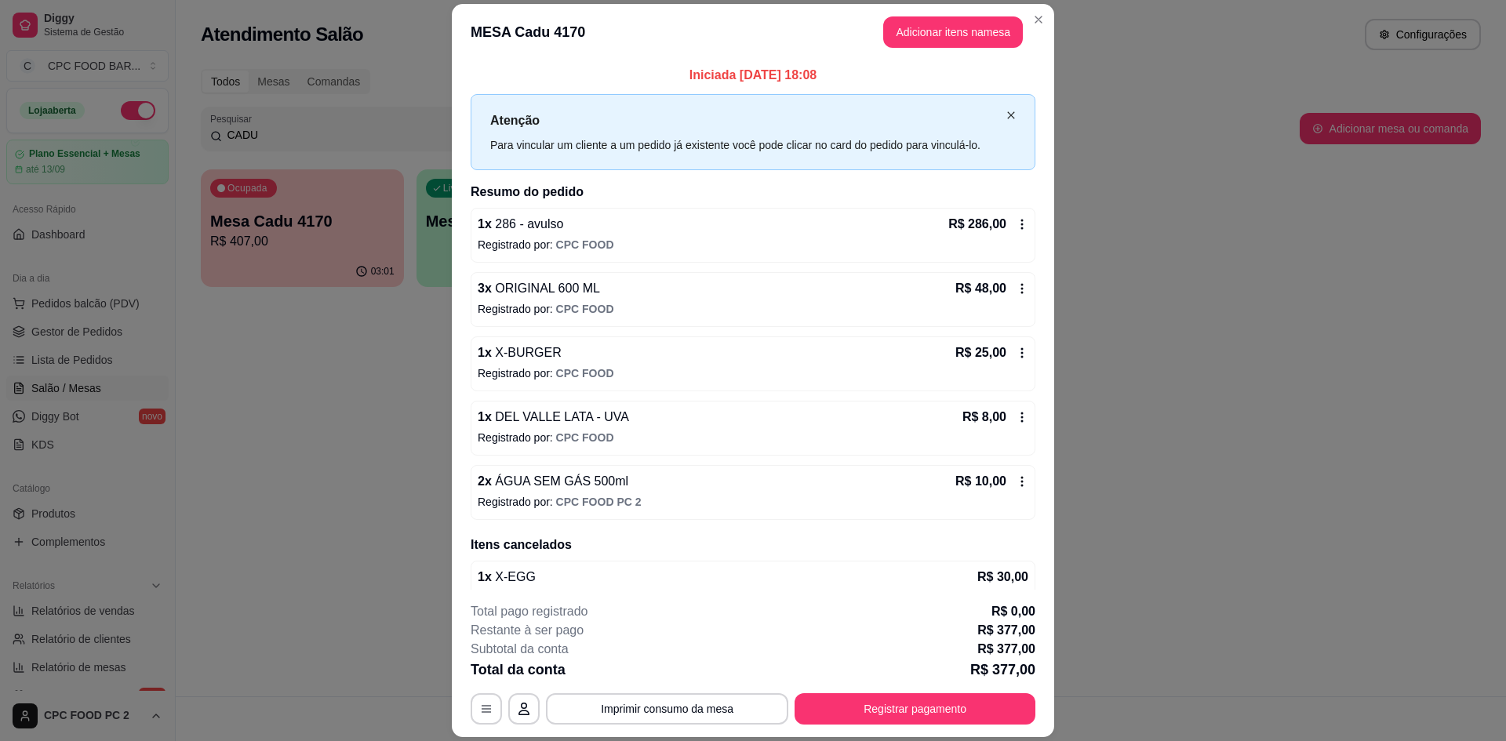
click at [1006, 118] on icon "close" at bounding box center [1010, 115] width 9 height 9
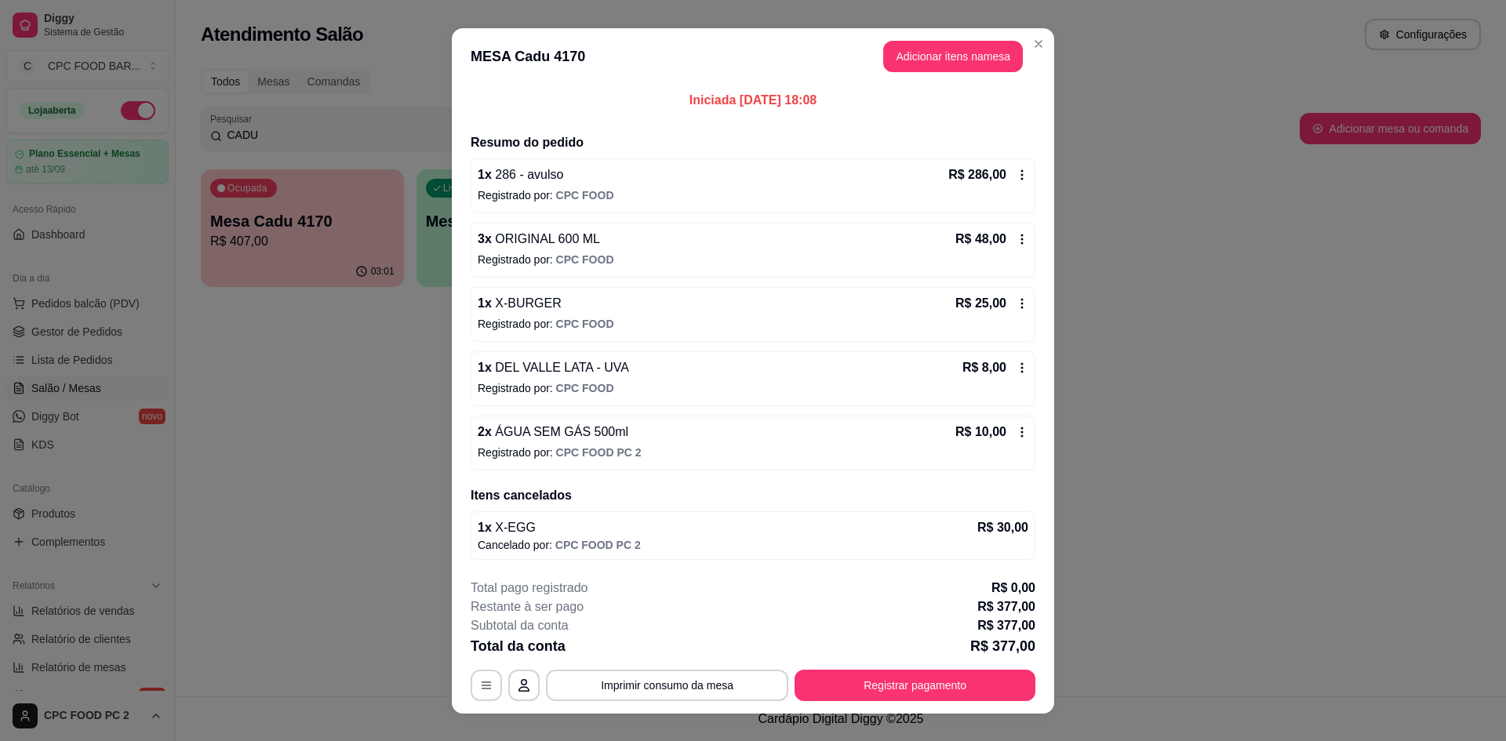
scroll to position [0, 0]
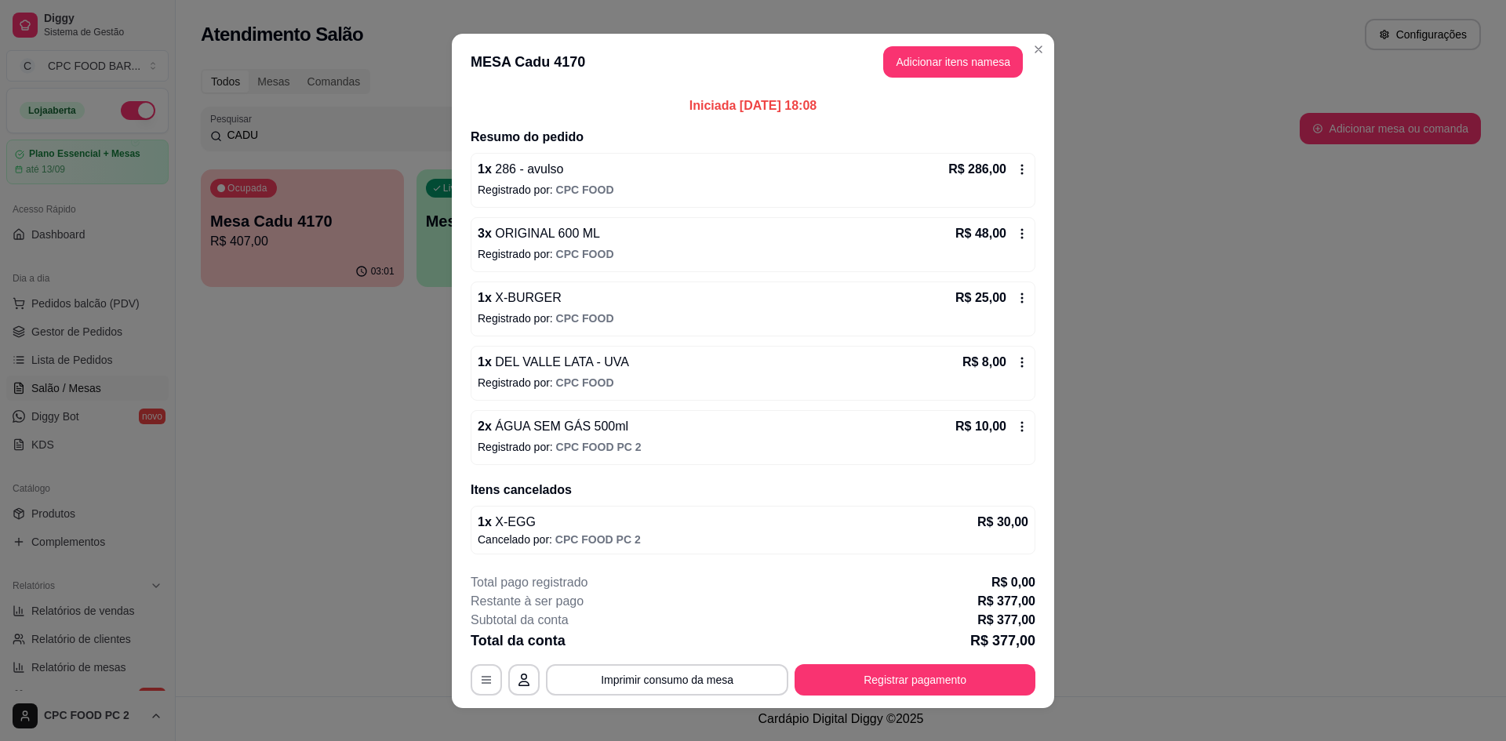
drag, startPoint x: 837, startPoint y: 110, endPoint x: 660, endPoint y: 111, distance: 177.2
click at [660, 111] on p "Iniciada [DATE] 18:08" at bounding box center [753, 105] width 565 height 19
click at [662, 103] on p "Iniciada [DATE] 18:08" at bounding box center [753, 105] width 565 height 19
drag, startPoint x: 574, startPoint y: 62, endPoint x: 461, endPoint y: 42, distance: 114.7
click at [461, 42] on header "MESA Cadu 4170 Adicionar itens na mesa" at bounding box center [753, 62] width 602 height 56
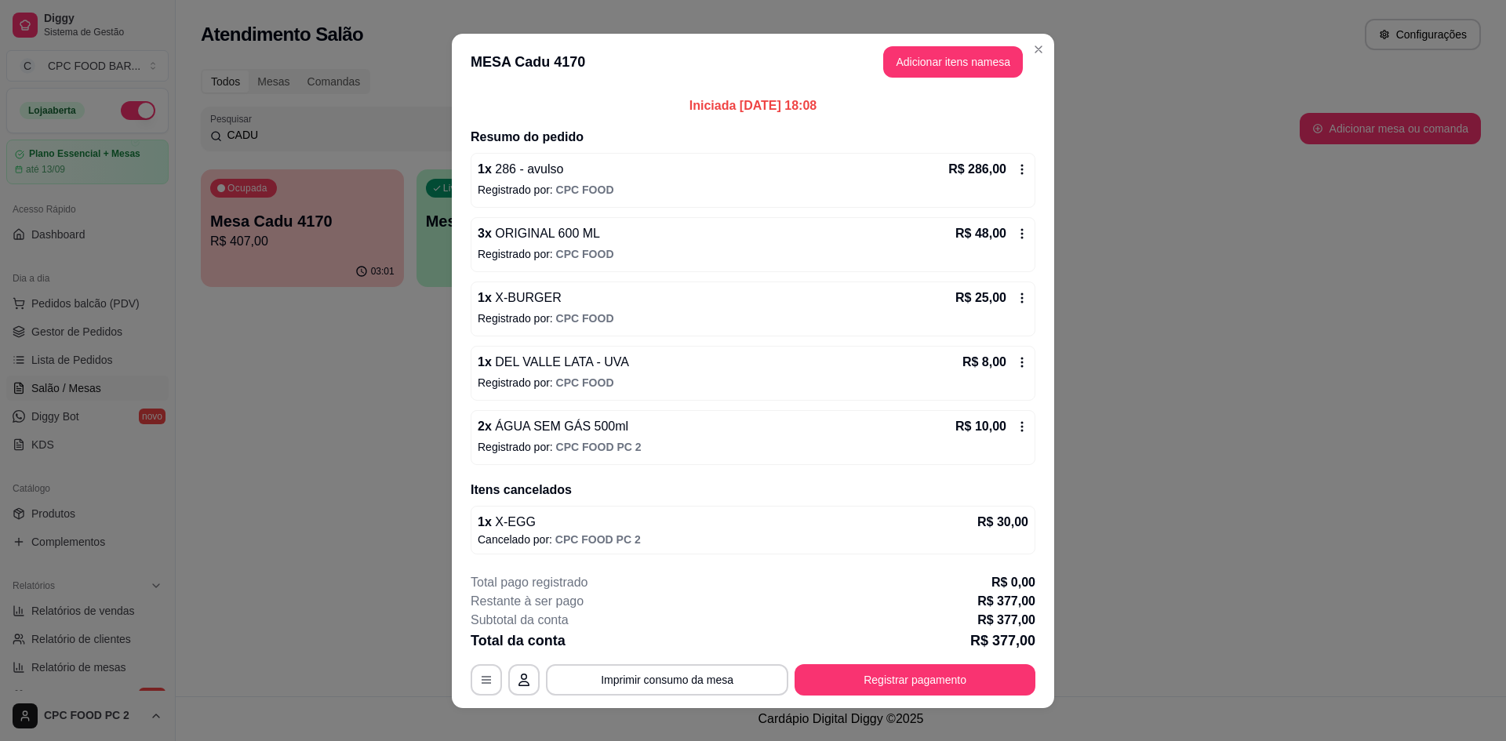
click at [473, 84] on header "MESA Cadu 4170 Adicionar itens na mesa" at bounding box center [753, 62] width 602 height 56
drag, startPoint x: 563, startPoint y: 90, endPoint x: 854, endPoint y: 109, distance: 291.5
click at [854, 109] on div "Iniciada [DATE] 18:08 Resumo do pedido 1 x 286 - avulso R$ 286,00 Registrado po…" at bounding box center [753, 325] width 602 height 471
click at [855, 107] on p "Iniciada [DATE] 18:08" at bounding box center [753, 105] width 565 height 19
drag, startPoint x: 820, startPoint y: 108, endPoint x: 621, endPoint y: 105, distance: 199.2
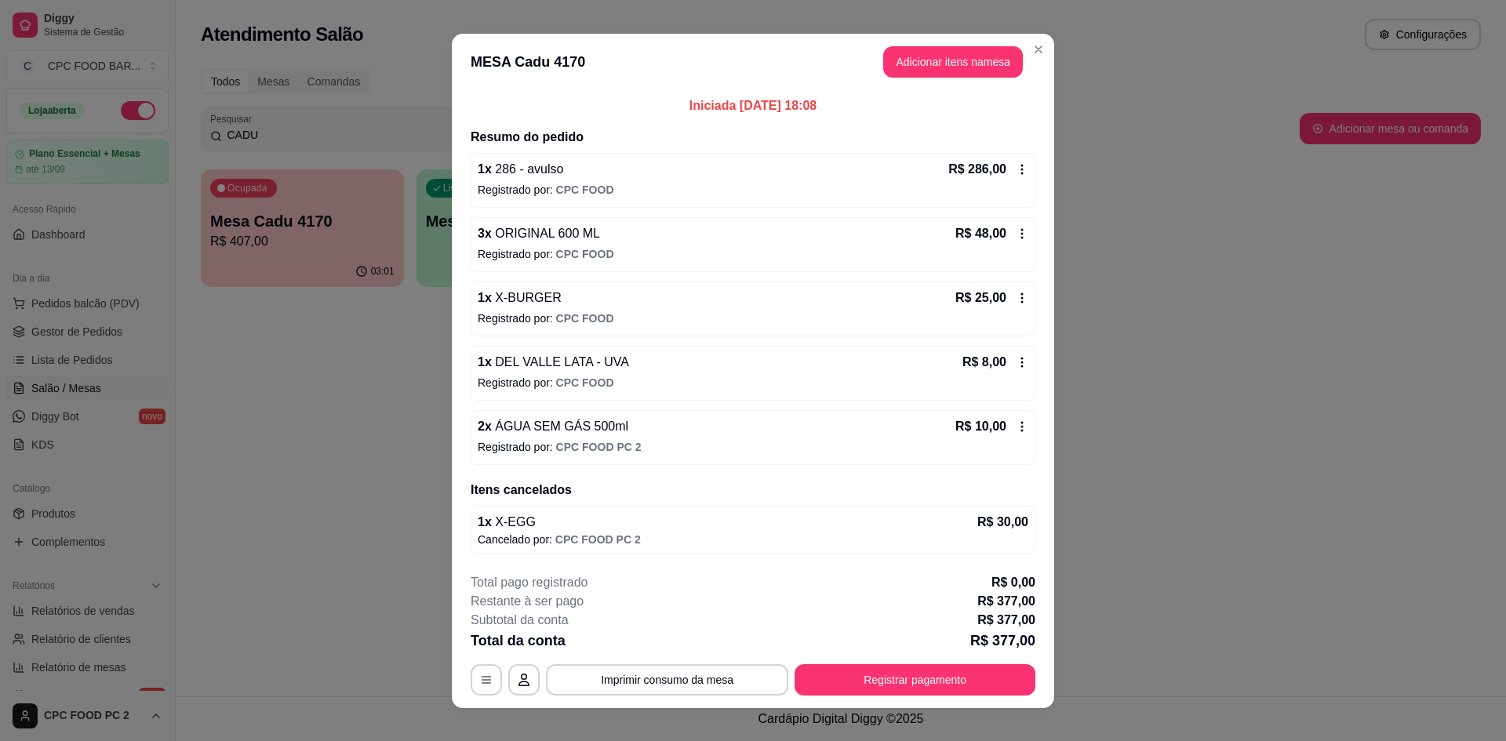
click at [621, 105] on p "Iniciada [DATE] 18:08" at bounding box center [753, 105] width 565 height 19
click at [627, 104] on p "Iniciada [DATE] 18:08" at bounding box center [753, 105] width 565 height 19
click at [872, 122] on div "Iniciada [DATE] 18:08 Resumo do pedido 1 x 286 - avulso R$ 286,00 Registrado po…" at bounding box center [753, 325] width 565 height 458
drag, startPoint x: 826, startPoint y: 101, endPoint x: 630, endPoint y: 93, distance: 196.2
click at [649, 93] on div "Iniciada [DATE] 18:08 Resumo do pedido 1 x 286 - avulso R$ 286,00 Registrado po…" at bounding box center [753, 325] width 602 height 471
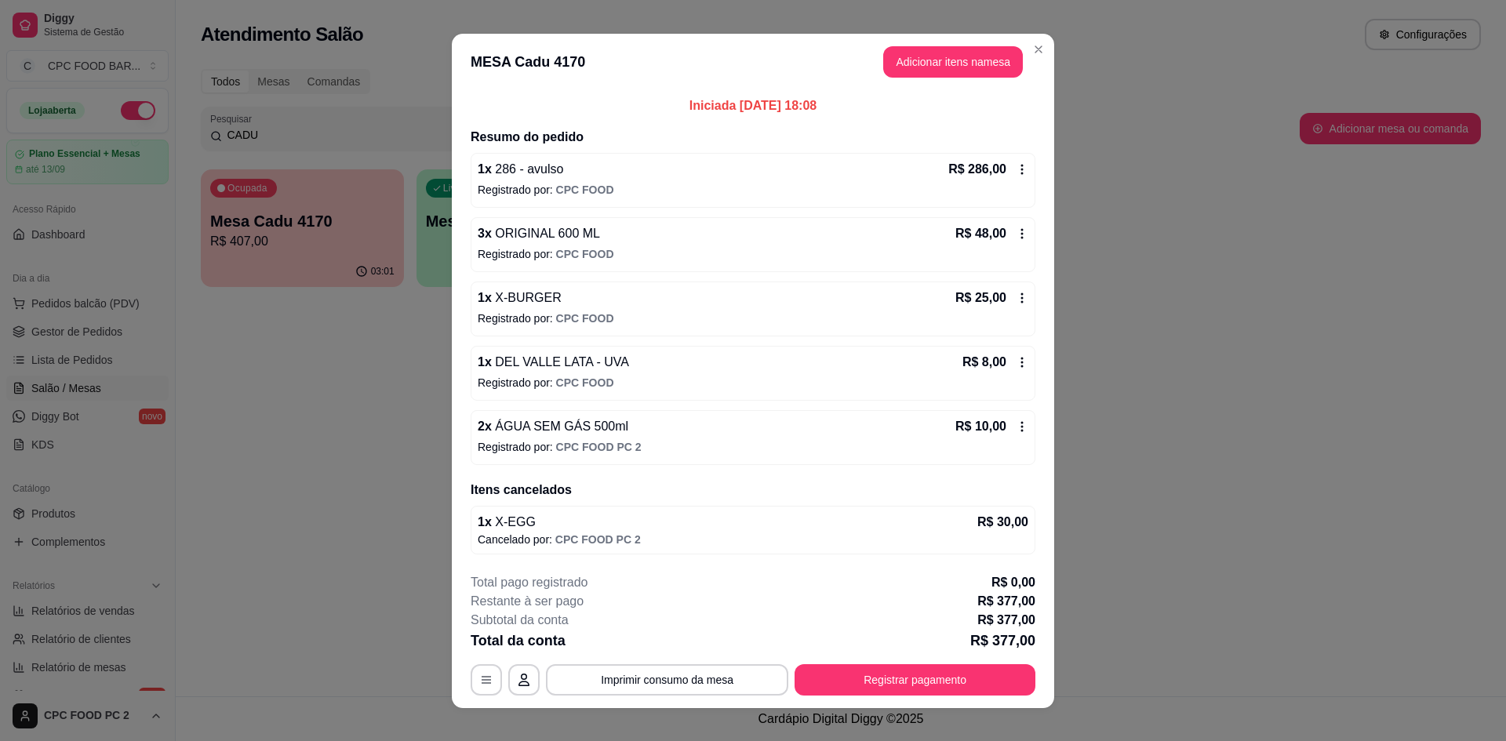
click at [630, 93] on div "Iniciada [DATE] 18:08 Resumo do pedido 1 x 286 - avulso R$ 286,00 Registrado po…" at bounding box center [753, 325] width 602 height 471
drag, startPoint x: 655, startPoint y: 100, endPoint x: 917, endPoint y: 137, distance: 264.6
click at [917, 137] on div "Iniciada [DATE] 18:08 Resumo do pedido 1 x 286 - avulso R$ 286,00 Registrado po…" at bounding box center [753, 325] width 565 height 458
click at [915, 122] on div "Iniciada [DATE] 18:08 Resumo do pedido 1 x 286 - avulso R$ 286,00 Registrado po…" at bounding box center [753, 325] width 565 height 458
click at [859, 98] on p "Iniciada [DATE] 18:08" at bounding box center [753, 105] width 565 height 19
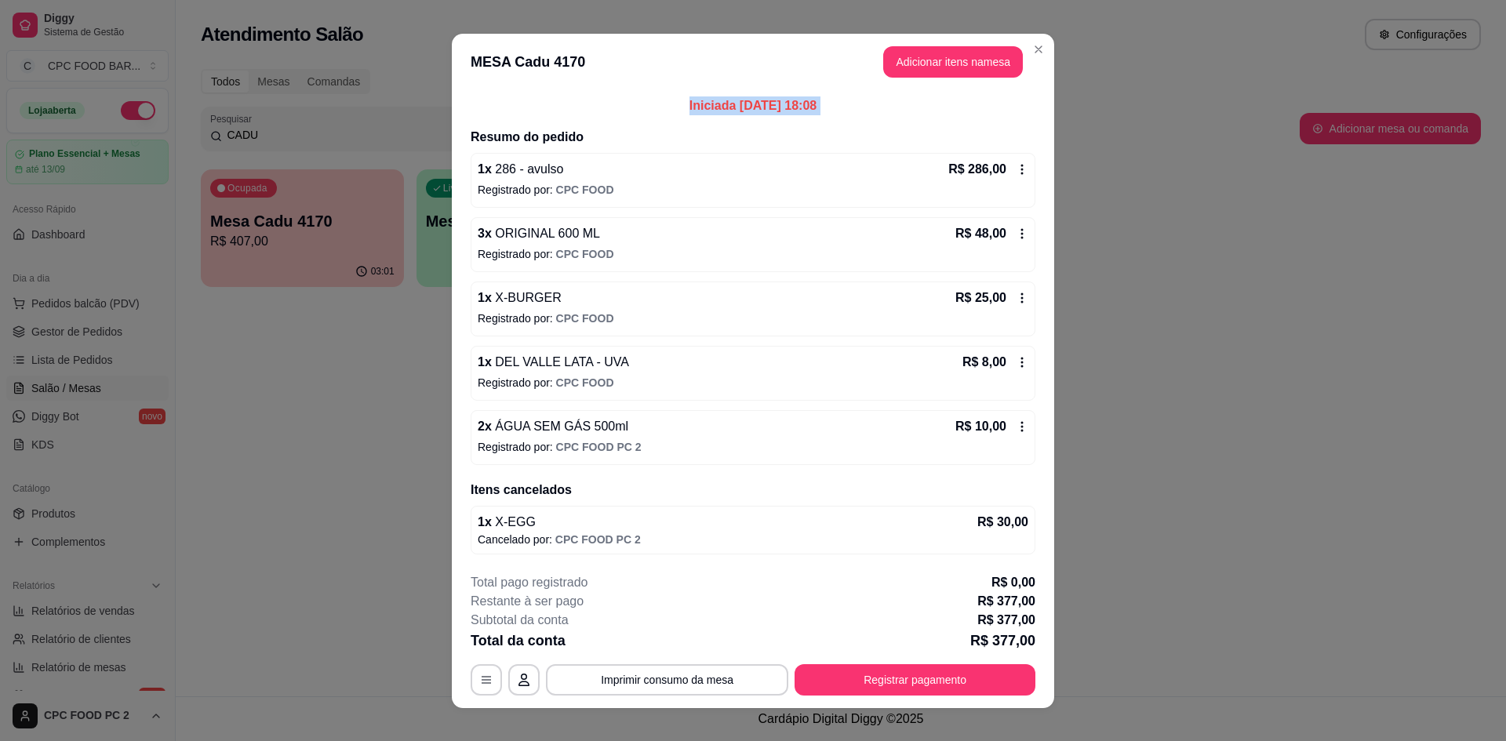
drag, startPoint x: 859, startPoint y: 98, endPoint x: 650, endPoint y: 95, distance: 208.6
click at [659, 99] on p "Iniciada [DATE] 18:08" at bounding box center [753, 105] width 565 height 19
click at [645, 98] on p "Iniciada [DATE] 18:08" at bounding box center [753, 105] width 565 height 19
drag, startPoint x: 655, startPoint y: 100, endPoint x: 852, endPoint y: 99, distance: 197.6
click at [852, 99] on p "Iniciada [DATE] 18:08" at bounding box center [753, 105] width 565 height 19
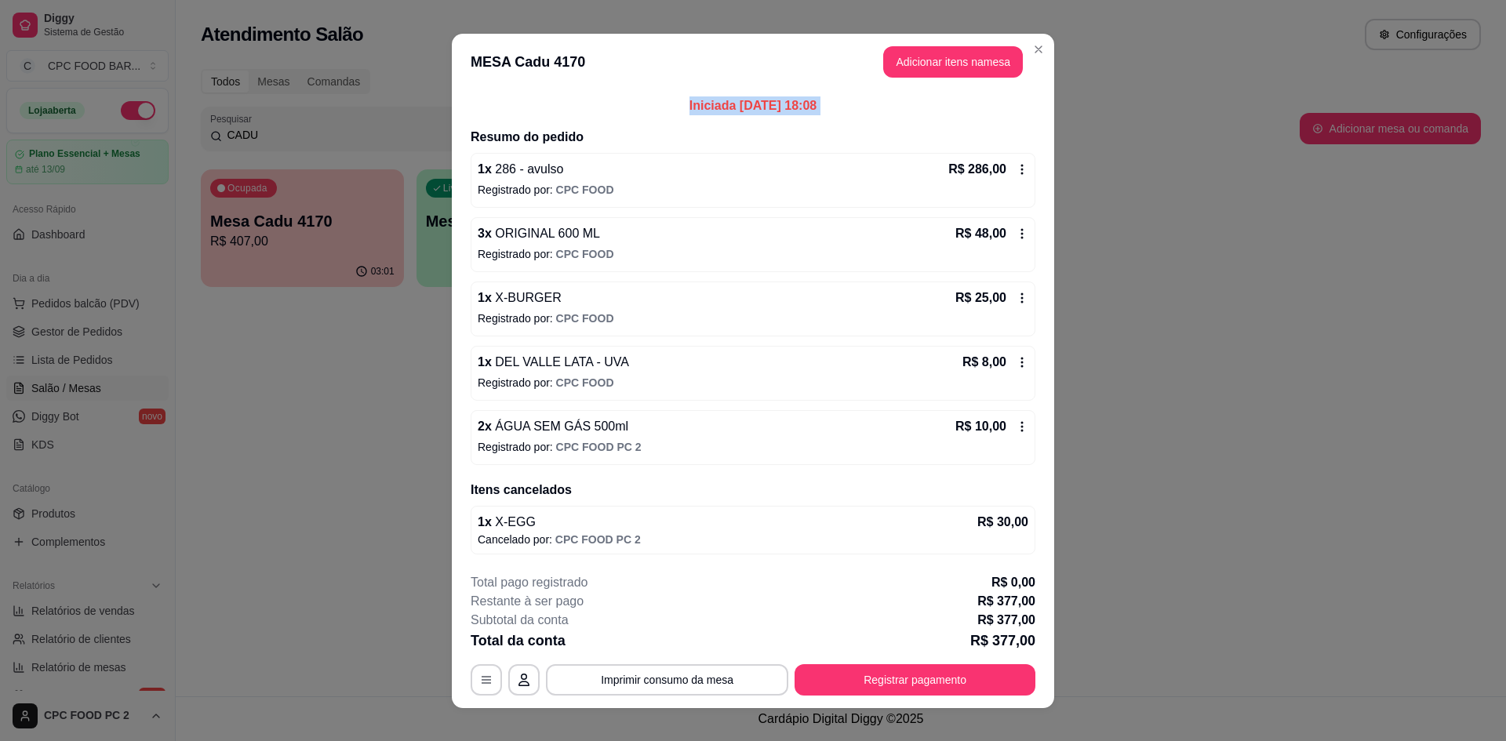
click at [852, 98] on p "Iniciada [DATE] 18:08" at bounding box center [753, 105] width 565 height 19
click at [847, 98] on p "Iniciada [DATE] 18:08" at bounding box center [753, 105] width 565 height 19
click at [845, 98] on p "Iniciada [DATE] 18:08" at bounding box center [753, 105] width 565 height 19
drag, startPoint x: 845, startPoint y: 98, endPoint x: 652, endPoint y: 88, distance: 193.2
click at [649, 95] on div "Iniciada [DATE] 18:08 Resumo do pedido 1 x 286 - avulso R$ 286,00 Registrado po…" at bounding box center [753, 325] width 602 height 471
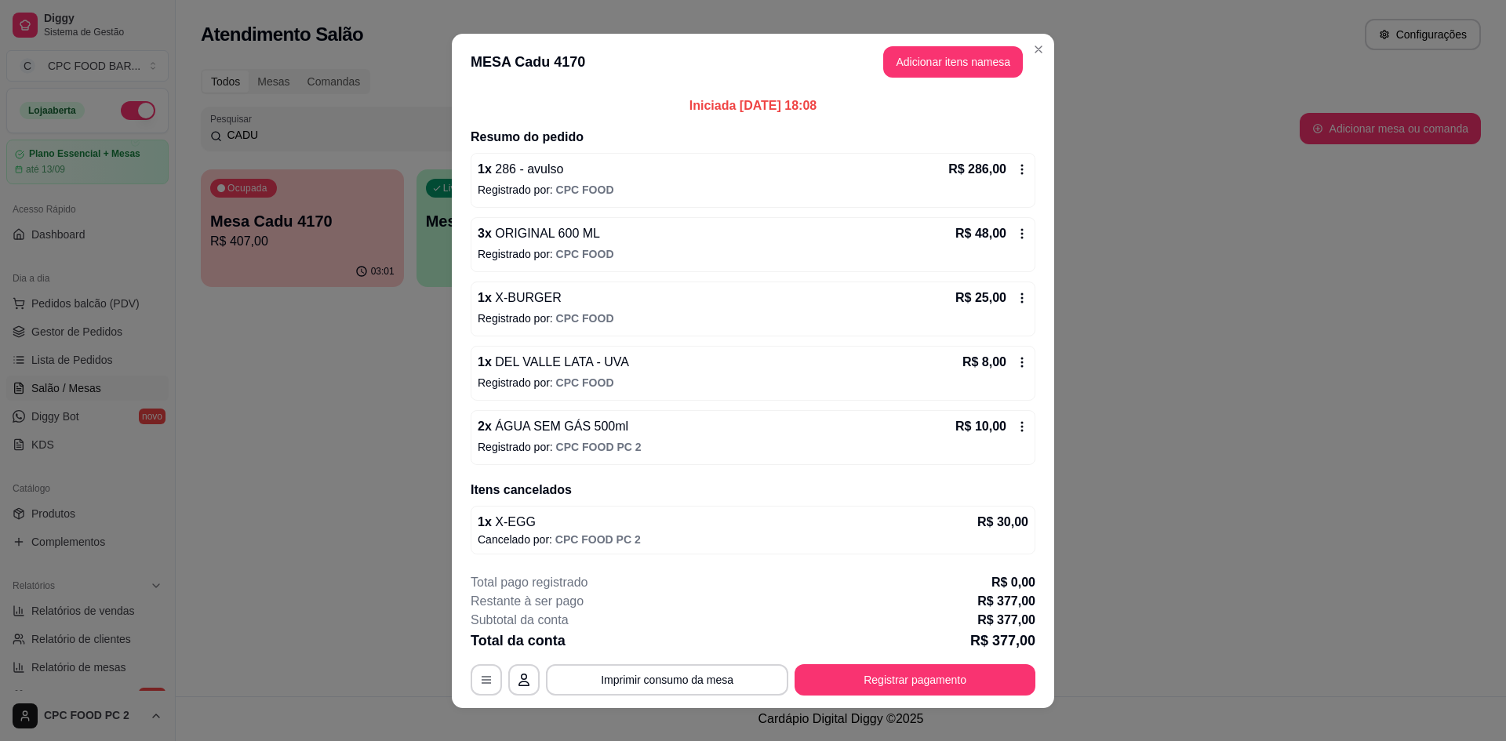
click at [652, 87] on header "MESA Cadu 4170 Adicionar itens na mesa" at bounding box center [753, 62] width 602 height 56
drag, startPoint x: 662, startPoint y: 96, endPoint x: 881, endPoint y: 107, distance: 219.8
click at [881, 107] on p "Iniciada [DATE] 18:08" at bounding box center [753, 105] width 565 height 19
click at [881, 104] on p "Iniciada [DATE] 18:08" at bounding box center [753, 105] width 565 height 19
drag, startPoint x: 849, startPoint y: 99, endPoint x: 634, endPoint y: 93, distance: 215.7
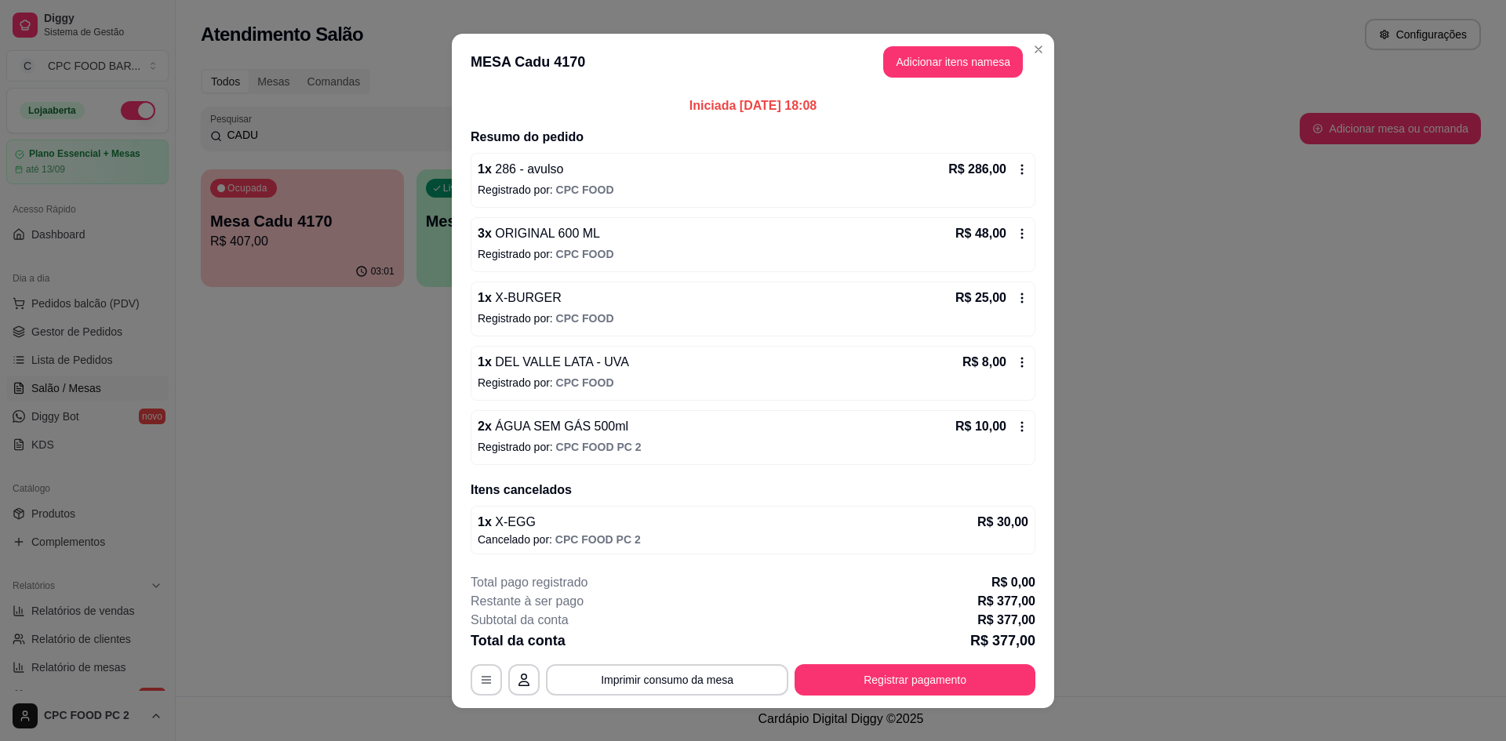
click at [639, 96] on p "Iniciada [DATE] 18:08" at bounding box center [753, 105] width 565 height 19
click at [634, 93] on div "Iniciada [DATE] 18:08 Resumo do pedido 1 x 286 - avulso R$ 286,00 Registrado po…" at bounding box center [753, 325] width 602 height 471
drag, startPoint x: 667, startPoint y: 94, endPoint x: 884, endPoint y: 111, distance: 217.1
click at [883, 113] on div "Iniciada [DATE] 18:08 Resumo do pedido 1 x 286 - avulso R$ 286,00 Registrado po…" at bounding box center [753, 325] width 602 height 471
click at [885, 104] on p "Iniciada [DATE] 18:08" at bounding box center [753, 105] width 565 height 19
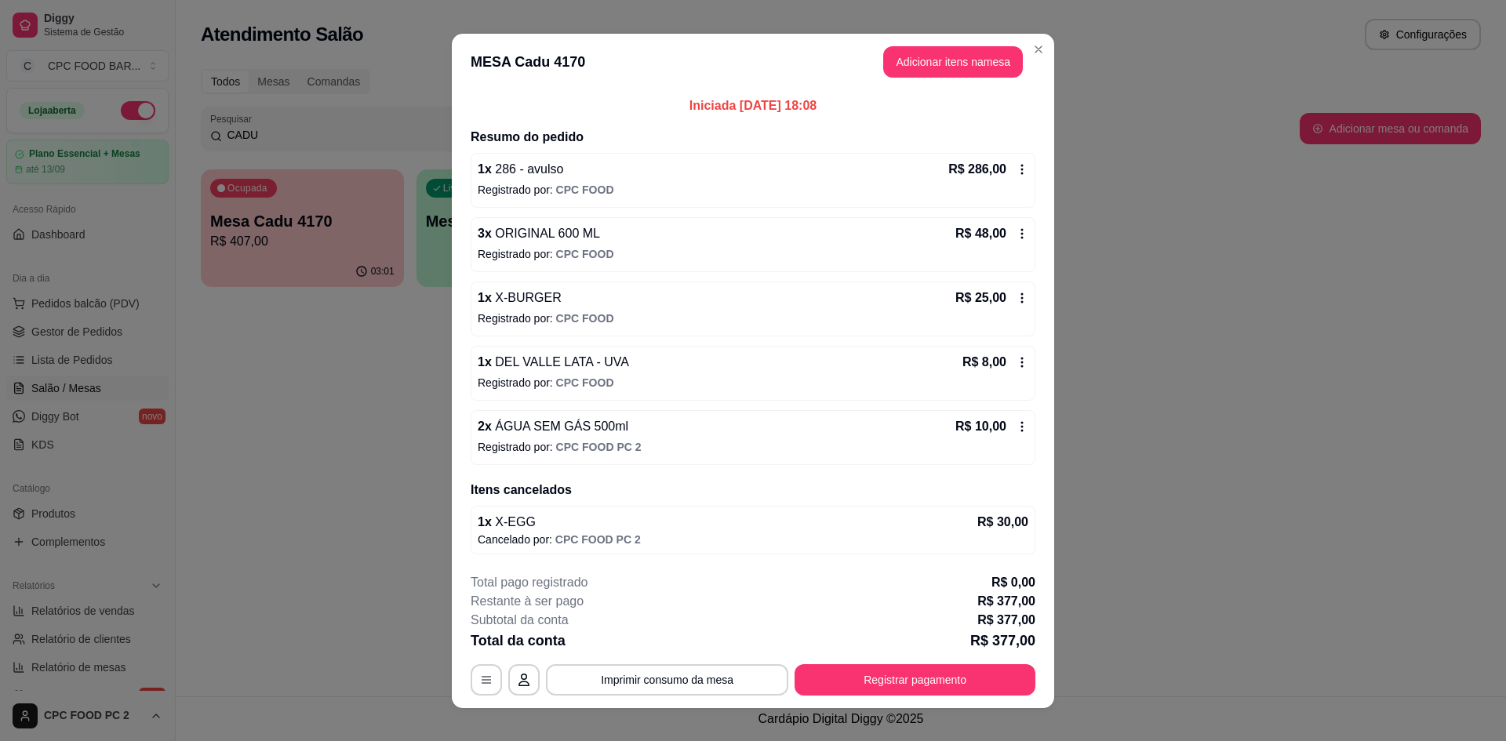
drag, startPoint x: 844, startPoint y: 96, endPoint x: 569, endPoint y: 90, distance: 275.3
click at [569, 90] on div "Iniciada [DATE] 18:08 Resumo do pedido 1 x 286 - avulso R$ 286,00 Registrado po…" at bounding box center [753, 325] width 602 height 471
click at [564, 85] on header "MESA Cadu 4170 Adicionar itens na mesa" at bounding box center [753, 62] width 602 height 56
drag, startPoint x: 605, startPoint y: 92, endPoint x: 874, endPoint y: 124, distance: 270.9
click at [872, 128] on div "Iniciada [DATE] 18:08 Resumo do pedido 1 x 286 - avulso R$ 286,00 Registrado po…" at bounding box center [753, 325] width 602 height 471
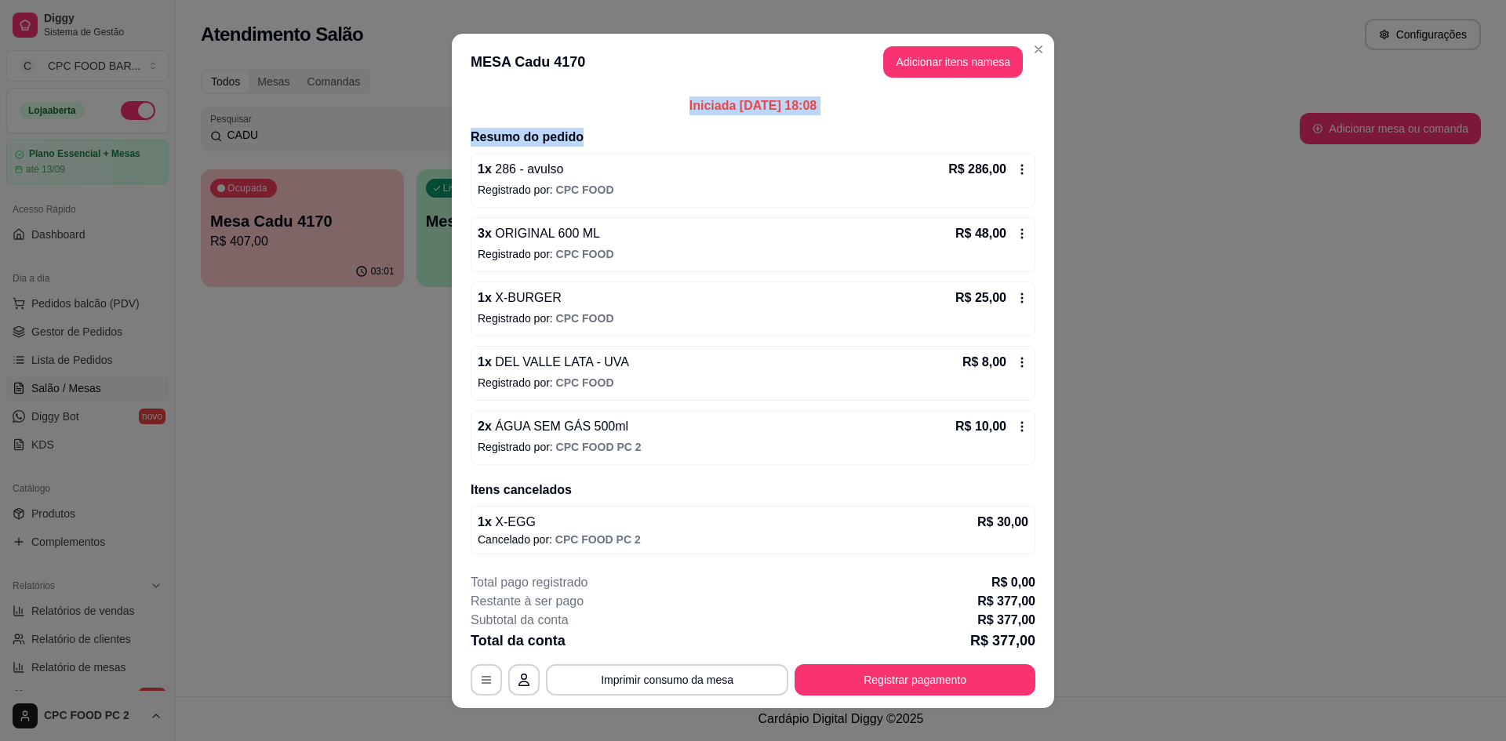
click at [874, 122] on div "Iniciada [DATE] 18:08 Resumo do pedido 1 x 286 - avulso R$ 286,00 Registrado po…" at bounding box center [753, 325] width 565 height 458
click at [874, 119] on div "Iniciada [DATE] 18:08 Resumo do pedido 1 x 286 - avulso R$ 286,00 Registrado po…" at bounding box center [753, 325] width 565 height 458
drag, startPoint x: 870, startPoint y: 114, endPoint x: 863, endPoint y: 109, distance: 8.5
click at [870, 113] on p "Iniciada [DATE] 18:08" at bounding box center [753, 105] width 565 height 19
click at [685, 672] on button "Imprimir consumo da mesa" at bounding box center [667, 679] width 242 height 31
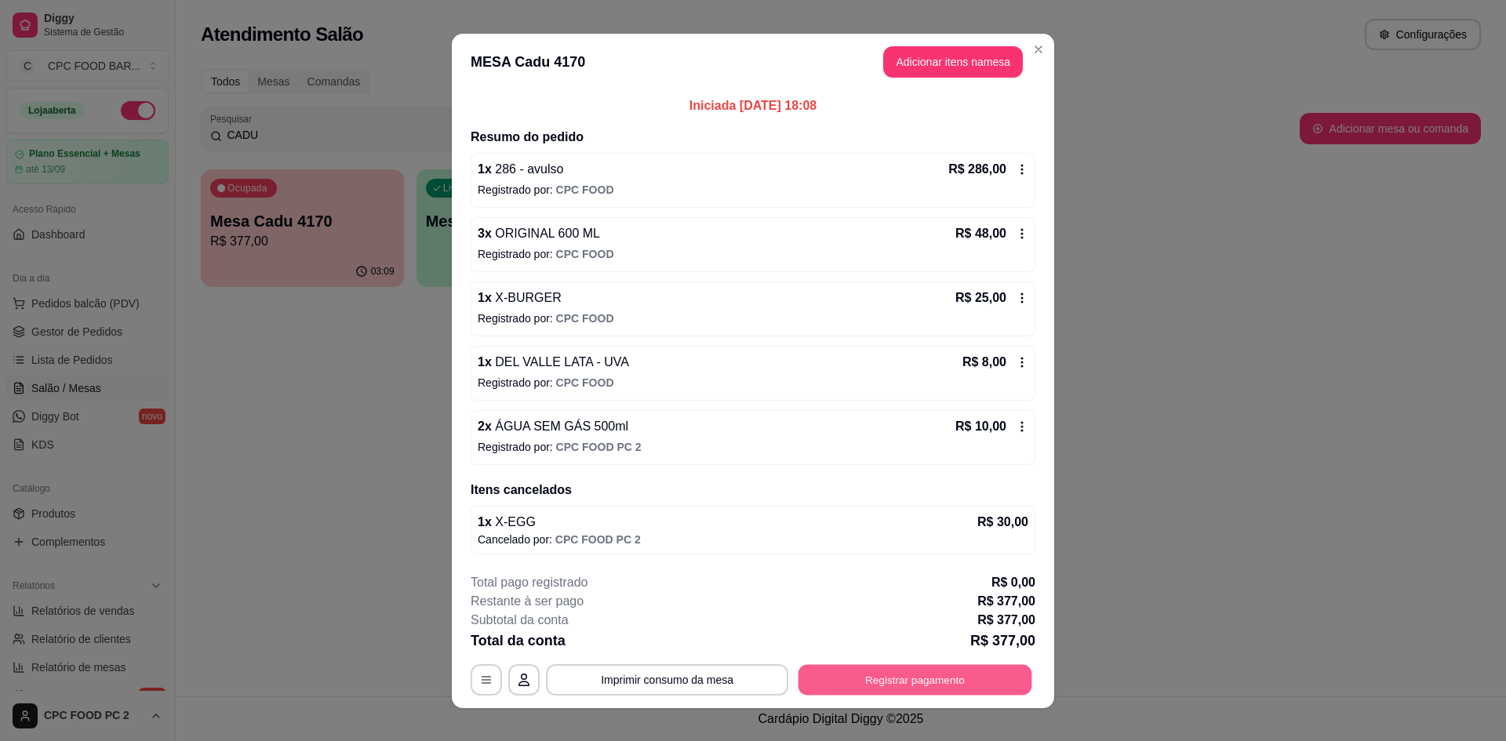
click at [1008, 667] on button "Registrar pagamento" at bounding box center [915, 679] width 234 height 31
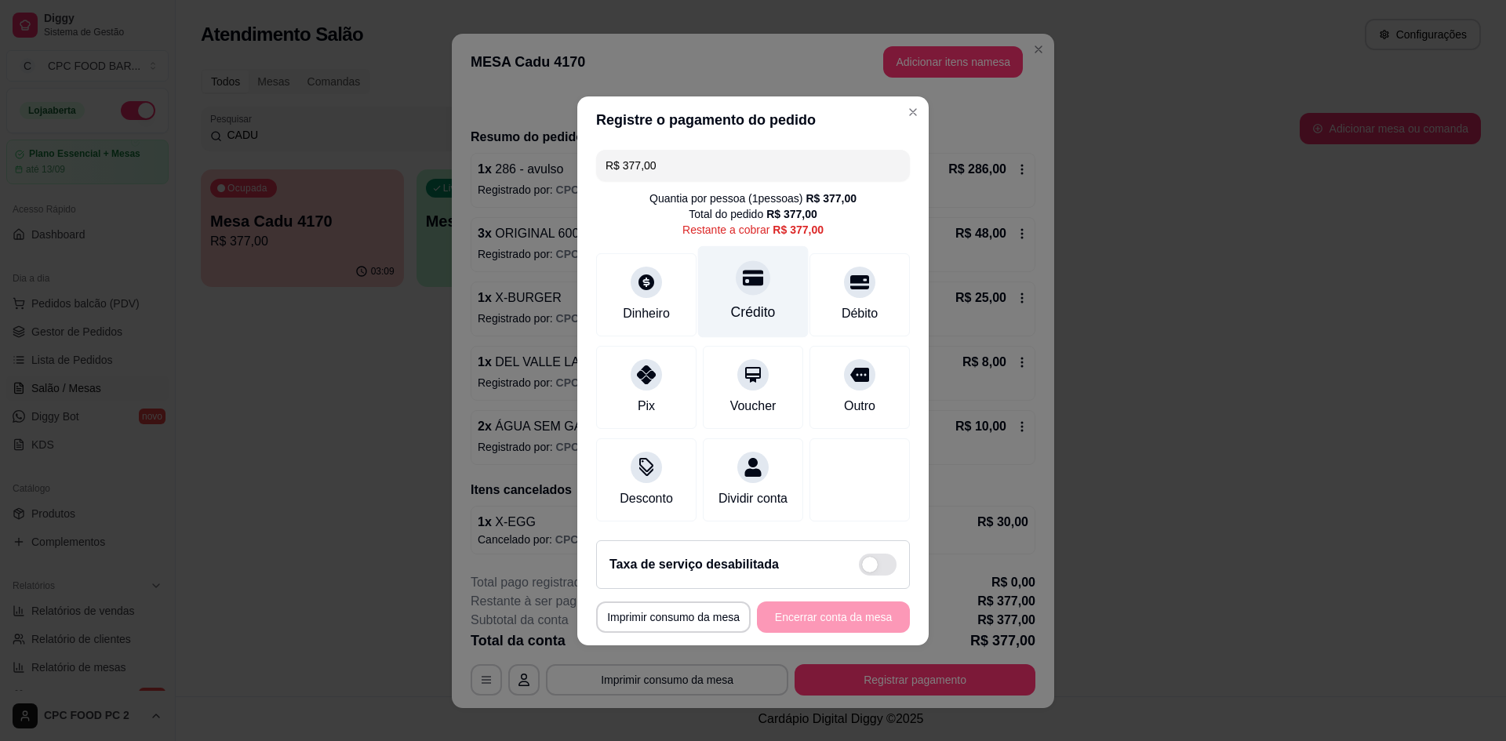
click at [793, 307] on div "Crédito" at bounding box center [753, 291] width 111 height 92
type input "R$ 0,00"
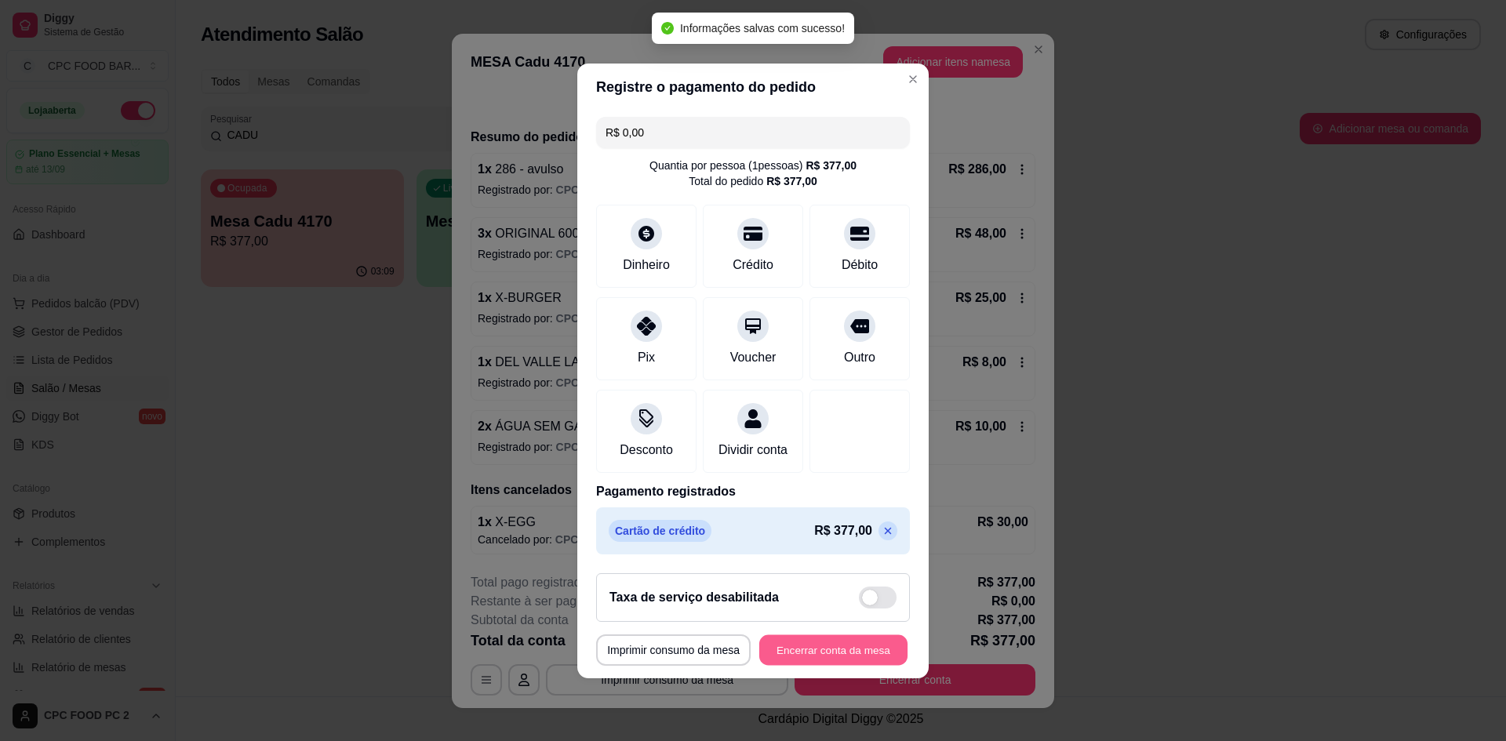
click at [868, 649] on button "Encerrar conta da mesa" at bounding box center [833, 649] width 148 height 31
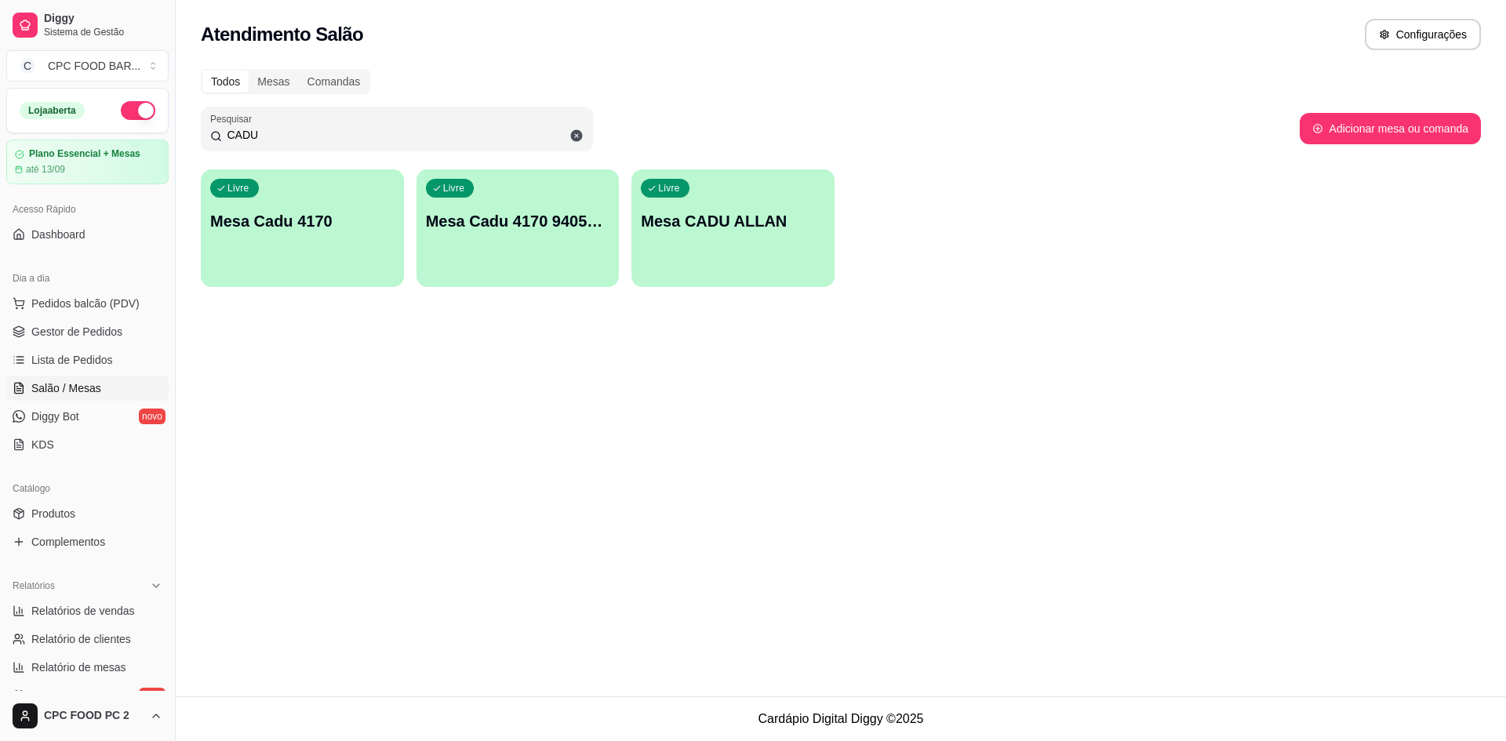
click at [400, 130] on input "CADU" at bounding box center [403, 135] width 362 height 16
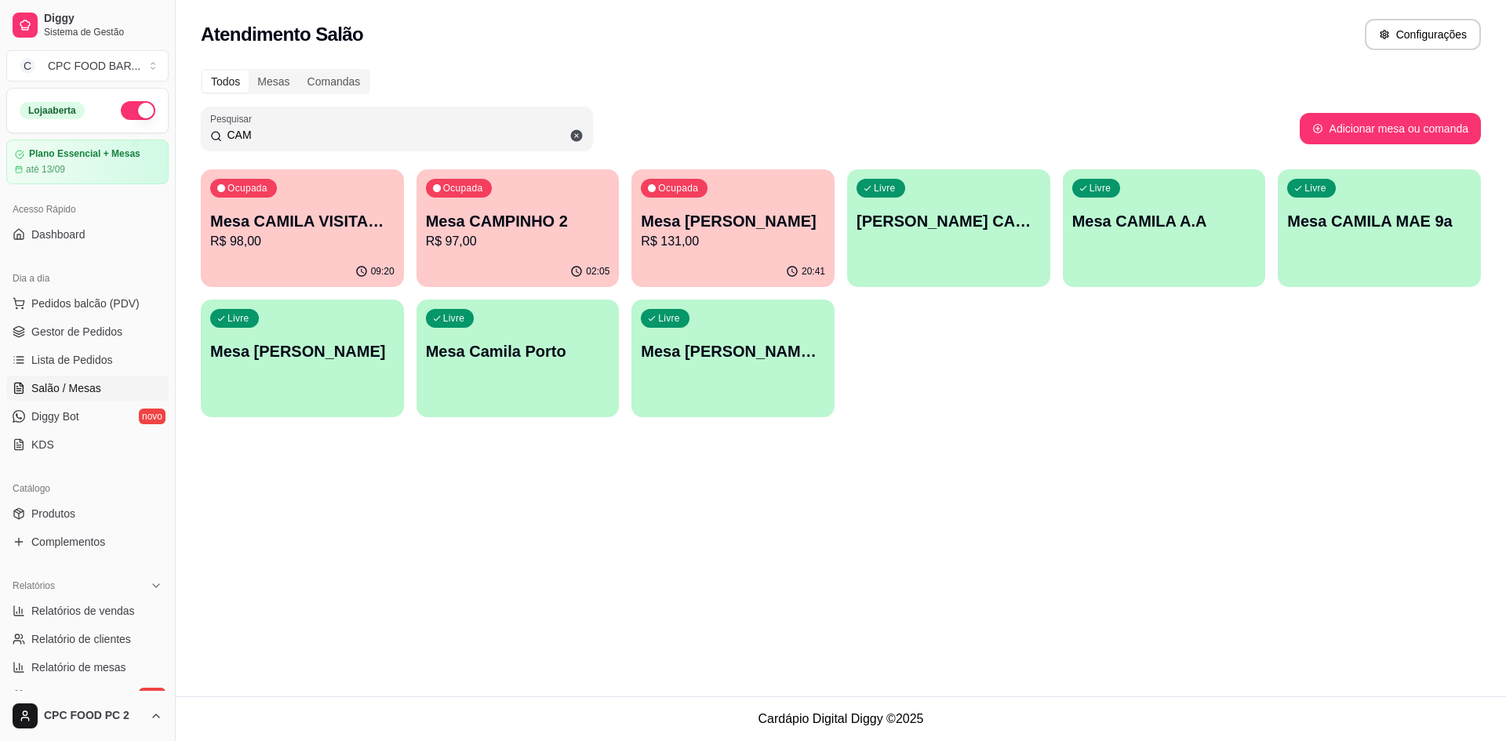
type input "CAM"
click at [539, 253] on div "Ocupada Mesa CAMPINHO 2 R$ 97,00" at bounding box center [518, 213] width 197 height 85
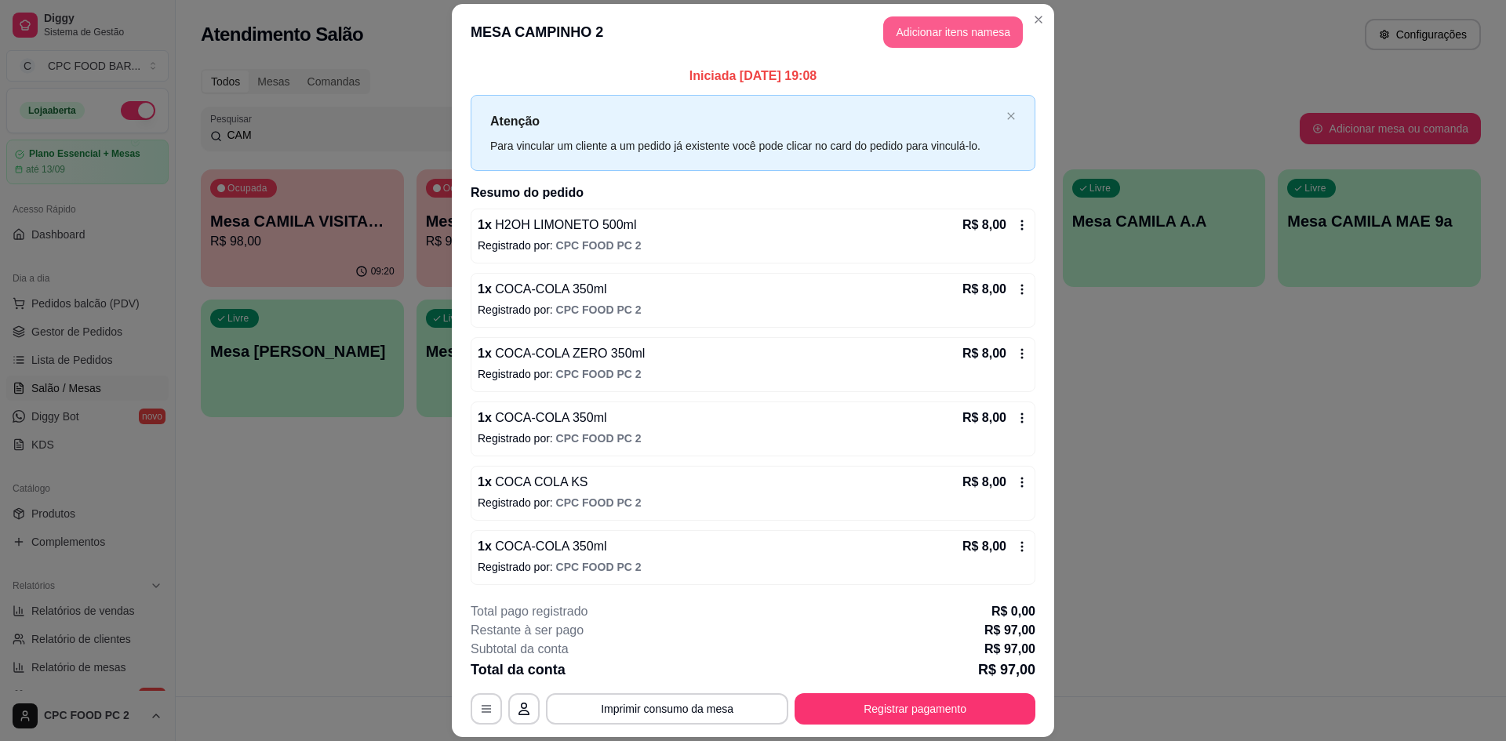
click at [976, 41] on button "Adicionar itens na mesa" at bounding box center [953, 31] width 140 height 31
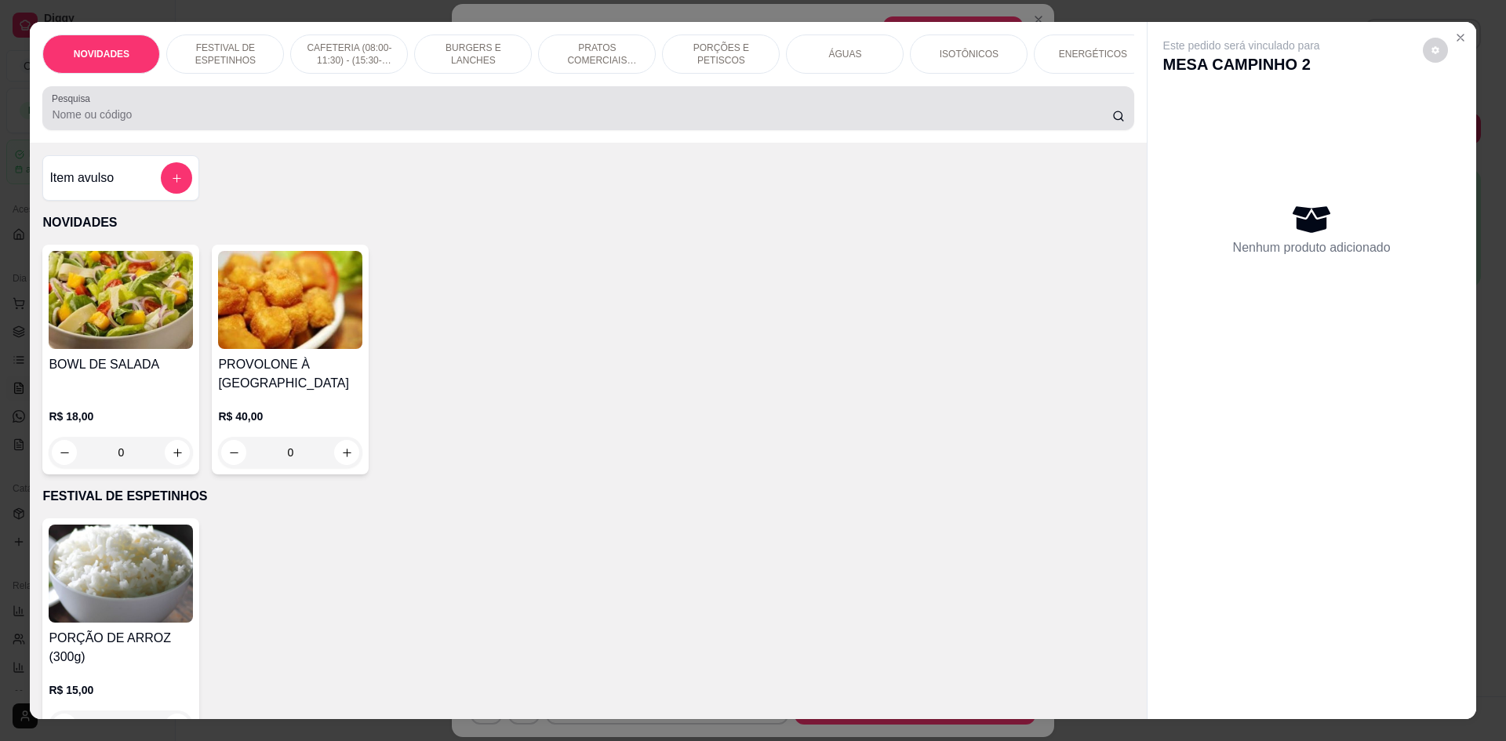
click at [683, 122] on input "Pesquisa" at bounding box center [581, 115] width 1059 height 16
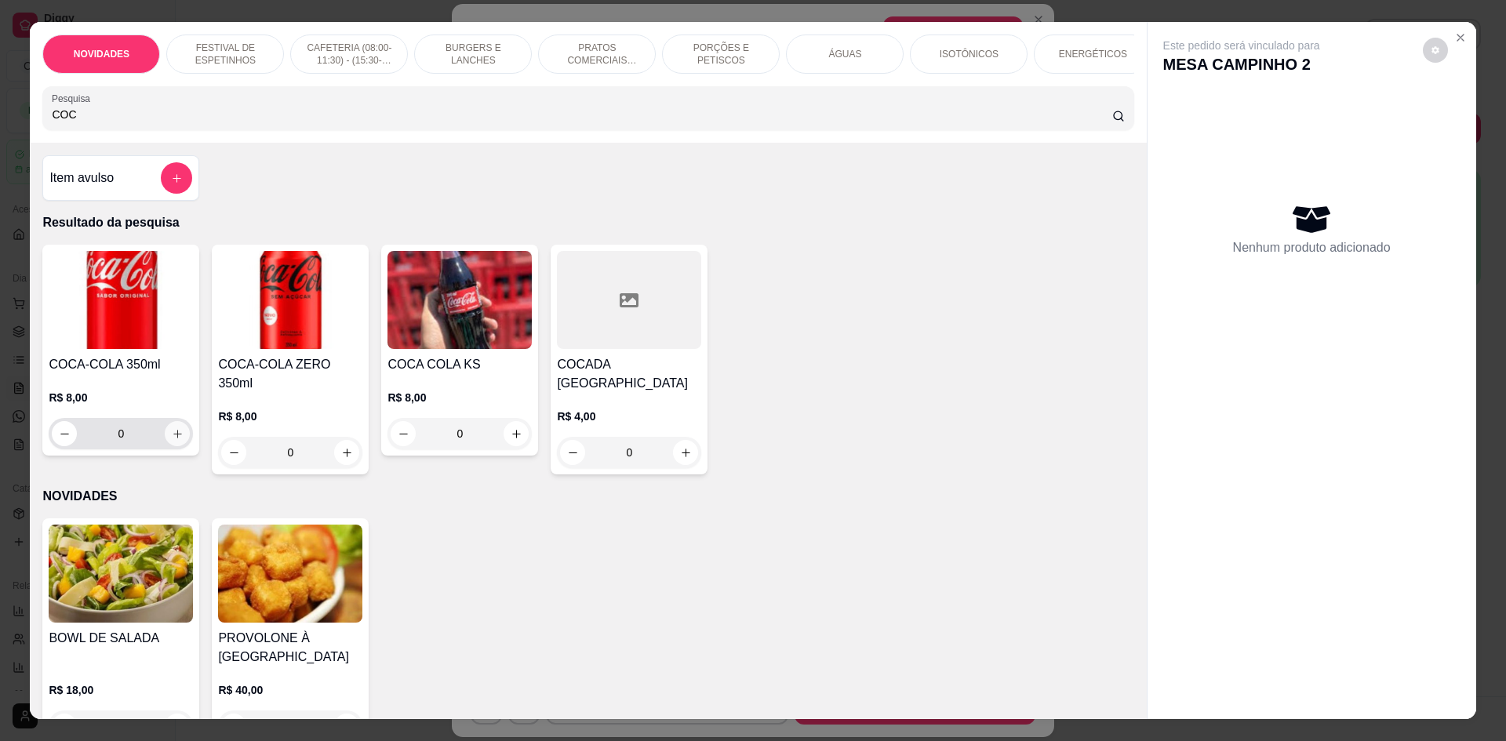
type input "COC"
click at [169, 434] on button "increase-product-quantity" at bounding box center [177, 434] width 24 height 24
type input "1"
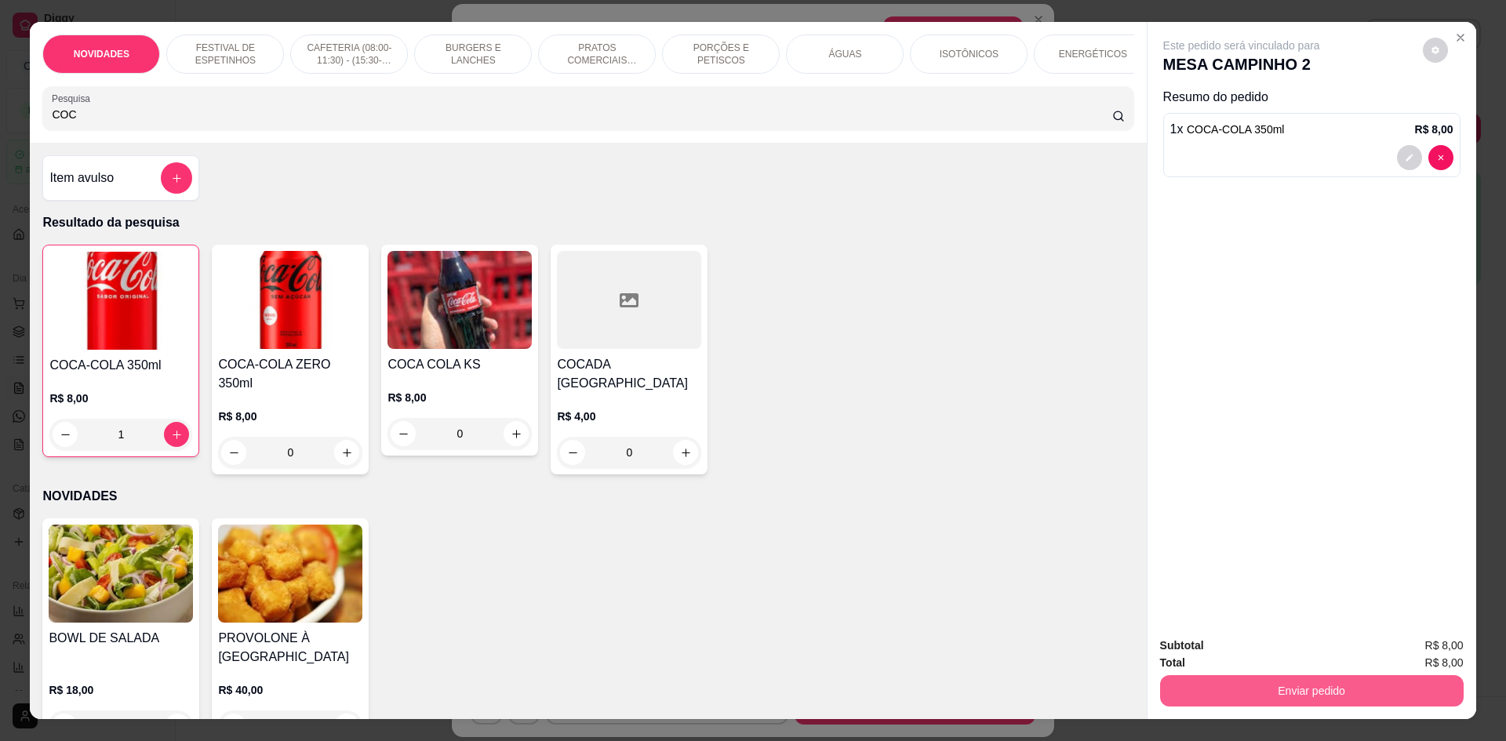
click at [1216, 703] on button "Enviar pedido" at bounding box center [1311, 690] width 303 height 31
click at [1223, 665] on button "Não registrar e enviar pedido" at bounding box center [1259, 653] width 163 height 30
